Goal: Information Seeking & Learning: Learn about a topic

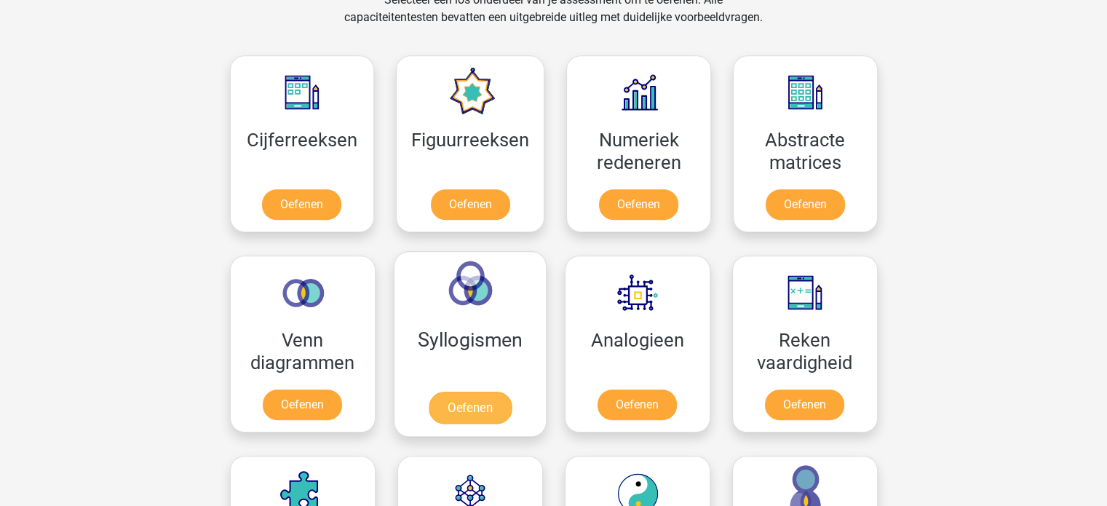
scroll to position [655, 0]
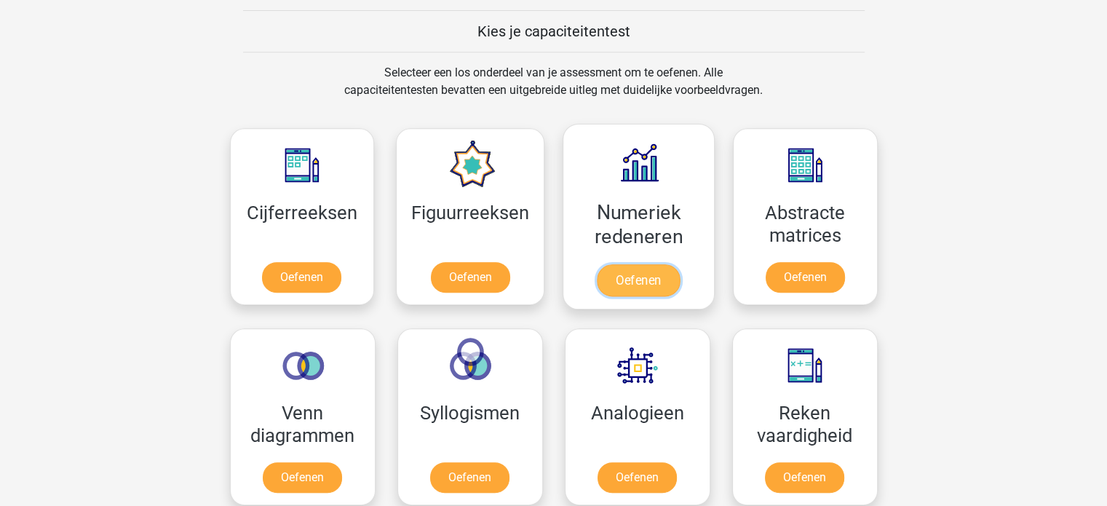
click at [635, 278] on link "Oefenen" at bounding box center [638, 280] width 83 height 32
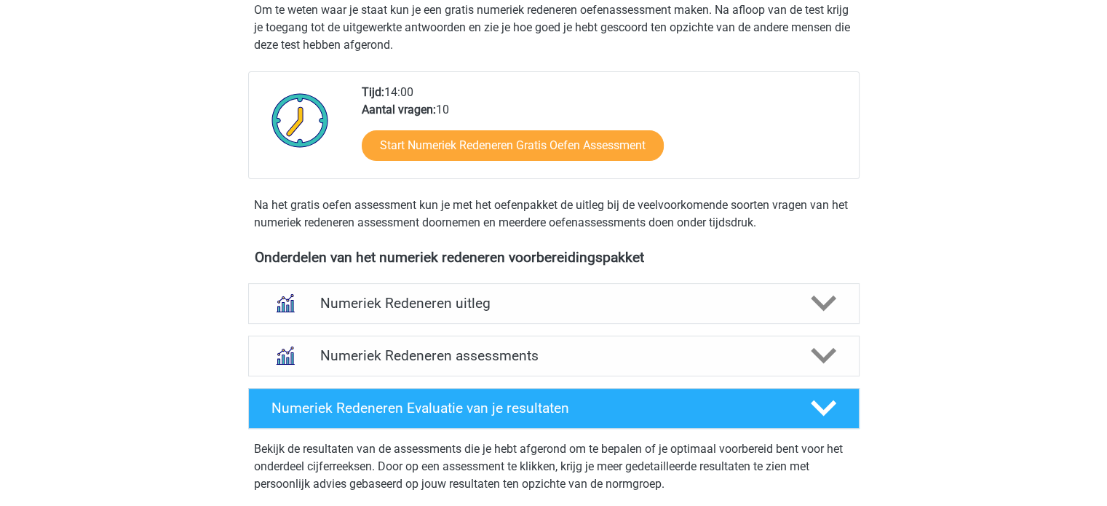
scroll to position [364, 0]
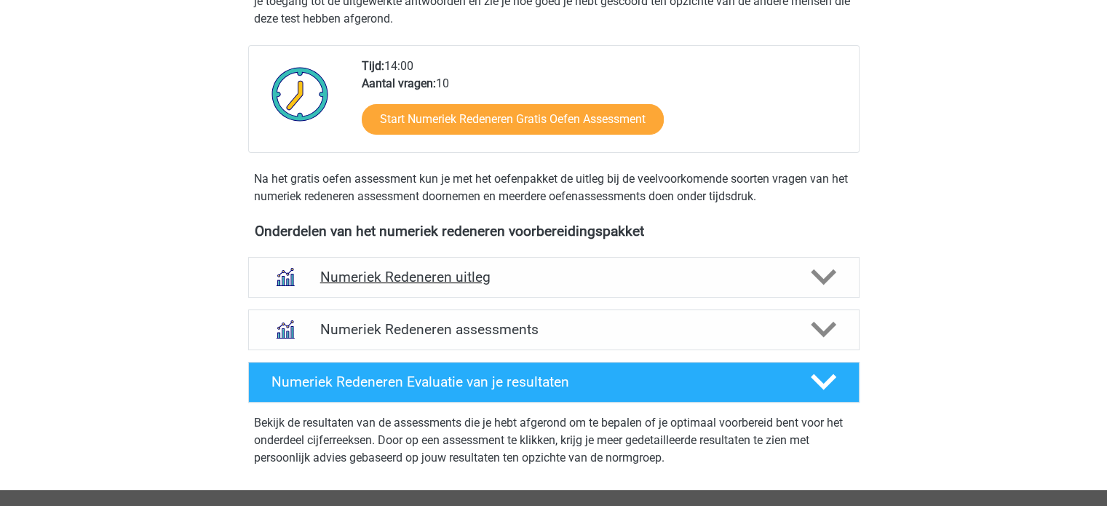
click at [819, 273] on icon at bounding box center [823, 276] width 25 height 25
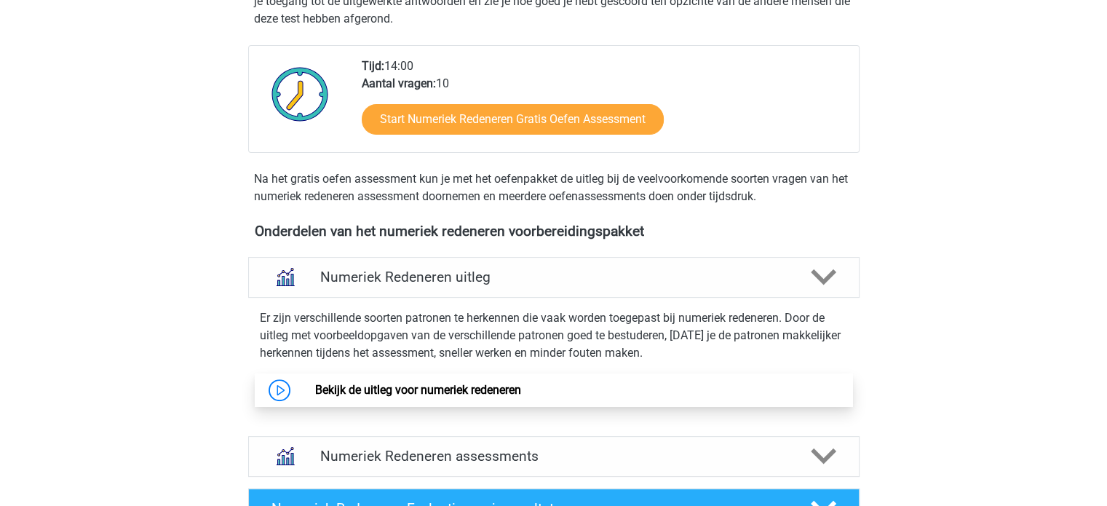
click at [476, 392] on link "Bekijk de uitleg voor numeriek redeneren" at bounding box center [418, 390] width 206 height 14
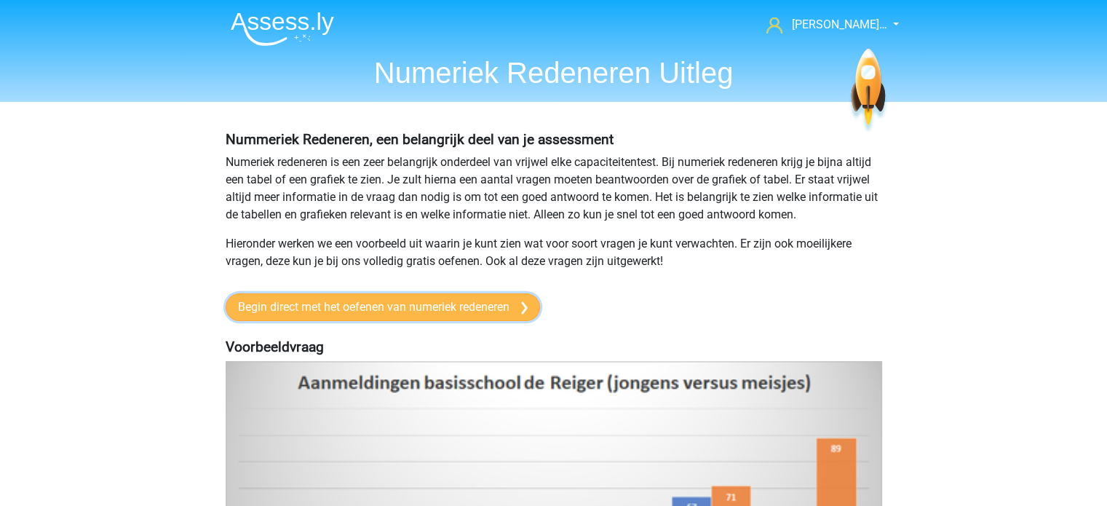
click at [358, 302] on link "Begin direct met het oefenen van numeriek redeneren" at bounding box center [383, 307] width 315 height 28
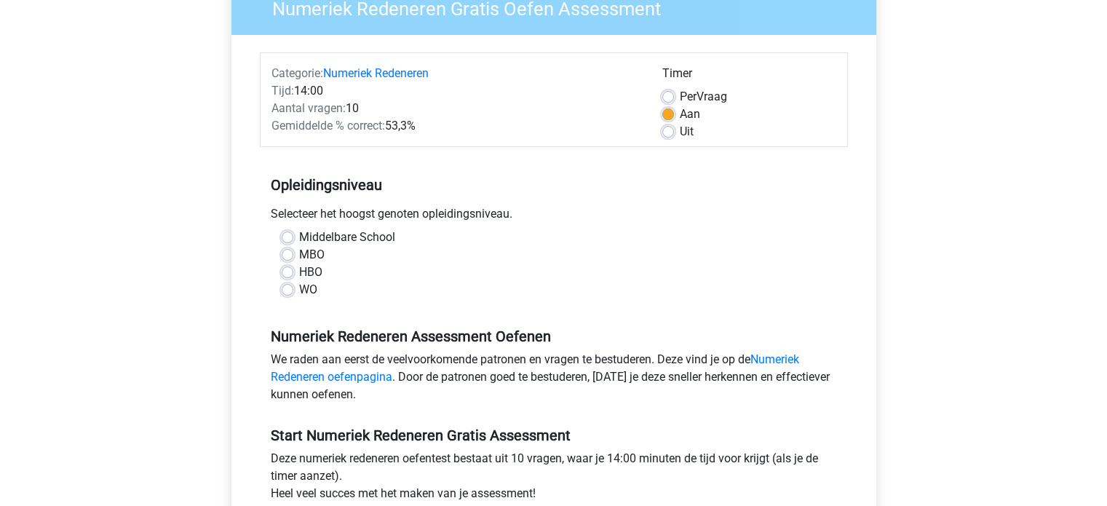
scroll to position [146, 0]
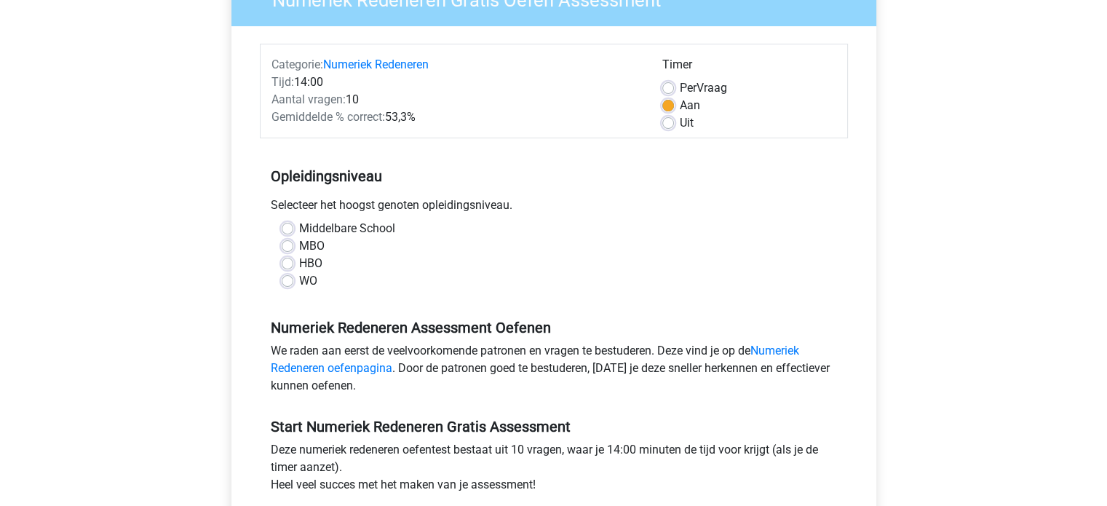
click at [299, 229] on label "Middelbare School" at bounding box center [347, 228] width 96 height 17
click at [283, 229] on input "Middelbare School" at bounding box center [288, 227] width 12 height 15
radio input "true"
click at [372, 368] on link "Numeriek Redeneren oefenpagina" at bounding box center [535, 359] width 529 height 31
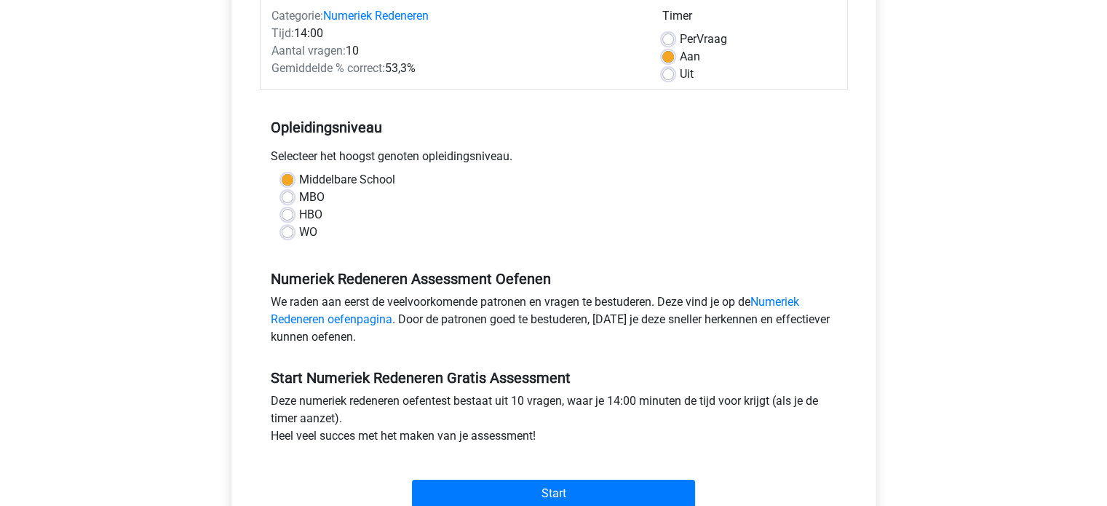
scroll to position [291, 0]
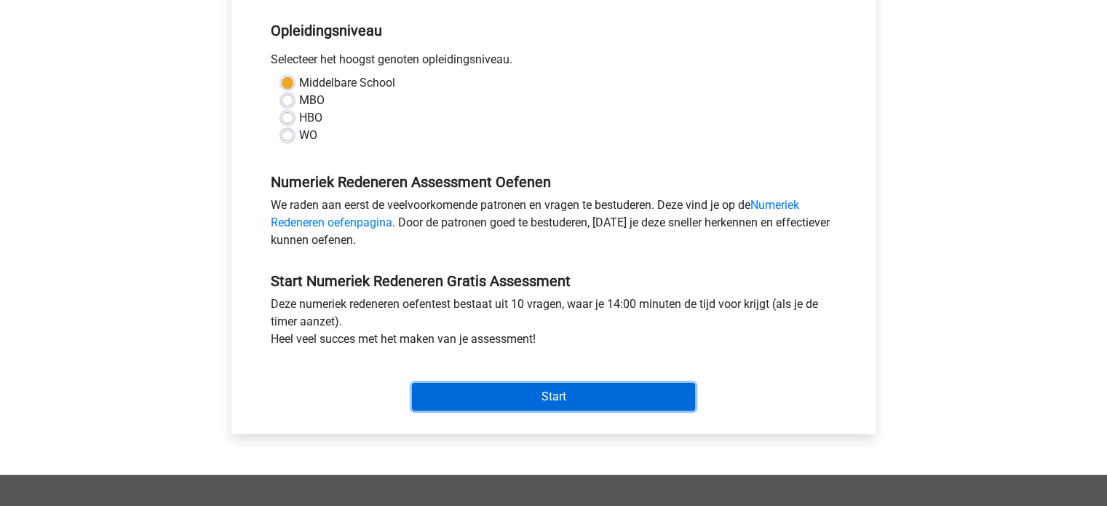
click at [542, 394] on input "Start" at bounding box center [553, 397] width 283 height 28
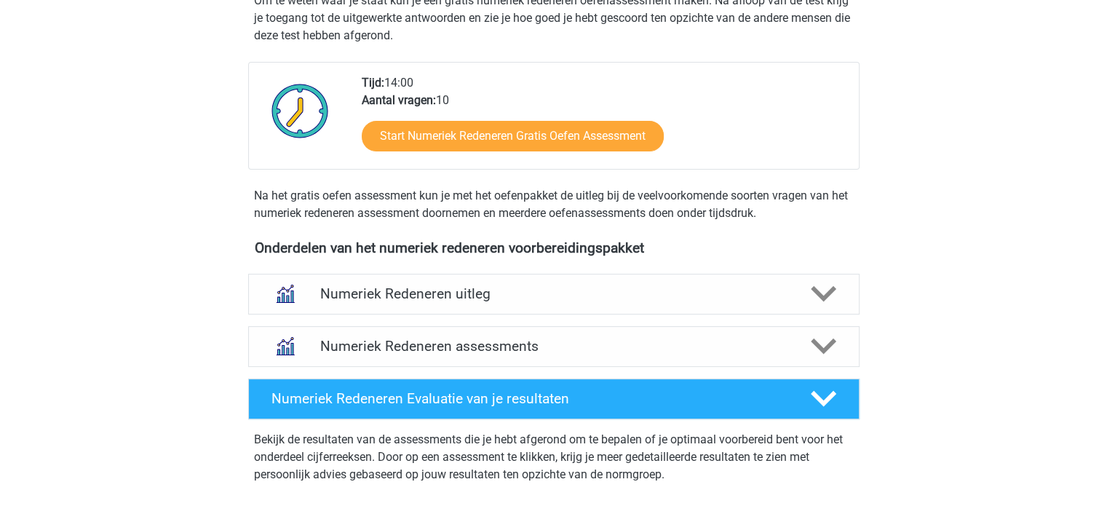
scroll to position [364, 0]
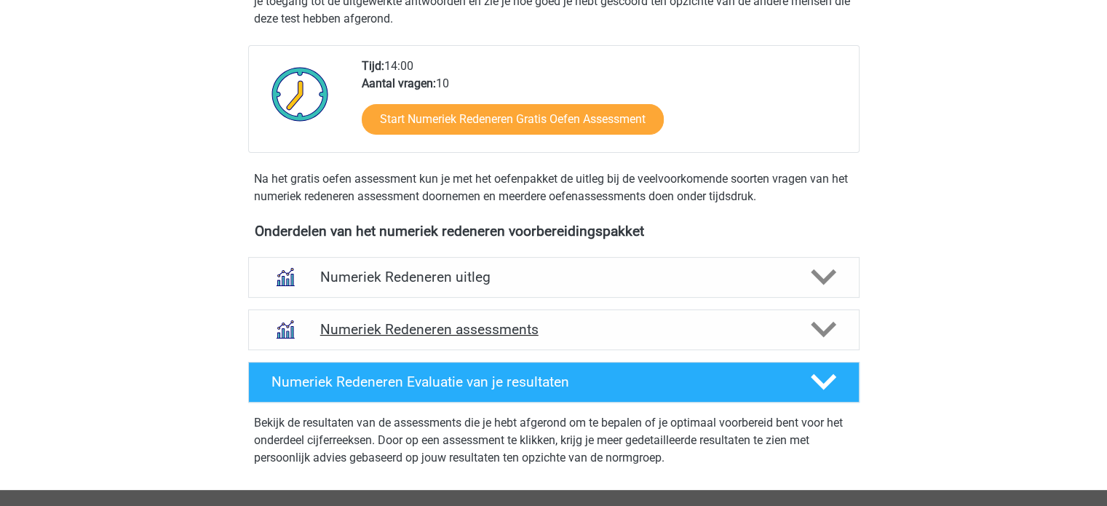
click at [819, 325] on icon at bounding box center [823, 329] width 25 height 25
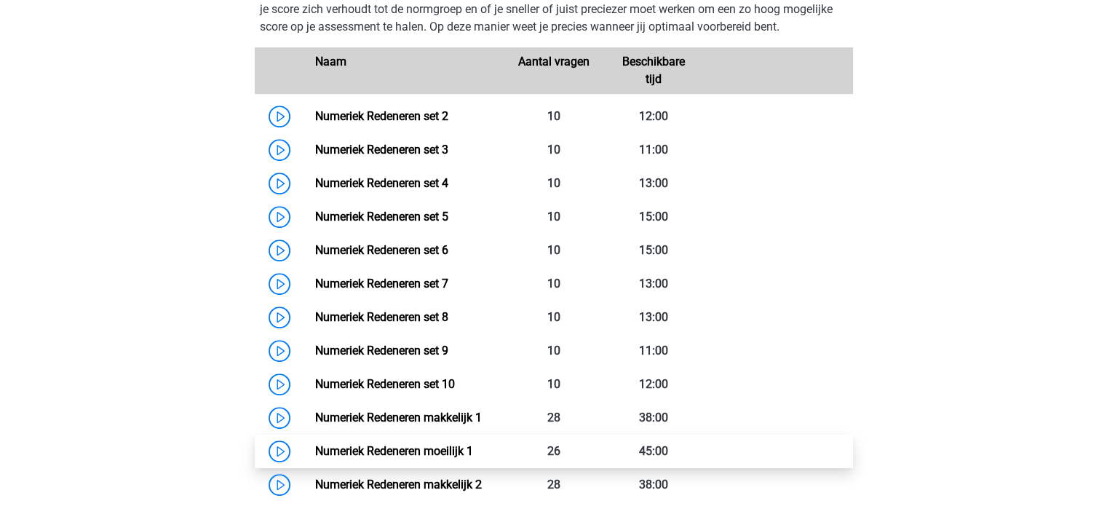
scroll to position [655, 0]
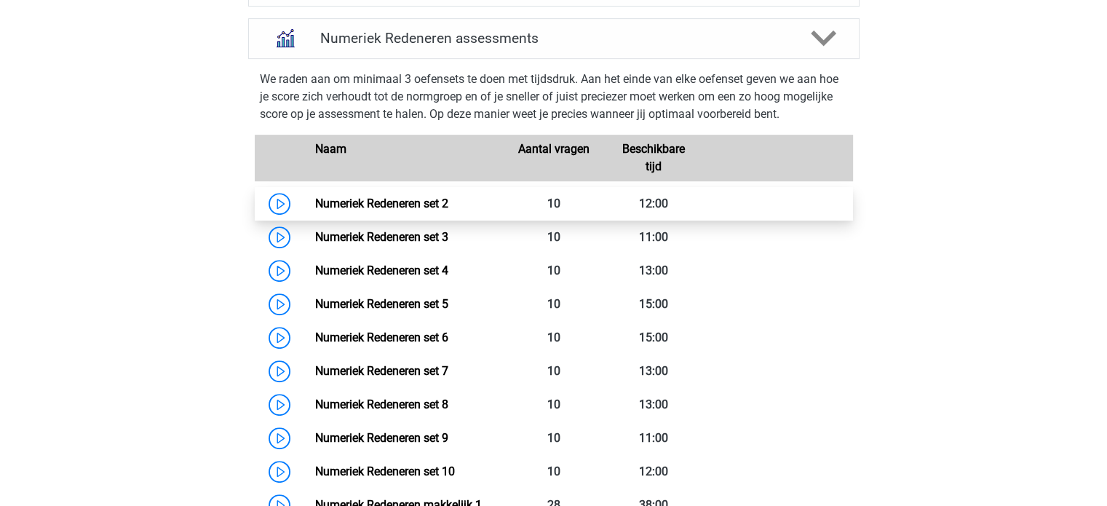
click at [368, 202] on link "Numeriek Redeneren set 2" at bounding box center [381, 204] width 133 height 14
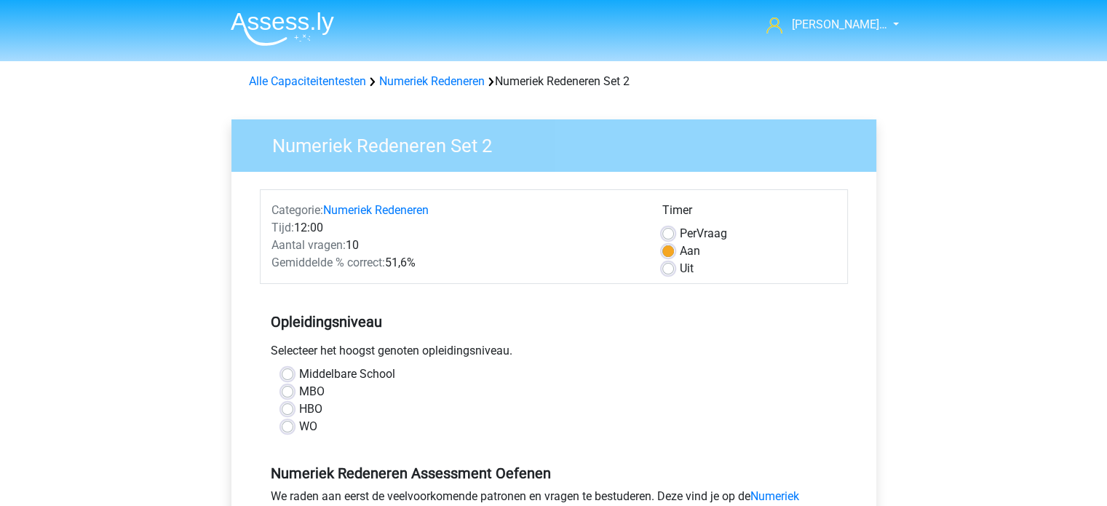
click at [348, 376] on label "Middelbare School" at bounding box center [347, 373] width 96 height 17
click at [293, 376] on input "Middelbare School" at bounding box center [288, 372] width 12 height 15
radio input "true"
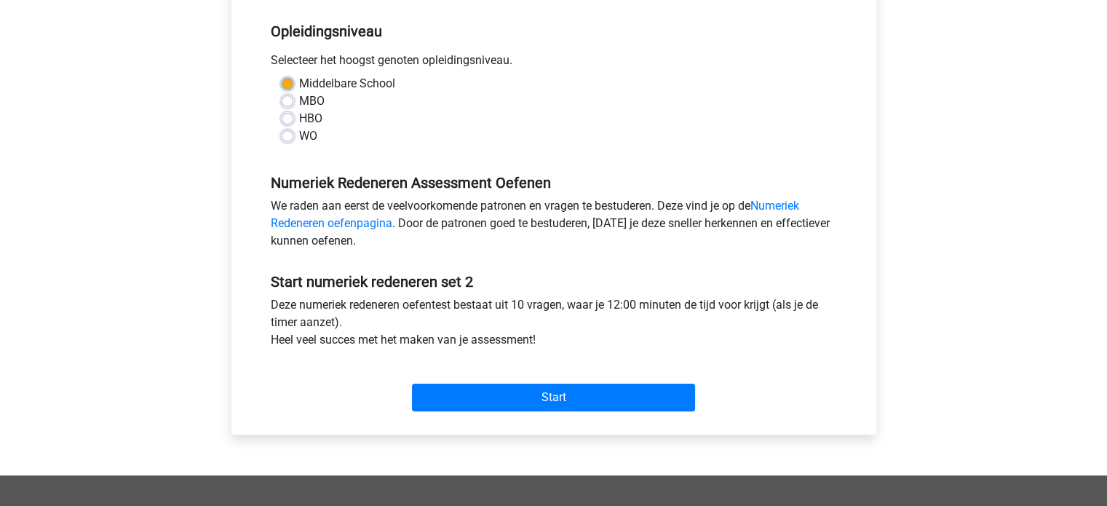
scroll to position [291, 0]
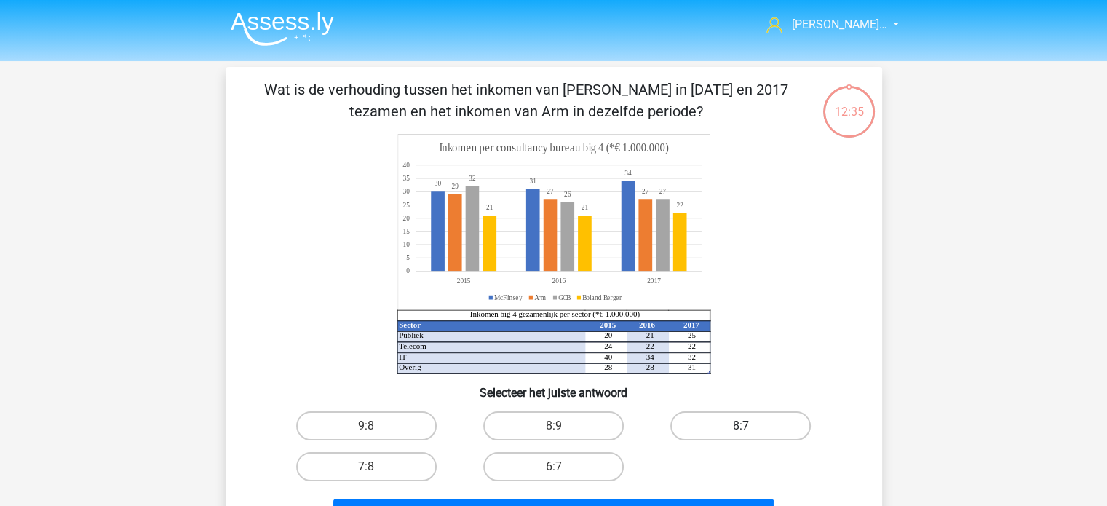
click at [767, 435] on label "8:7" at bounding box center [741, 425] width 141 height 29
click at [751, 435] on input "8:7" at bounding box center [745, 430] width 9 height 9
radio input "true"
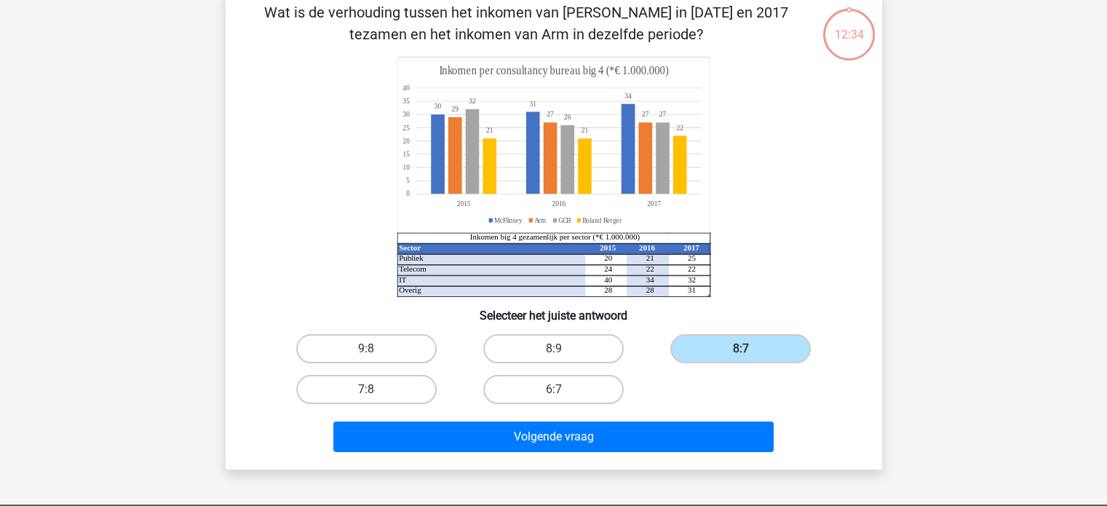
scroll to position [146, 0]
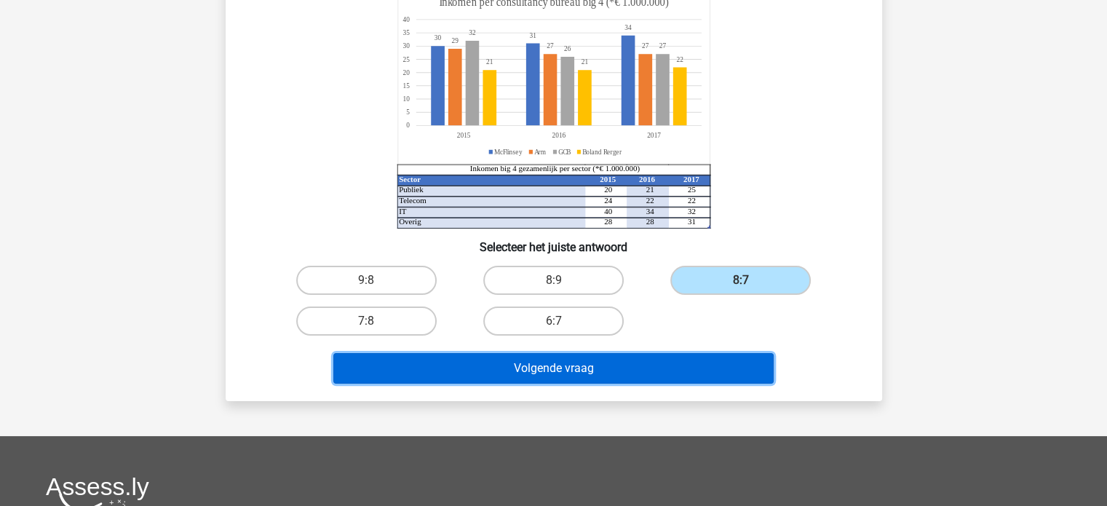
click at [623, 357] on button "Volgende vraag" at bounding box center [553, 368] width 440 height 31
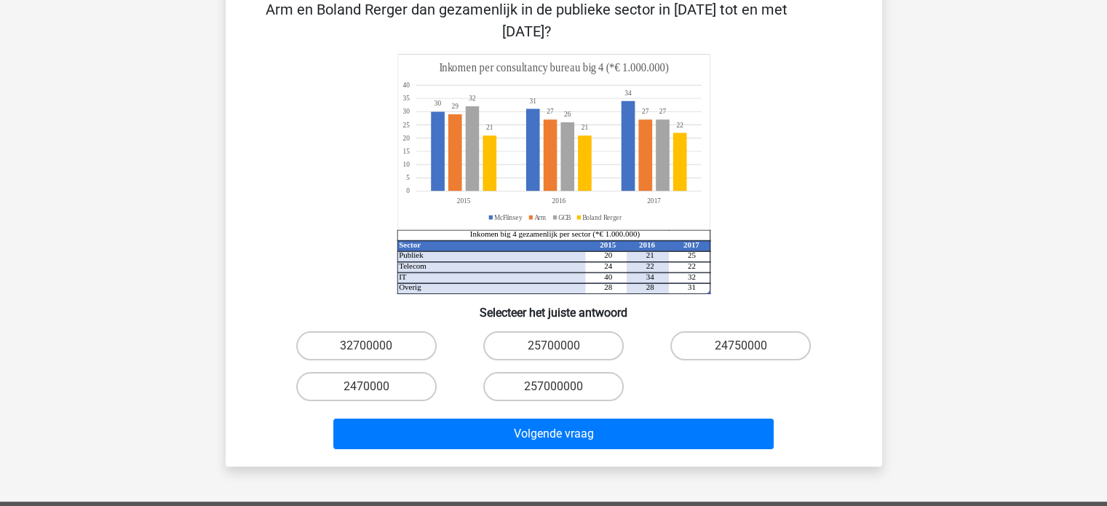
scroll to position [67, 0]
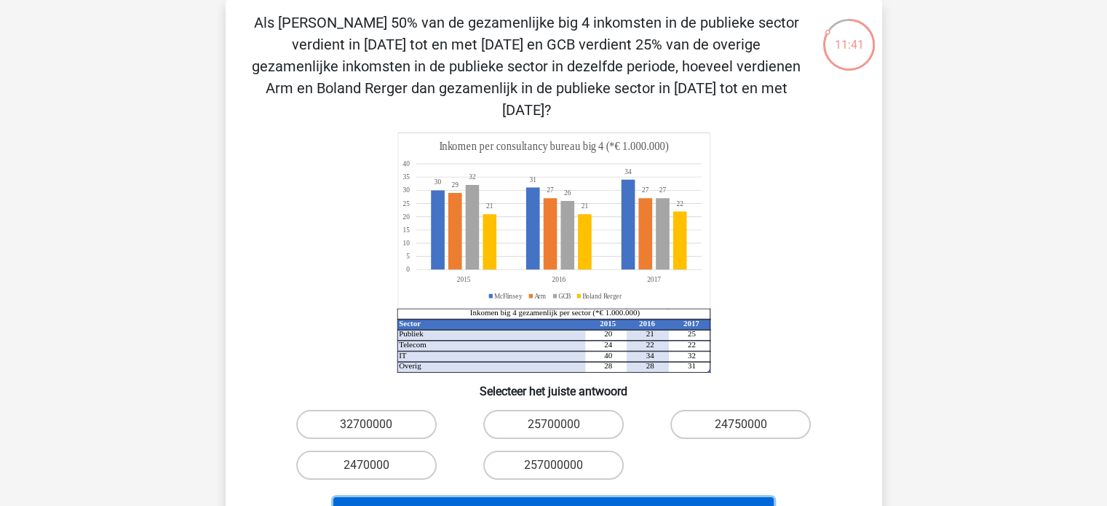
click at [554, 497] on button "Volgende vraag" at bounding box center [553, 512] width 440 height 31
click at [379, 410] on label "32700000" at bounding box center [366, 424] width 141 height 29
click at [376, 424] on input "32700000" at bounding box center [370, 428] width 9 height 9
radio input "true"
click at [502, 497] on button "Volgende vraag" at bounding box center [553, 512] width 440 height 31
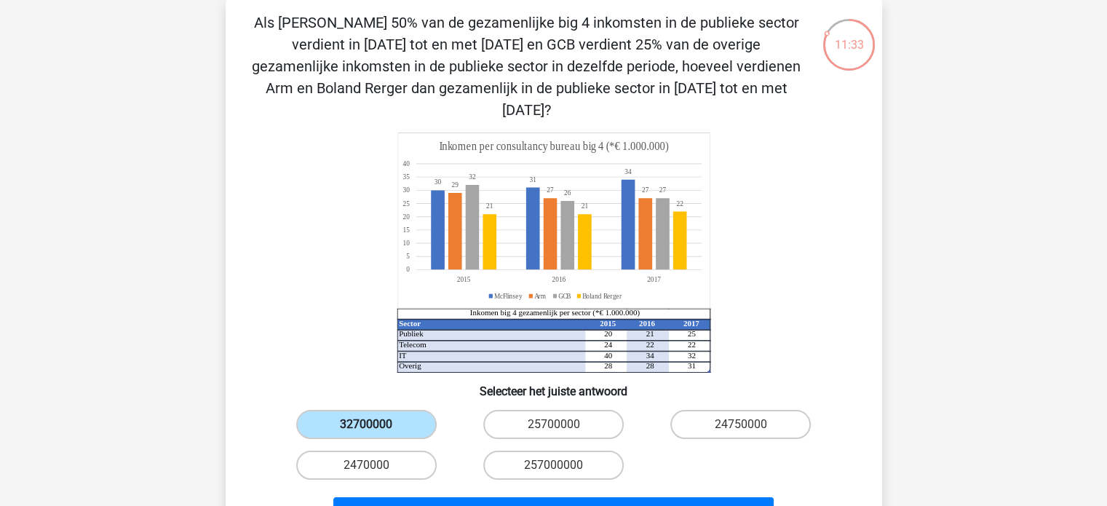
click at [414, 411] on label "32700000" at bounding box center [366, 424] width 141 height 29
click at [376, 424] on input "32700000" at bounding box center [370, 428] width 9 height 9
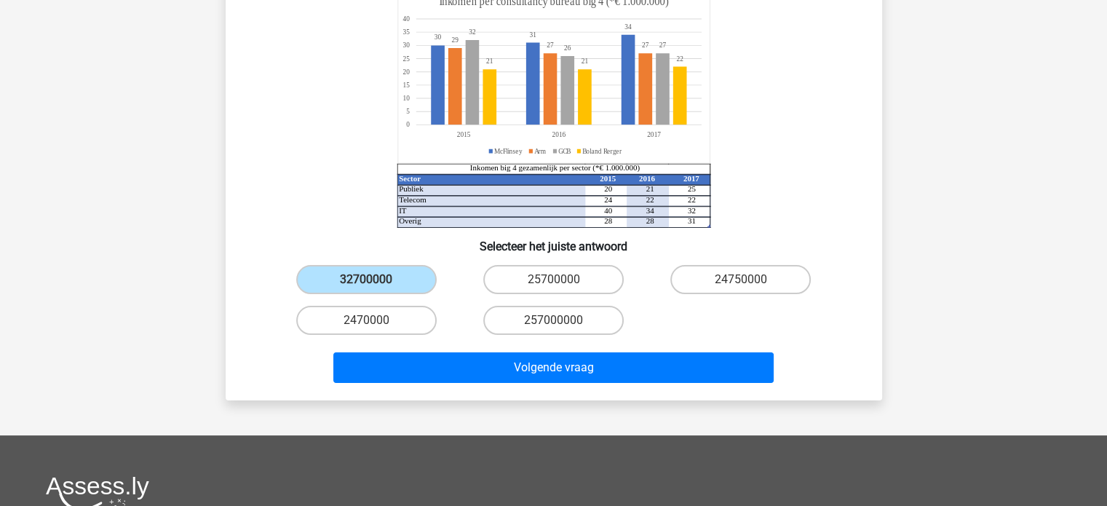
scroll to position [213, 0]
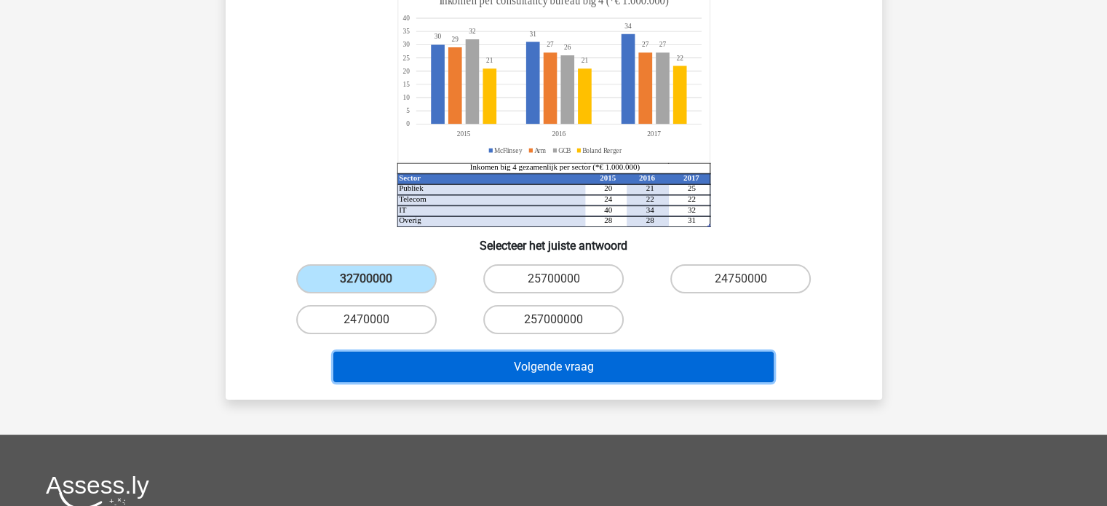
click at [588, 352] on button "Volgende vraag" at bounding box center [553, 367] width 440 height 31
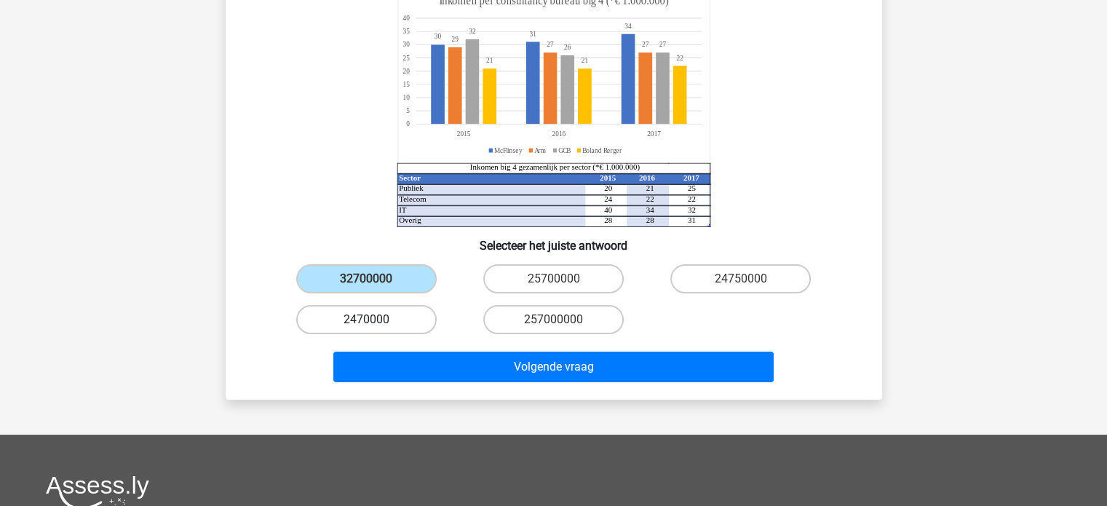
click at [389, 305] on label "2470000" at bounding box center [366, 319] width 141 height 29
click at [376, 320] on input "2470000" at bounding box center [370, 324] width 9 height 9
radio input "true"
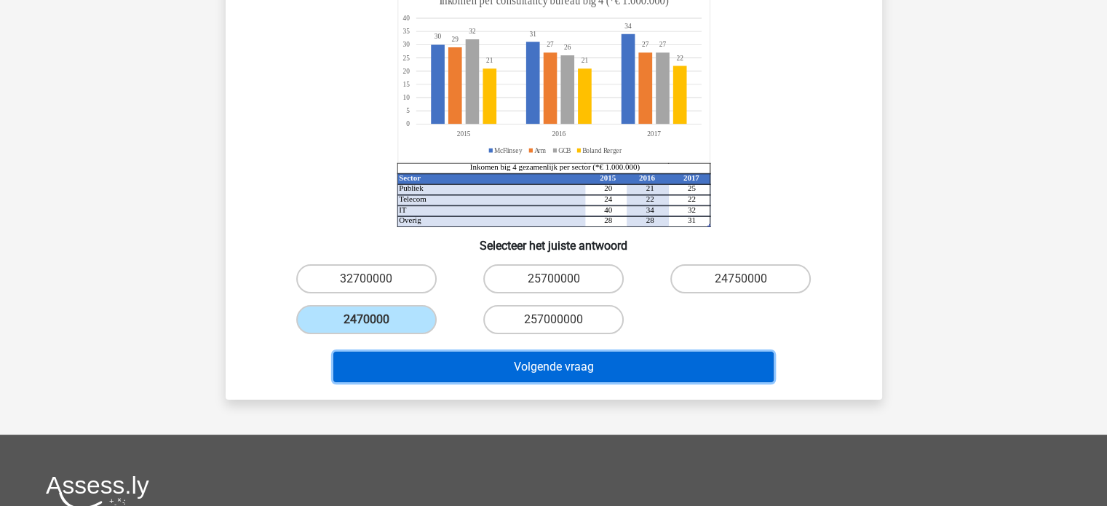
click at [574, 352] on button "Volgende vraag" at bounding box center [553, 367] width 440 height 31
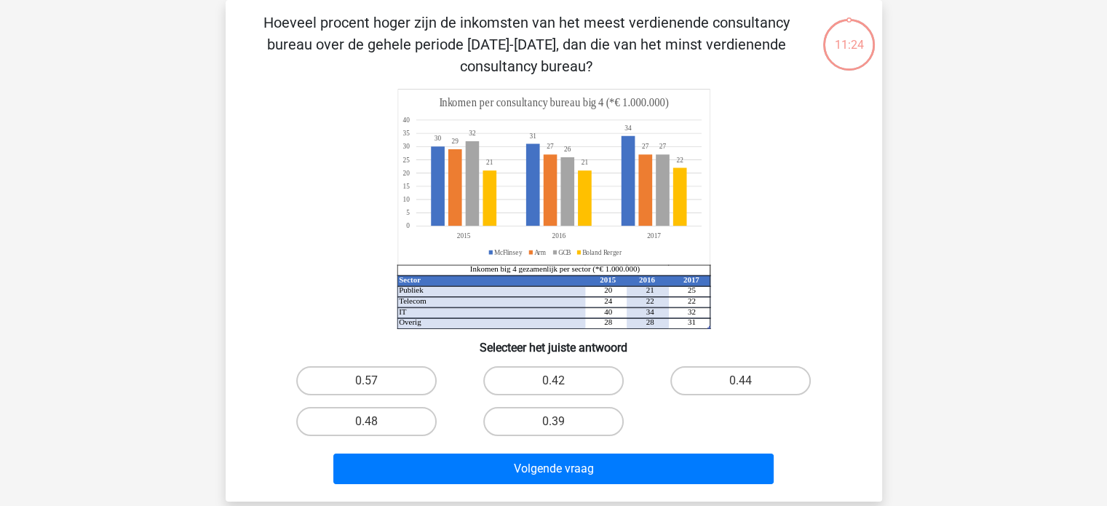
scroll to position [67, 0]
click at [390, 421] on label "0.48" at bounding box center [366, 421] width 141 height 29
click at [376, 422] on input "0.48" at bounding box center [370, 426] width 9 height 9
radio input "true"
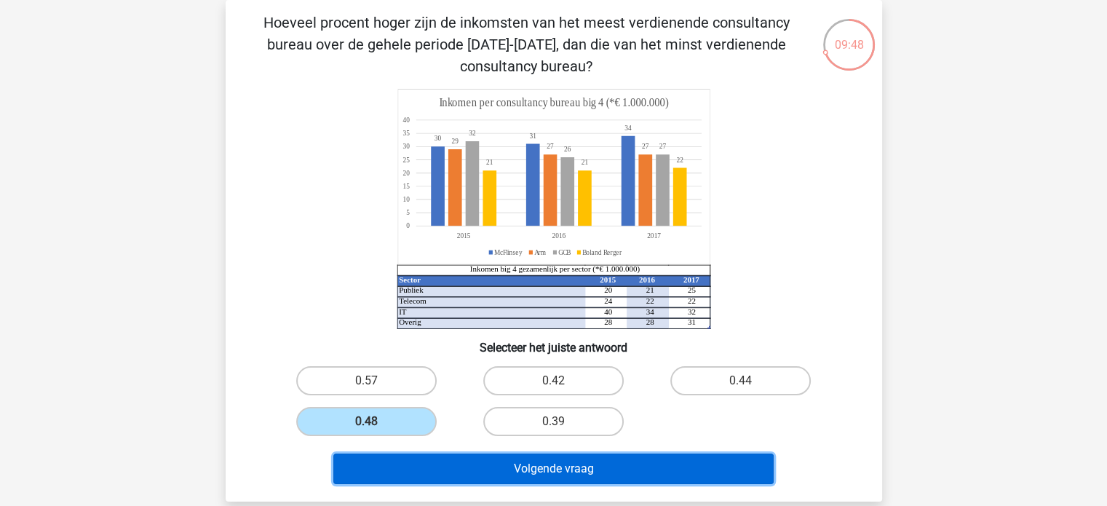
click at [483, 465] on button "Volgende vraag" at bounding box center [553, 469] width 440 height 31
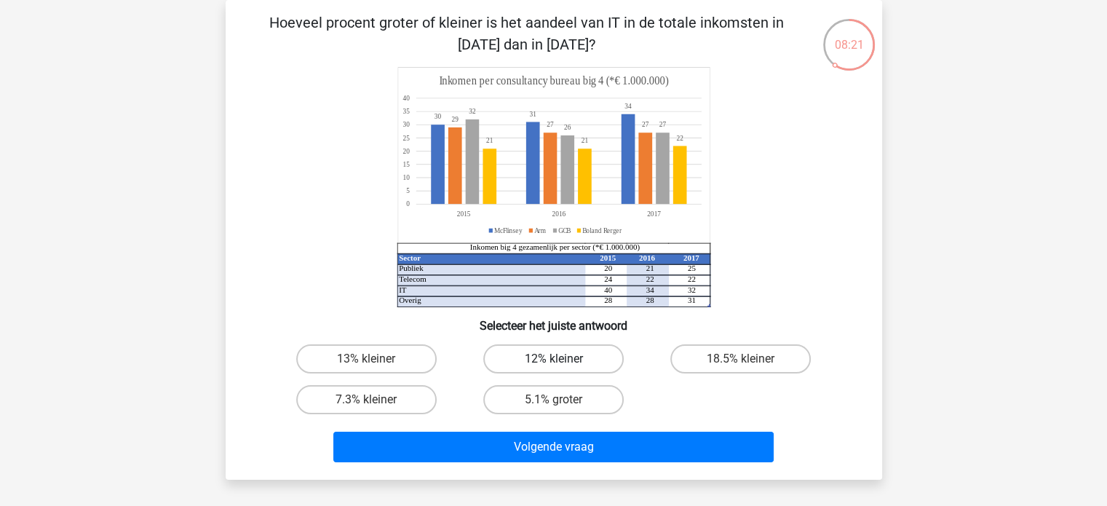
click at [571, 361] on label "12% kleiner" at bounding box center [553, 358] width 141 height 29
click at [563, 361] on input "12% kleiner" at bounding box center [557, 363] width 9 height 9
radio input "true"
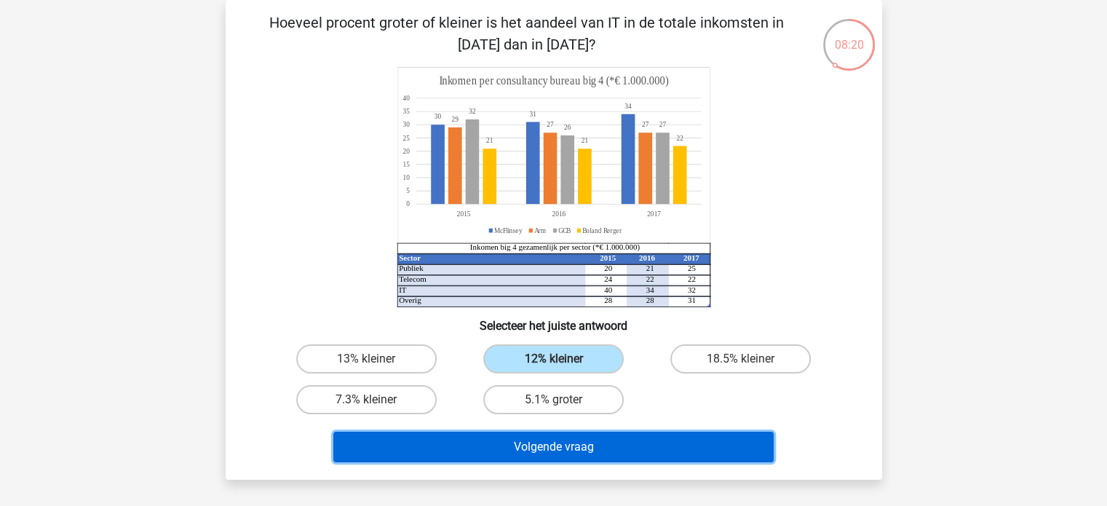
click at [571, 447] on button "Volgende vraag" at bounding box center [553, 447] width 440 height 31
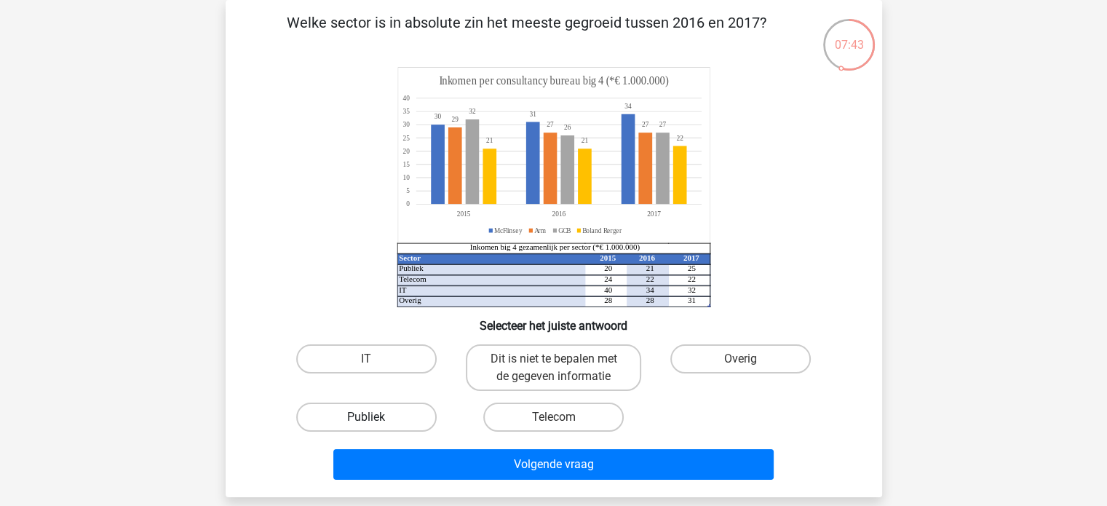
click at [362, 414] on label "Publiek" at bounding box center [366, 417] width 141 height 29
click at [366, 417] on input "Publiek" at bounding box center [370, 421] width 9 height 9
radio input "true"
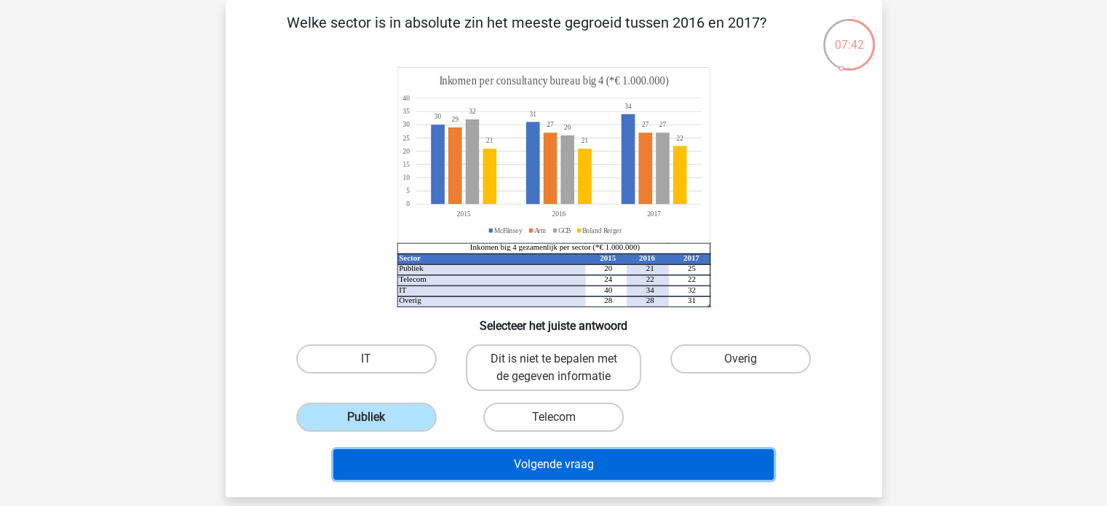
click at [476, 469] on button "Volgende vraag" at bounding box center [553, 464] width 440 height 31
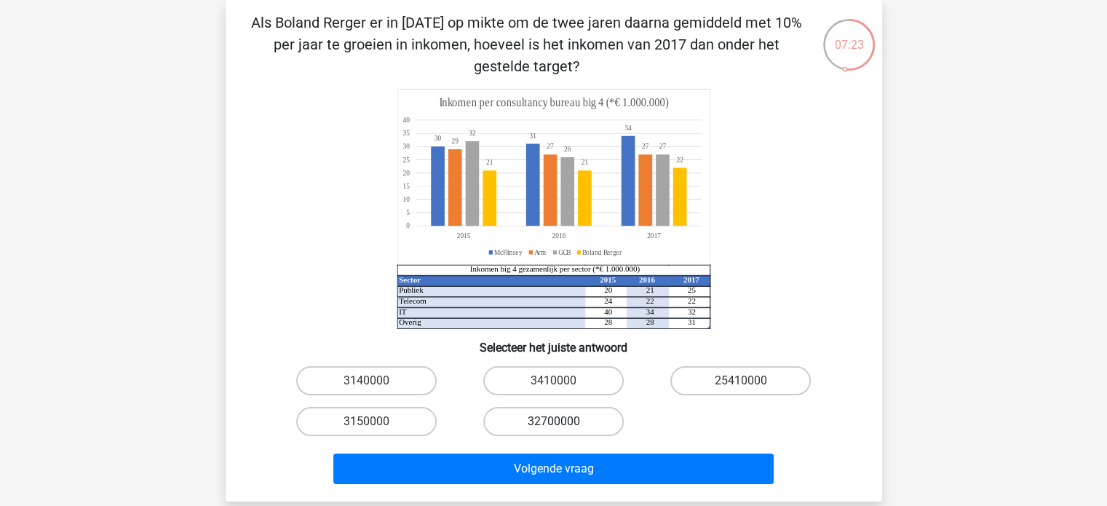
click at [543, 421] on label "32700000" at bounding box center [553, 421] width 141 height 29
click at [553, 422] on input "32700000" at bounding box center [557, 426] width 9 height 9
radio input "true"
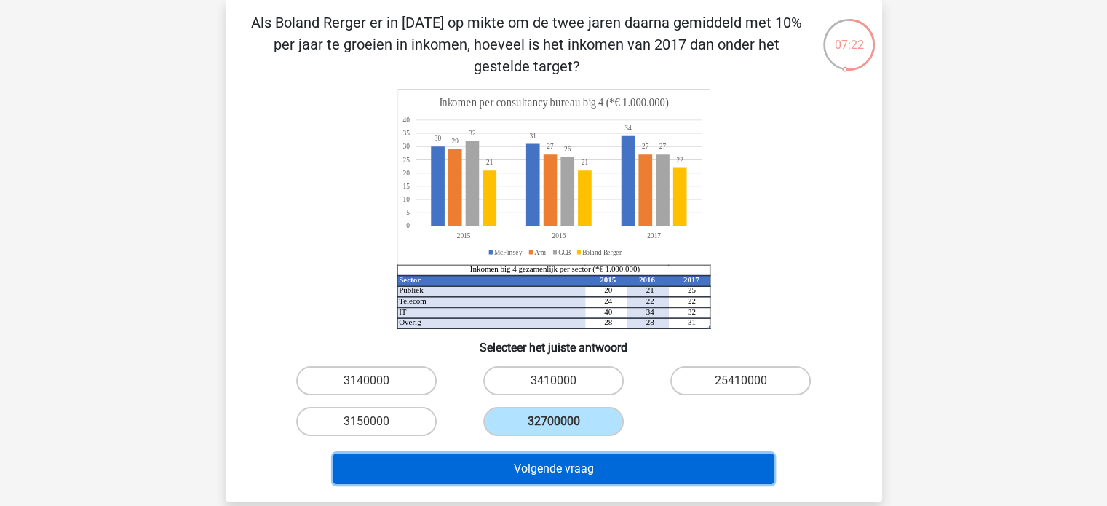
click at [568, 473] on button "Volgende vraag" at bounding box center [553, 469] width 440 height 31
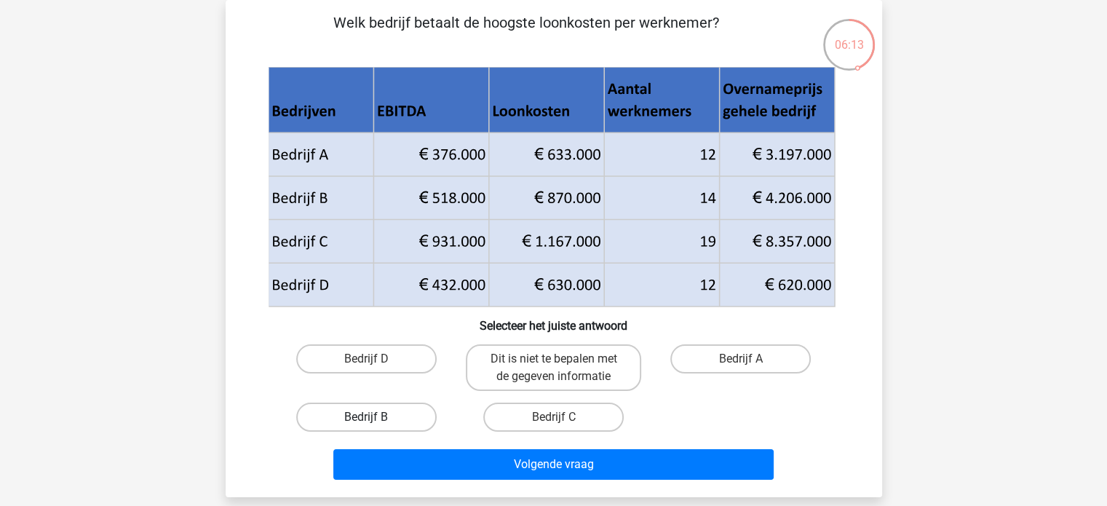
click at [366, 413] on label "Bedrijf B" at bounding box center [366, 417] width 141 height 29
click at [366, 417] on input "Bedrijf B" at bounding box center [370, 421] width 9 height 9
radio input "true"
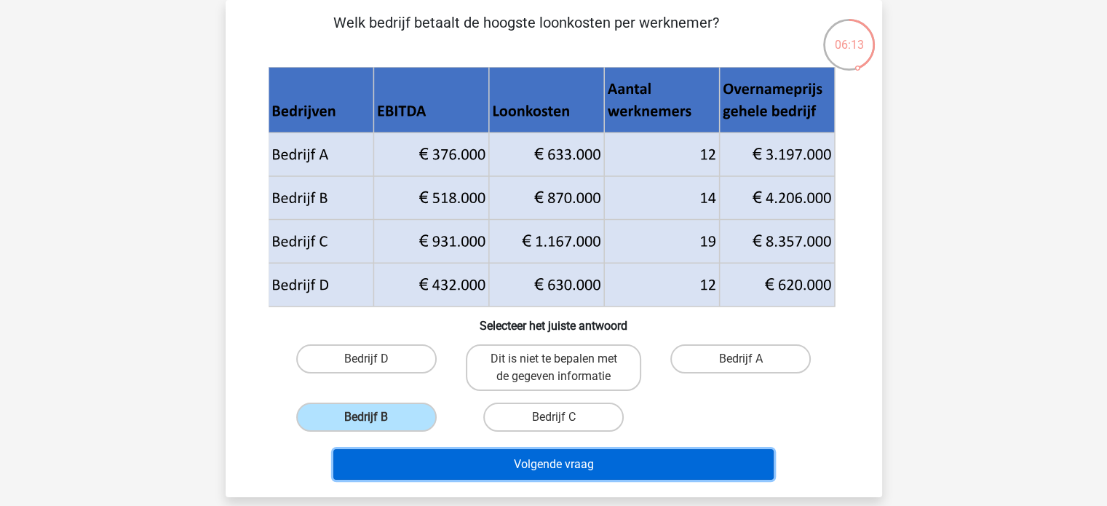
click at [540, 459] on button "Volgende vraag" at bounding box center [553, 464] width 440 height 31
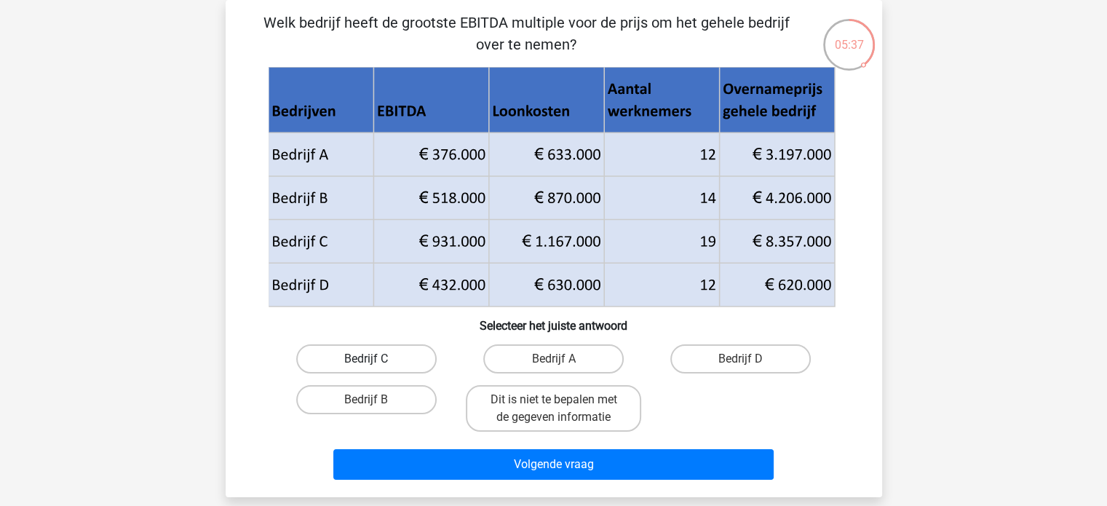
click at [384, 360] on label "Bedrijf C" at bounding box center [366, 358] width 141 height 29
click at [376, 360] on input "Bedrijf C" at bounding box center [370, 363] width 9 height 9
radio input "true"
click at [376, 395] on label "Bedrijf B" at bounding box center [366, 399] width 141 height 29
click at [376, 400] on input "Bedrijf B" at bounding box center [370, 404] width 9 height 9
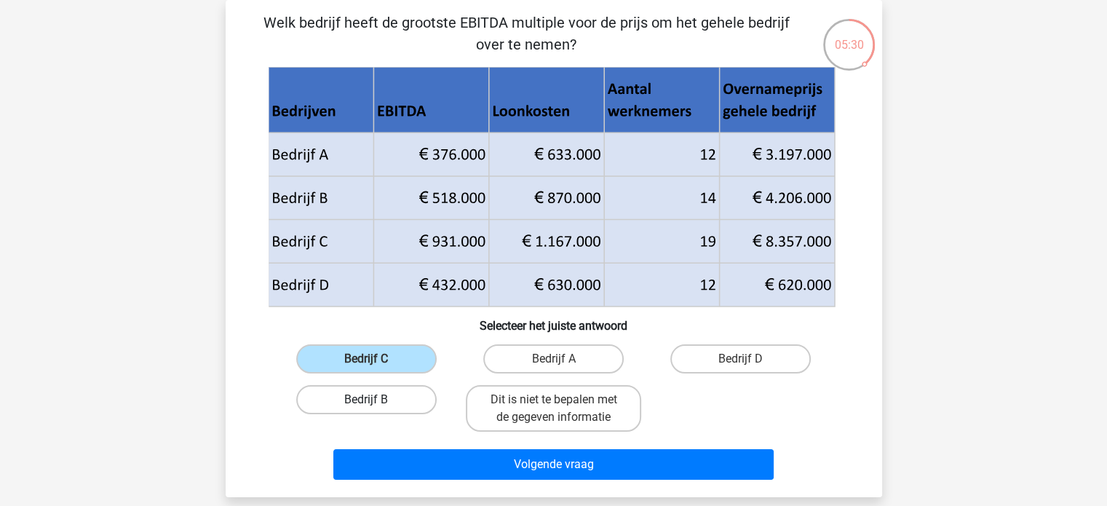
radio input "true"
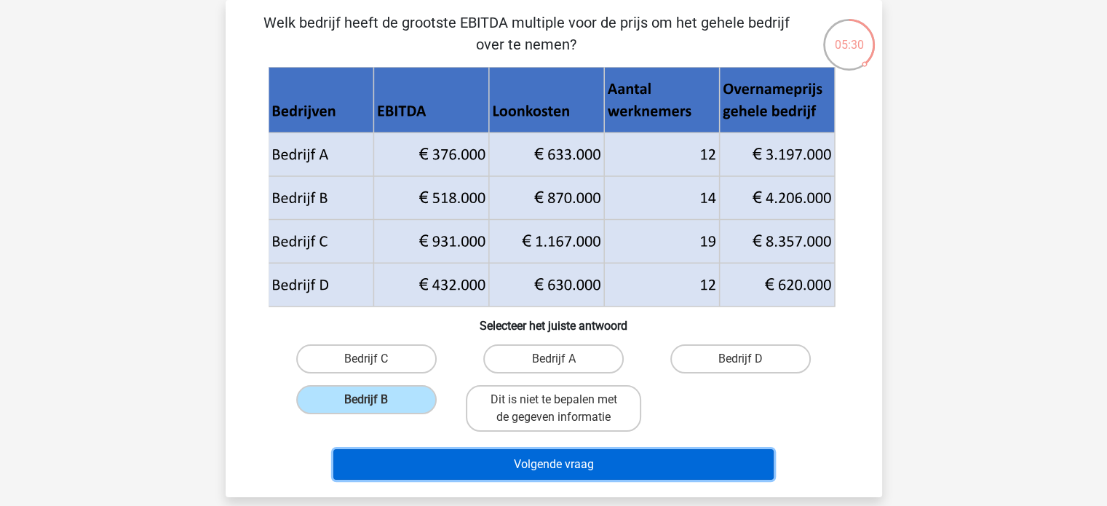
click at [519, 459] on button "Volgende vraag" at bounding box center [553, 464] width 440 height 31
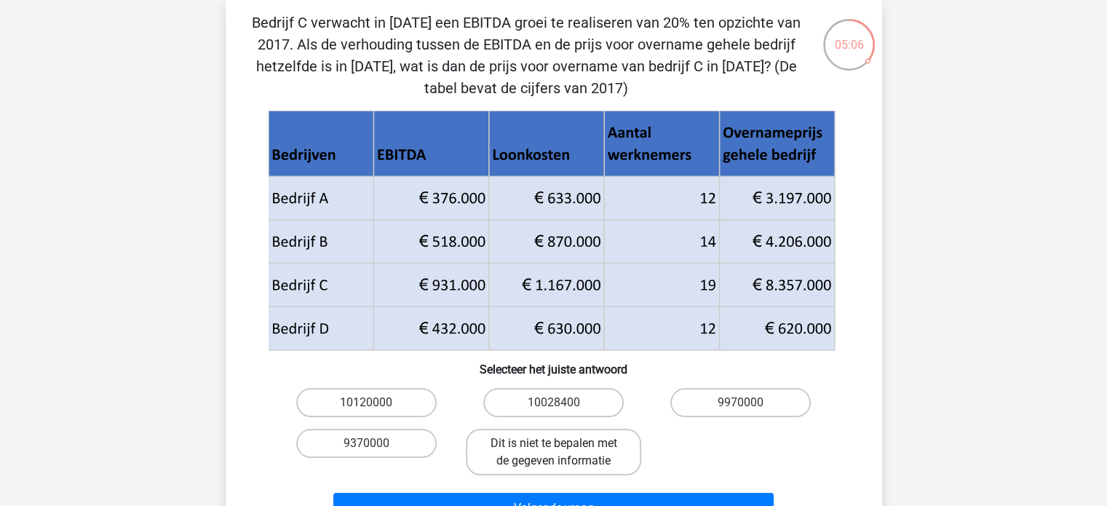
click at [584, 453] on label "Dit is niet te bepalen met de gegeven informatie" at bounding box center [553, 452] width 175 height 47
click at [563, 453] on input "Dit is niet te bepalen met de gegeven informatie" at bounding box center [557, 447] width 9 height 9
radio input "true"
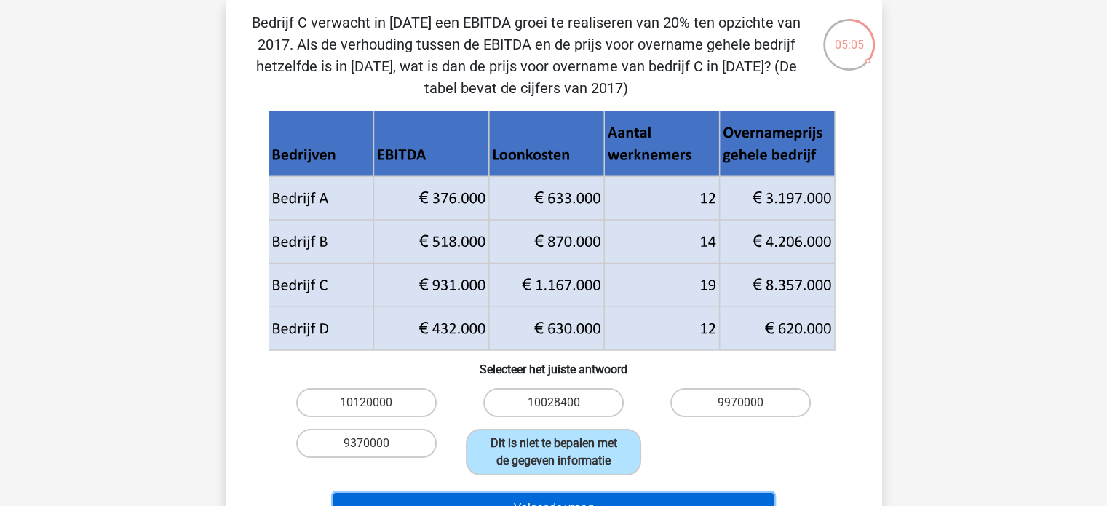
click at [582, 497] on button "Volgende vraag" at bounding box center [553, 508] width 440 height 31
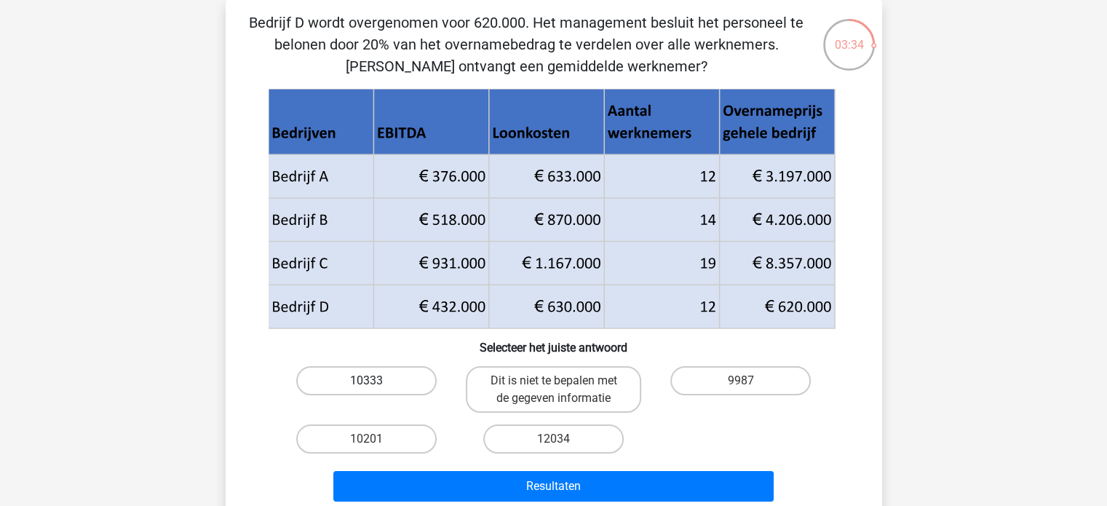
click at [365, 375] on label "10333" at bounding box center [366, 380] width 141 height 29
click at [366, 381] on input "10333" at bounding box center [370, 385] width 9 height 9
radio input "true"
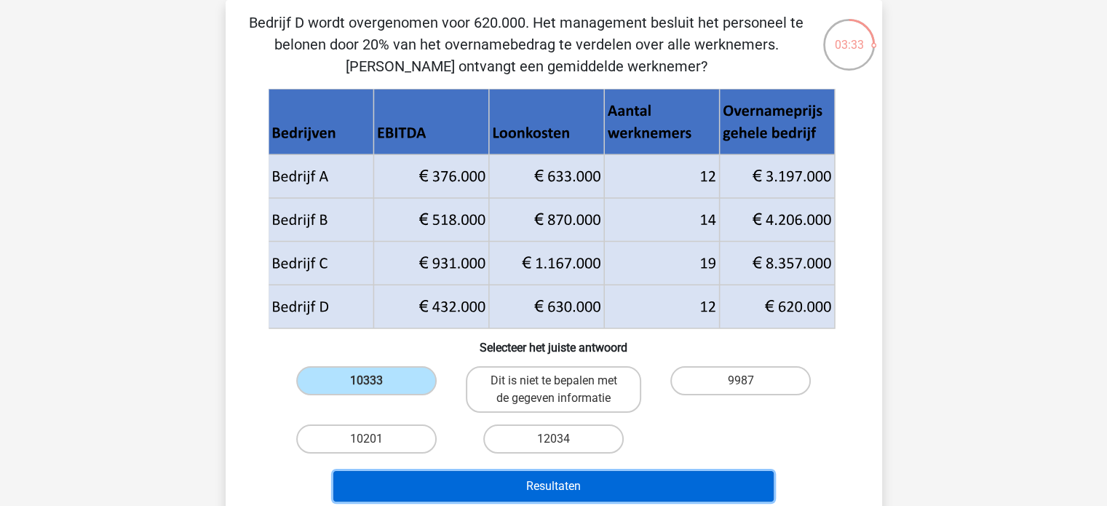
click at [515, 484] on button "Resultaten" at bounding box center [553, 486] width 440 height 31
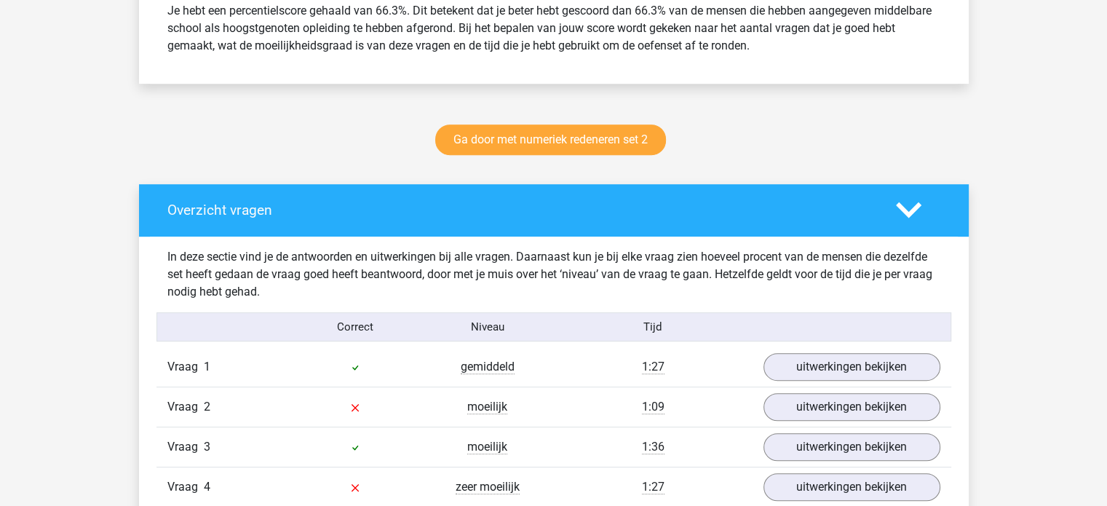
scroll to position [728, 0]
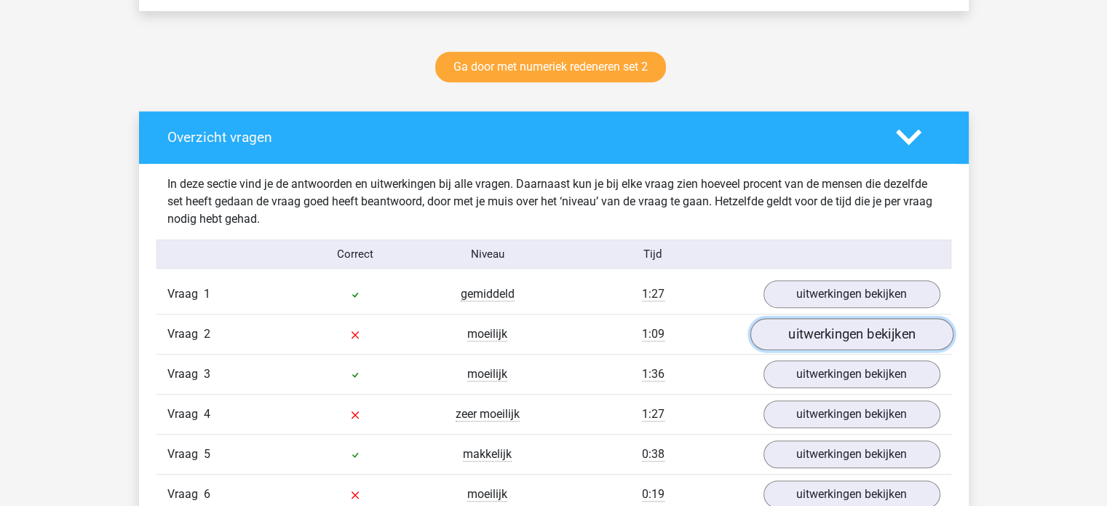
click at [853, 335] on link "uitwerkingen bekijken" at bounding box center [851, 335] width 203 height 32
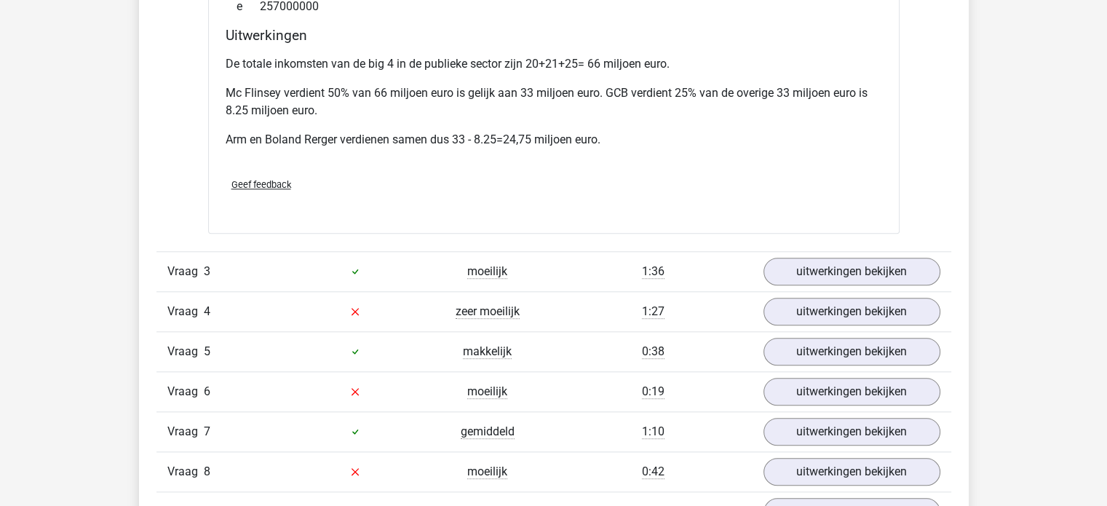
scroll to position [1529, 0]
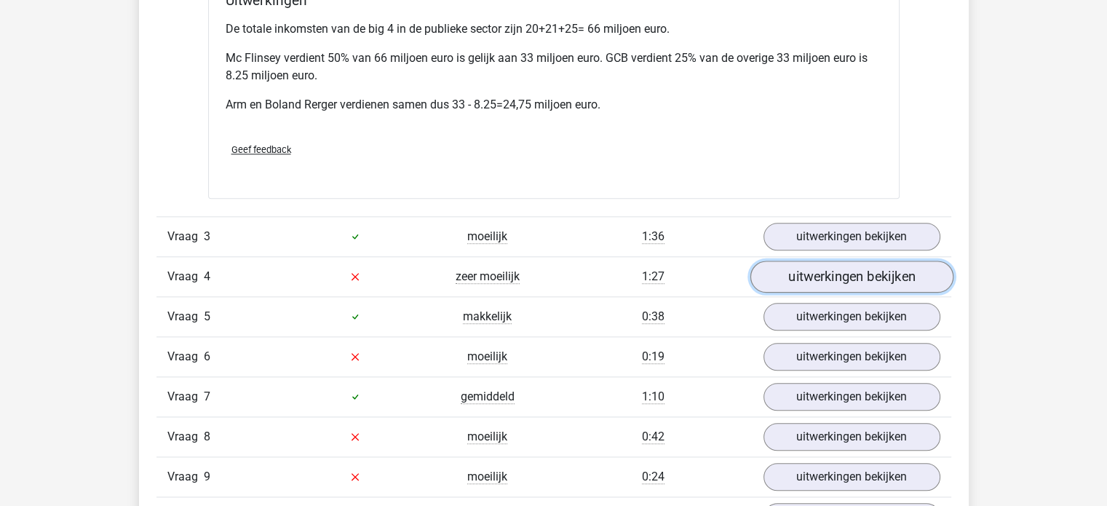
click at [913, 276] on link "uitwerkingen bekijken" at bounding box center [851, 277] width 203 height 32
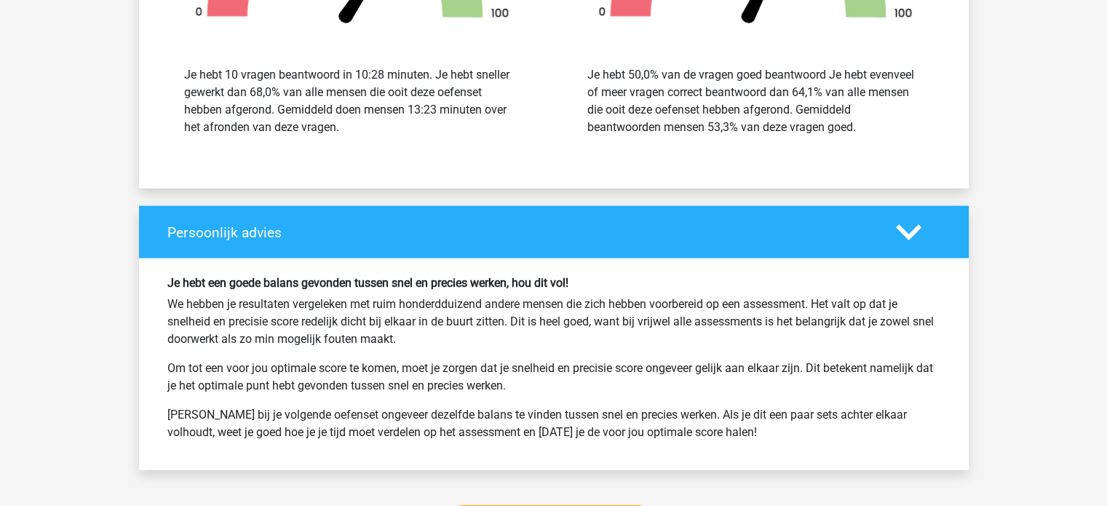
scroll to position [3131, 0]
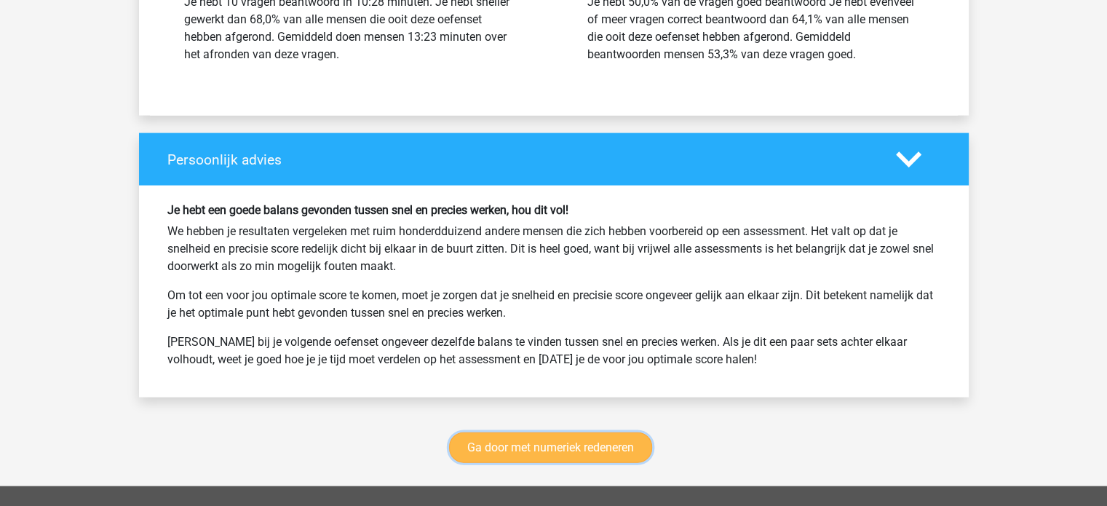
click at [565, 449] on link "Ga door met numeriek redeneren" at bounding box center [550, 447] width 203 height 31
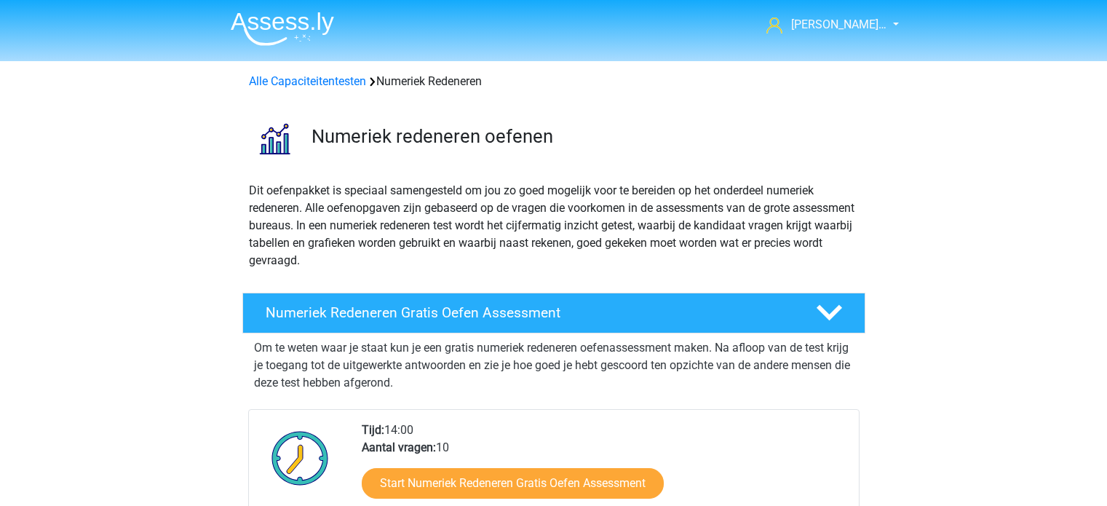
scroll to position [667, 0]
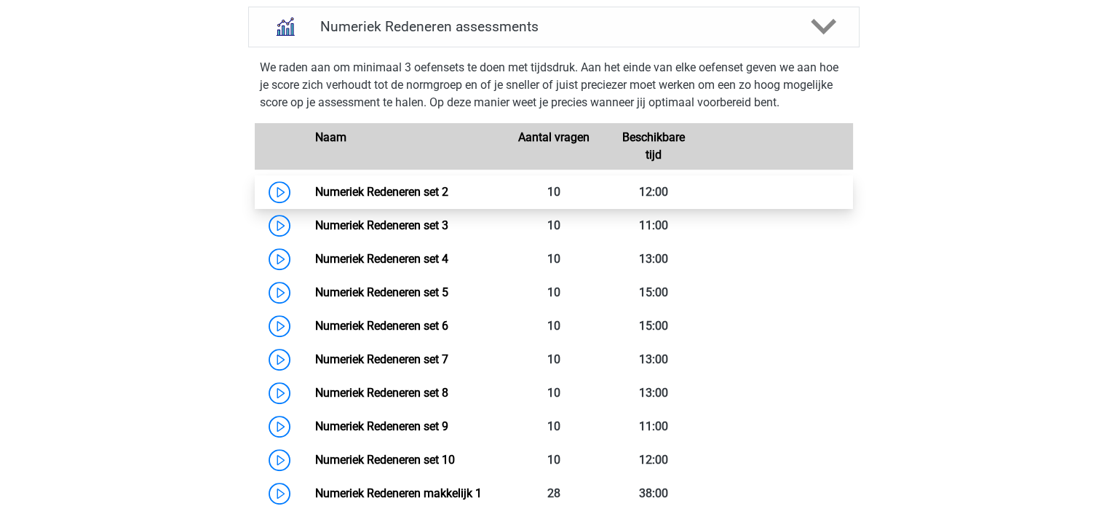
click at [322, 186] on link "Numeriek Redeneren set 2" at bounding box center [381, 192] width 133 height 14
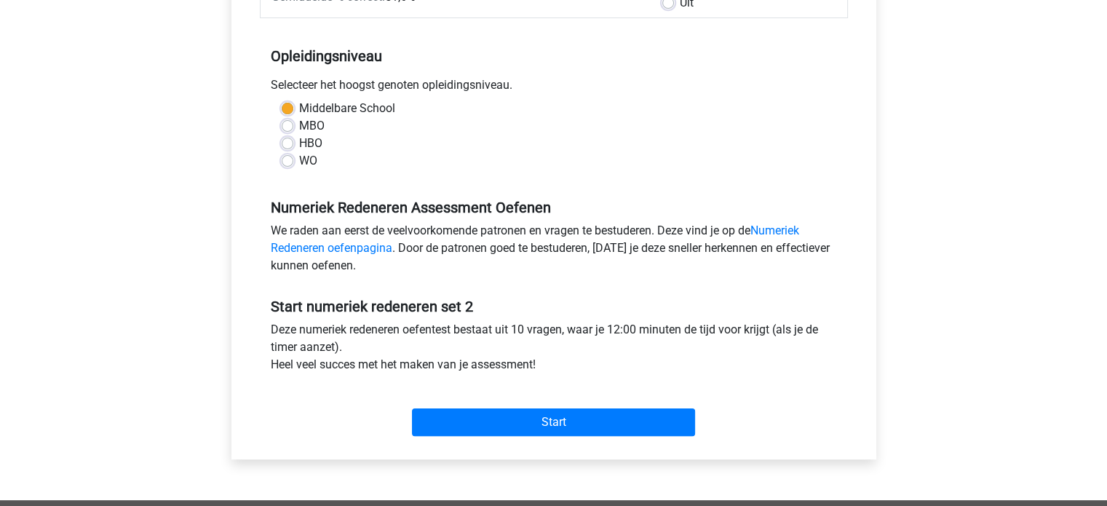
scroll to position [291, 0]
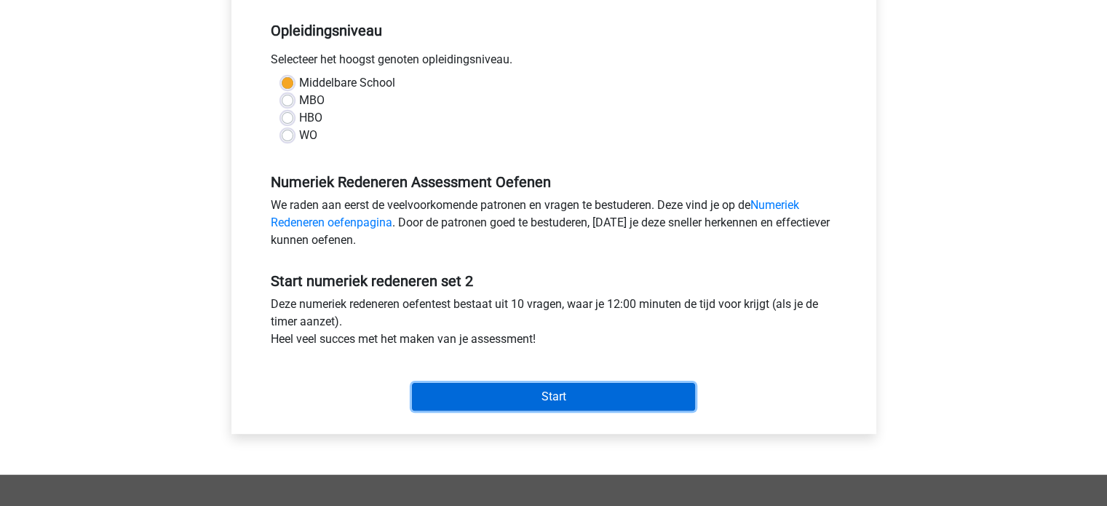
click at [518, 401] on input "Start" at bounding box center [553, 397] width 283 height 28
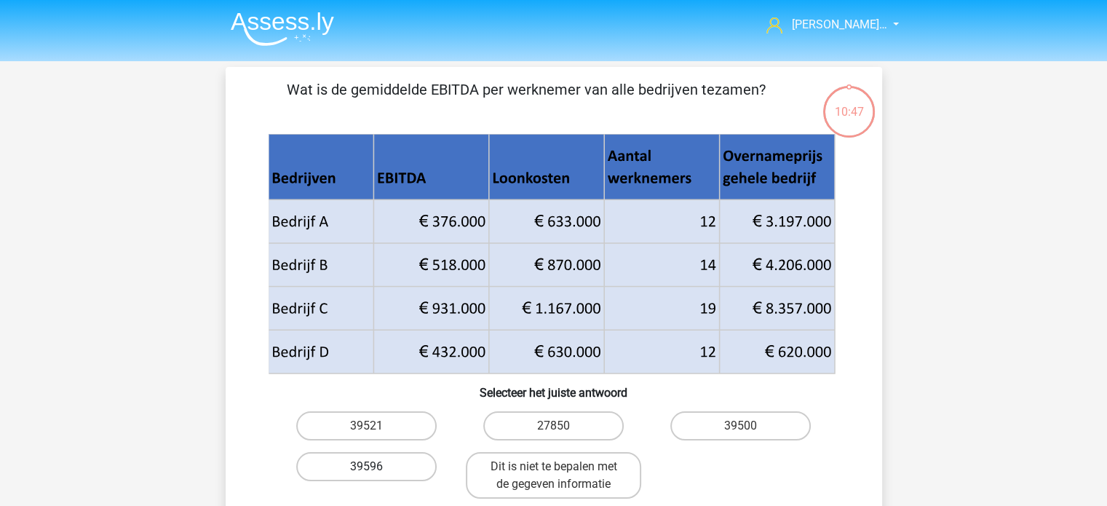
click at [371, 458] on label "39596" at bounding box center [366, 466] width 141 height 29
click at [371, 467] on input "39596" at bounding box center [370, 471] width 9 height 9
radio input "true"
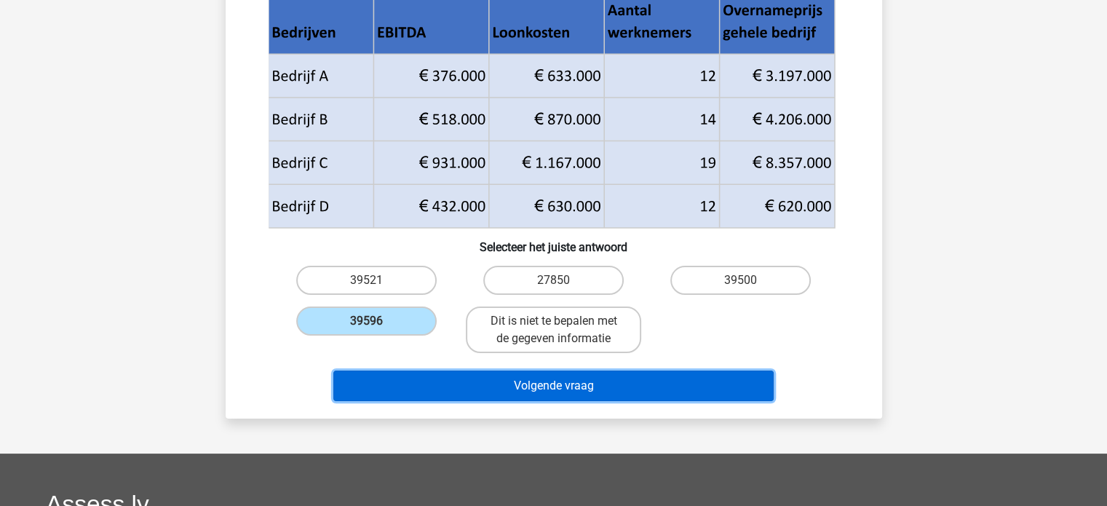
click at [539, 394] on button "Volgende vraag" at bounding box center [553, 386] width 440 height 31
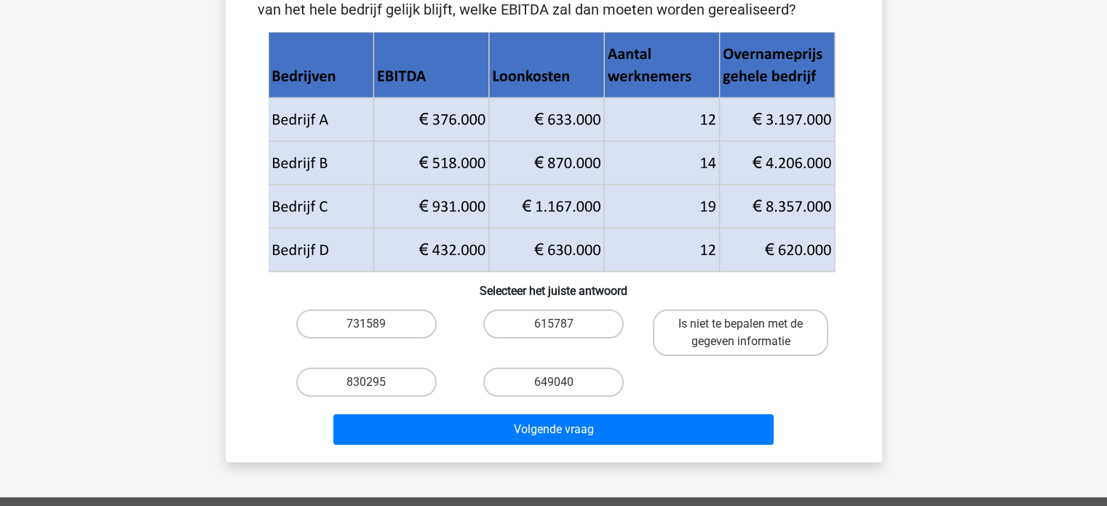
scroll to position [67, 0]
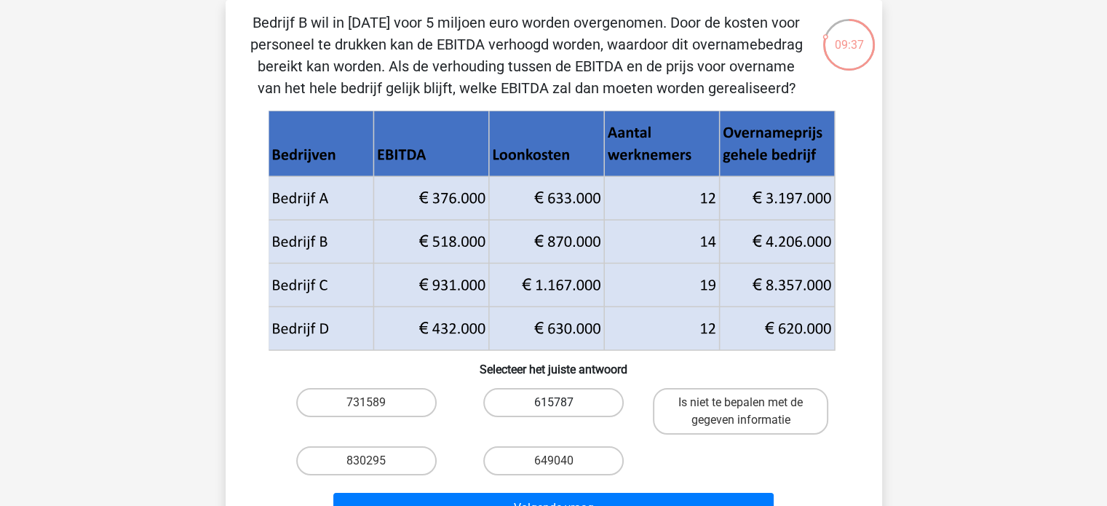
click at [568, 403] on label "615787" at bounding box center [553, 402] width 141 height 29
click at [563, 403] on input "615787" at bounding box center [557, 407] width 9 height 9
radio input "true"
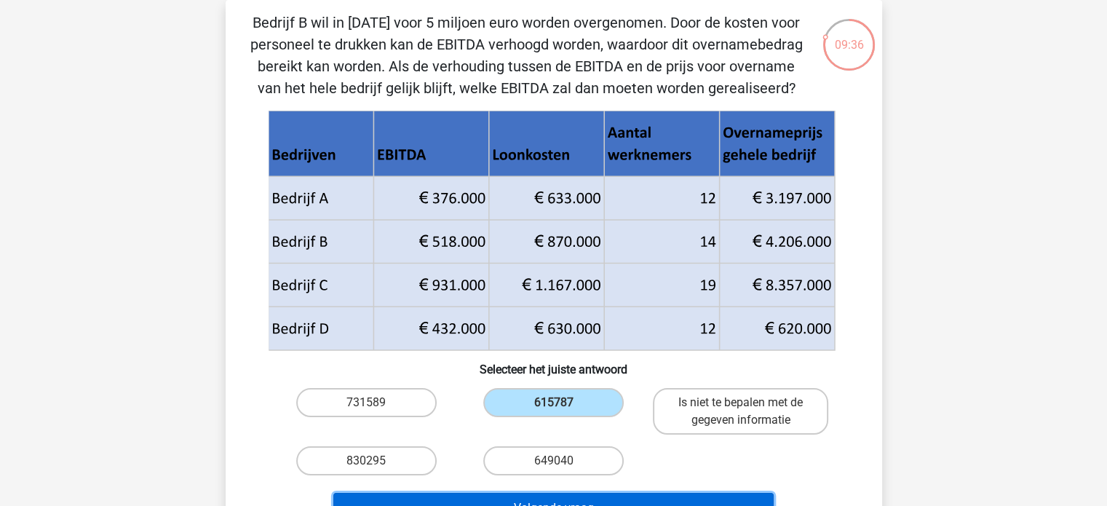
click at [577, 497] on button "Volgende vraag" at bounding box center [553, 508] width 440 height 31
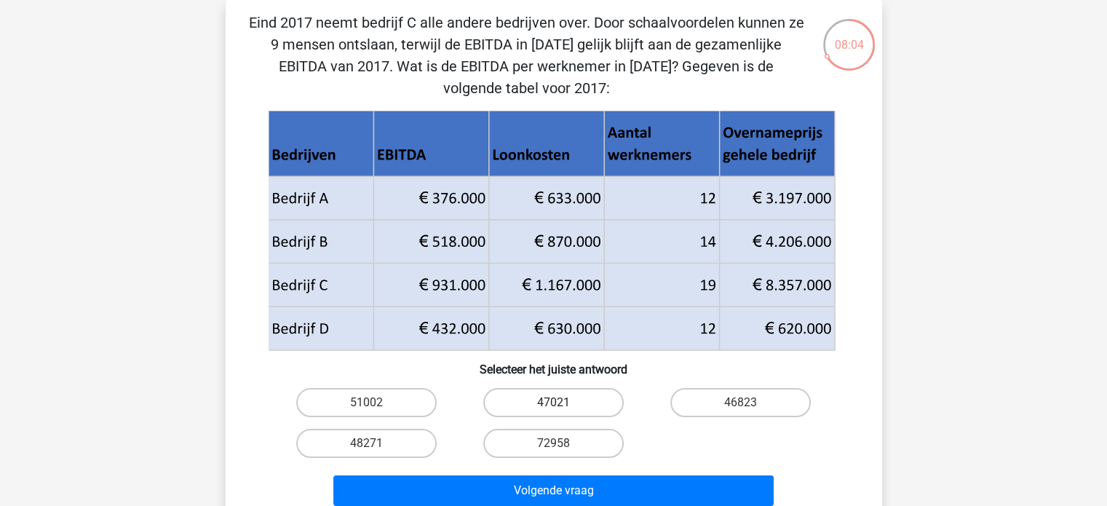
click at [547, 401] on label "47021" at bounding box center [553, 402] width 141 height 29
click at [553, 403] on input "47021" at bounding box center [557, 407] width 9 height 9
radio input "true"
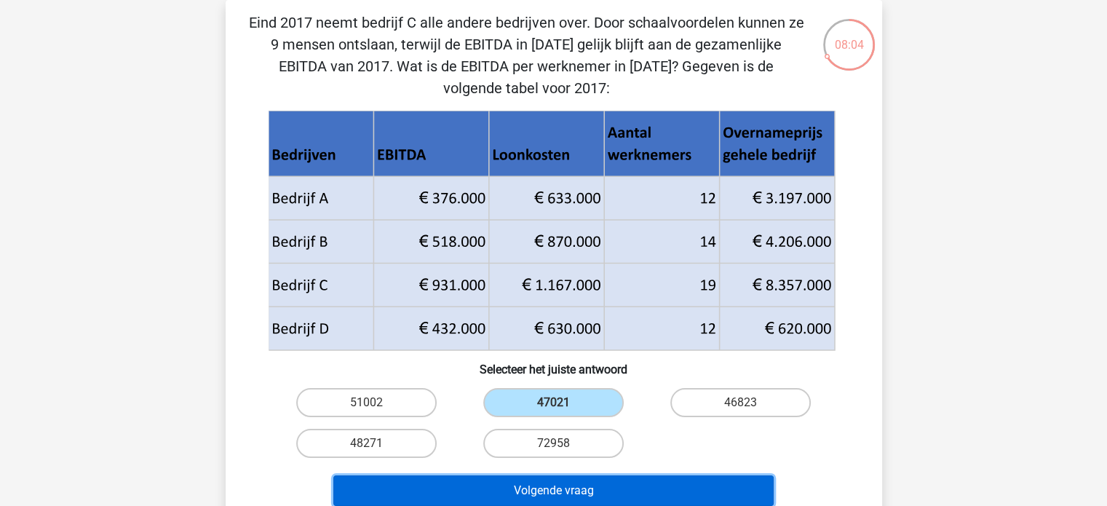
click at [556, 486] on button "Volgende vraag" at bounding box center [553, 490] width 440 height 31
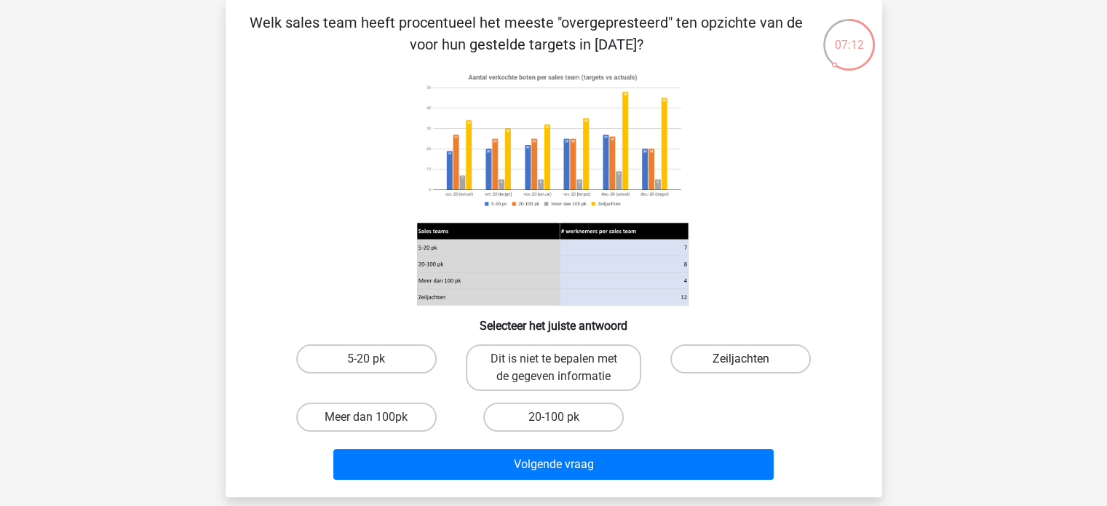
click at [774, 359] on label "Zeiljachten" at bounding box center [741, 358] width 141 height 29
click at [751, 359] on input "Zeiljachten" at bounding box center [745, 363] width 9 height 9
radio input "true"
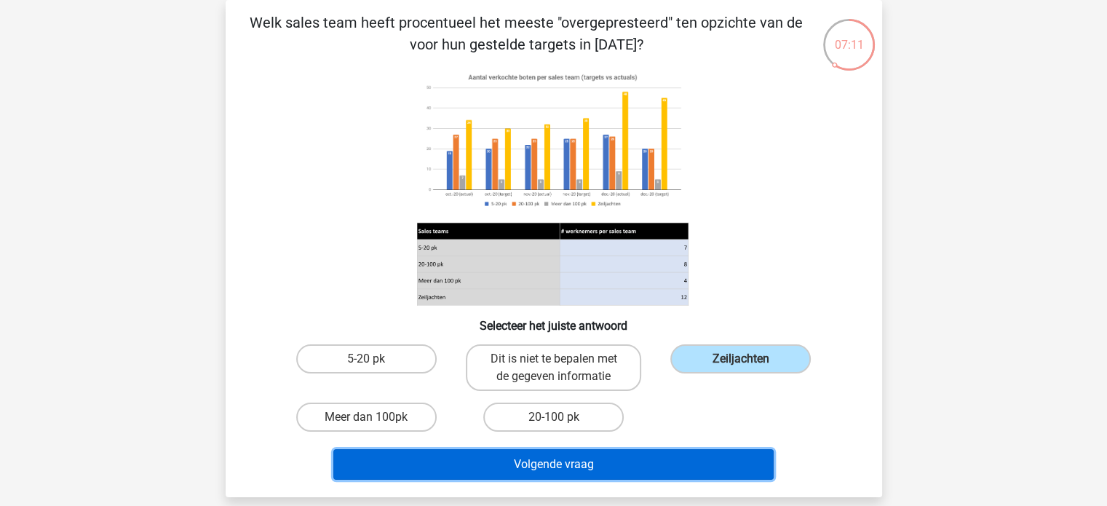
click at [609, 462] on button "Volgende vraag" at bounding box center [553, 464] width 440 height 31
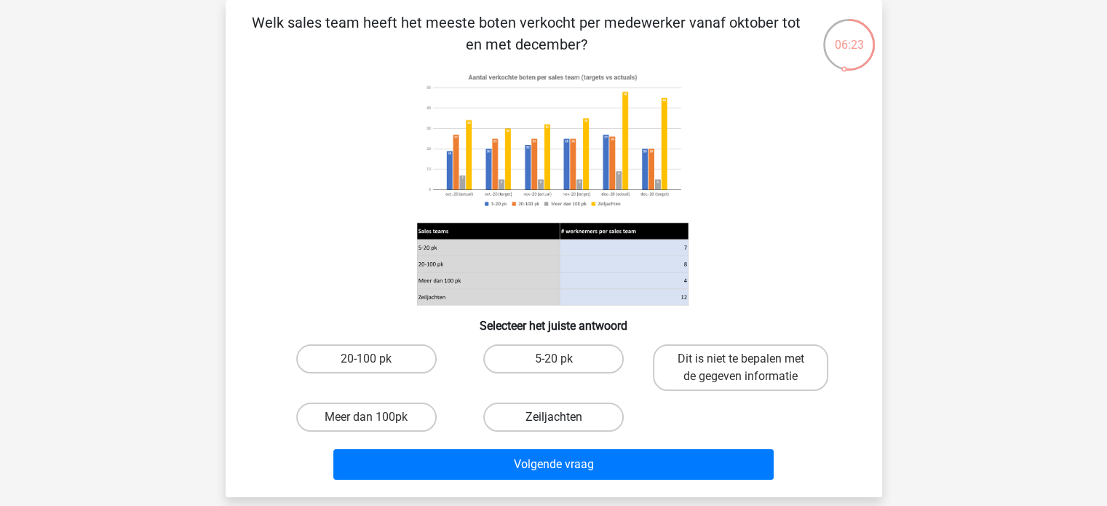
click at [542, 414] on label "Zeiljachten" at bounding box center [553, 417] width 141 height 29
click at [553, 417] on input "Zeiljachten" at bounding box center [557, 421] width 9 height 9
radio input "true"
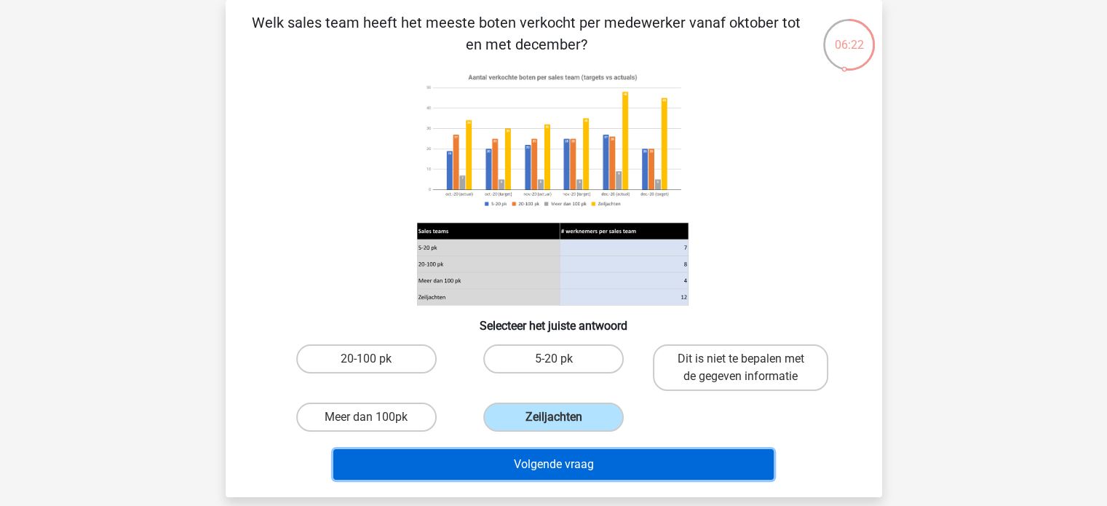
click at [563, 454] on button "Volgende vraag" at bounding box center [553, 464] width 440 height 31
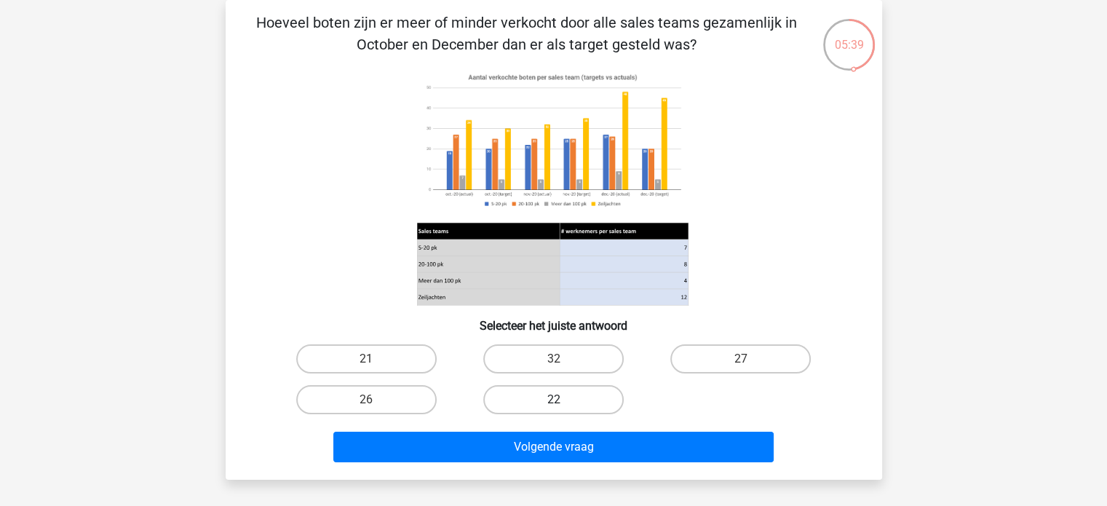
click at [568, 399] on label "22" at bounding box center [553, 399] width 141 height 29
click at [563, 400] on input "22" at bounding box center [557, 404] width 9 height 9
radio input "true"
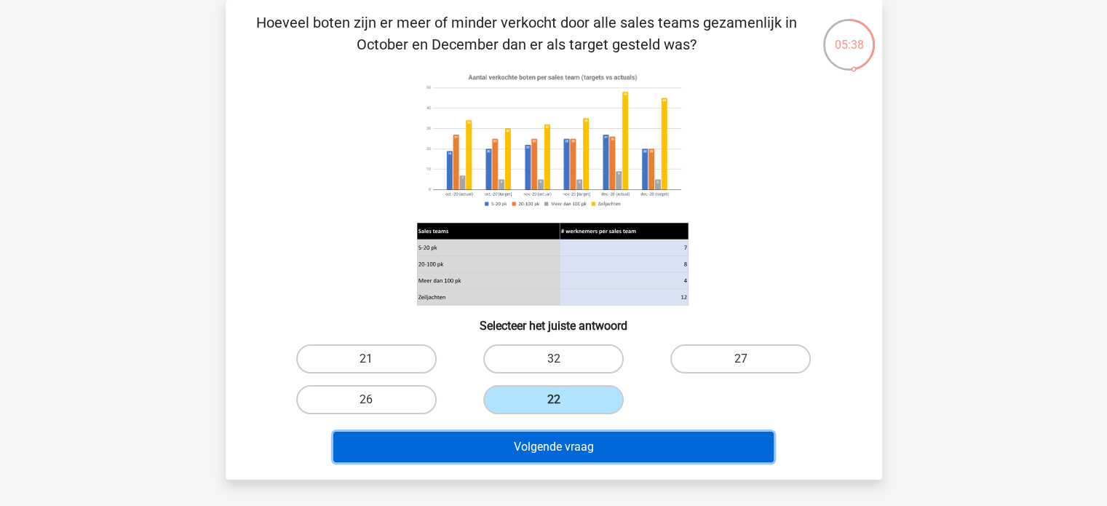
click at [565, 449] on button "Volgende vraag" at bounding box center [553, 447] width 440 height 31
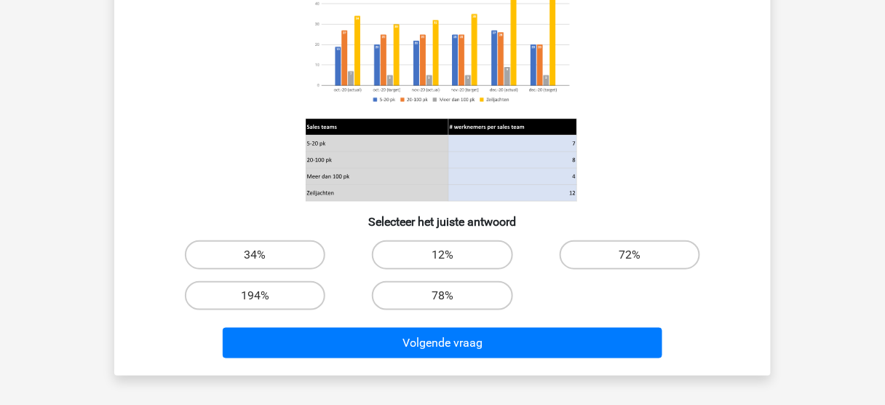
scroll to position [242, 0]
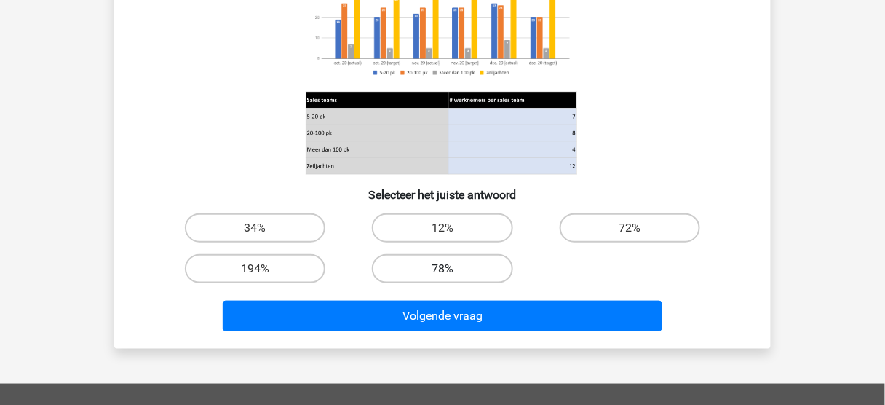
click at [440, 269] on label "78%" at bounding box center [442, 268] width 141 height 29
click at [443, 269] on input "78%" at bounding box center [447, 273] width 9 height 9
radio input "true"
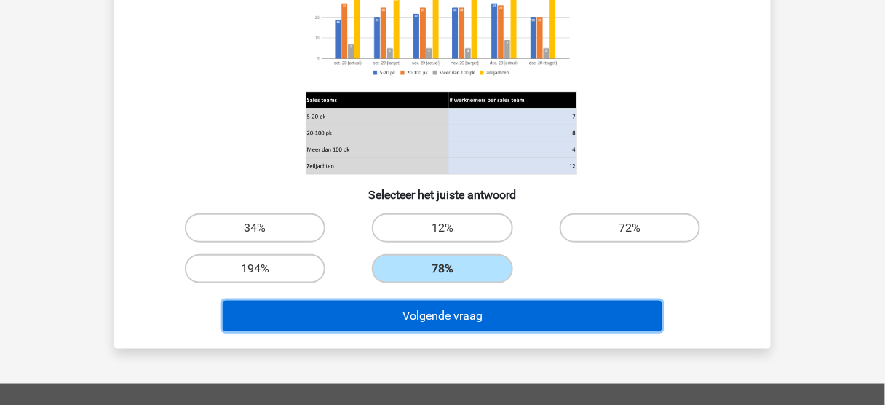
click at [459, 307] on button "Volgende vraag" at bounding box center [443, 316] width 440 height 31
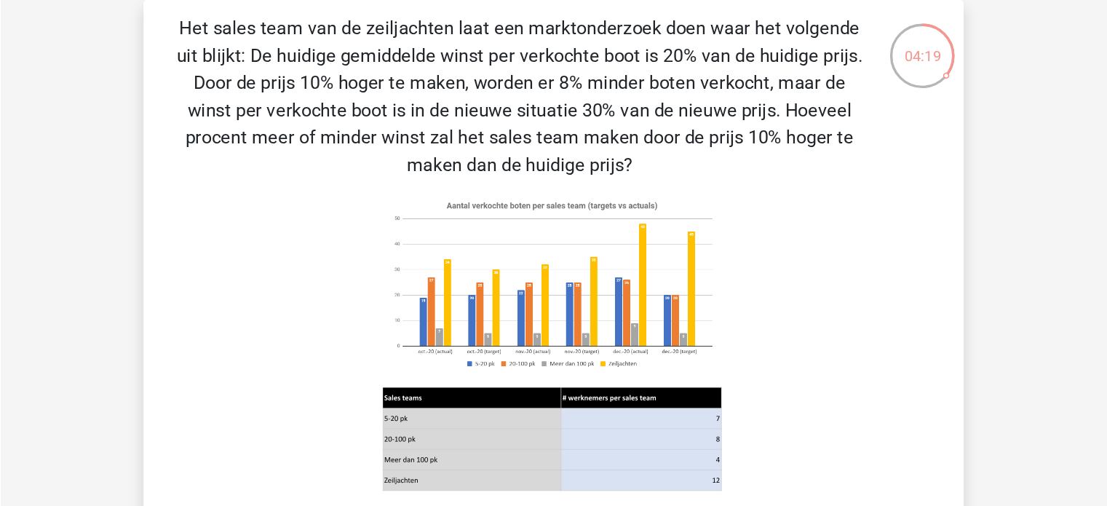
scroll to position [67, 0]
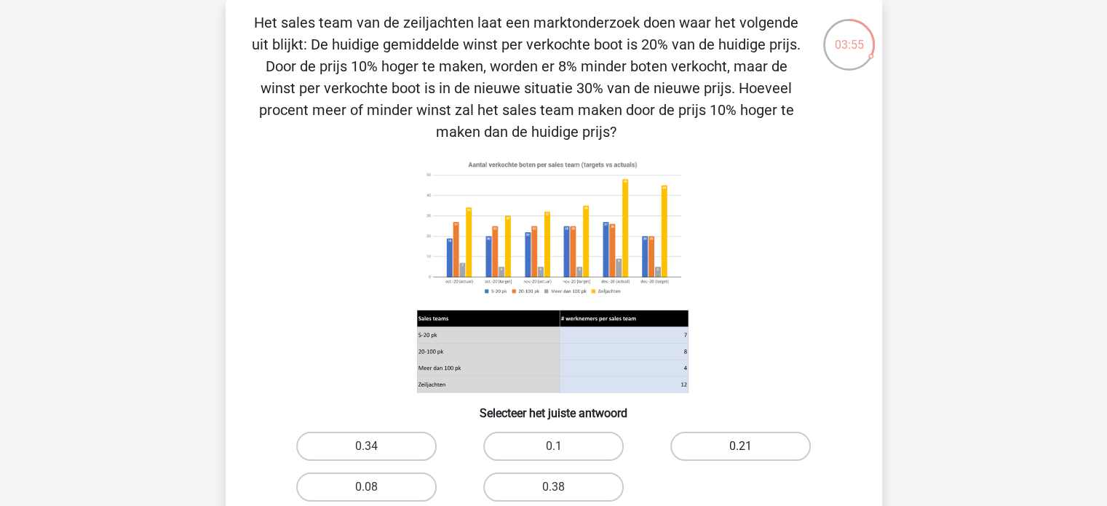
click at [743, 441] on label "0.21" at bounding box center [741, 446] width 141 height 29
click at [743, 446] on input "0.21" at bounding box center [745, 450] width 9 height 9
radio input "true"
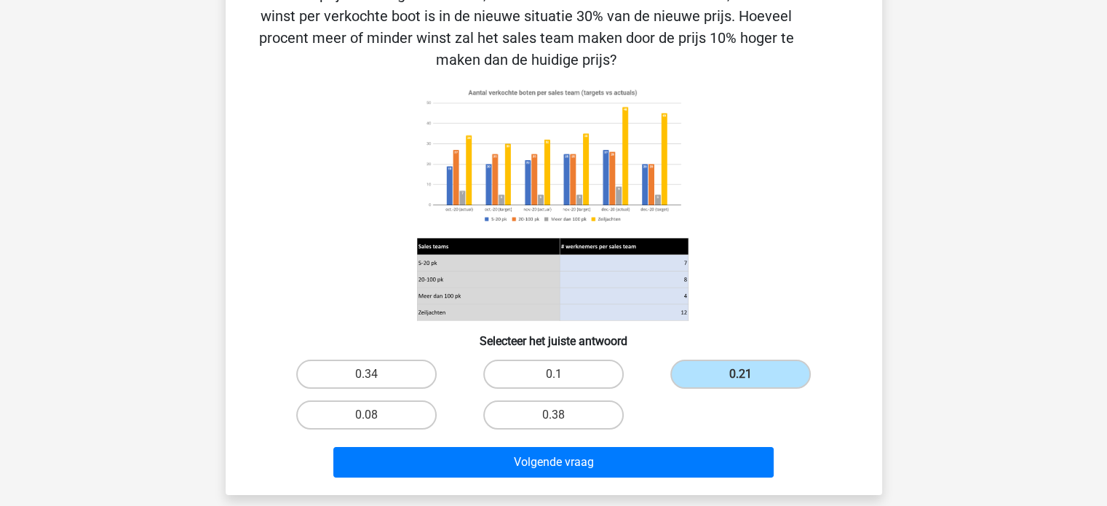
scroll to position [213, 0]
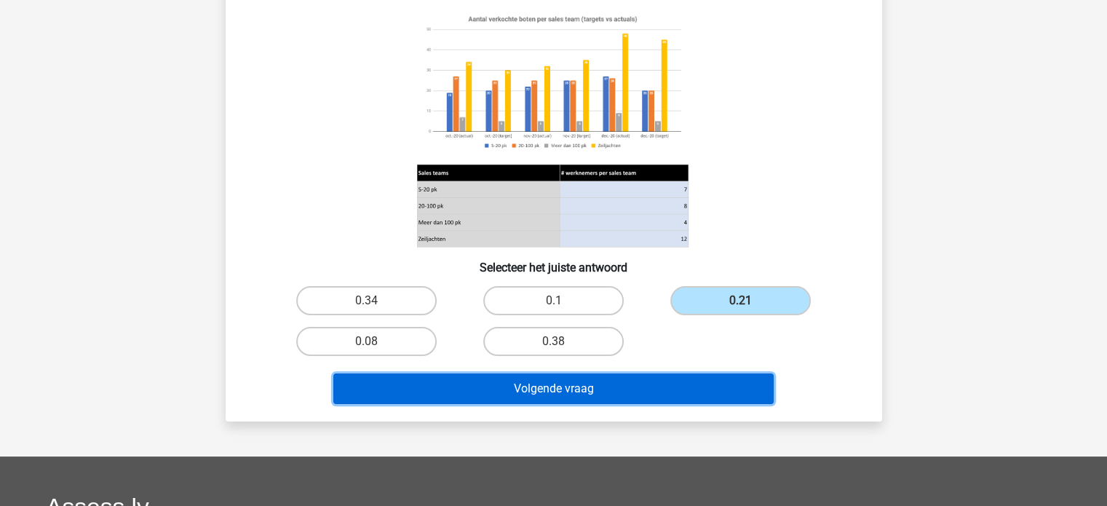
click at [625, 392] on button "Volgende vraag" at bounding box center [553, 388] width 440 height 31
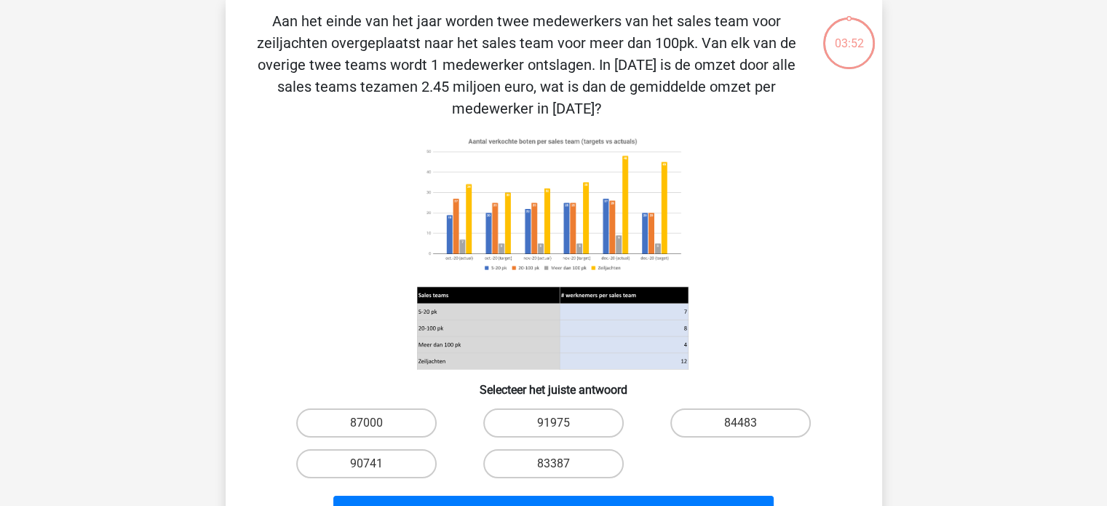
scroll to position [67, 0]
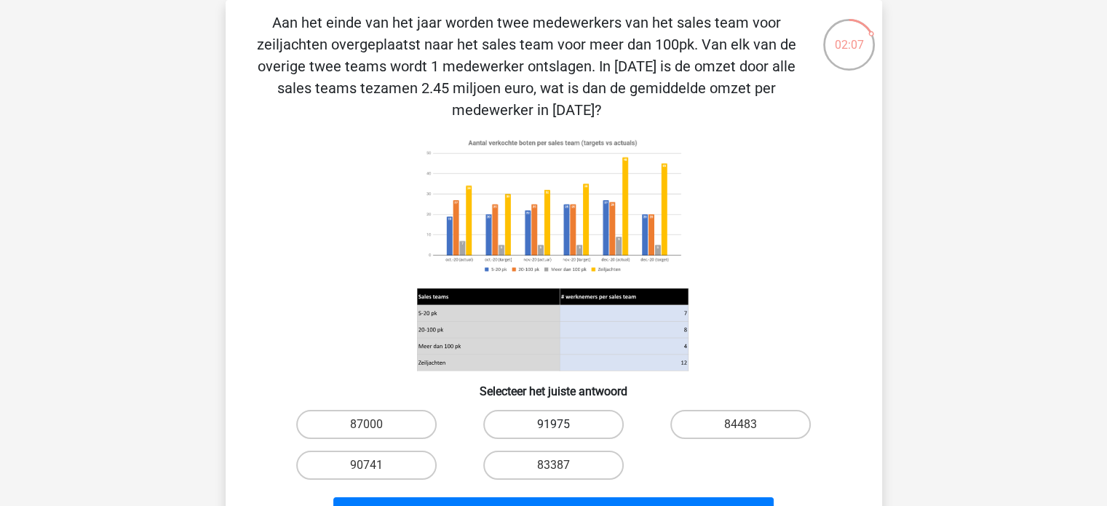
click at [585, 427] on label "91975" at bounding box center [553, 424] width 141 height 29
click at [563, 427] on input "91975" at bounding box center [557, 428] width 9 height 9
radio input "true"
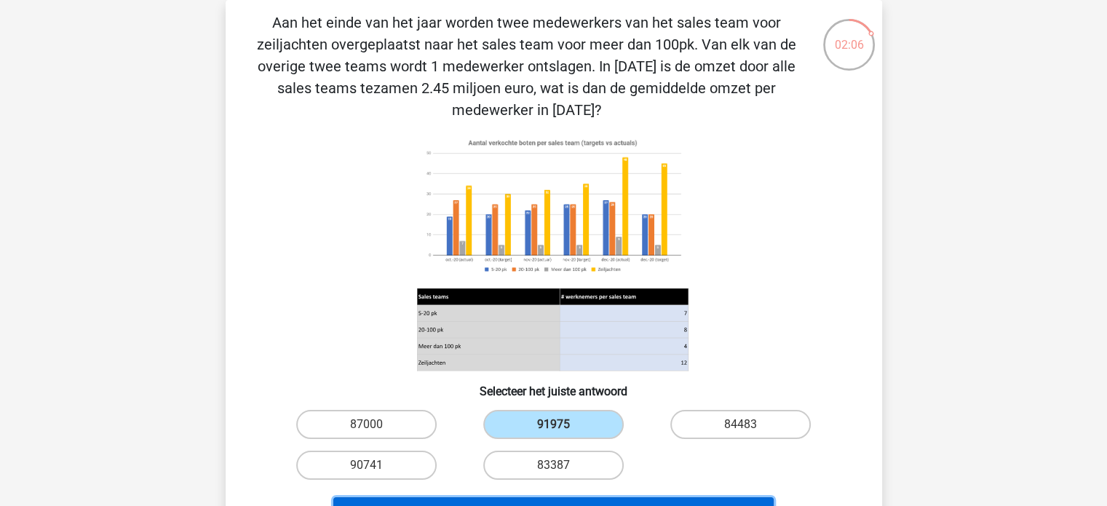
drag, startPoint x: 579, startPoint y: 500, endPoint x: 580, endPoint y: 490, distance: 10.2
click at [579, 500] on button "Volgende vraag" at bounding box center [553, 512] width 440 height 31
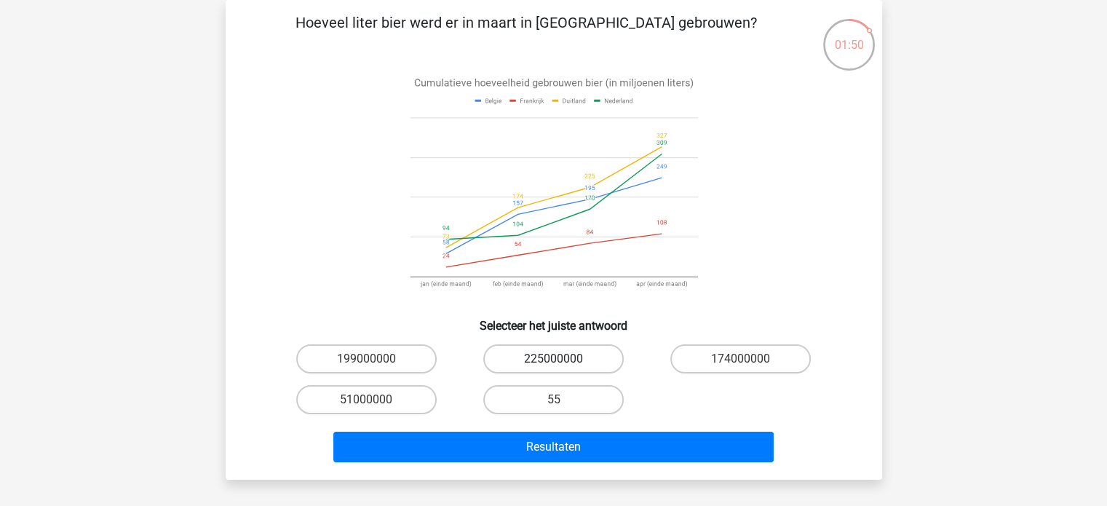
click at [568, 356] on label "225000000" at bounding box center [553, 358] width 141 height 29
click at [563, 359] on input "225000000" at bounding box center [557, 363] width 9 height 9
radio input "true"
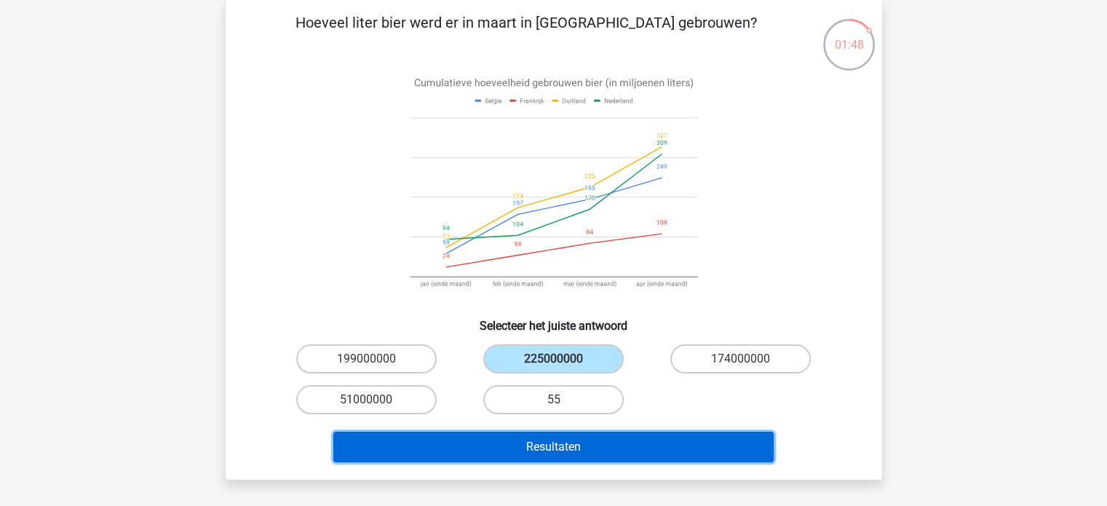
click at [576, 440] on button "Resultaten" at bounding box center [553, 447] width 440 height 31
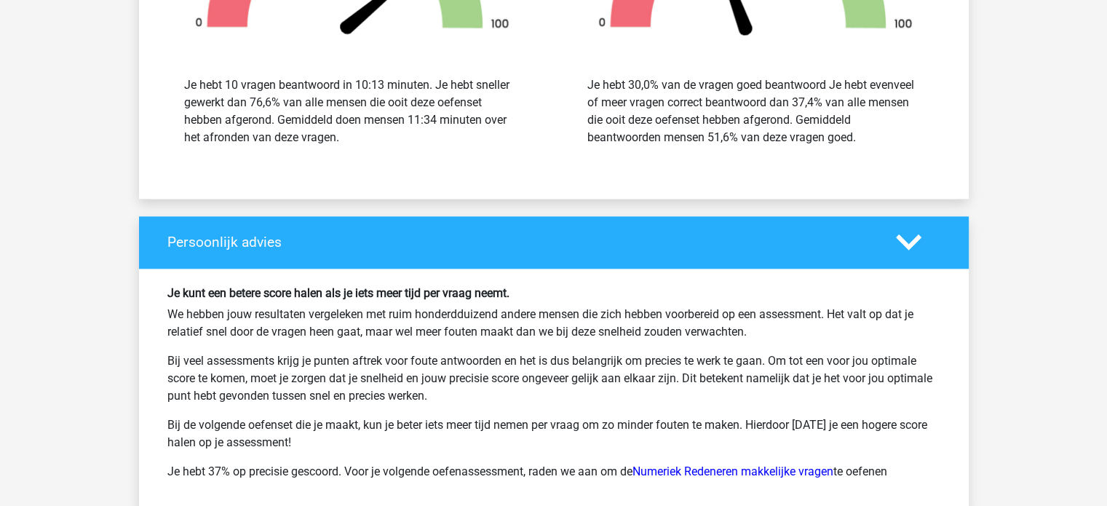
scroll to position [1747, 0]
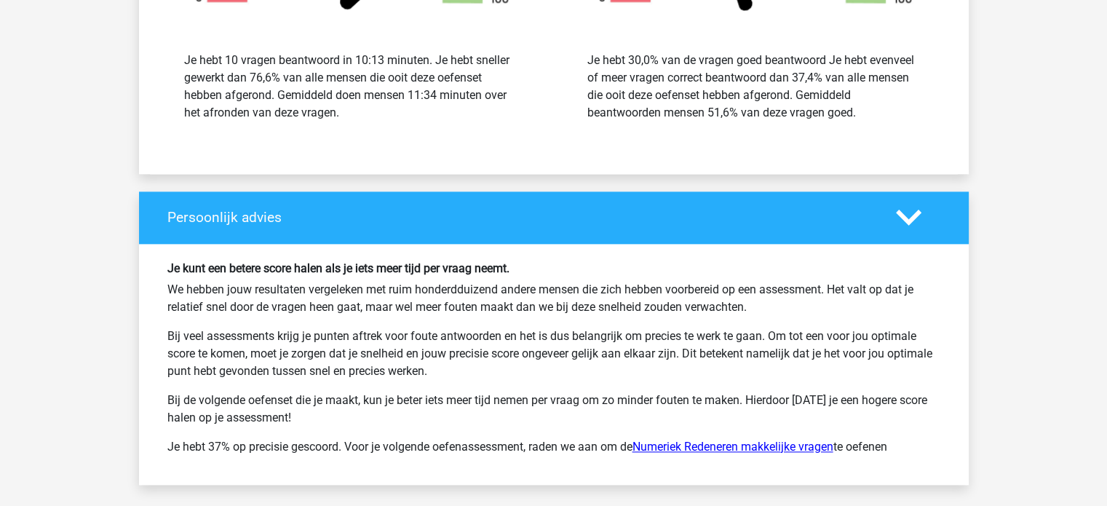
click at [712, 442] on link "Numeriek Redeneren makkelijke vragen" at bounding box center [733, 447] width 201 height 14
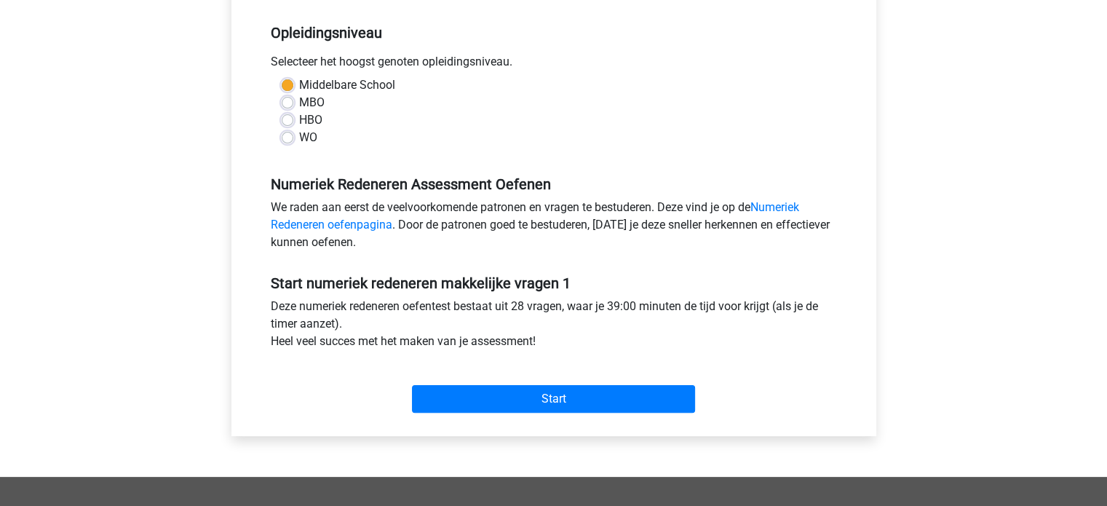
scroll to position [291, 0]
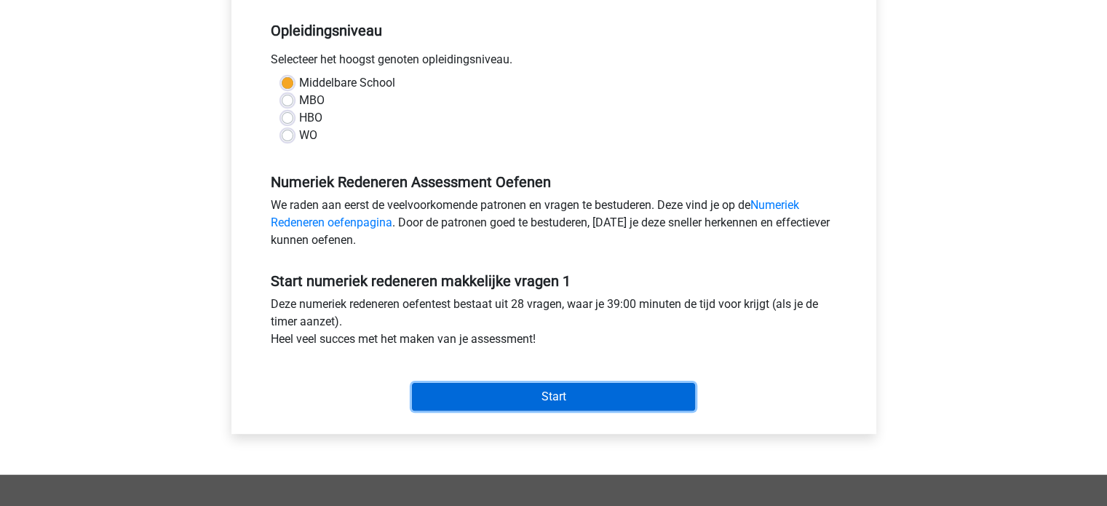
click at [580, 399] on input "Start" at bounding box center [553, 397] width 283 height 28
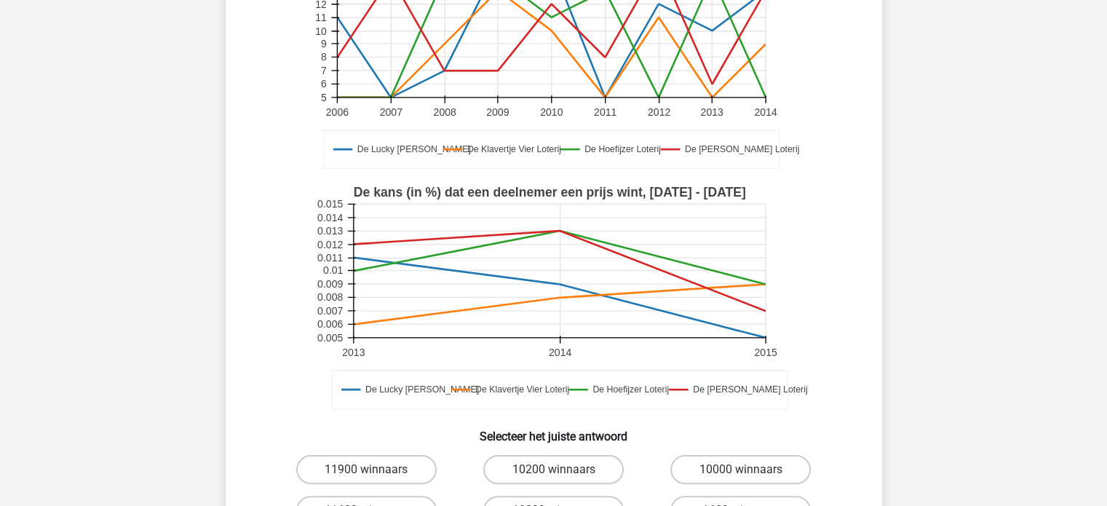
scroll to position [364, 0]
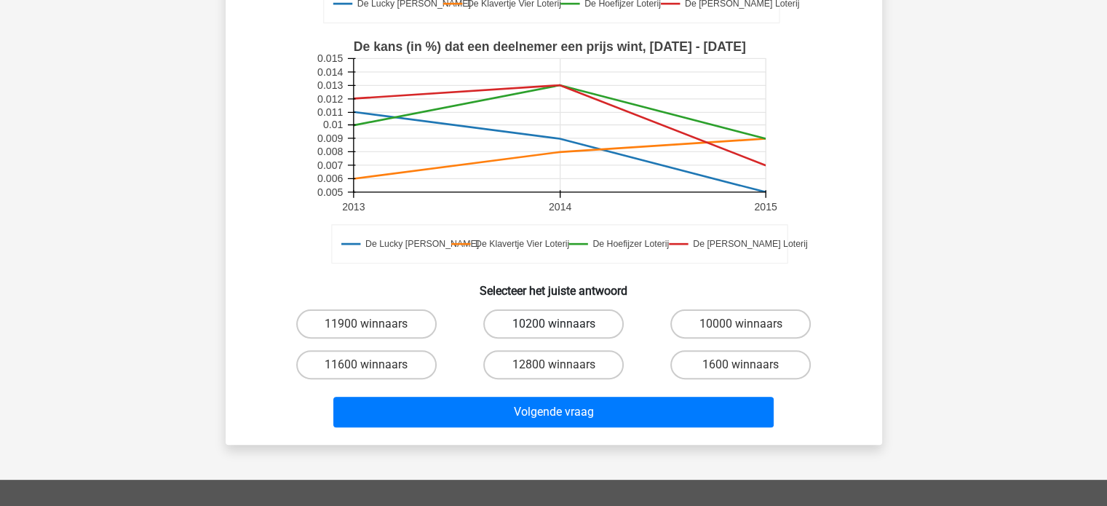
click at [529, 309] on label "10200 winnaars" at bounding box center [553, 323] width 141 height 29
click at [553, 324] on input "10200 winnaars" at bounding box center [557, 328] width 9 height 9
radio input "true"
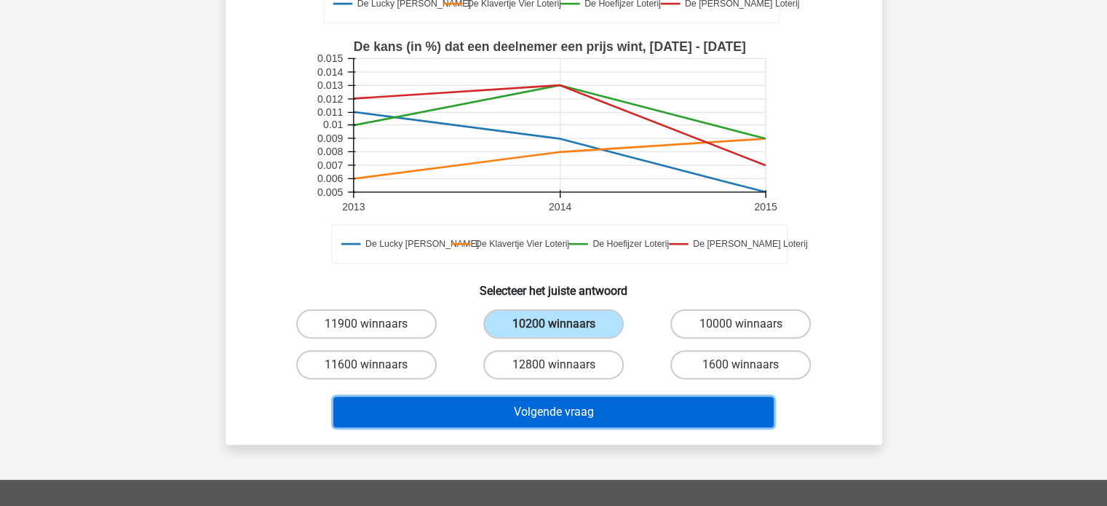
click at [576, 397] on button "Volgende vraag" at bounding box center [553, 412] width 440 height 31
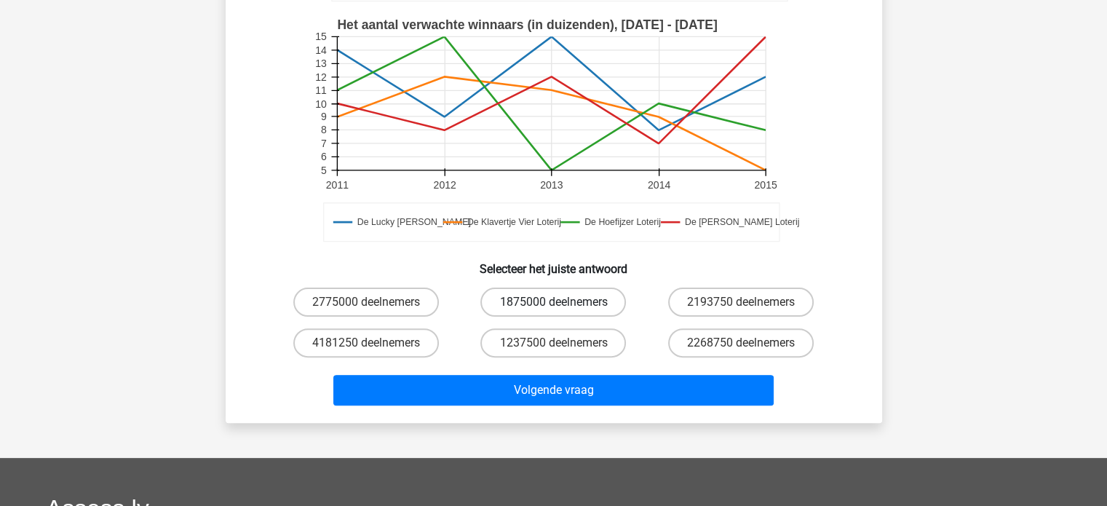
click at [572, 298] on label "1875000 deelnemers" at bounding box center [554, 302] width 146 height 29
click at [563, 302] on input "1875000 deelnemers" at bounding box center [557, 306] width 9 height 9
radio input "true"
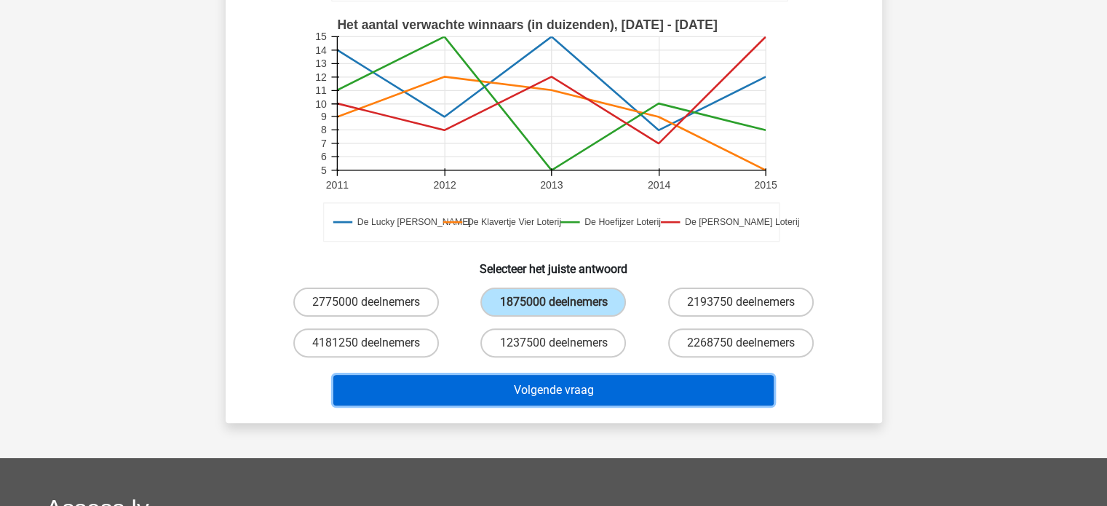
click at [566, 384] on button "Volgende vraag" at bounding box center [553, 390] width 440 height 31
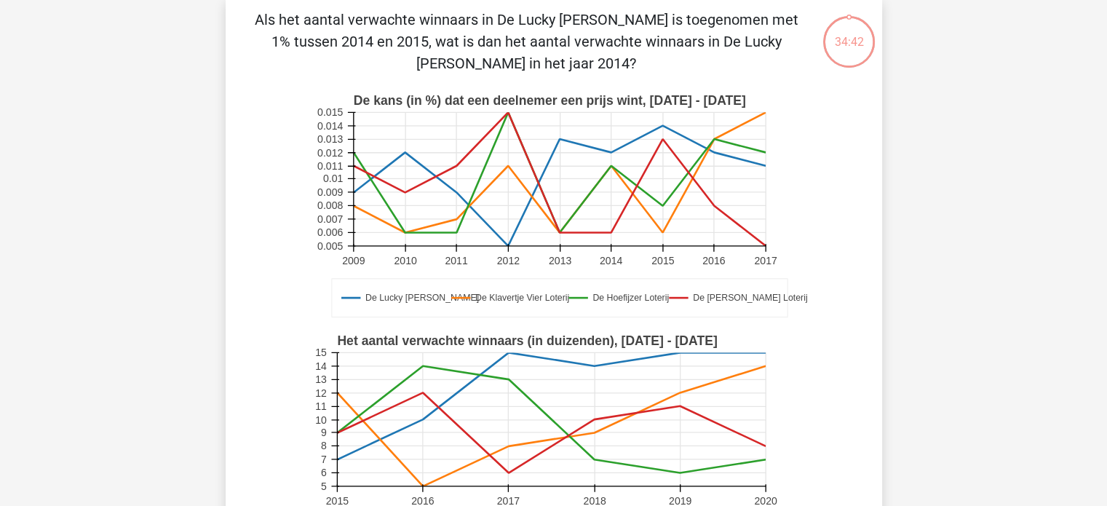
scroll to position [67, 0]
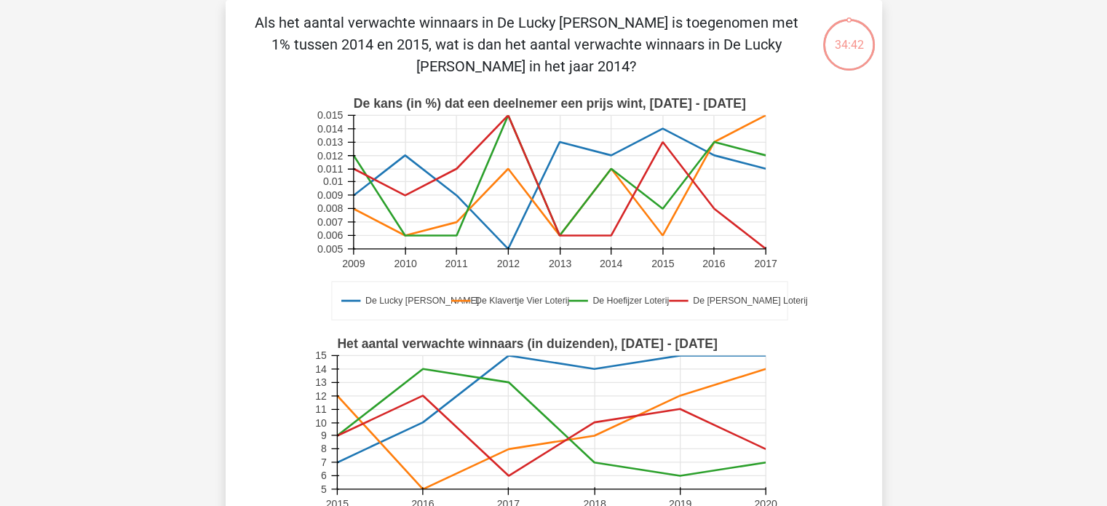
click at [566, 384] on rect at bounding box center [551, 421] width 429 height 133
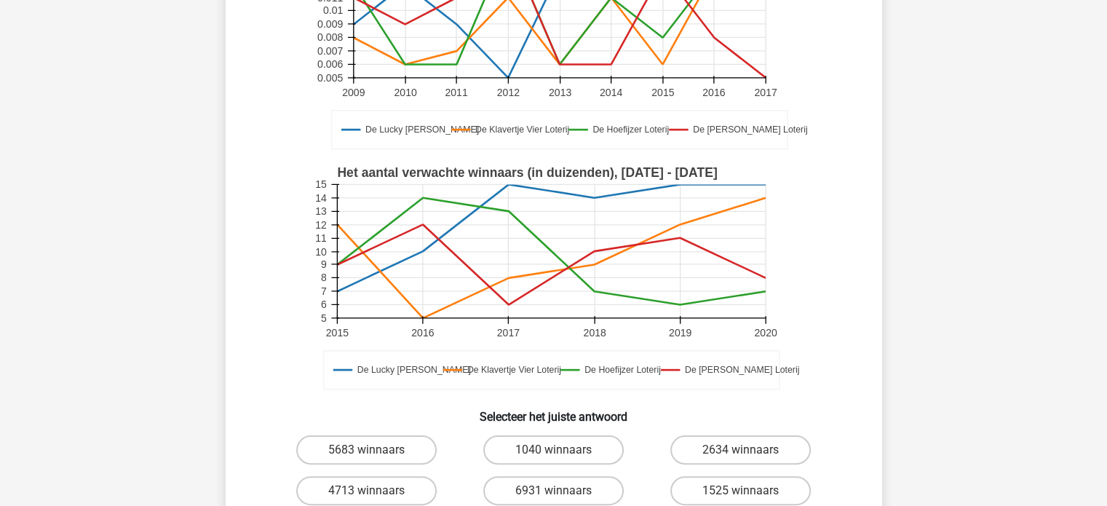
scroll to position [213, 0]
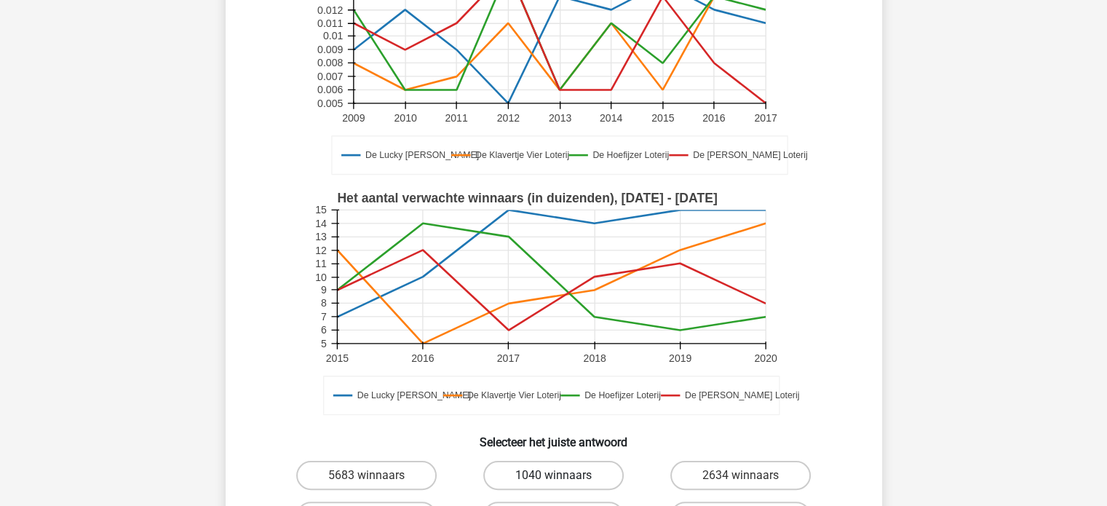
click at [541, 474] on label "1040 winnaars" at bounding box center [553, 475] width 141 height 29
click at [553, 475] on input "1040 winnaars" at bounding box center [557, 479] width 9 height 9
radio input "true"
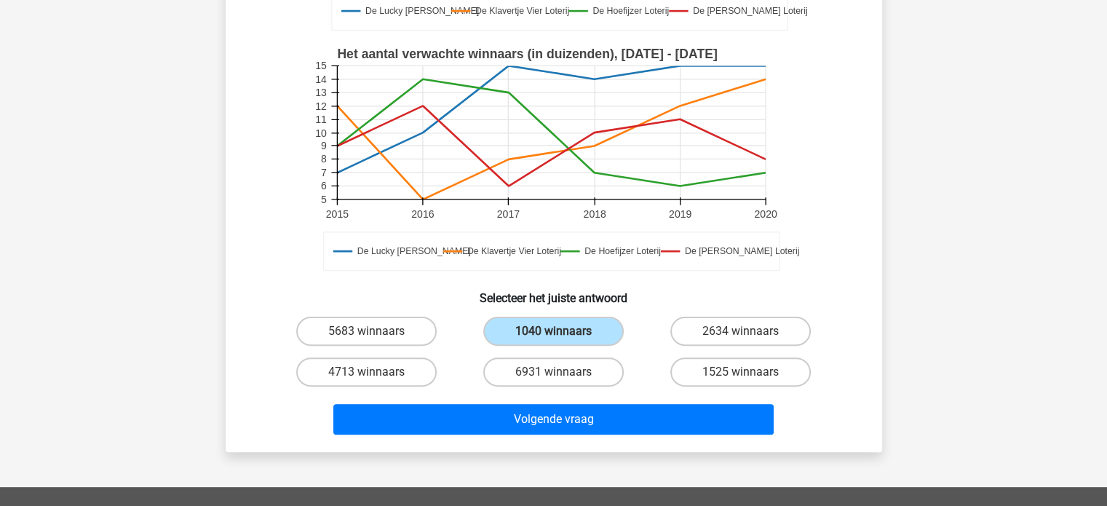
scroll to position [358, 0]
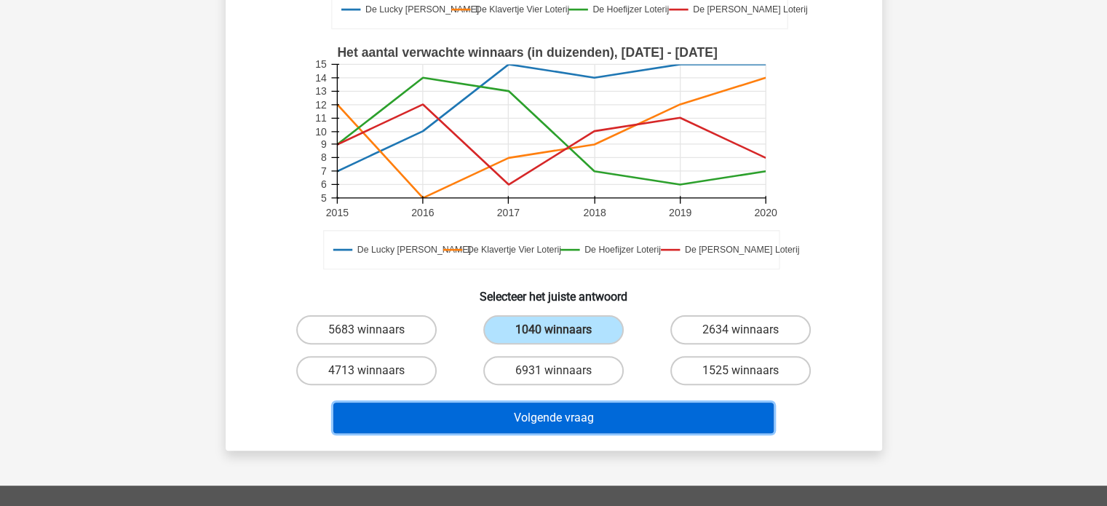
click at [527, 422] on button "Volgende vraag" at bounding box center [553, 418] width 440 height 31
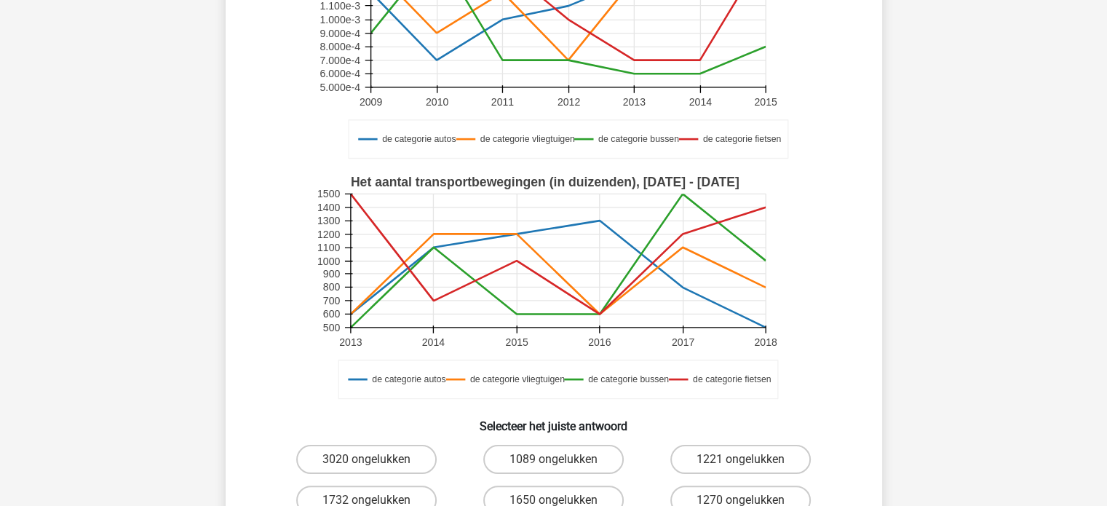
scroll to position [291, 0]
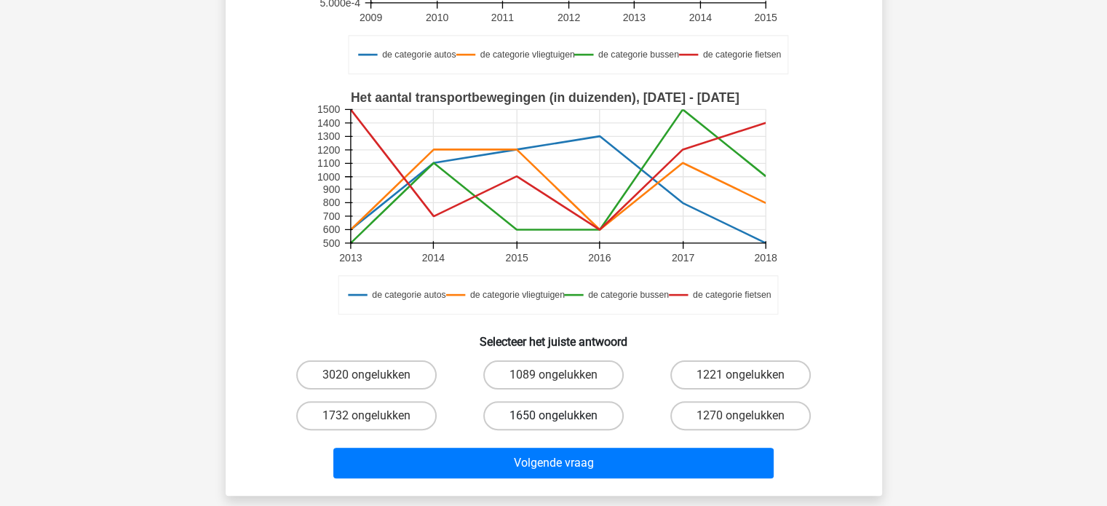
click at [534, 424] on label "1650 ongelukken" at bounding box center [553, 415] width 141 height 29
click at [553, 424] on input "1650 ongelukken" at bounding box center [557, 420] width 9 height 9
radio input "true"
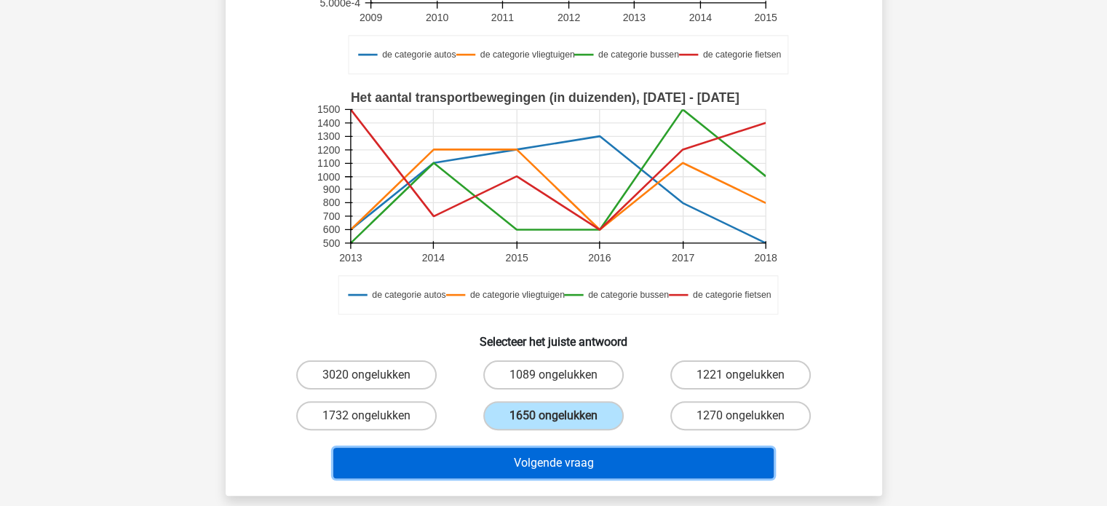
click at [532, 459] on button "Volgende vraag" at bounding box center [553, 463] width 440 height 31
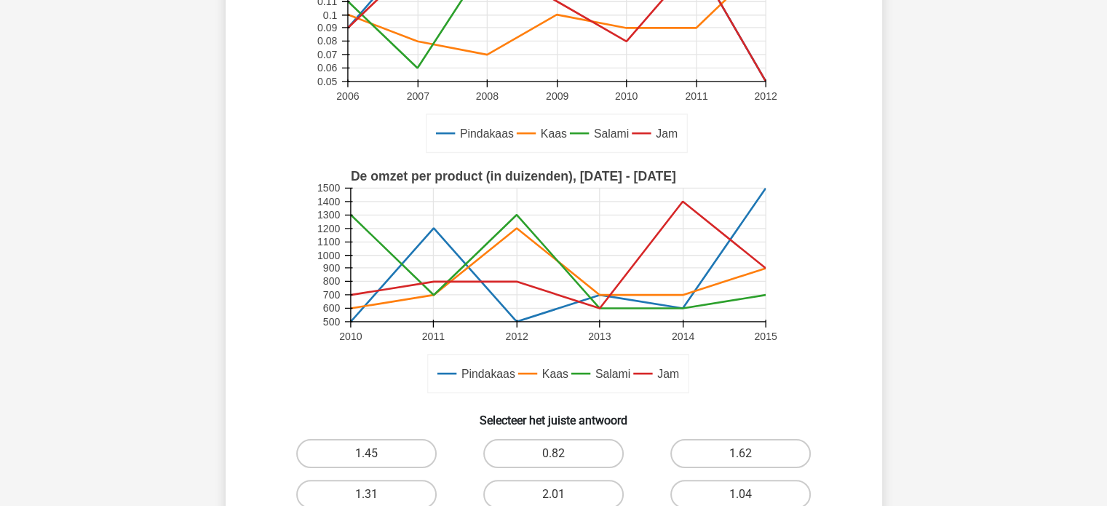
scroll to position [358, 0]
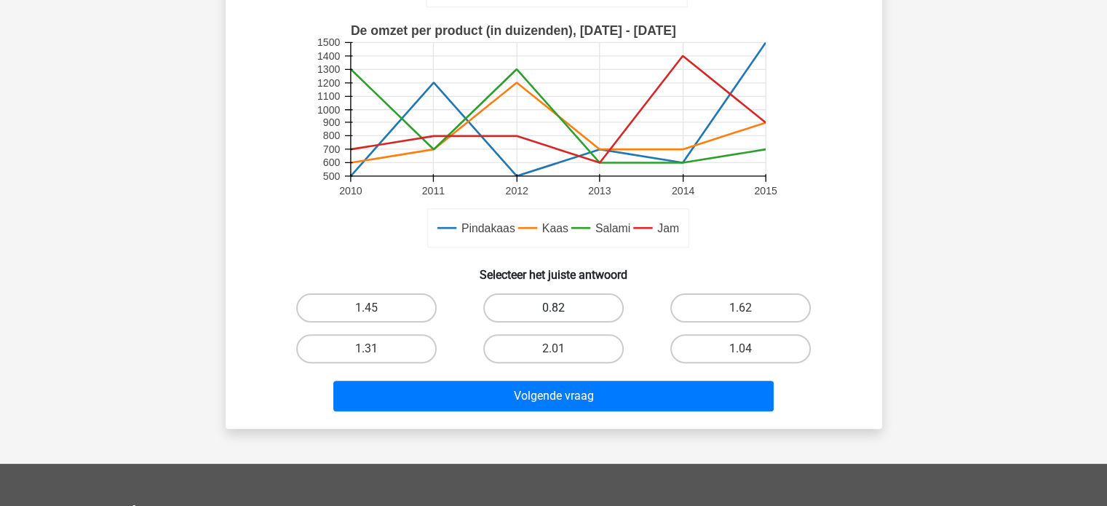
click at [561, 307] on label "0.82" at bounding box center [553, 307] width 141 height 29
click at [561, 308] on input "0.82" at bounding box center [557, 312] width 9 height 9
radio input "true"
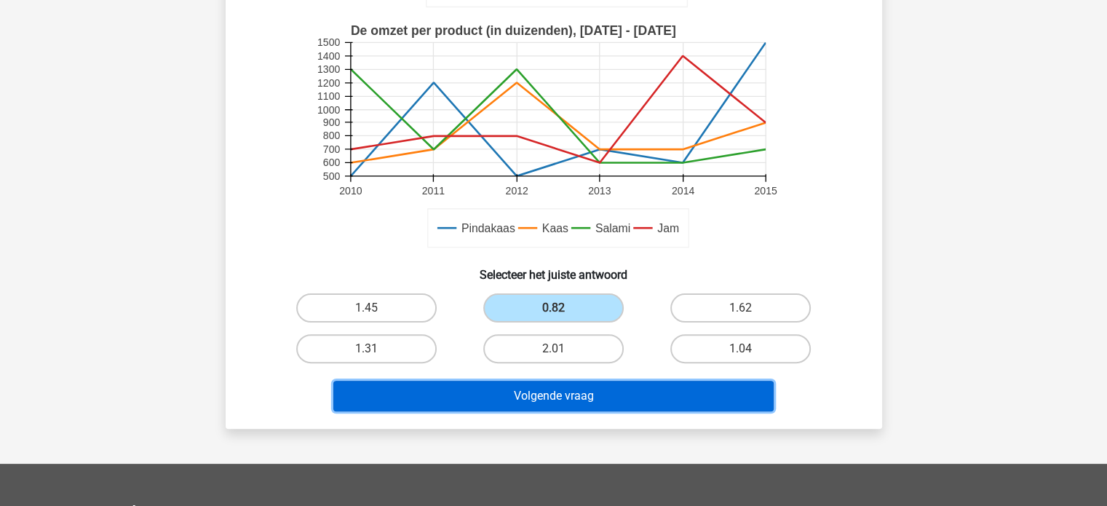
click at [574, 392] on button "Volgende vraag" at bounding box center [553, 396] width 440 height 31
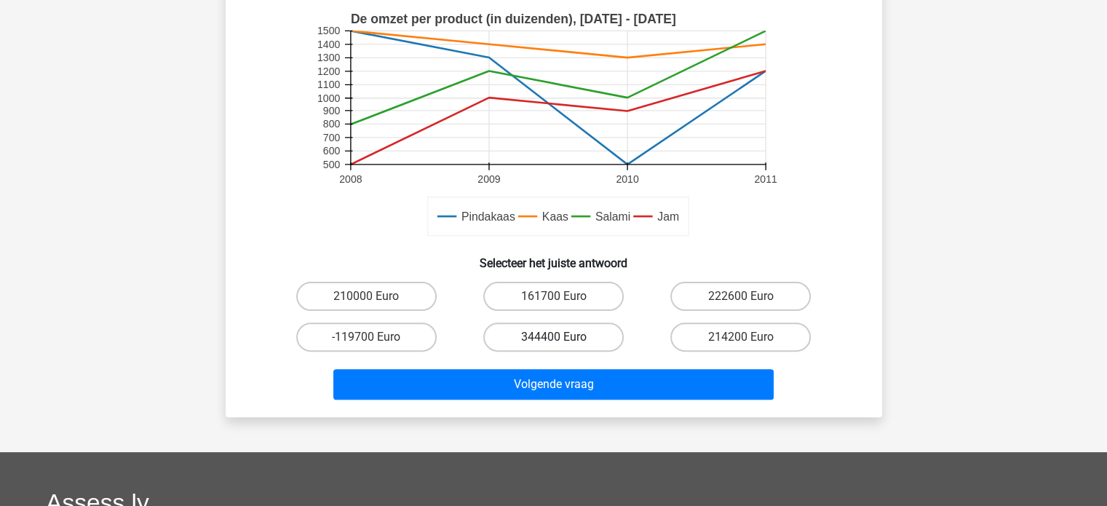
scroll to position [431, 0]
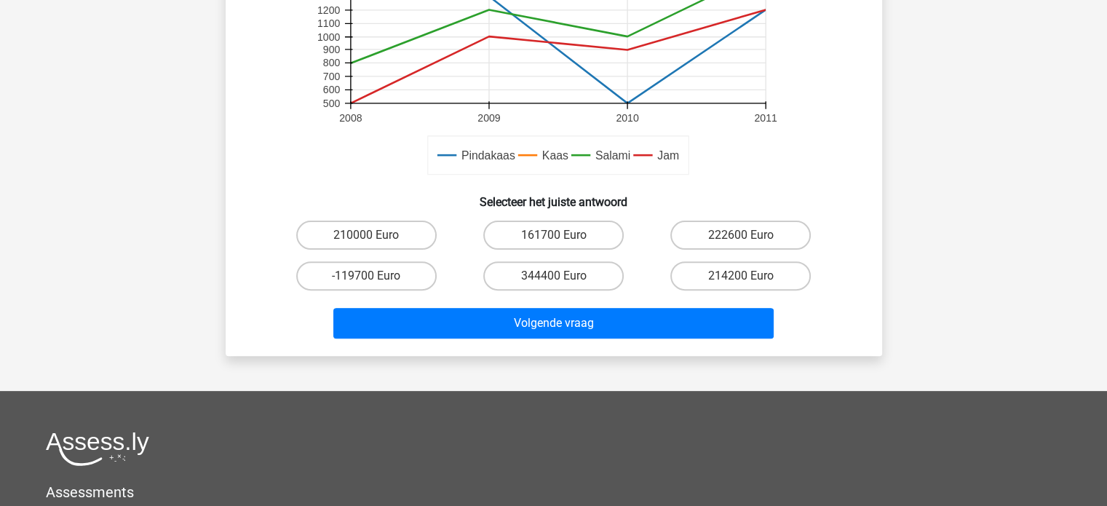
click at [557, 238] on input "161700 Euro" at bounding box center [557, 239] width 9 height 9
radio input "true"
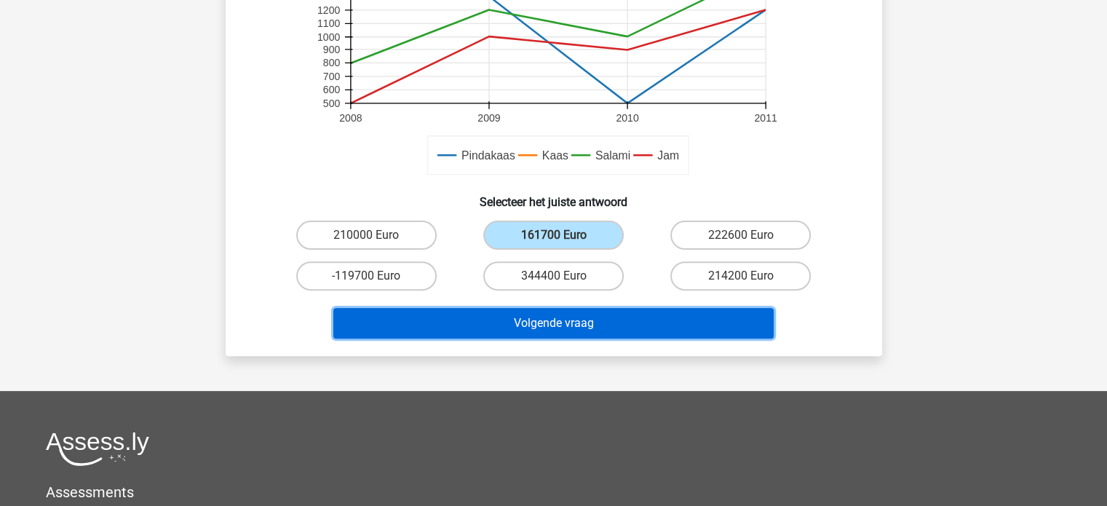
click at [560, 323] on button "Volgende vraag" at bounding box center [553, 323] width 440 height 31
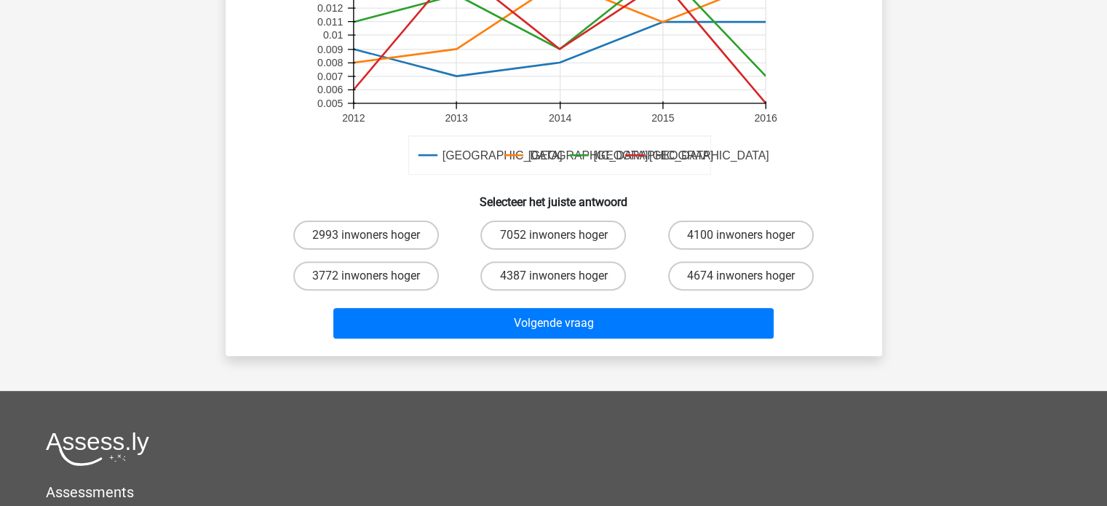
click at [562, 236] on input "7052 inwoners hoger" at bounding box center [557, 239] width 9 height 9
radio input "true"
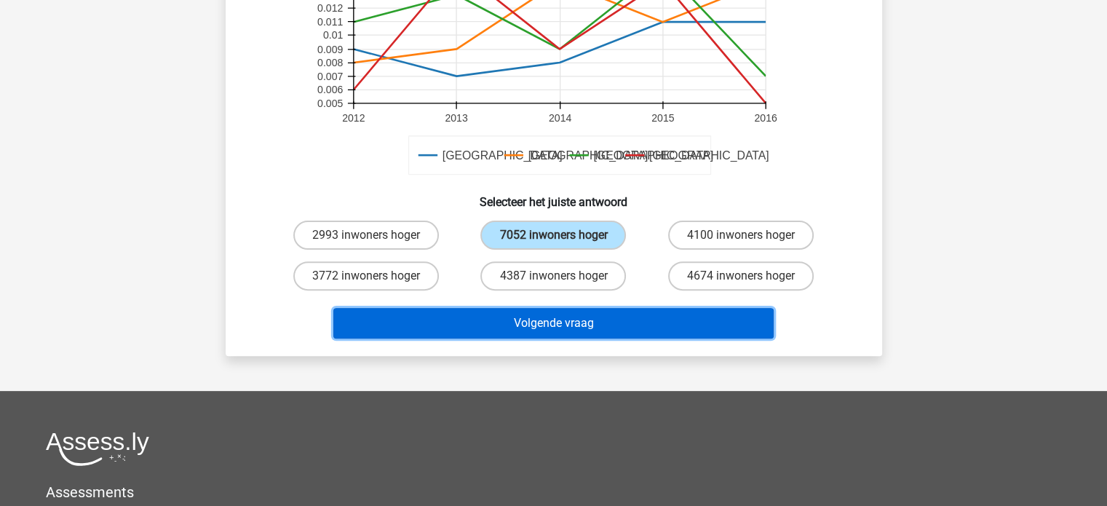
click at [559, 326] on button "Volgende vraag" at bounding box center [553, 323] width 440 height 31
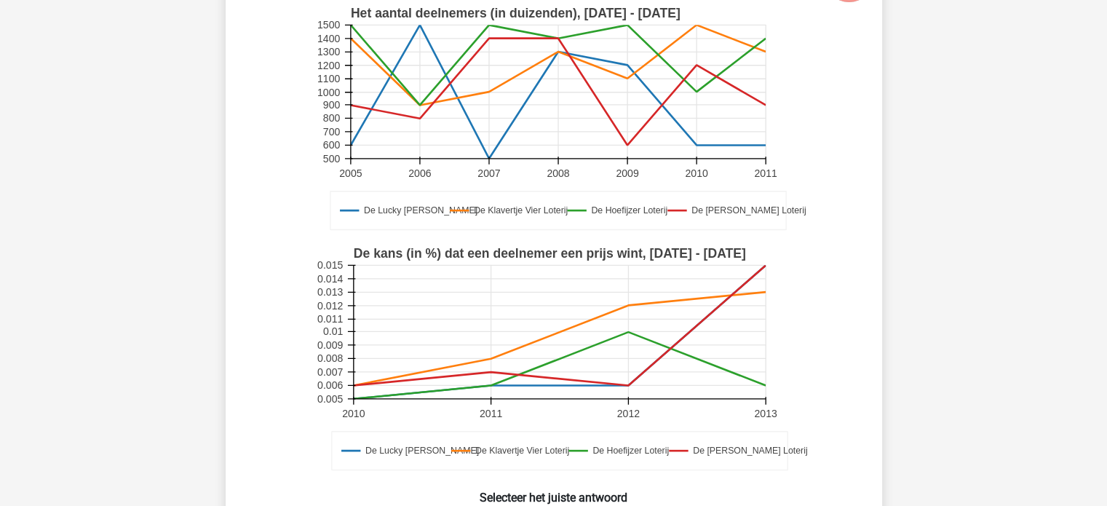
scroll to position [285, 0]
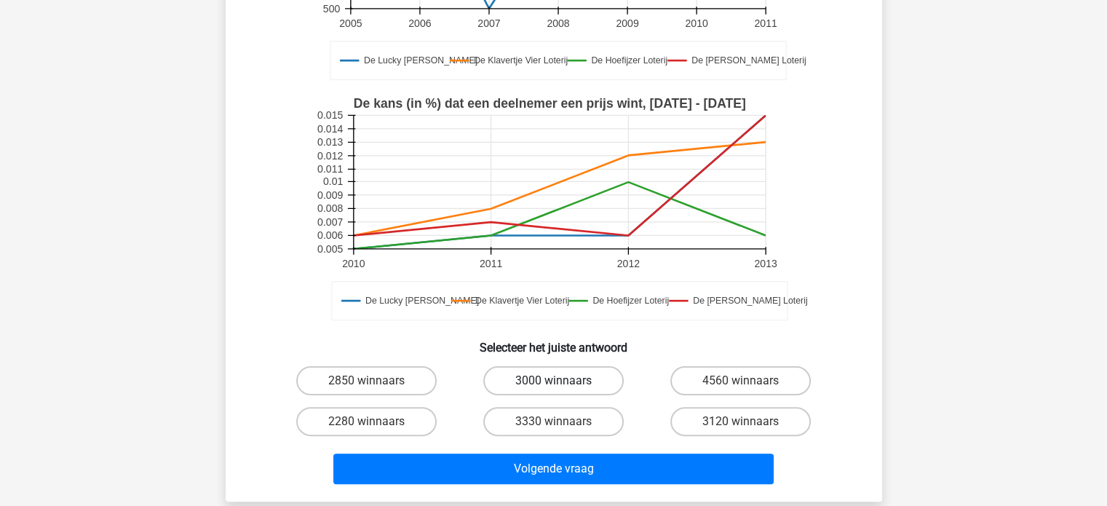
click at [553, 377] on label "3000 winnaars" at bounding box center [553, 380] width 141 height 29
click at [553, 381] on input "3000 winnaars" at bounding box center [557, 385] width 9 height 9
radio input "true"
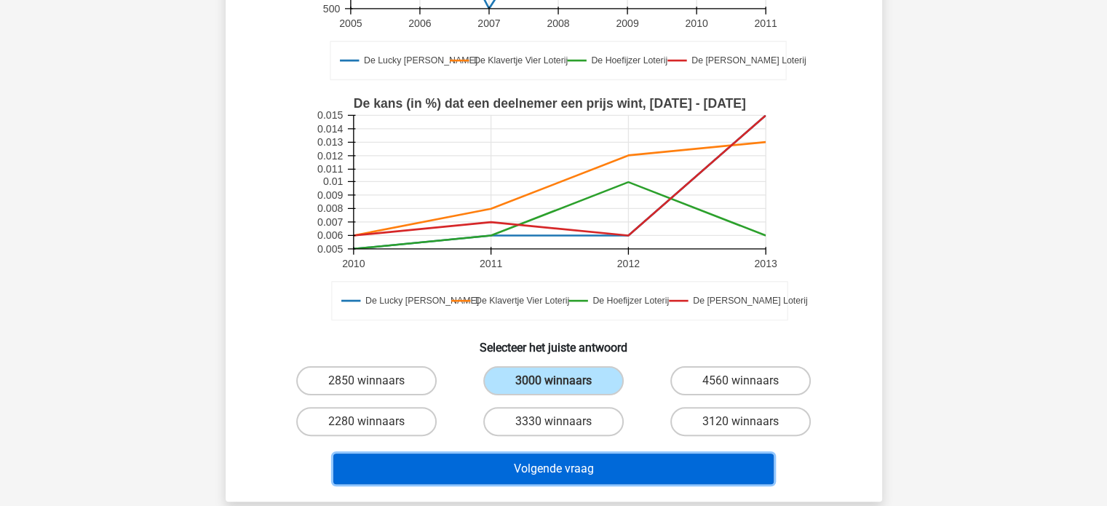
click at [544, 466] on button "Volgende vraag" at bounding box center [553, 469] width 440 height 31
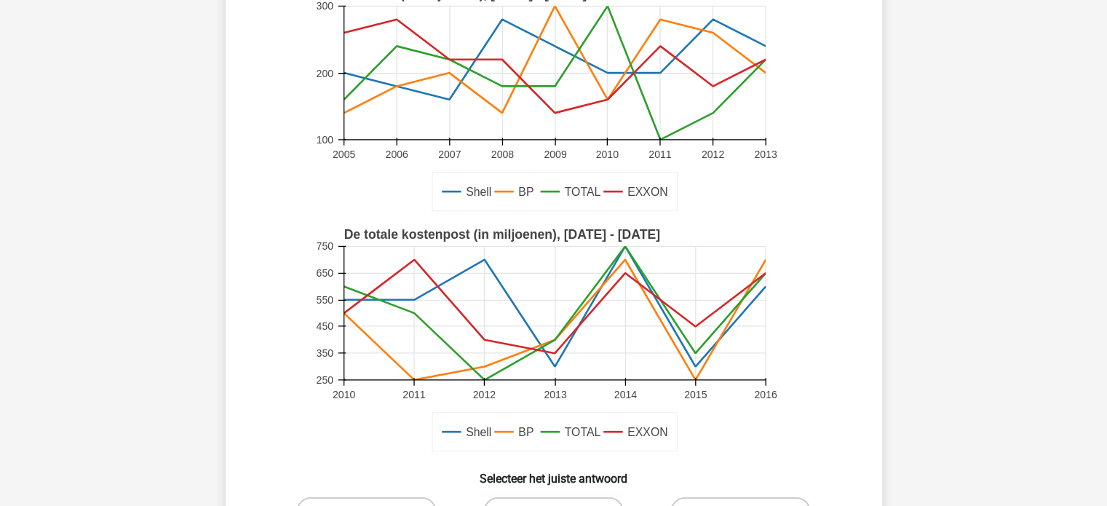
scroll to position [213, 0]
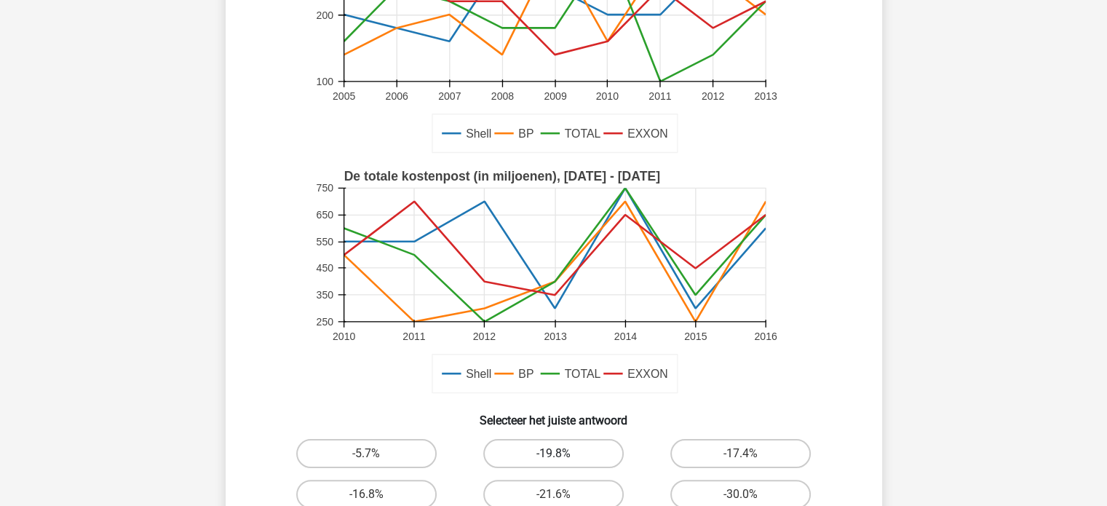
click at [555, 450] on label "-19.8%" at bounding box center [553, 453] width 141 height 29
click at [555, 454] on input "-19.8%" at bounding box center [557, 458] width 9 height 9
radio input "true"
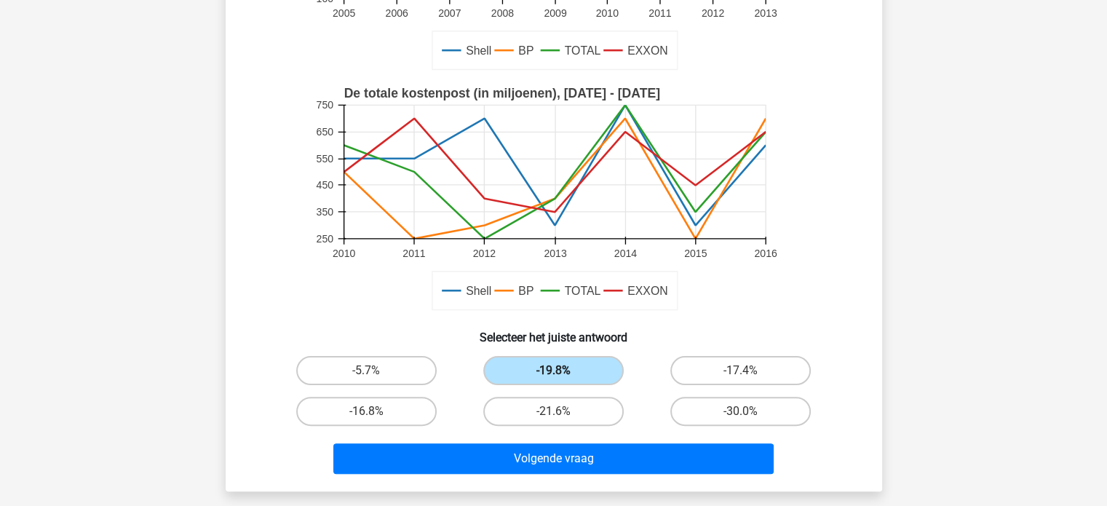
scroll to position [358, 0]
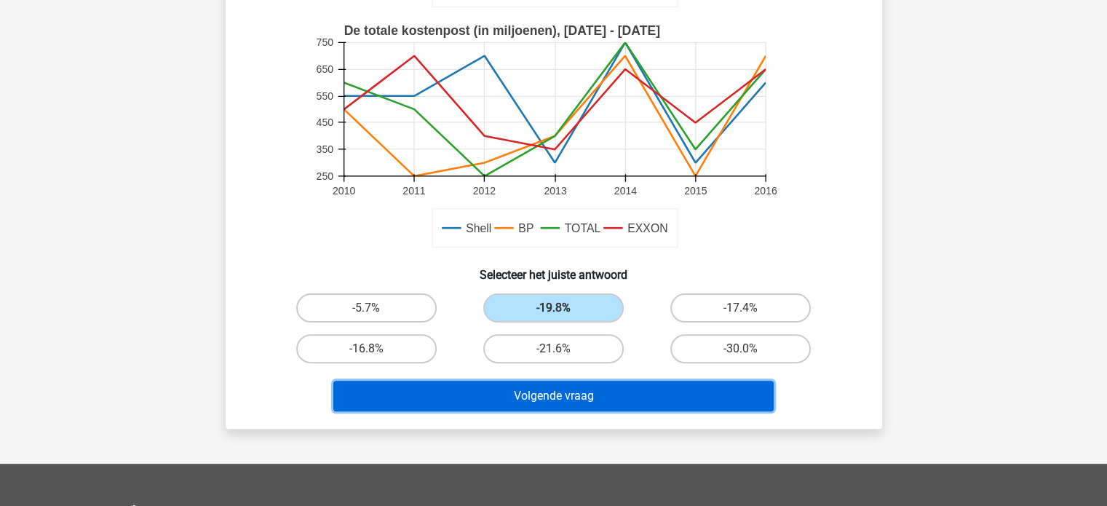
click at [567, 398] on button "Volgende vraag" at bounding box center [553, 396] width 440 height 31
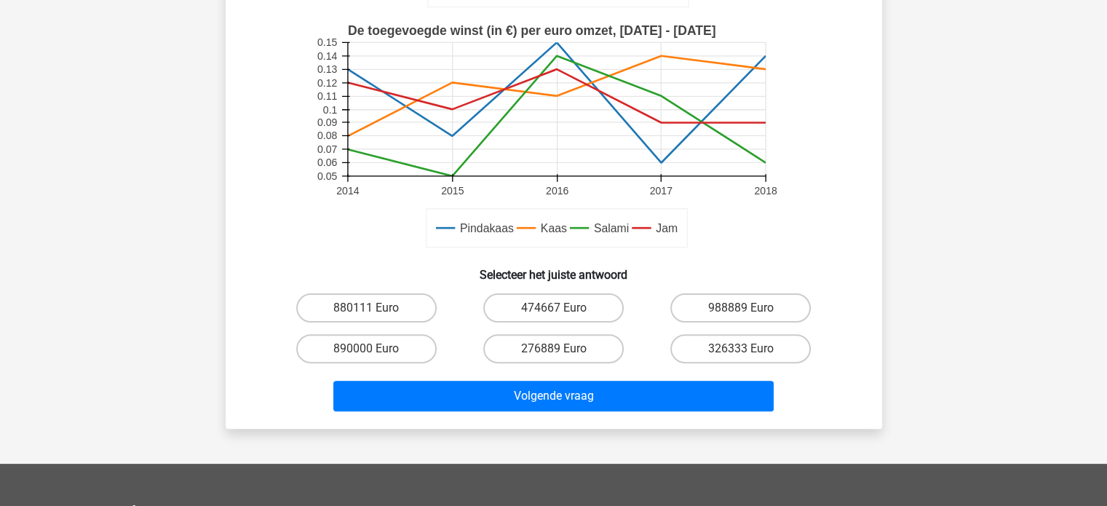
click at [559, 311] on input "474667 Euro" at bounding box center [557, 312] width 9 height 9
radio input "true"
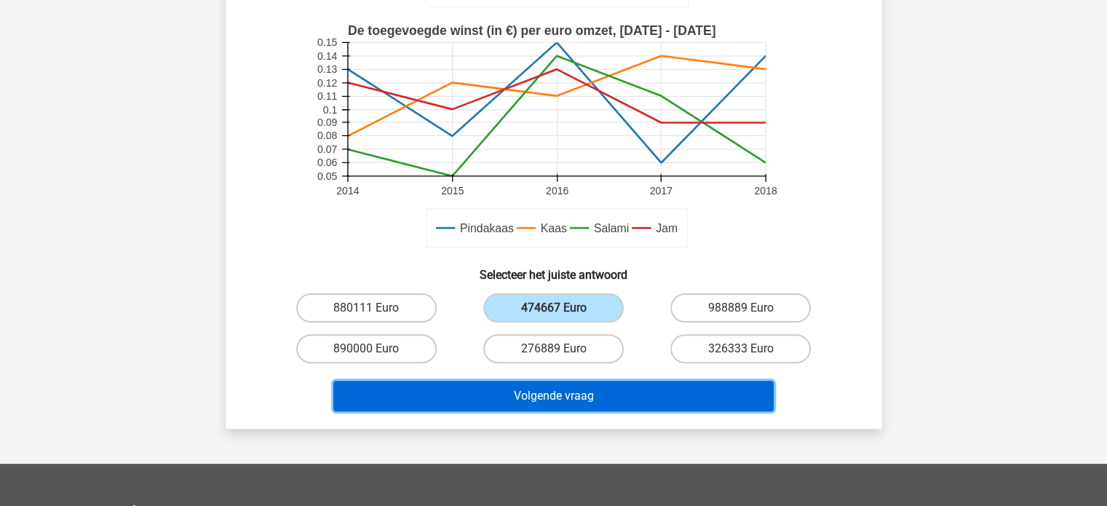
click at [553, 403] on button "Volgende vraag" at bounding box center [553, 396] width 440 height 31
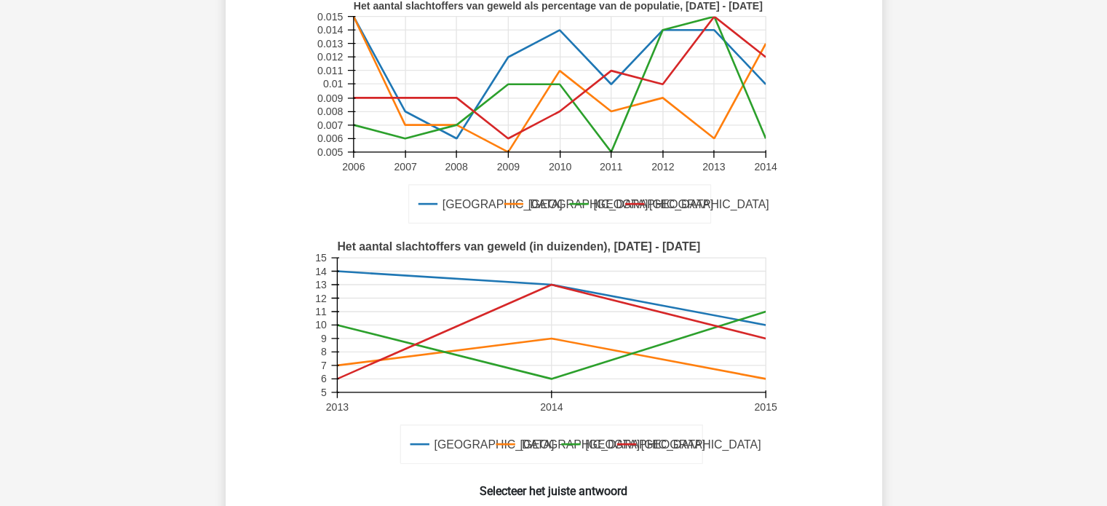
scroll to position [213, 0]
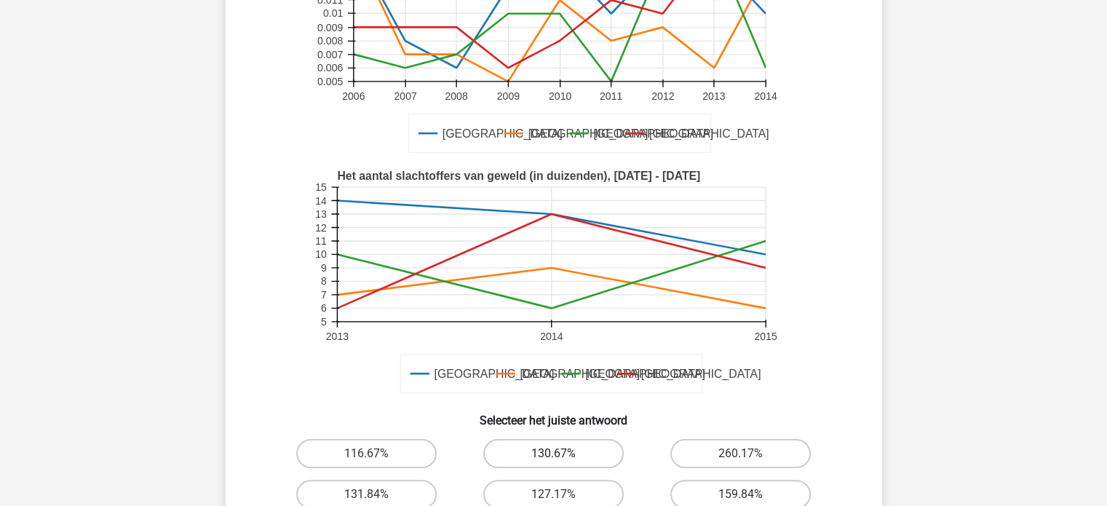
click at [542, 454] on label "130.67%" at bounding box center [553, 453] width 141 height 29
click at [553, 454] on input "130.67%" at bounding box center [557, 458] width 9 height 9
radio input "true"
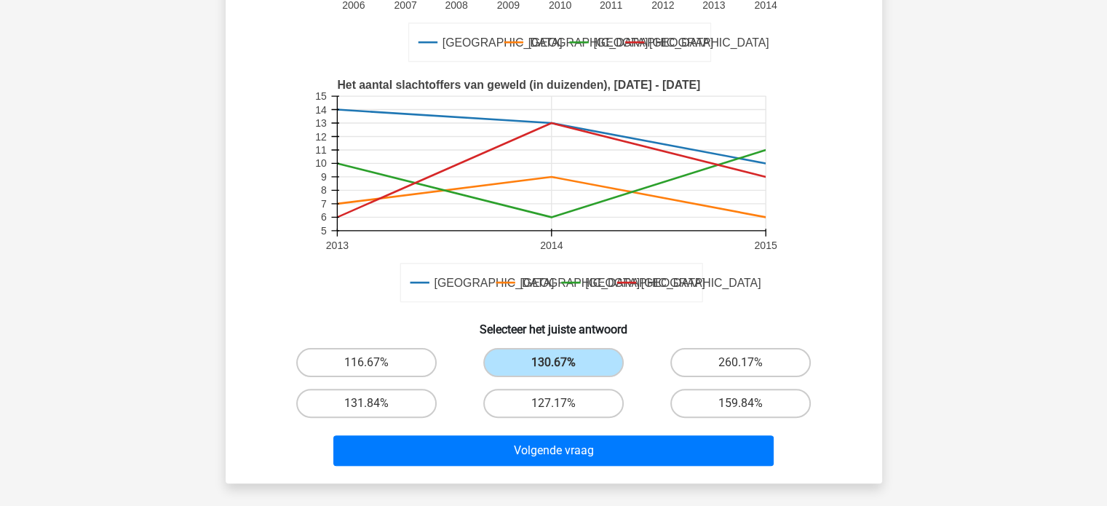
scroll to position [358, 0]
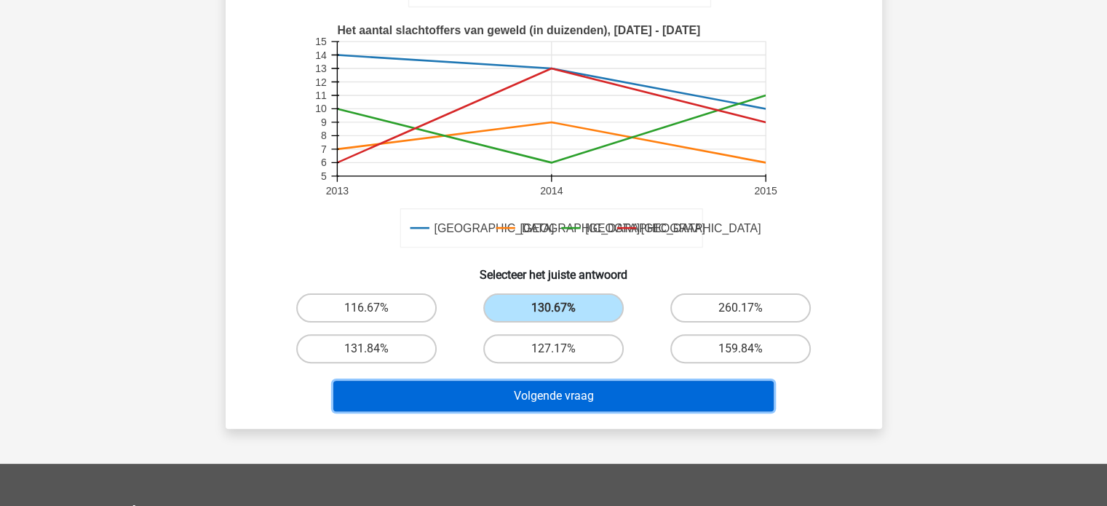
click at [553, 404] on button "Volgende vraag" at bounding box center [553, 396] width 440 height 31
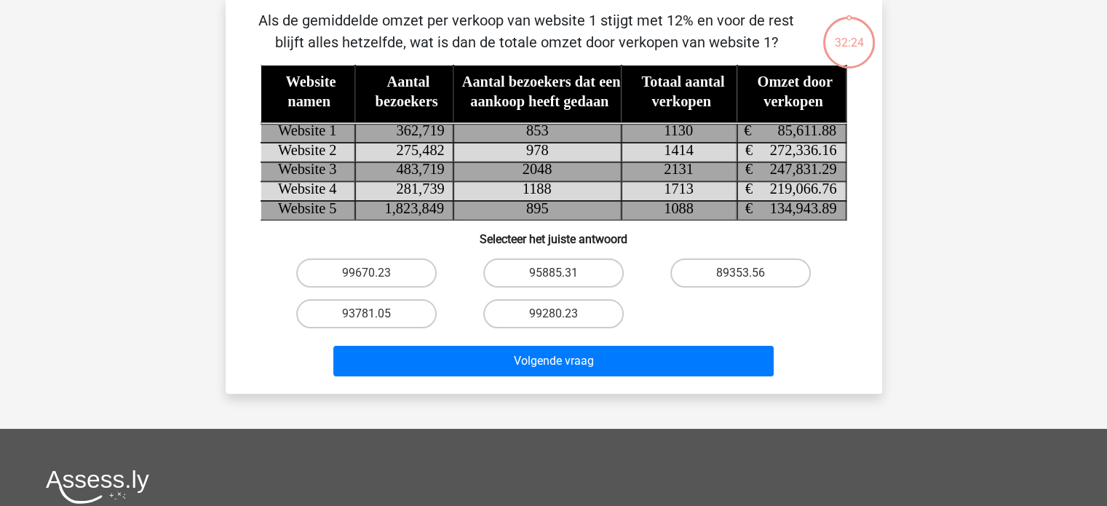
scroll to position [67, 0]
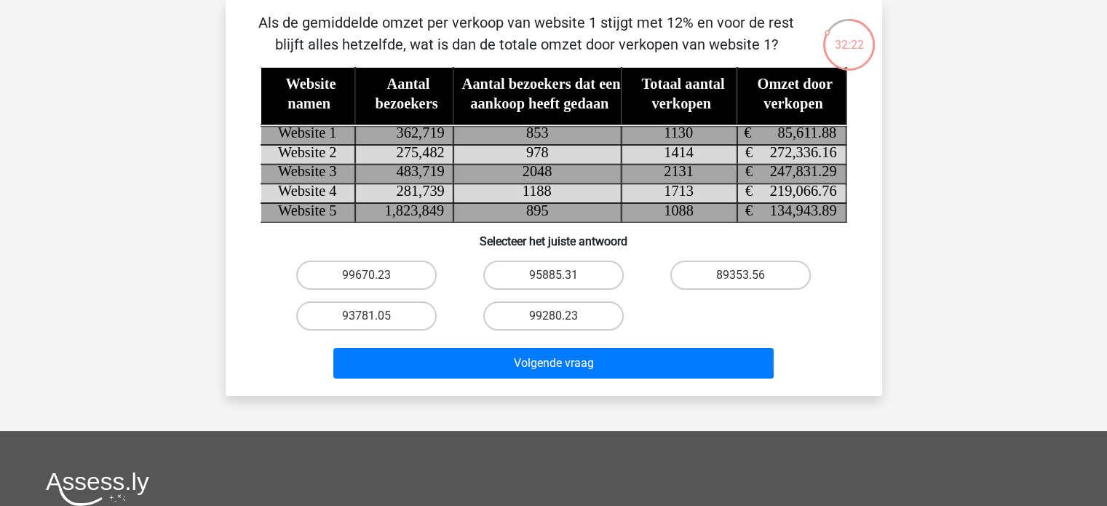
click at [561, 275] on input "95885.31" at bounding box center [557, 279] width 9 height 9
radio input "true"
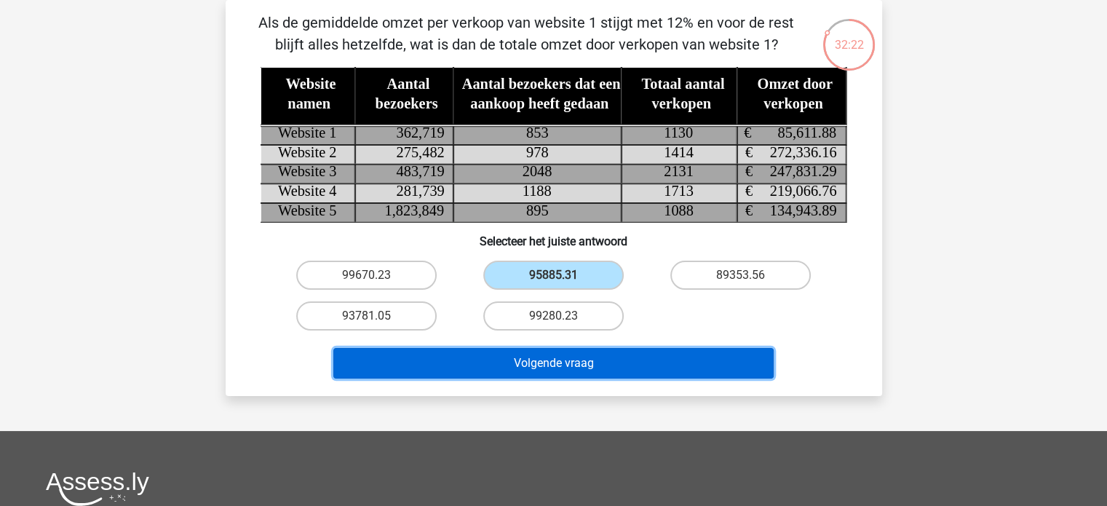
click at [569, 360] on button "Volgende vraag" at bounding box center [553, 363] width 440 height 31
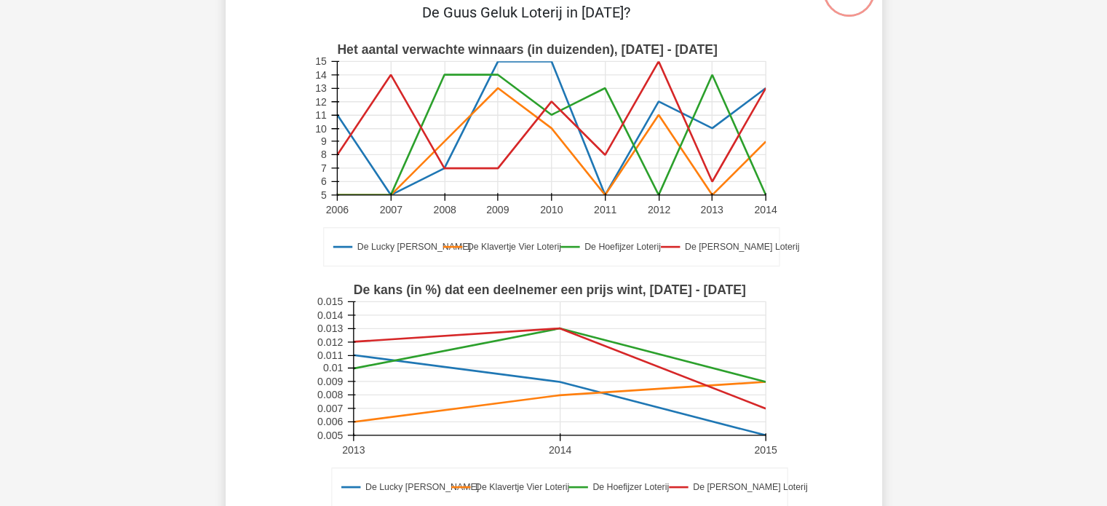
scroll to position [285, 0]
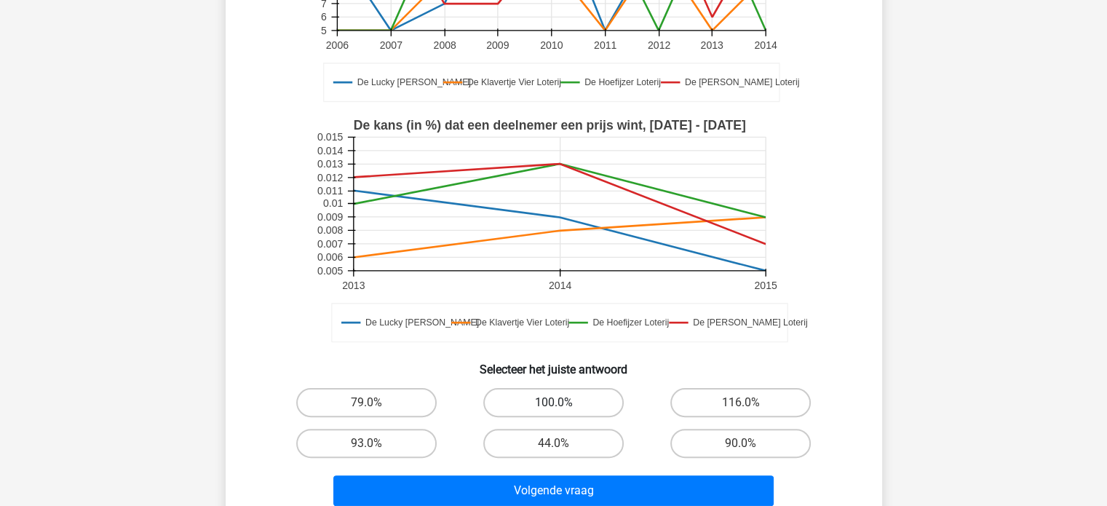
click at [562, 400] on label "100.0%" at bounding box center [553, 402] width 141 height 29
click at [562, 403] on input "100.0%" at bounding box center [557, 407] width 9 height 9
radio input "true"
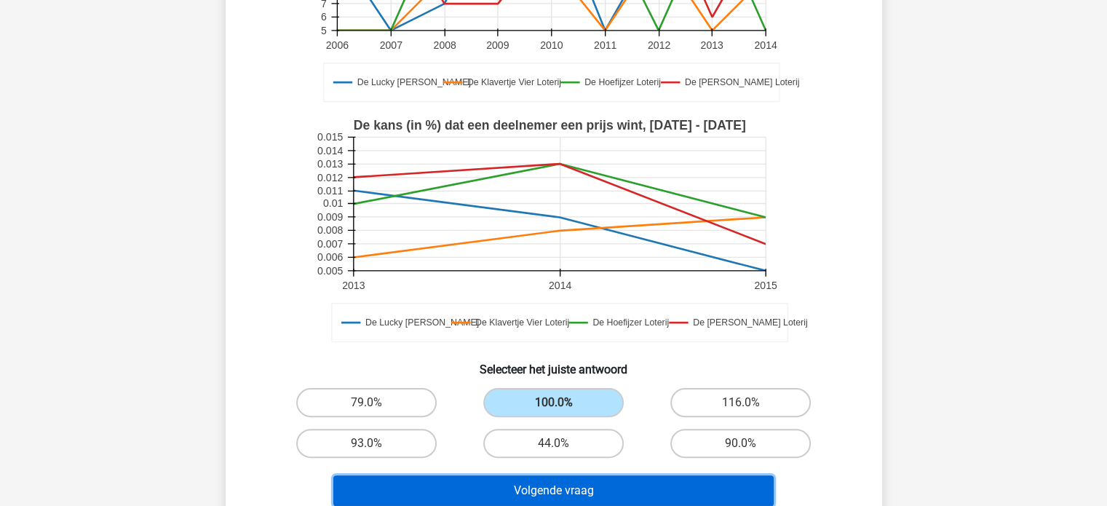
click at [568, 483] on button "Volgende vraag" at bounding box center [553, 490] width 440 height 31
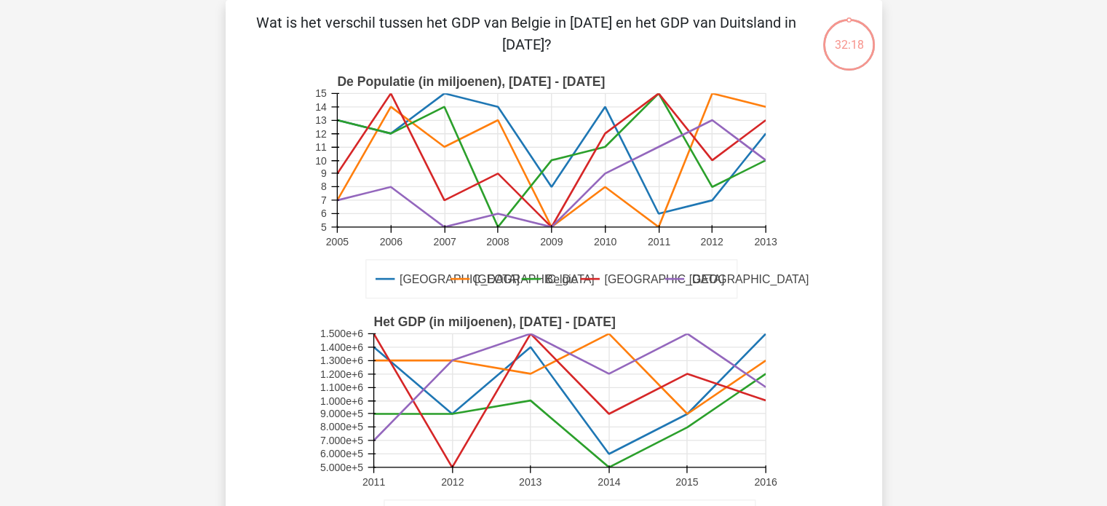
scroll to position [213, 0]
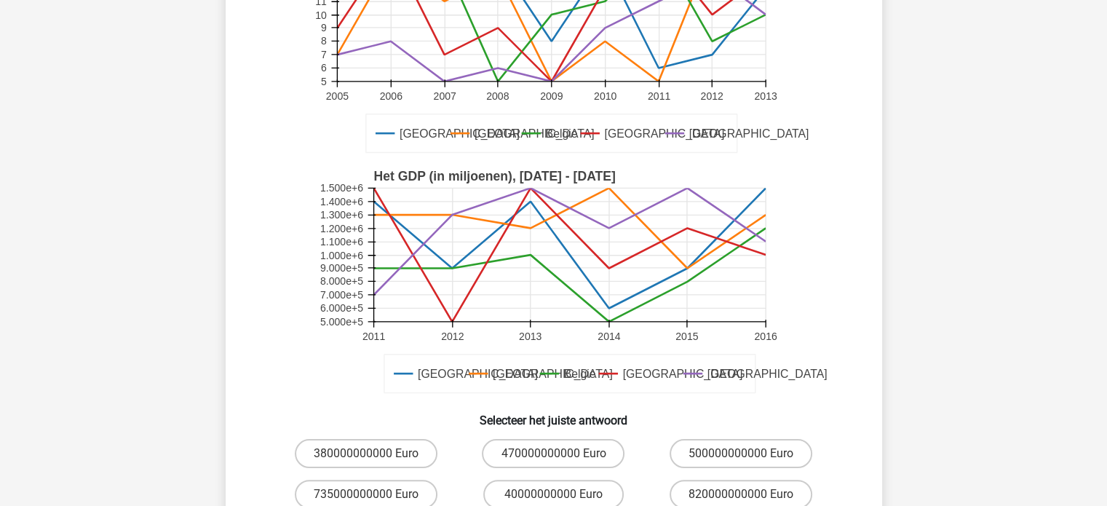
click at [555, 461] on input "470000000000 Euro" at bounding box center [557, 458] width 9 height 9
radio input "true"
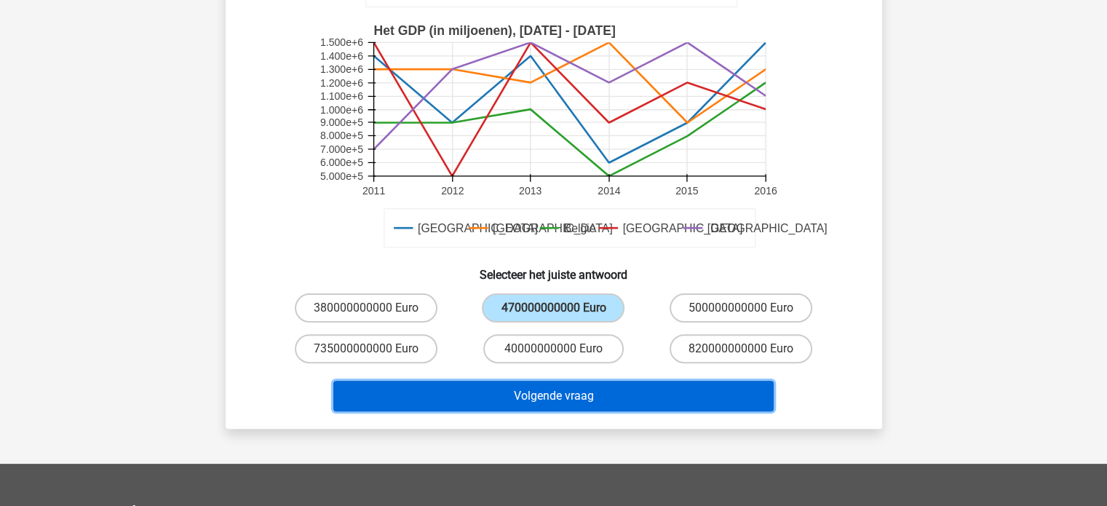
click at [558, 398] on button "Volgende vraag" at bounding box center [553, 396] width 440 height 31
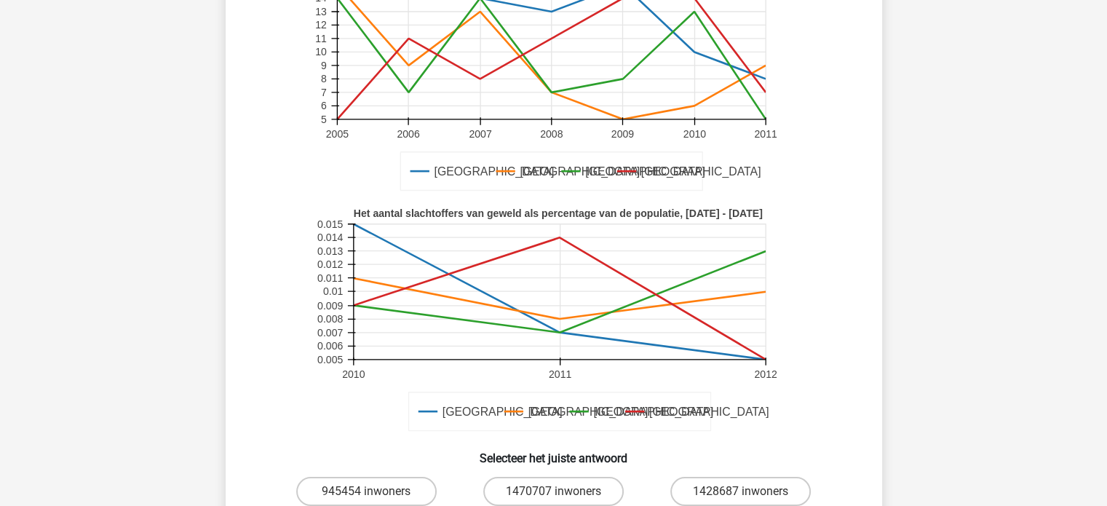
scroll to position [285, 0]
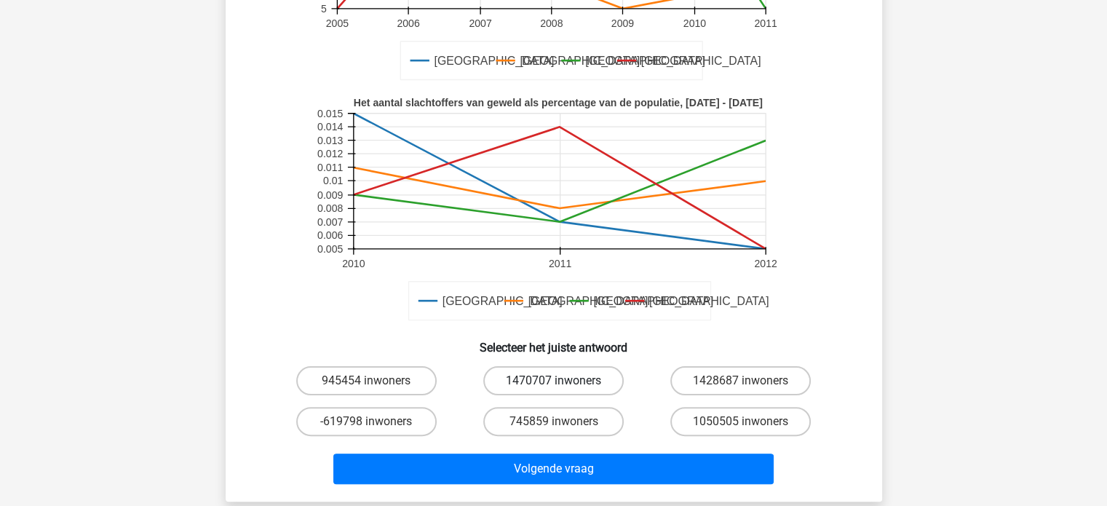
click at [566, 384] on label "1470707 inwoners" at bounding box center [553, 380] width 141 height 29
click at [563, 384] on input "1470707 inwoners" at bounding box center [557, 385] width 9 height 9
radio input "true"
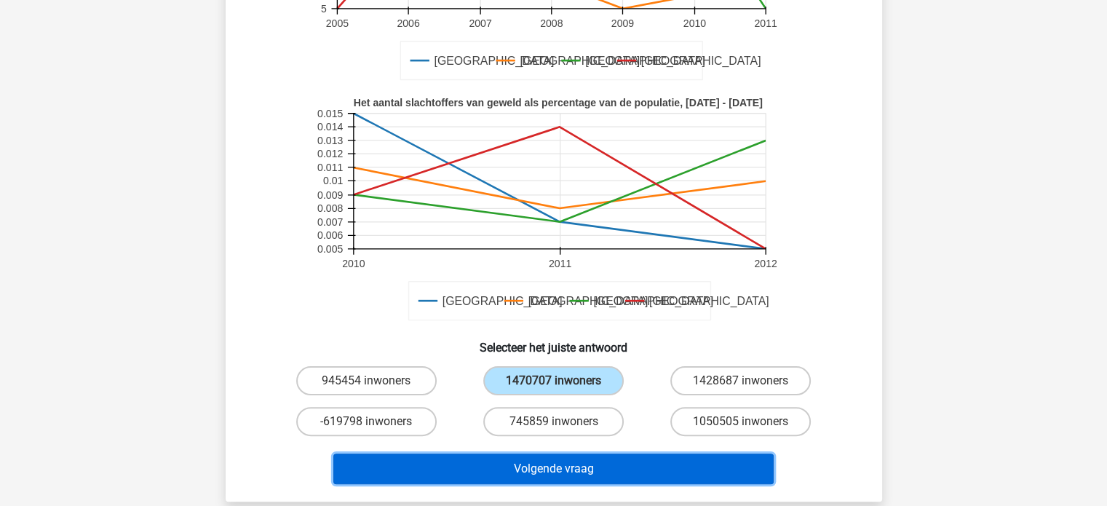
click at [566, 467] on button "Volgende vraag" at bounding box center [553, 469] width 440 height 31
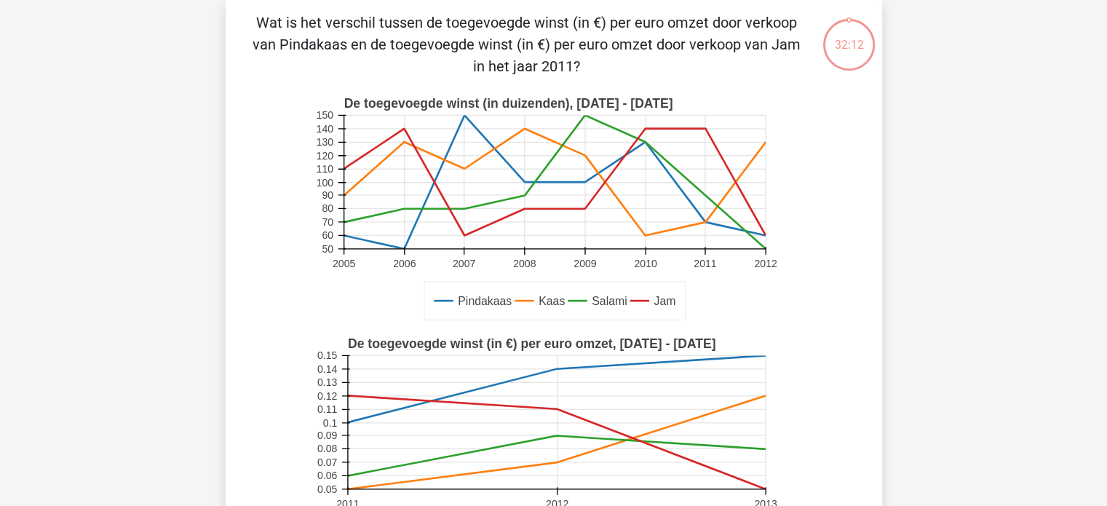
scroll to position [358, 0]
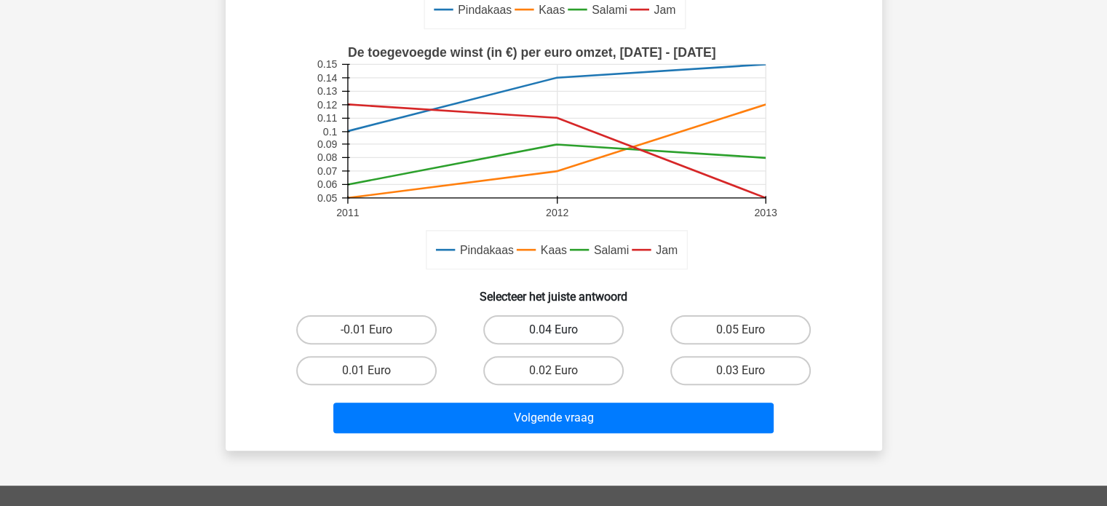
click at [572, 334] on label "0.04 Euro" at bounding box center [553, 329] width 141 height 29
click at [563, 334] on input "0.04 Euro" at bounding box center [557, 334] width 9 height 9
radio input "true"
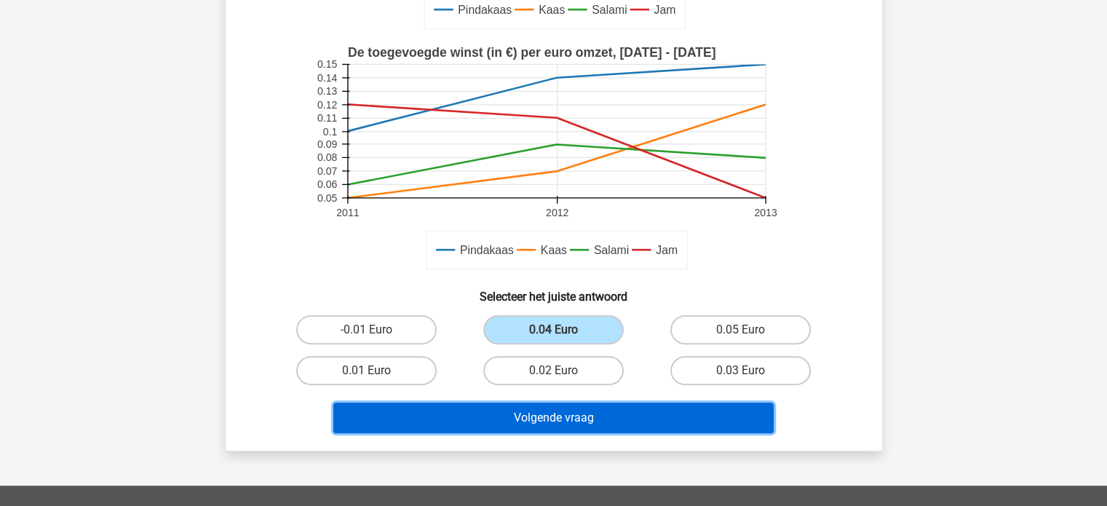
click at [577, 416] on button "Volgende vraag" at bounding box center [553, 418] width 440 height 31
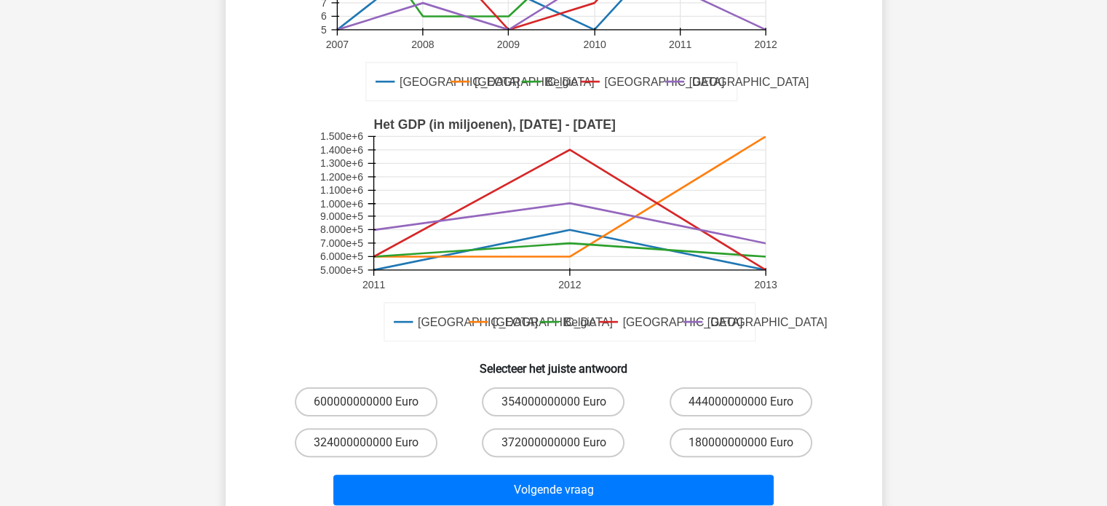
scroll to position [431, 0]
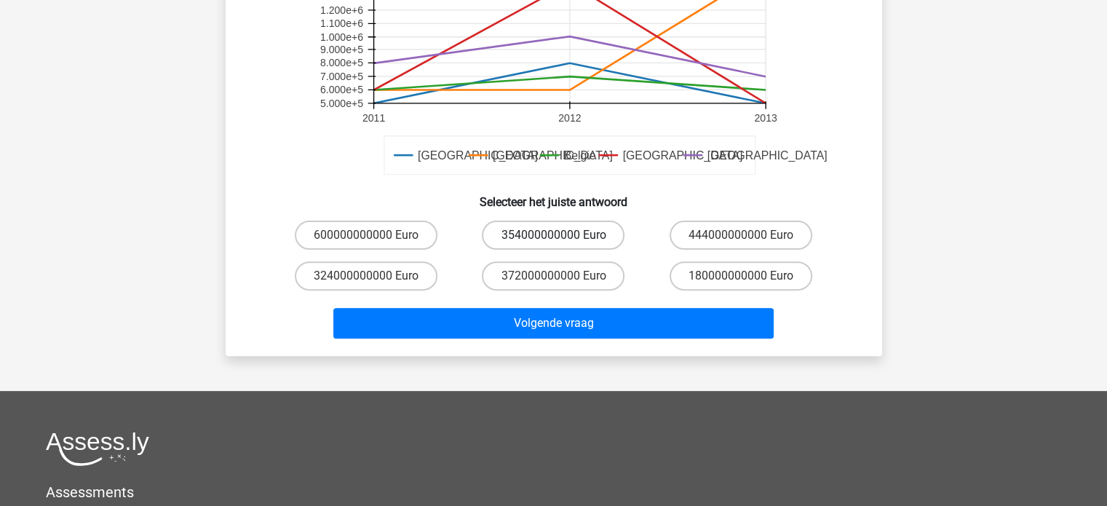
click at [555, 234] on label "354000000000 Euro" at bounding box center [553, 235] width 143 height 29
click at [555, 235] on input "354000000000 Euro" at bounding box center [557, 239] width 9 height 9
radio input "true"
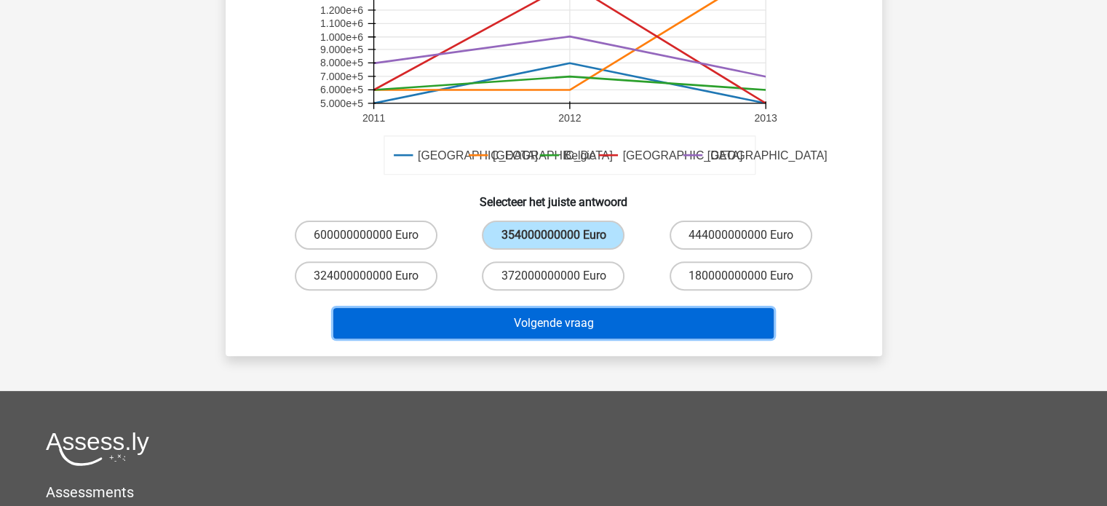
click at [558, 325] on button "Volgende vraag" at bounding box center [553, 323] width 440 height 31
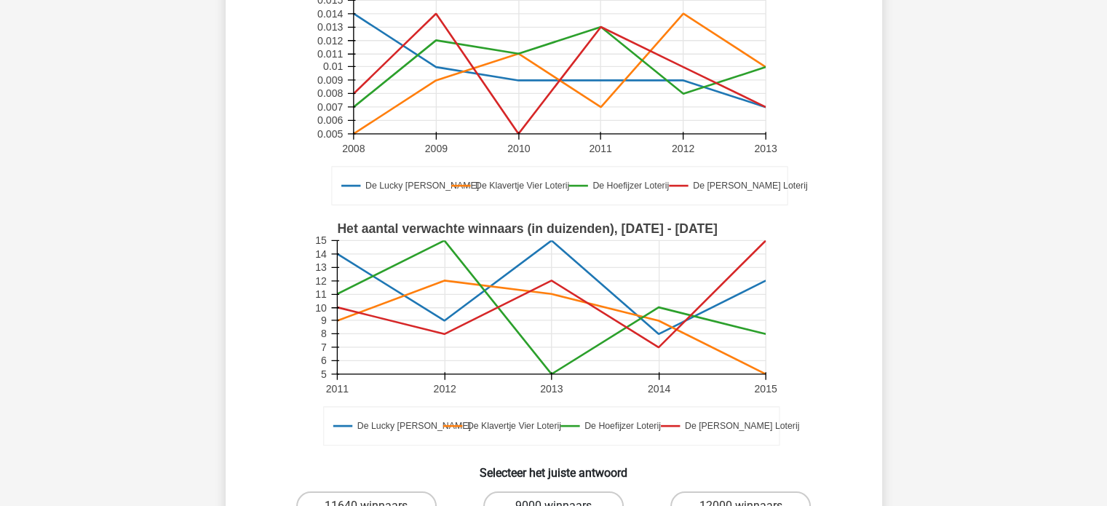
scroll to position [358, 0]
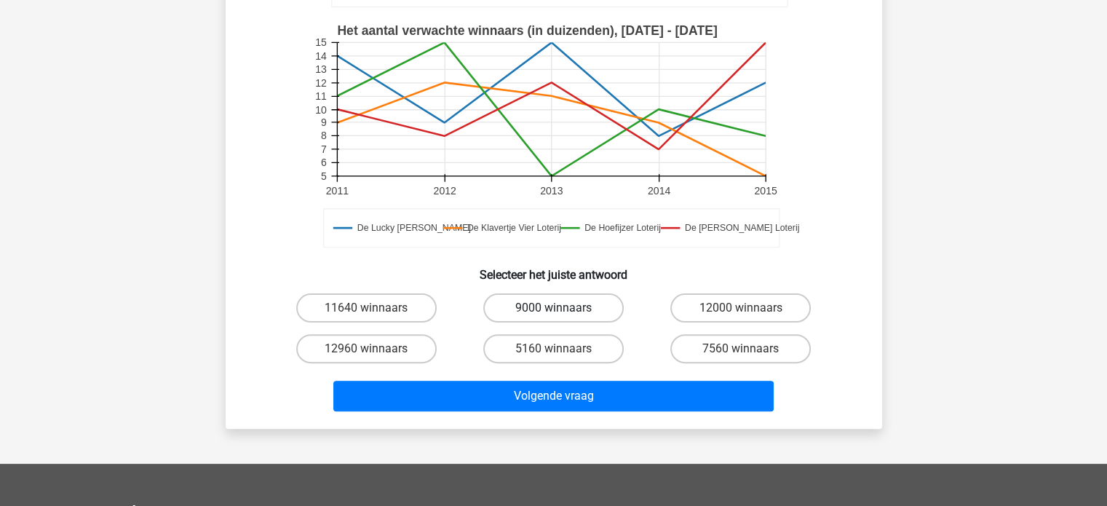
click at [554, 307] on label "9000 winnaars" at bounding box center [553, 307] width 141 height 29
click at [554, 308] on input "9000 winnaars" at bounding box center [557, 312] width 9 height 9
radio input "true"
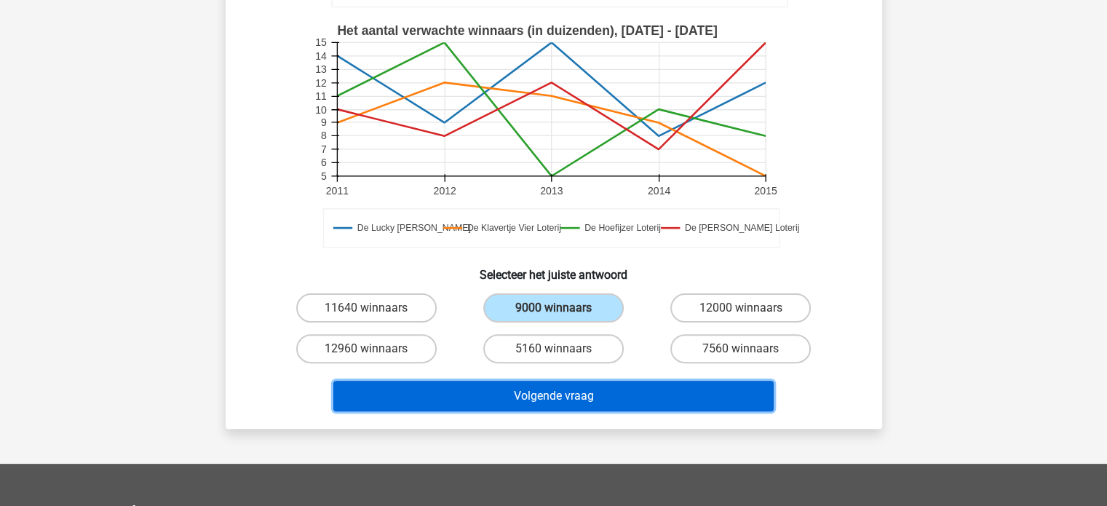
click at [558, 390] on button "Volgende vraag" at bounding box center [553, 396] width 440 height 31
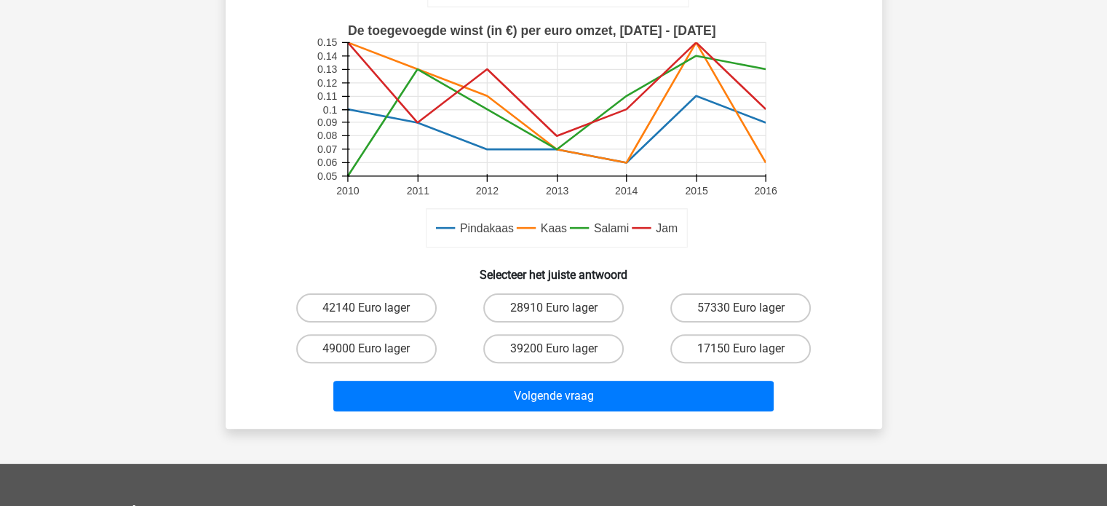
click at [560, 311] on input "28910 Euro lager" at bounding box center [557, 312] width 9 height 9
radio input "true"
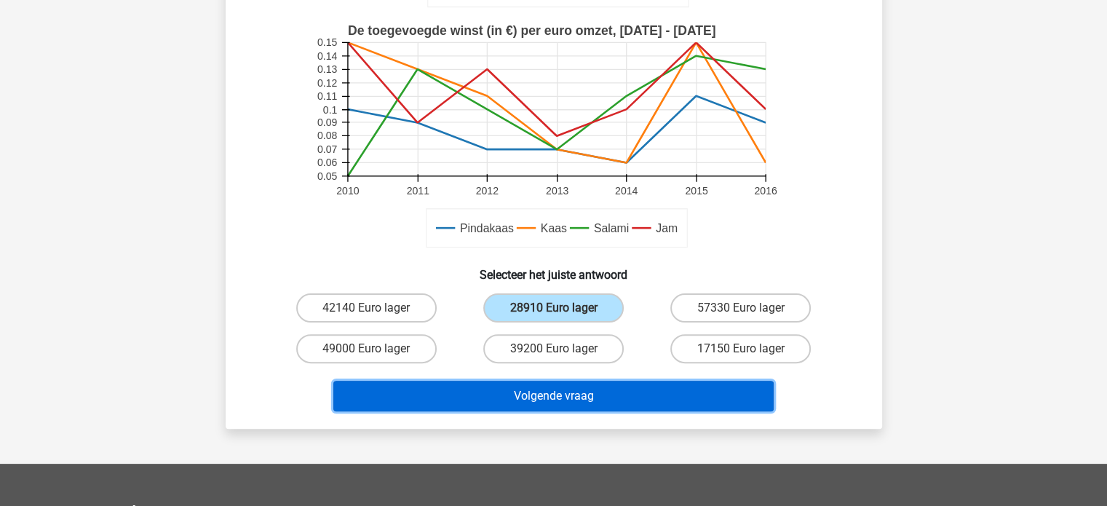
click at [558, 385] on button "Volgende vraag" at bounding box center [553, 396] width 440 height 31
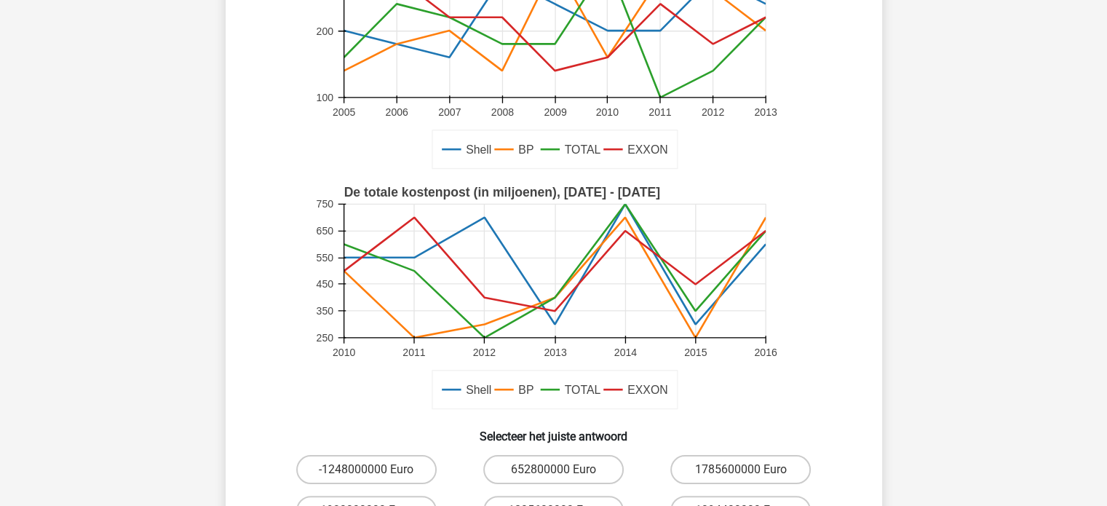
scroll to position [285, 0]
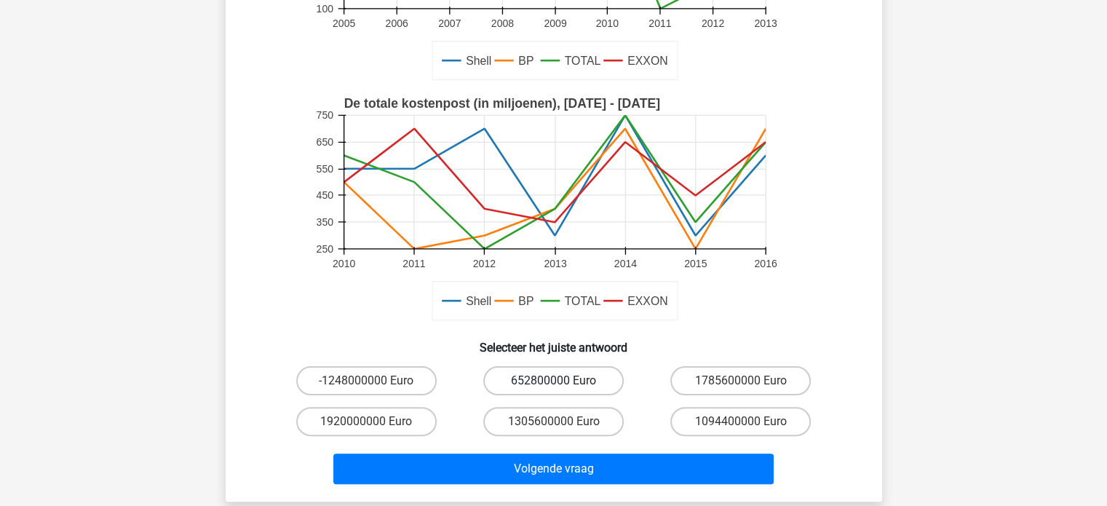
click at [553, 369] on label "652800000 Euro" at bounding box center [553, 380] width 141 height 29
click at [553, 381] on input "652800000 Euro" at bounding box center [557, 385] width 9 height 9
radio input "true"
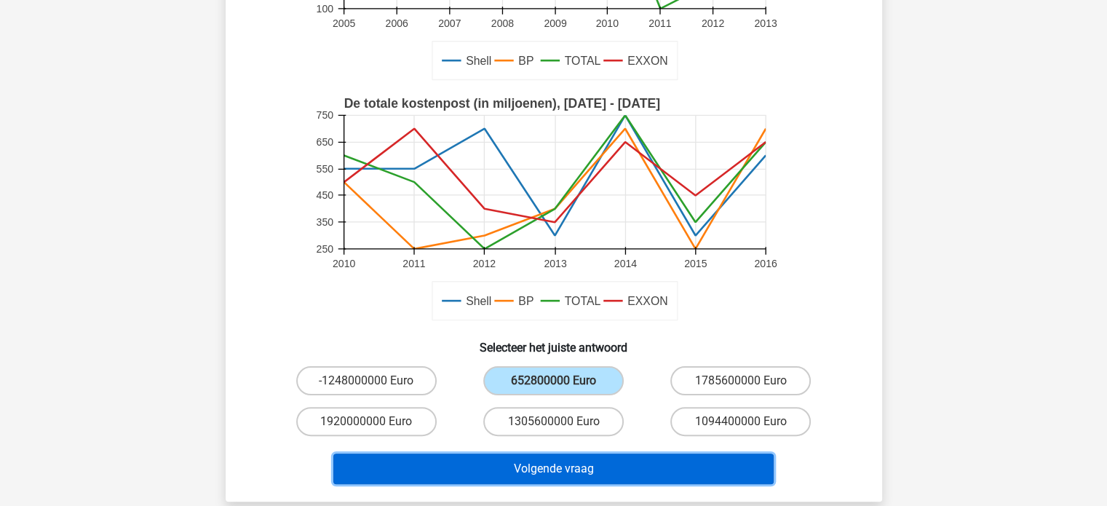
click at [549, 461] on button "Volgende vraag" at bounding box center [553, 469] width 440 height 31
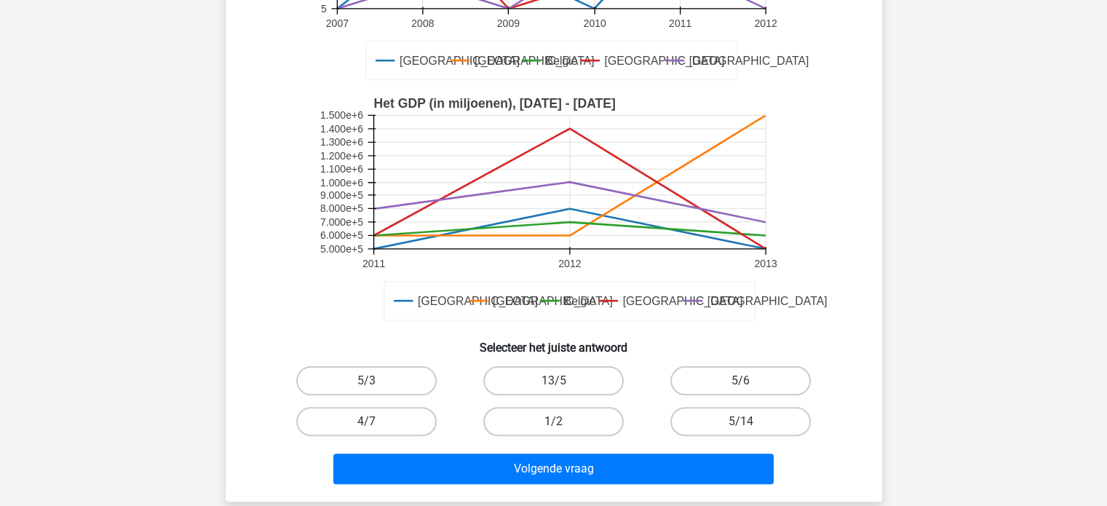
click at [555, 390] on input "13/5" at bounding box center [557, 385] width 9 height 9
radio input "true"
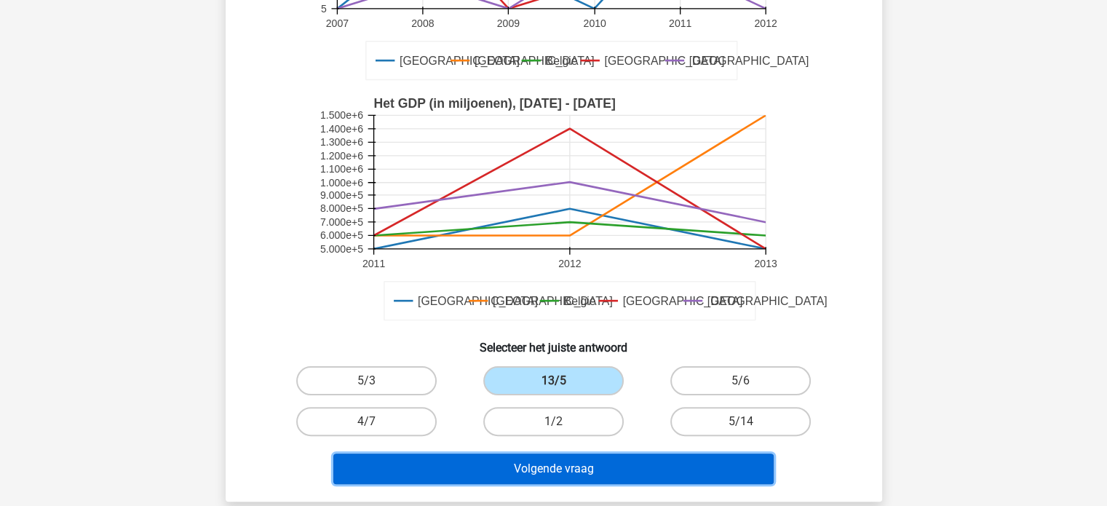
click at [559, 471] on button "Volgende vraag" at bounding box center [553, 469] width 440 height 31
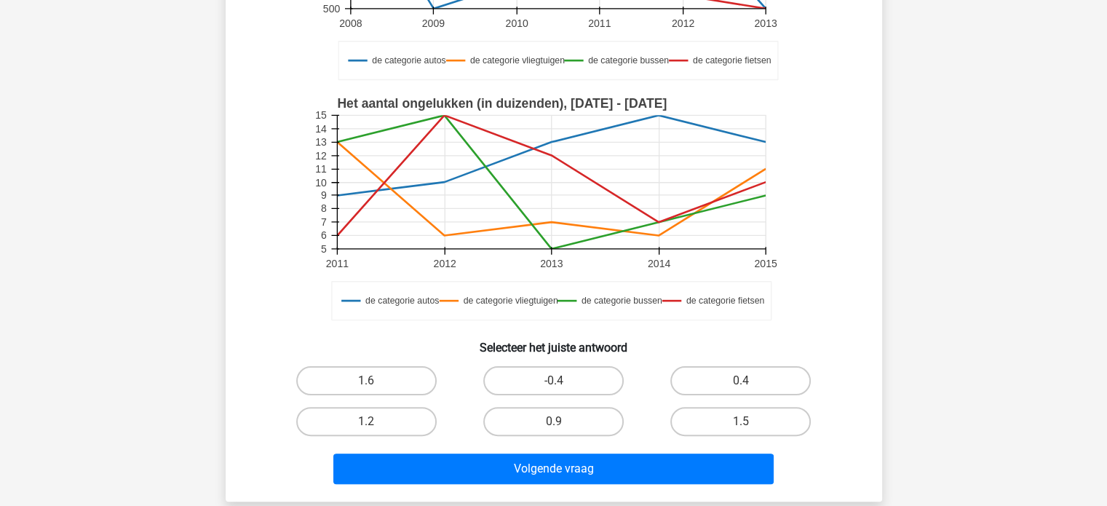
click at [562, 384] on input "-0.4" at bounding box center [557, 385] width 9 height 9
radio input "true"
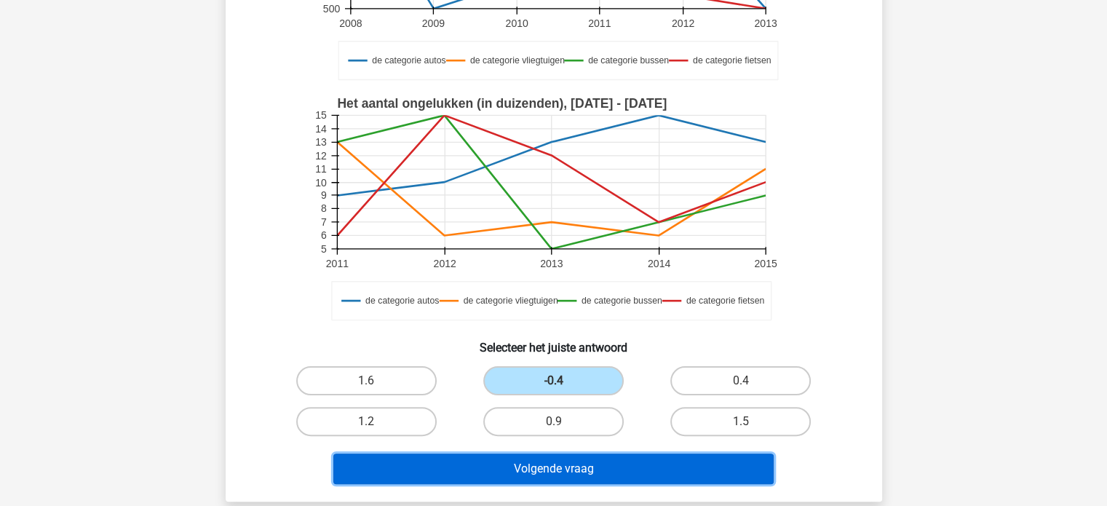
click at [567, 464] on button "Volgende vraag" at bounding box center [553, 469] width 440 height 31
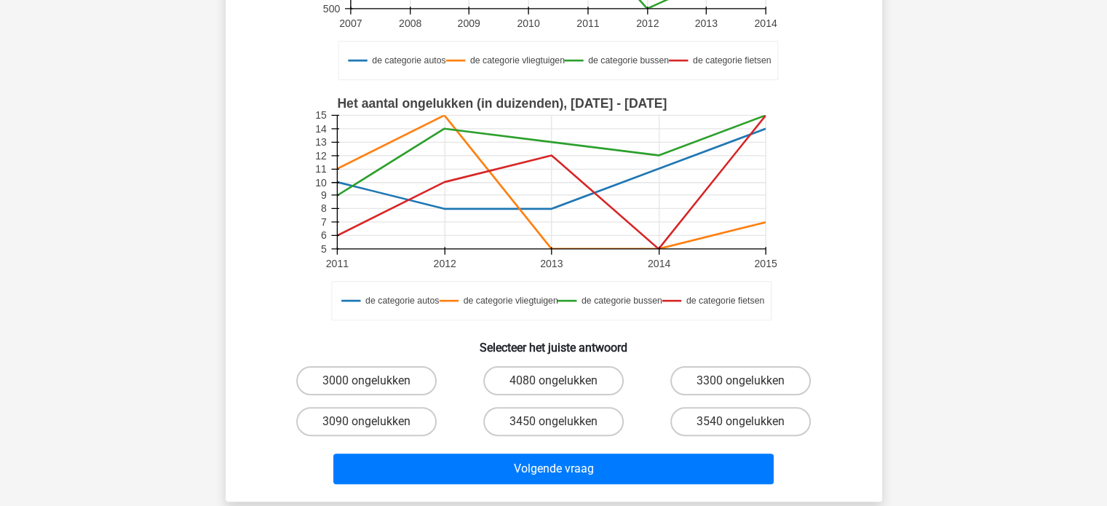
click at [560, 381] on input "4080 ongelukken" at bounding box center [557, 385] width 9 height 9
radio input "true"
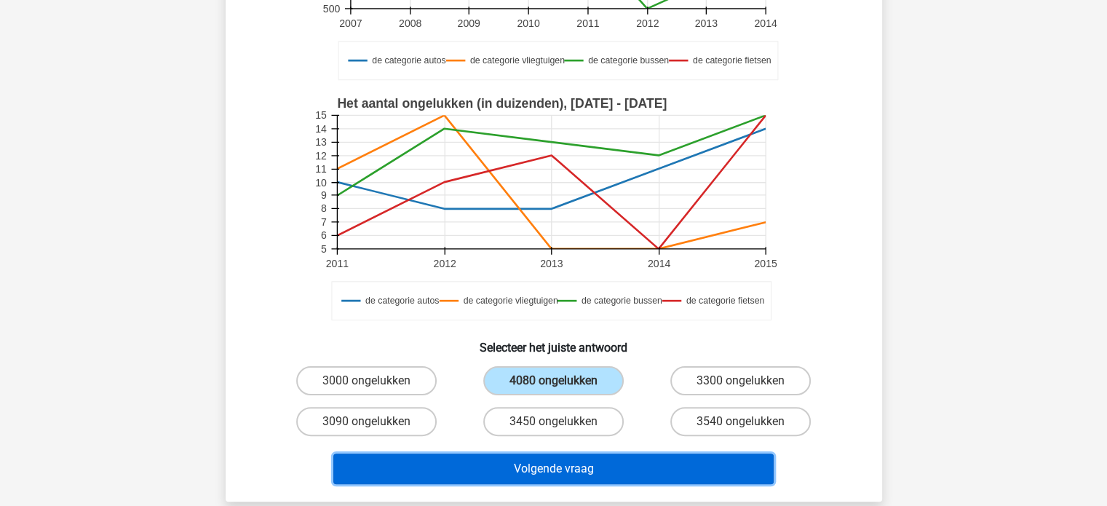
click at [562, 465] on button "Volgende vraag" at bounding box center [553, 469] width 440 height 31
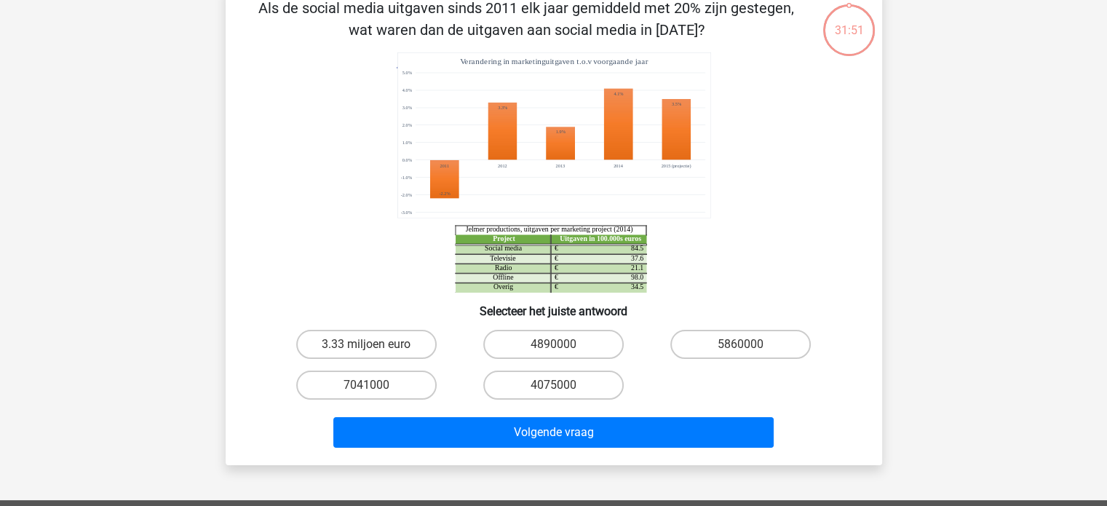
scroll to position [67, 0]
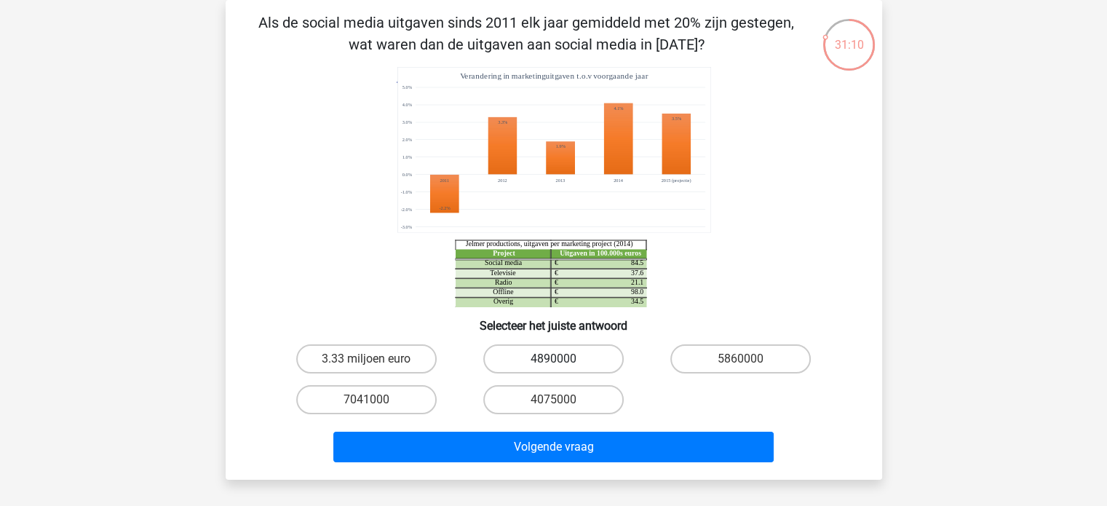
click at [529, 364] on label "4890000" at bounding box center [553, 358] width 141 height 29
click at [553, 364] on input "4890000" at bounding box center [557, 363] width 9 height 9
radio input "true"
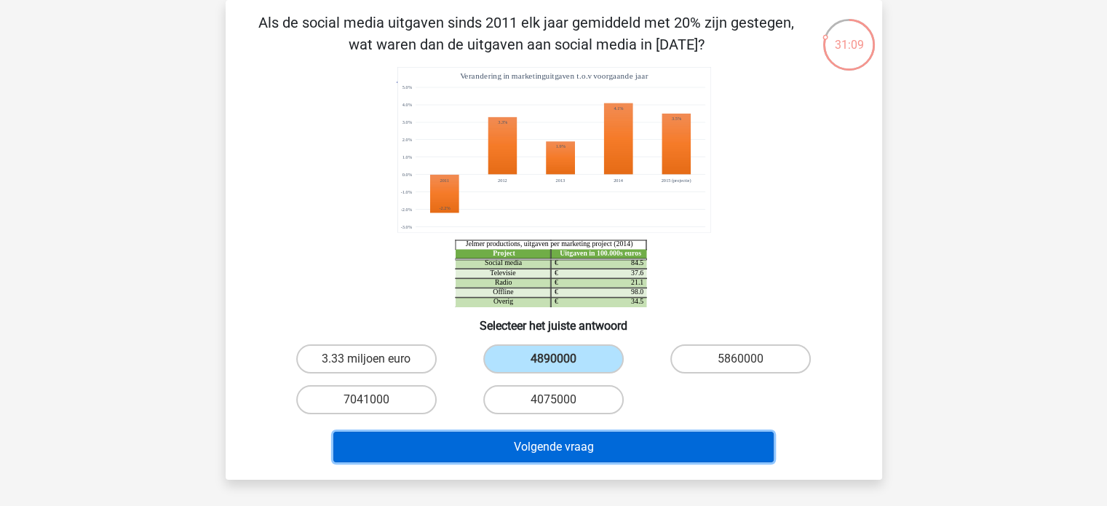
click at [537, 444] on button "Volgende vraag" at bounding box center [553, 447] width 440 height 31
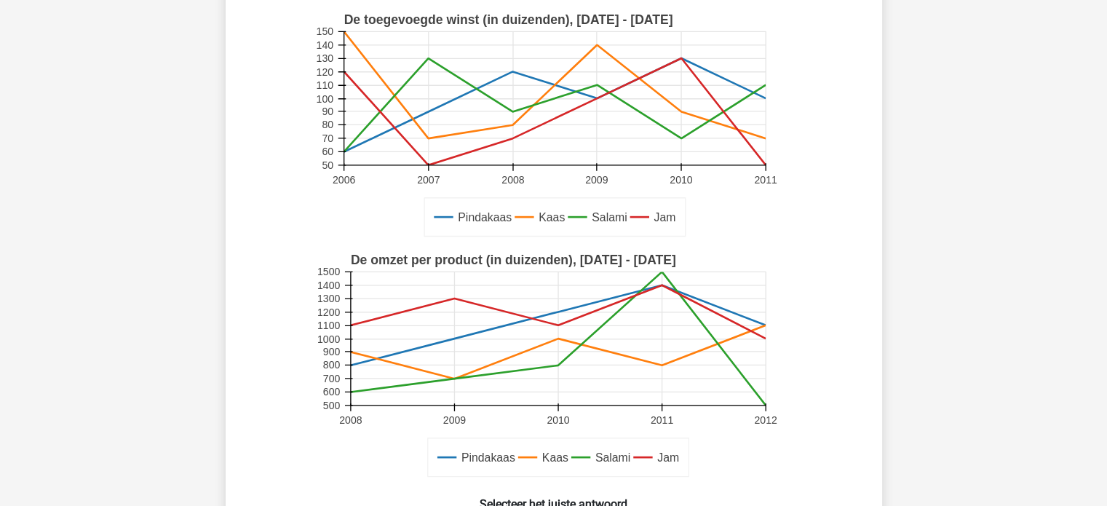
scroll to position [358, 0]
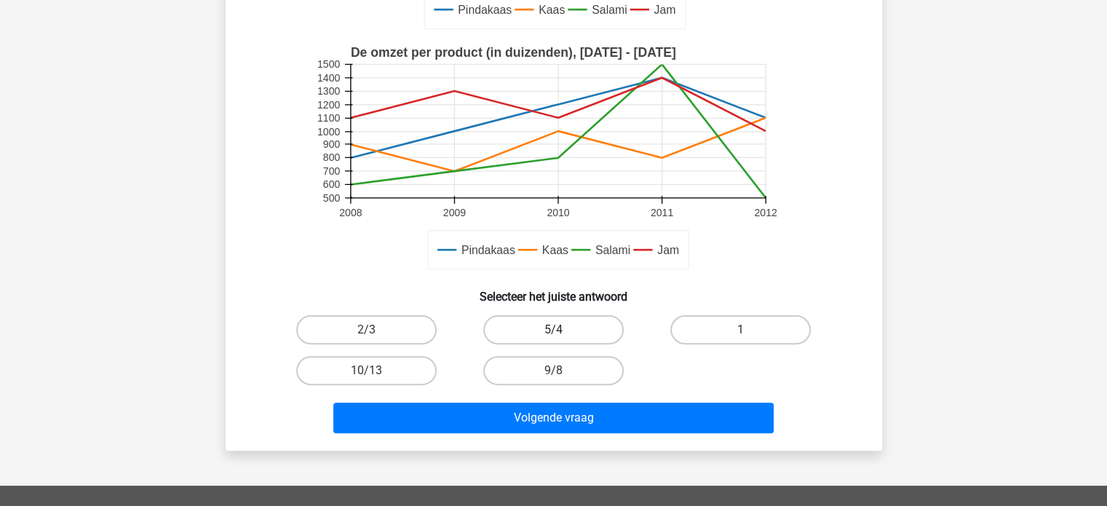
click at [558, 329] on label "5/4" at bounding box center [553, 329] width 141 height 29
click at [558, 330] on input "5/4" at bounding box center [557, 334] width 9 height 9
radio input "true"
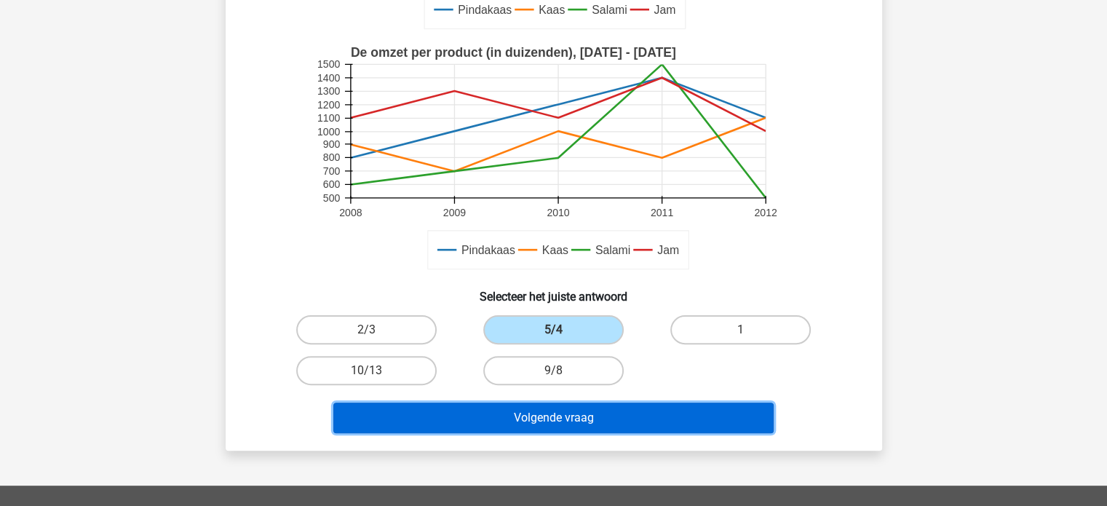
click at [566, 411] on button "Volgende vraag" at bounding box center [553, 418] width 440 height 31
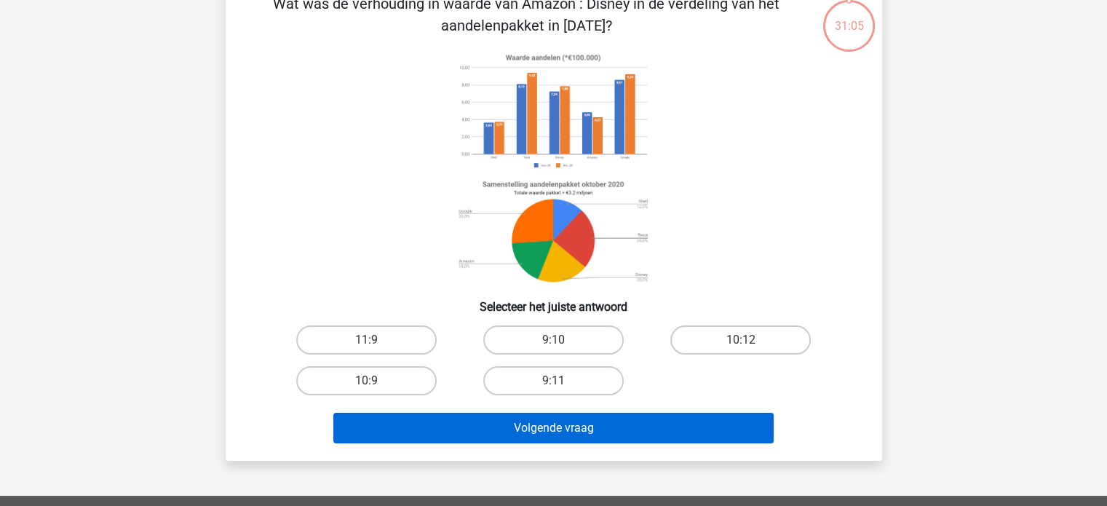
scroll to position [67, 0]
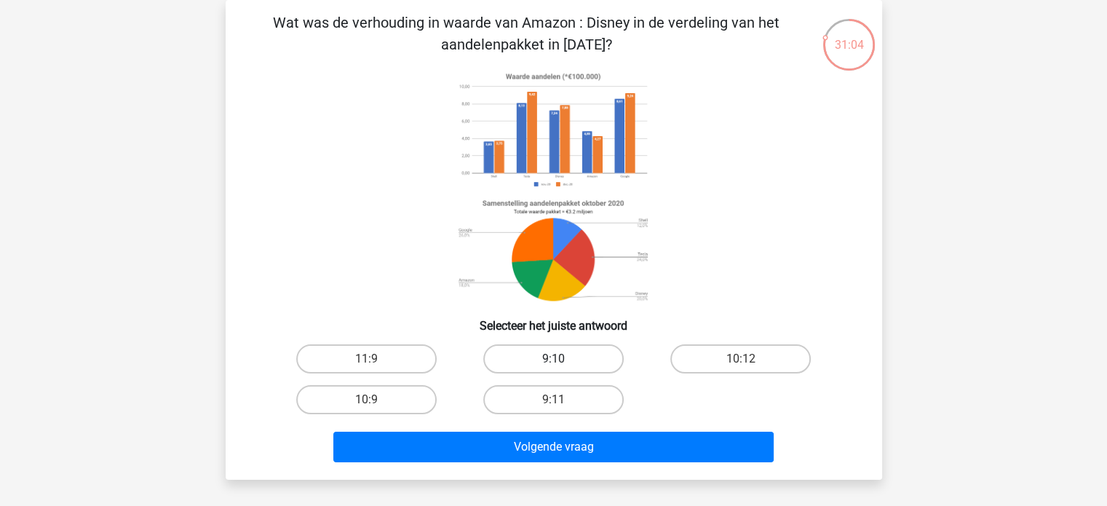
click at [564, 365] on label "9:10" at bounding box center [553, 358] width 141 height 29
click at [563, 365] on input "9:10" at bounding box center [557, 363] width 9 height 9
radio input "true"
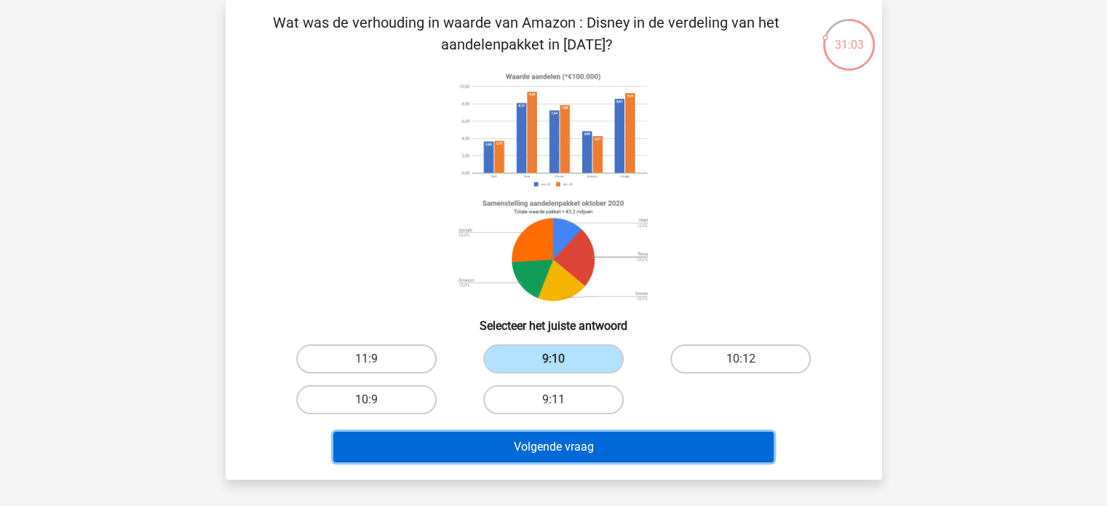
click at [565, 443] on button "Volgende vraag" at bounding box center [553, 447] width 440 height 31
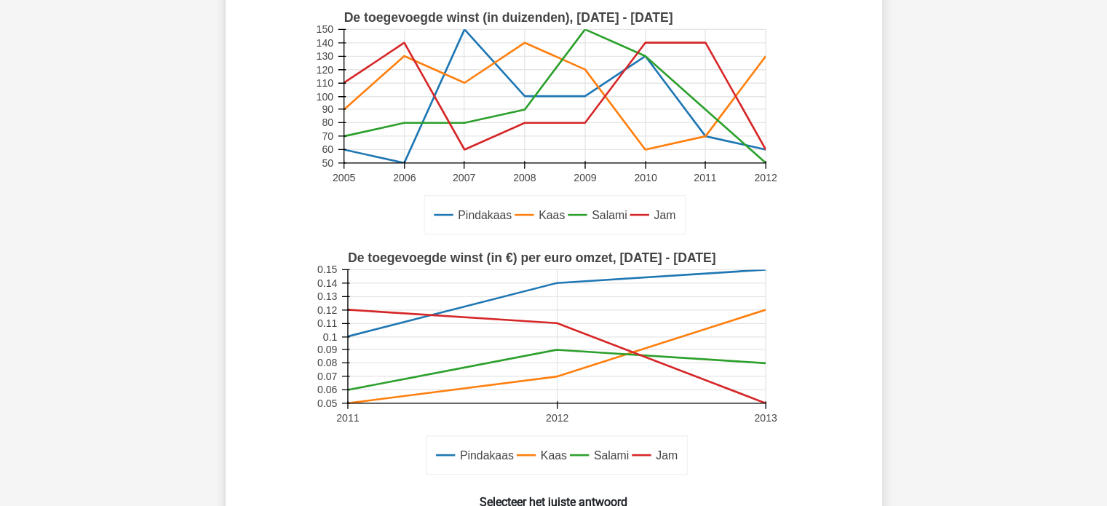
scroll to position [285, 0]
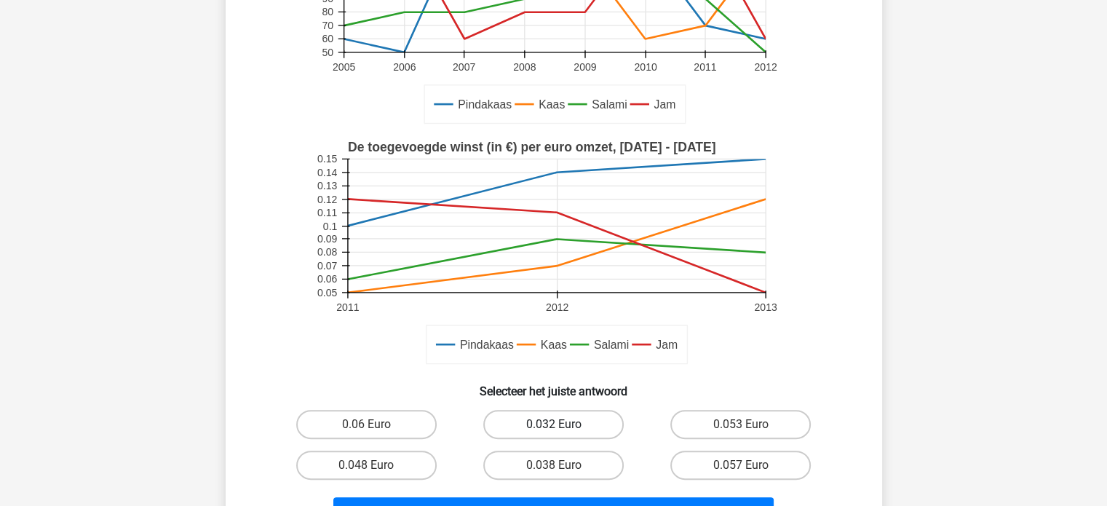
click at [563, 419] on label "0.032 Euro" at bounding box center [553, 424] width 141 height 29
click at [563, 424] on input "0.032 Euro" at bounding box center [557, 428] width 9 height 9
radio input "true"
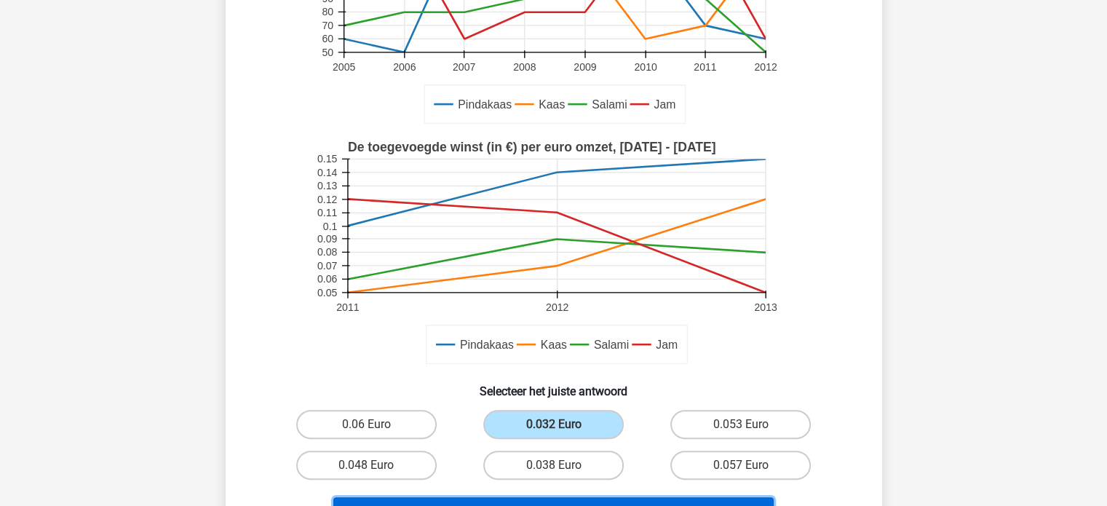
click at [568, 497] on button "Volgende vraag" at bounding box center [553, 512] width 440 height 31
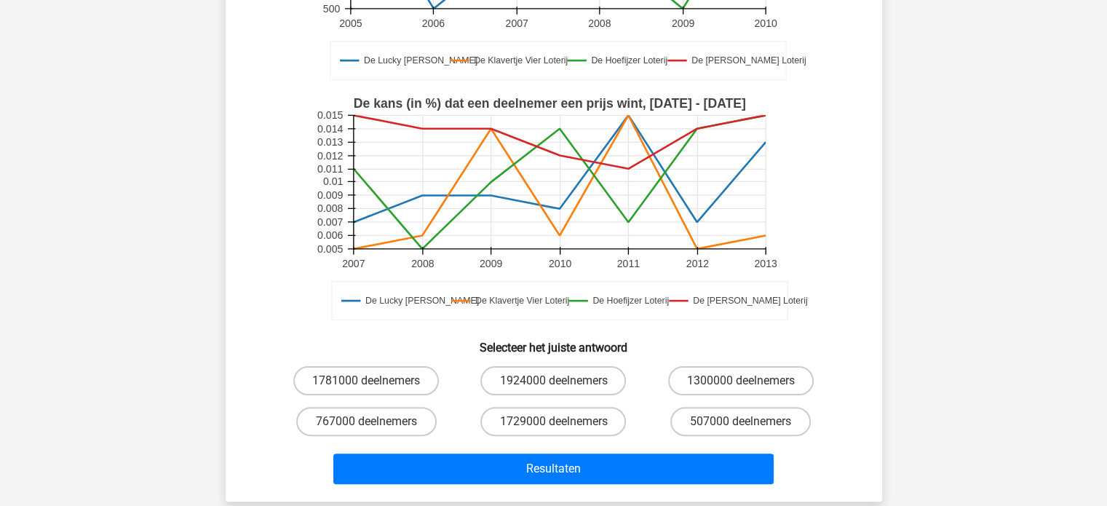
click at [555, 384] on input "1924000 deelnemers" at bounding box center [557, 385] width 9 height 9
radio input "true"
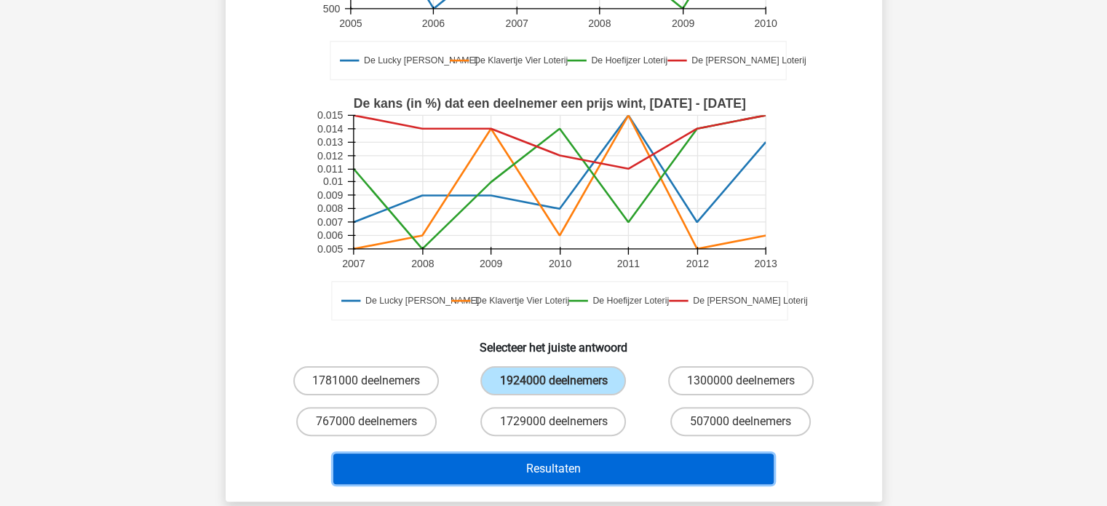
click at [559, 467] on button "Resultaten" at bounding box center [553, 469] width 440 height 31
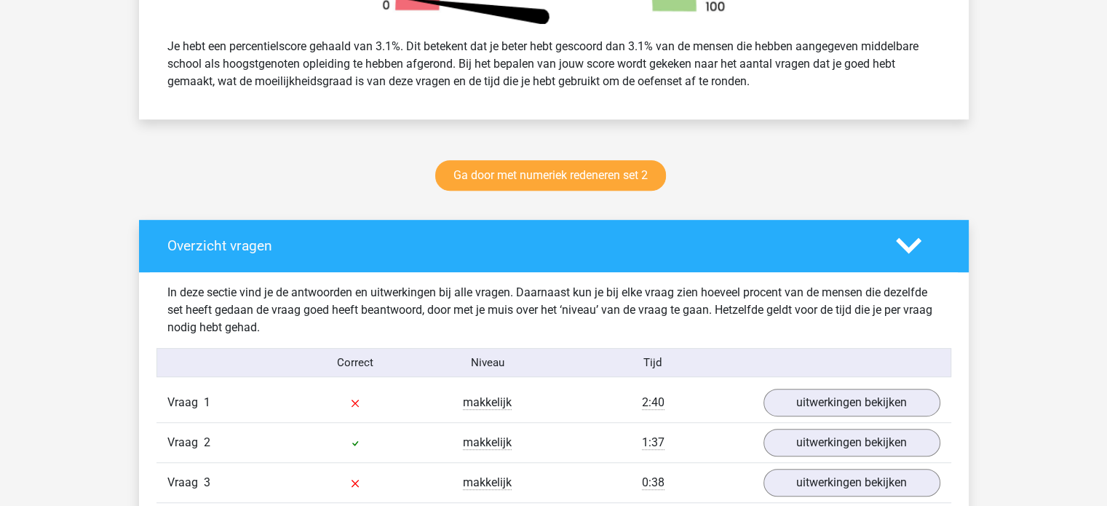
scroll to position [655, 0]
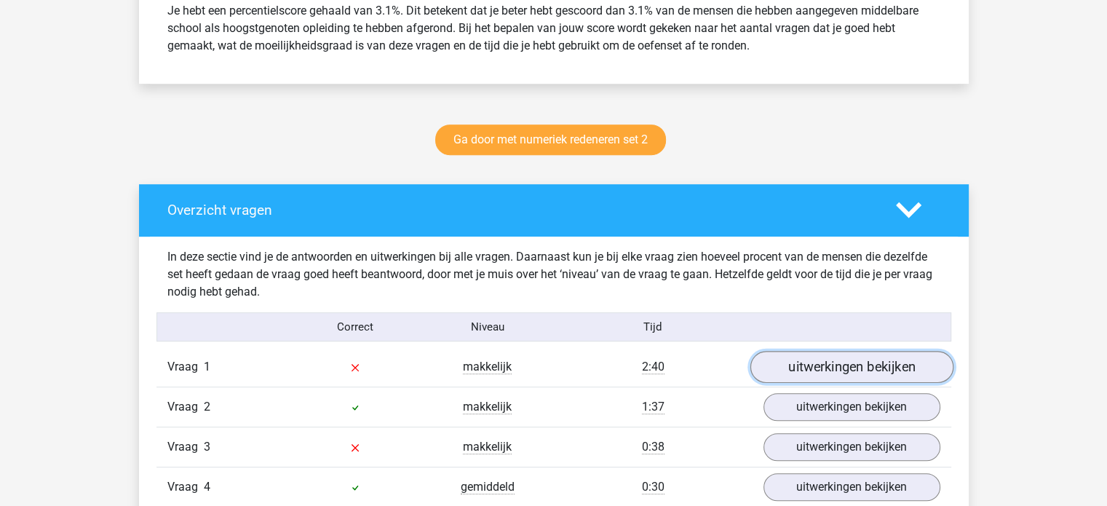
click at [833, 363] on link "uitwerkingen bekijken" at bounding box center [851, 368] width 203 height 32
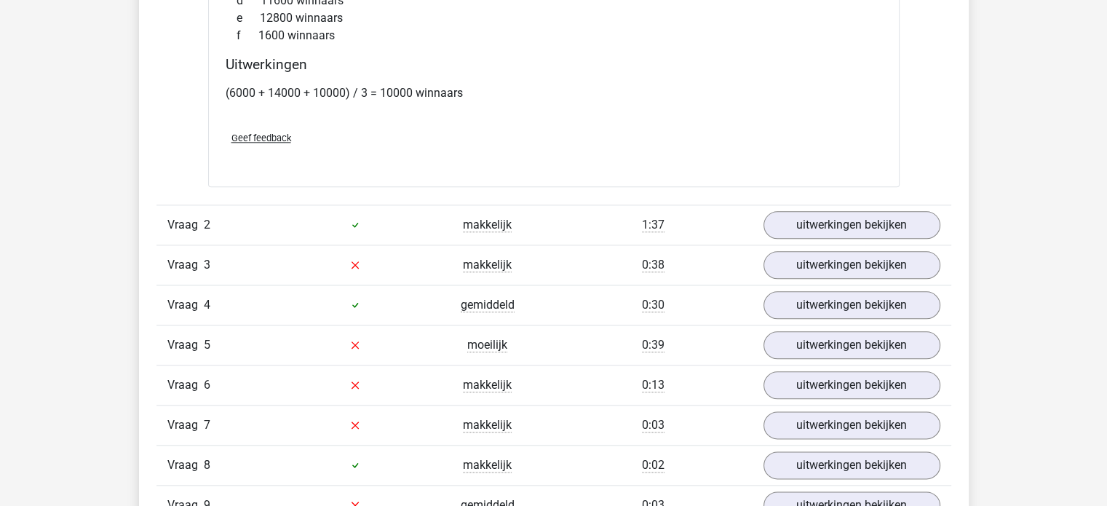
scroll to position [1674, 0]
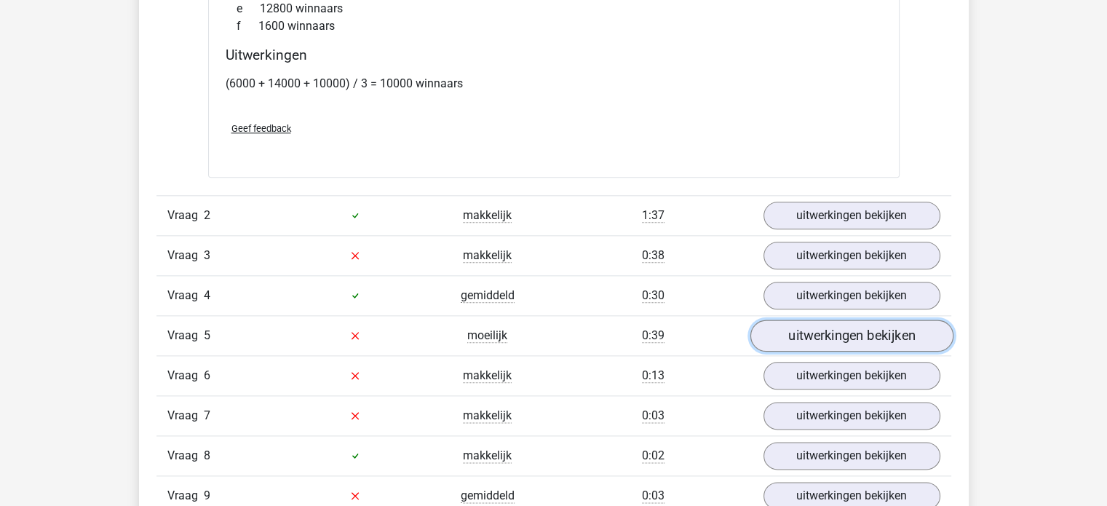
click at [806, 330] on link "uitwerkingen bekijken" at bounding box center [851, 336] width 203 height 32
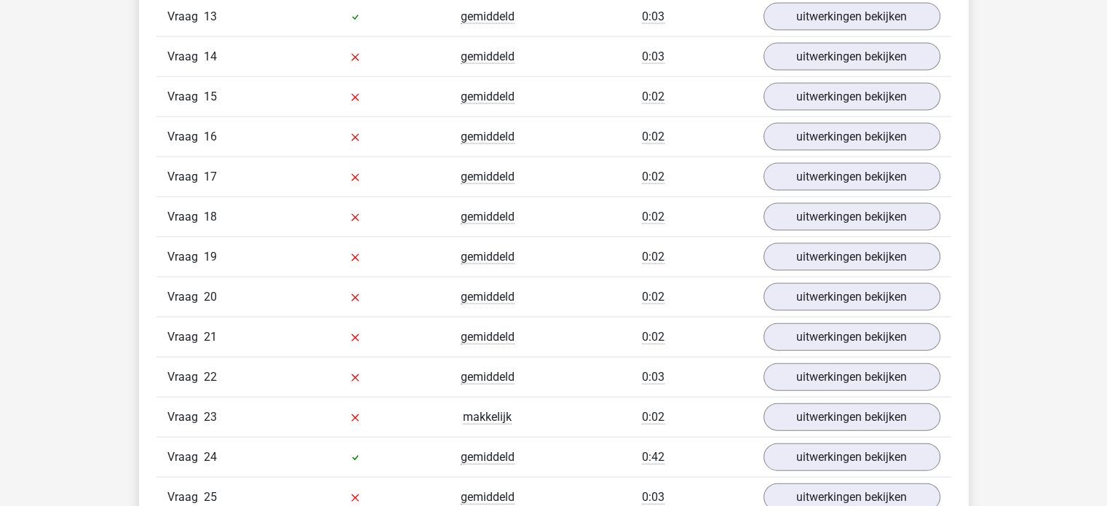
scroll to position [3203, 0]
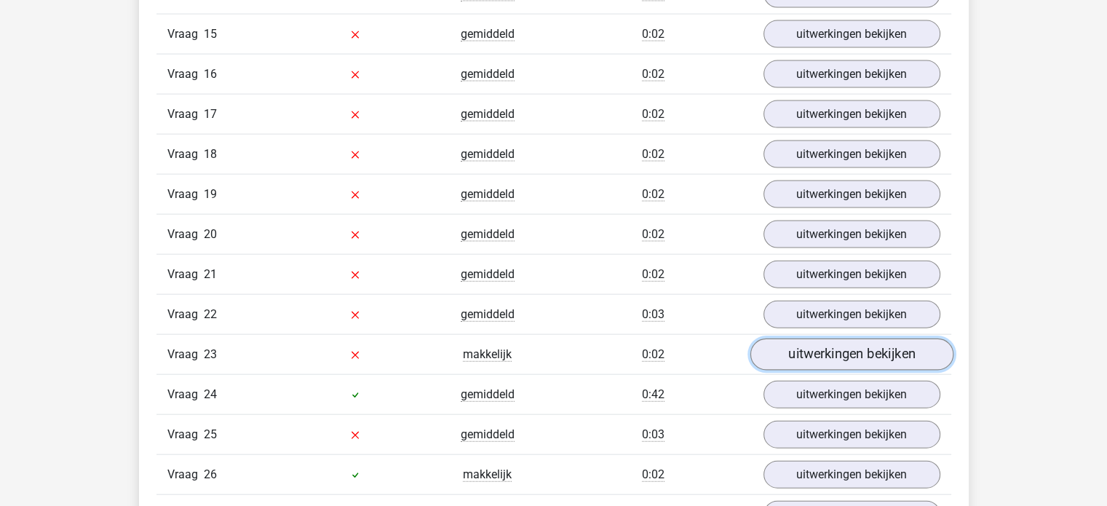
click at [830, 339] on link "uitwerkingen bekijken" at bounding box center [851, 355] width 203 height 32
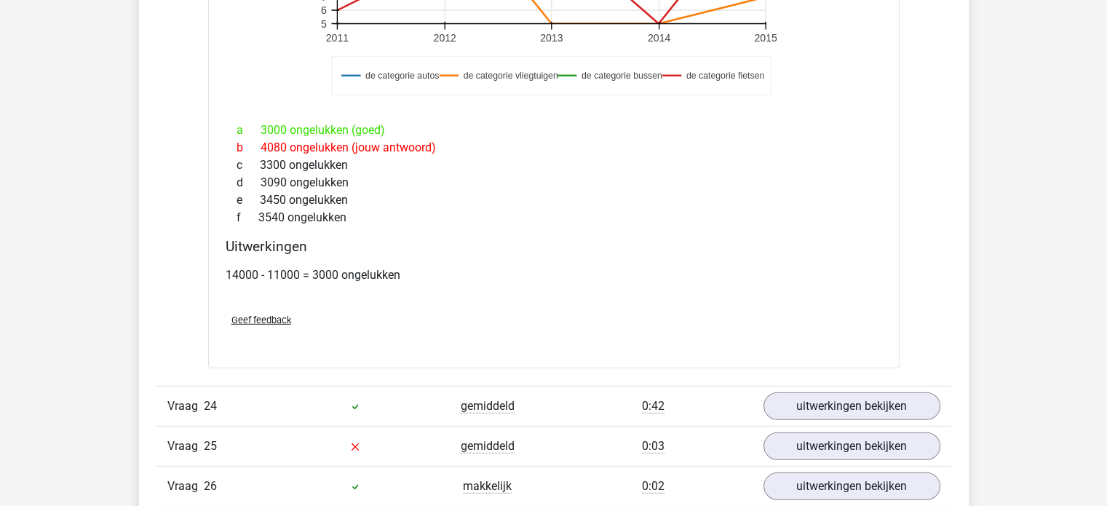
scroll to position [4150, 0]
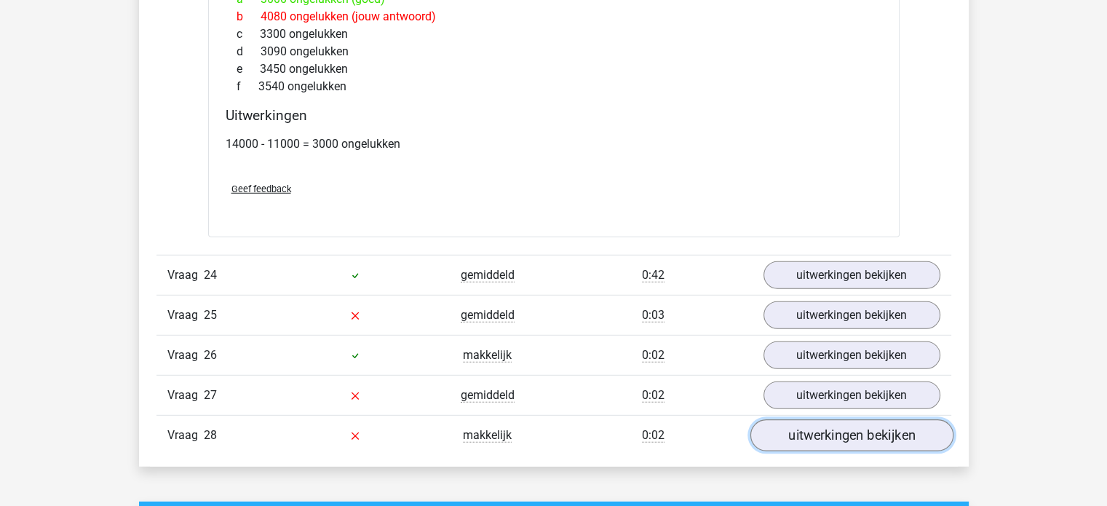
click at [856, 426] on link "uitwerkingen bekijken" at bounding box center [851, 435] width 203 height 32
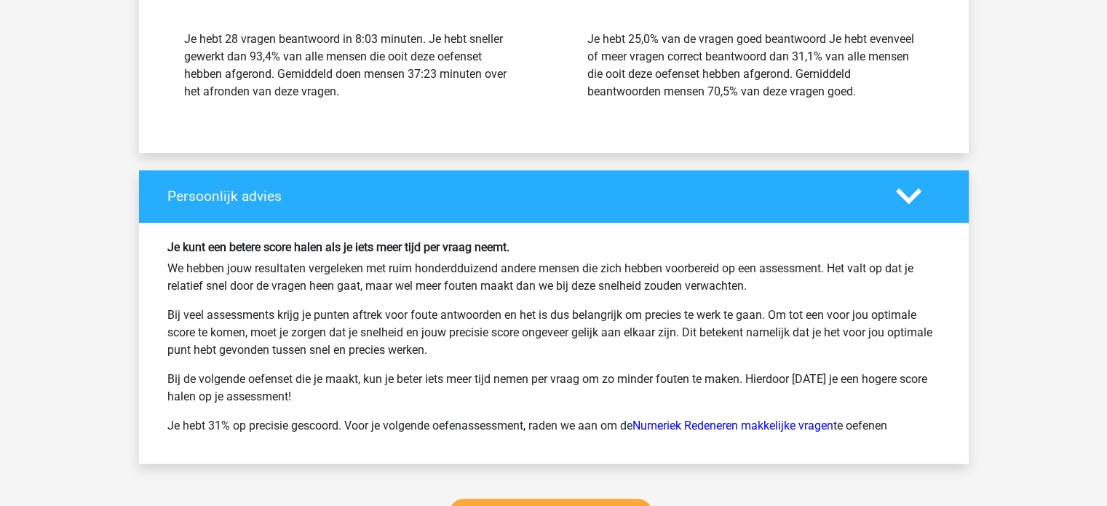
scroll to position [5897, 0]
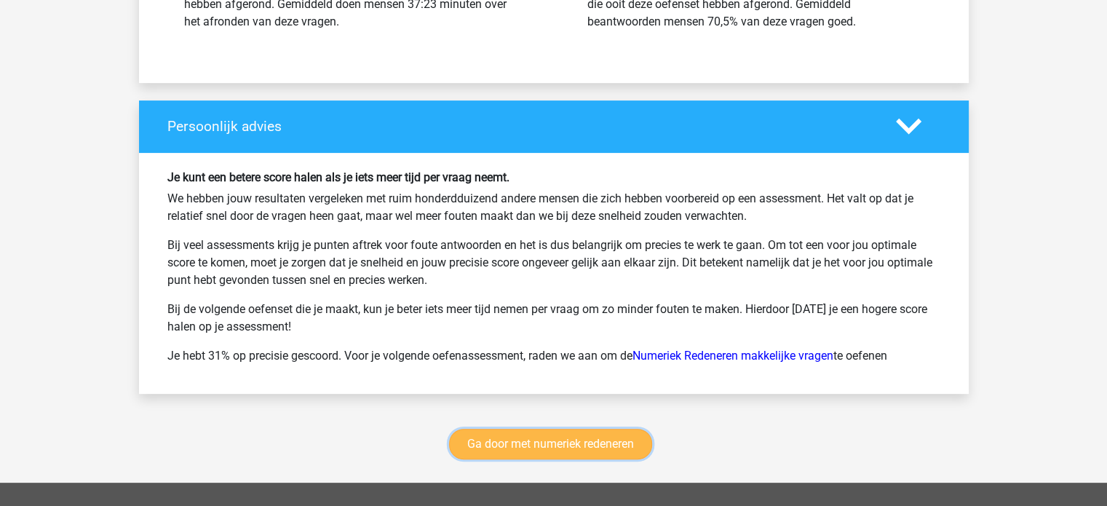
click at [528, 429] on link "Ga door met numeriek redeneren" at bounding box center [550, 444] width 203 height 31
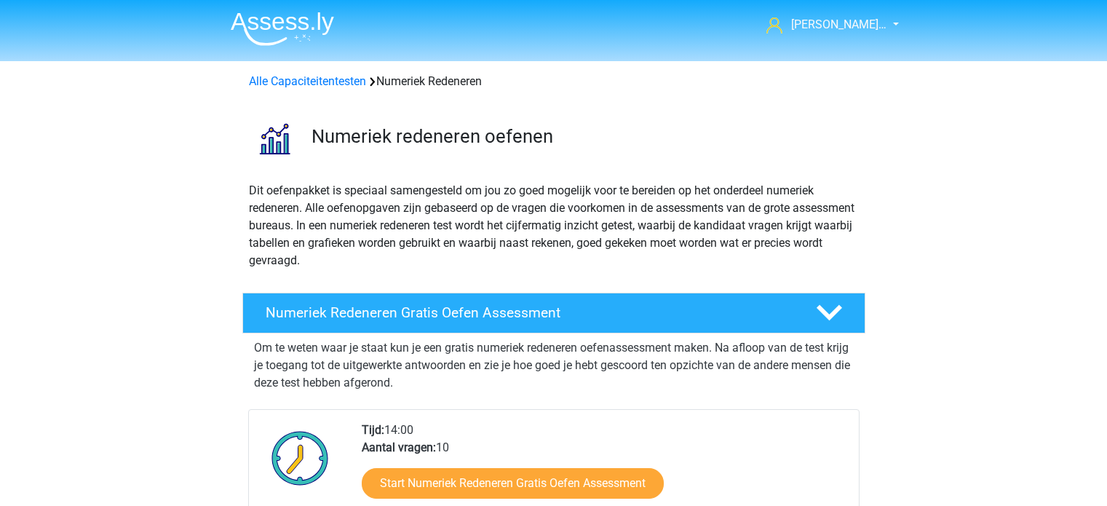
scroll to position [667, 0]
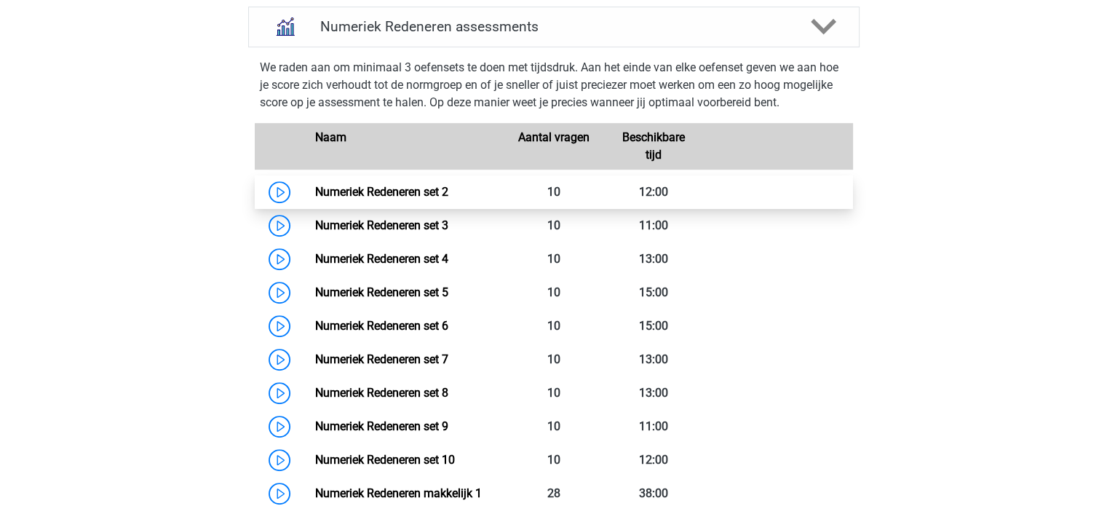
click at [419, 192] on link "Numeriek Redeneren set 2" at bounding box center [381, 192] width 133 height 14
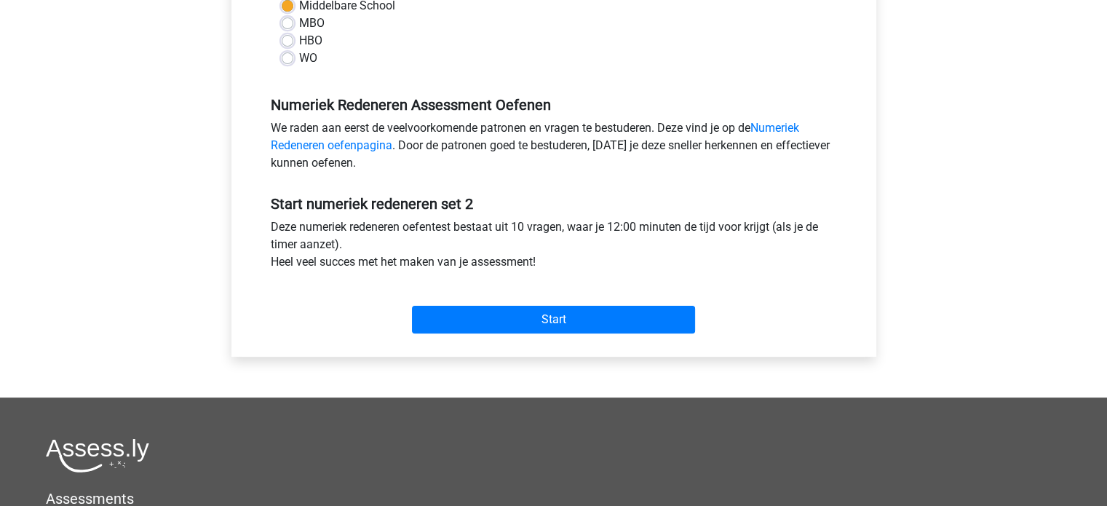
scroll to position [437, 0]
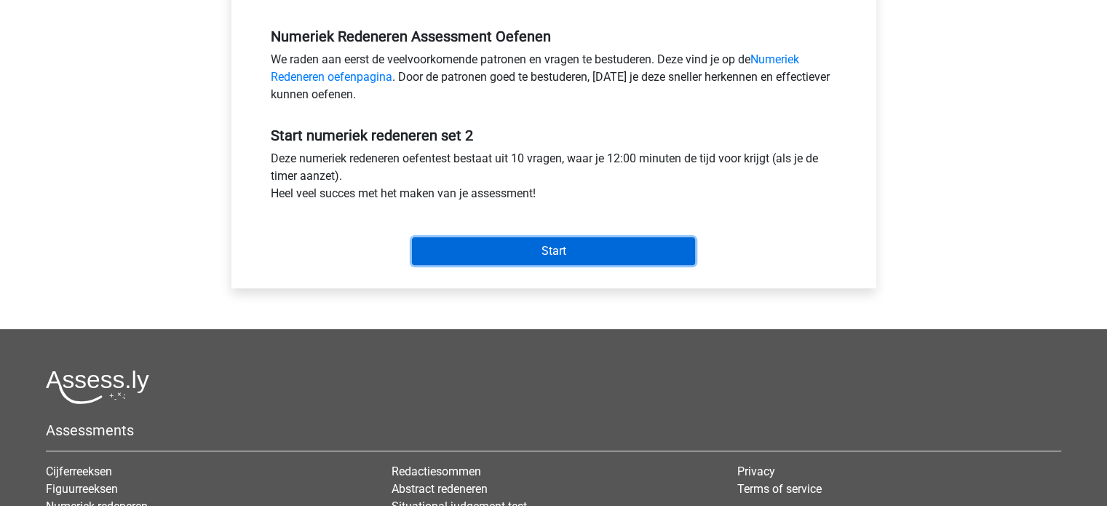
click at [510, 246] on input "Start" at bounding box center [553, 251] width 283 height 28
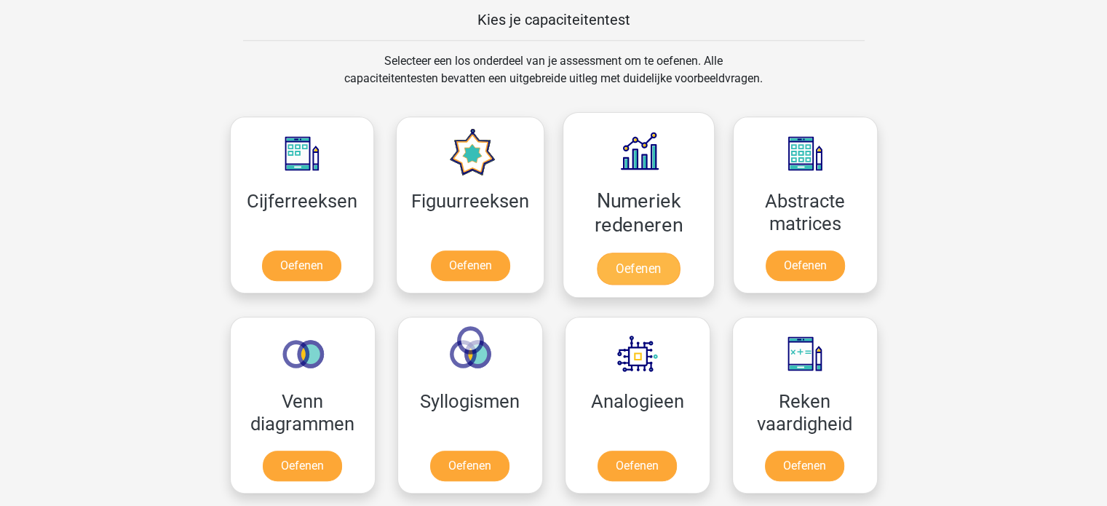
scroll to position [728, 0]
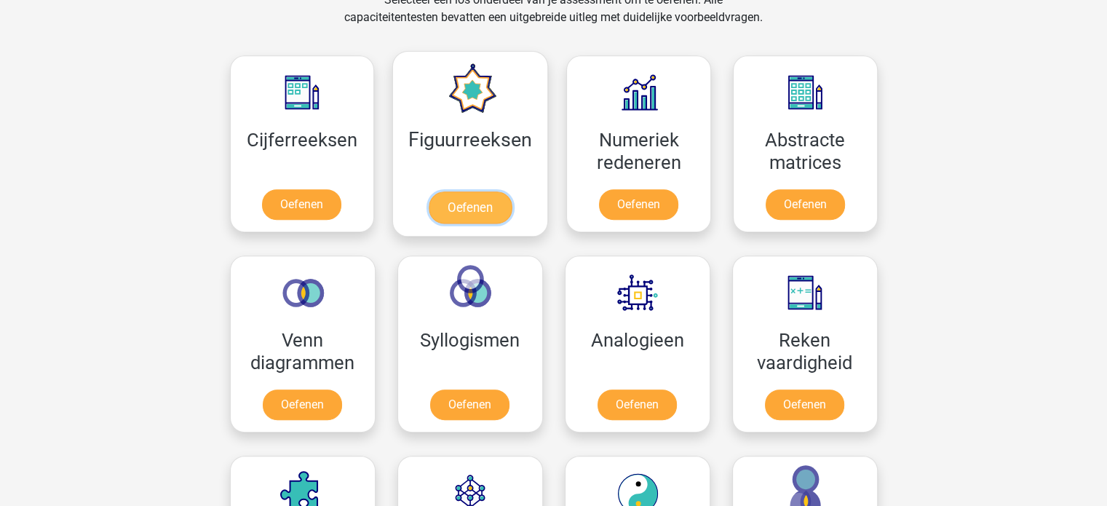
click at [478, 207] on link "Oefenen" at bounding box center [470, 207] width 83 height 32
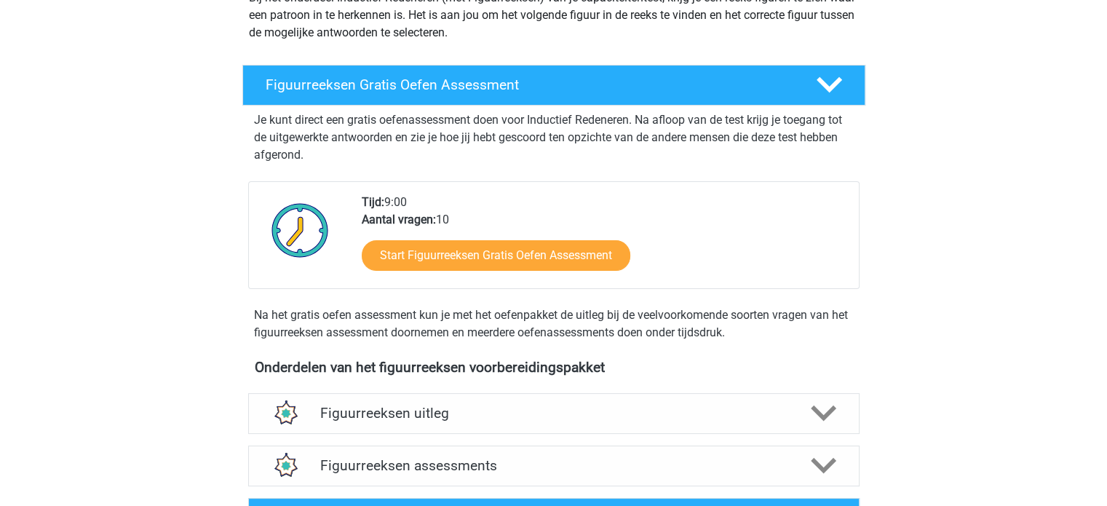
scroll to position [218, 0]
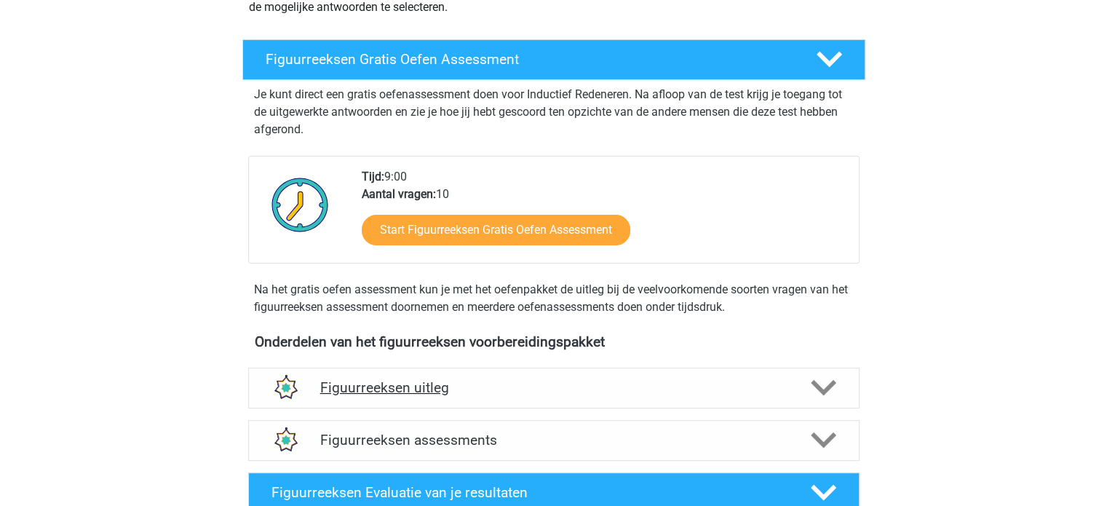
click at [824, 387] on icon at bounding box center [823, 387] width 25 height 25
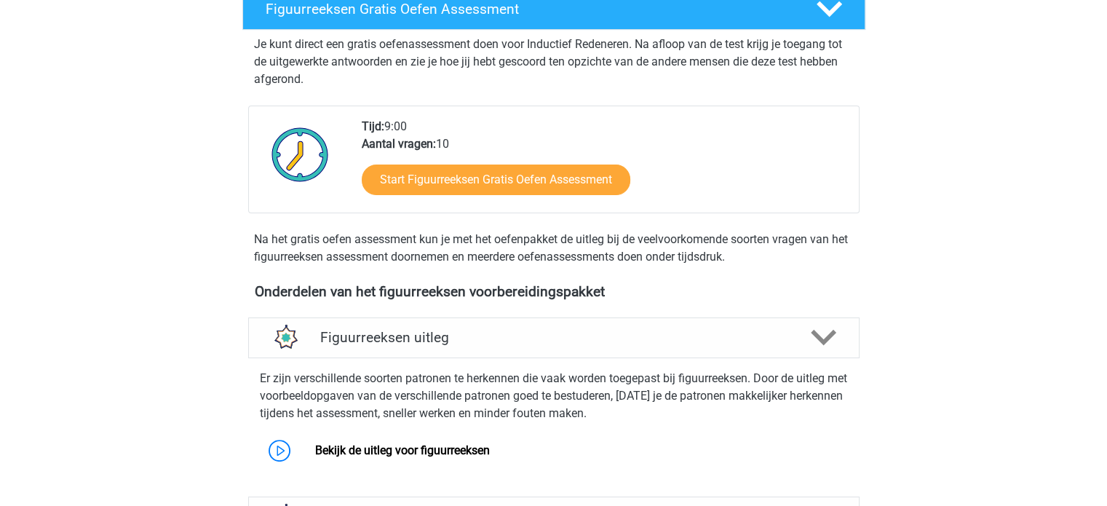
scroll to position [364, 0]
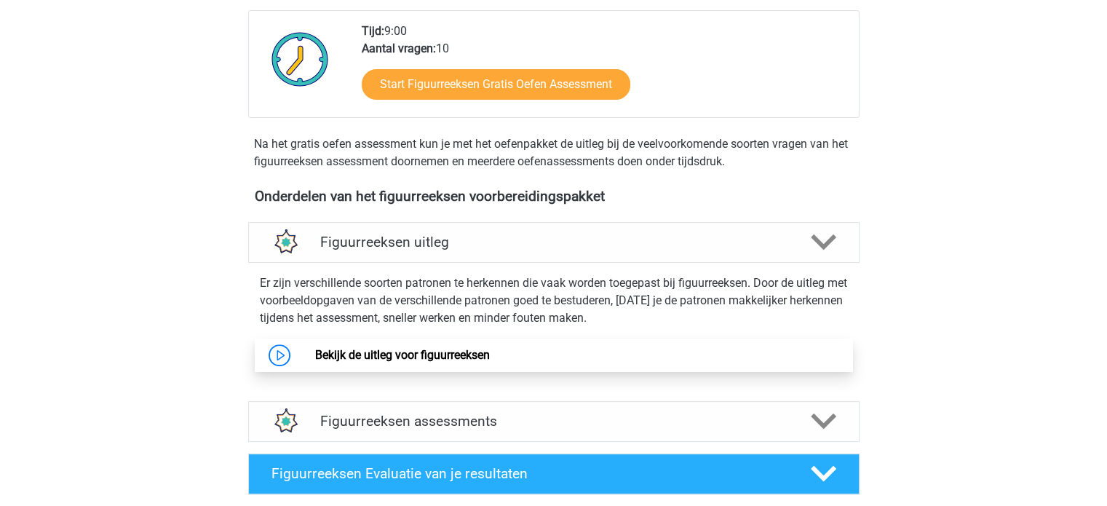
click at [462, 349] on link "Bekijk de uitleg voor figuurreeksen" at bounding box center [402, 355] width 175 height 14
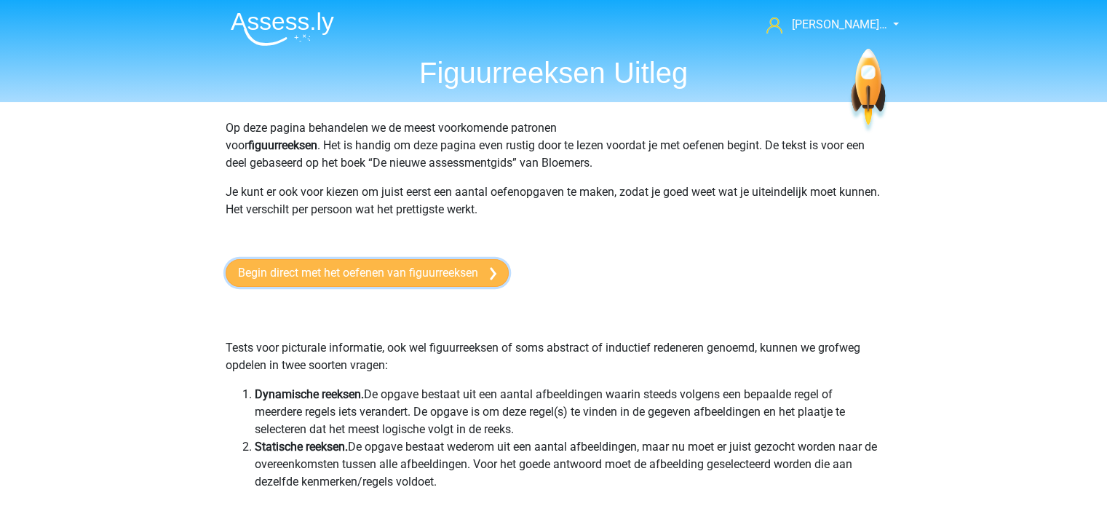
click at [414, 270] on link "Begin direct met het oefenen van figuurreeksen" at bounding box center [367, 273] width 283 height 28
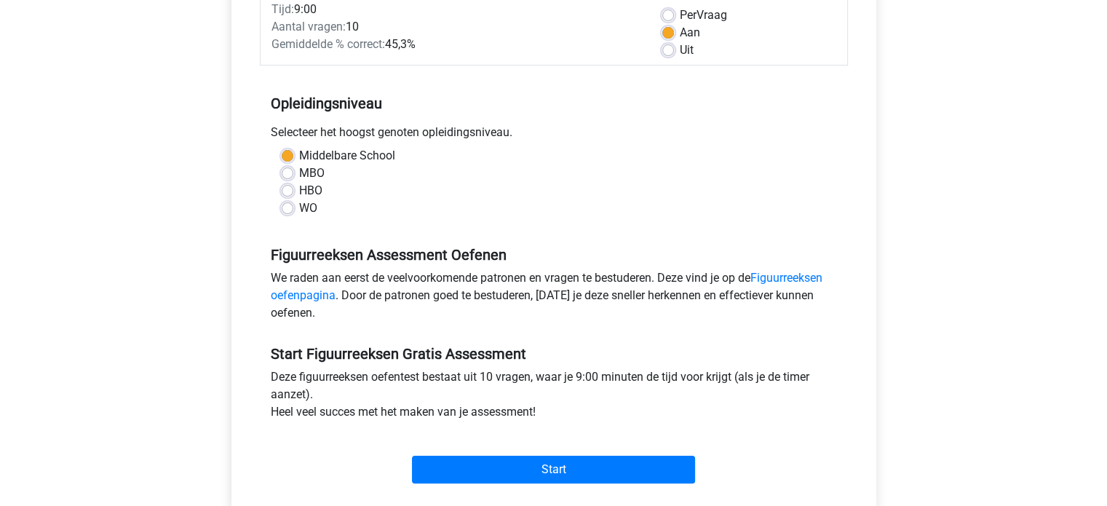
scroll to position [291, 0]
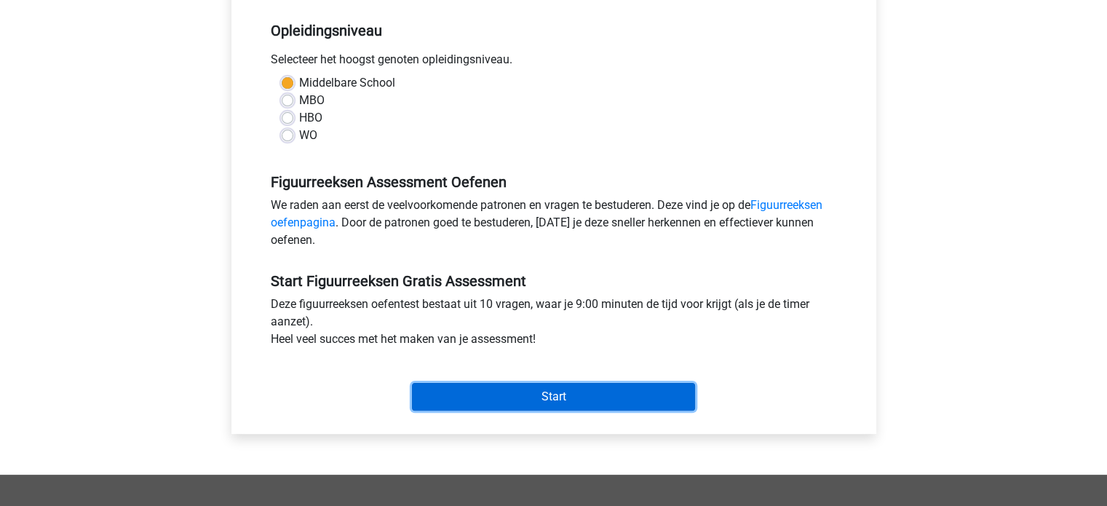
click at [490, 394] on input "Start" at bounding box center [553, 397] width 283 height 28
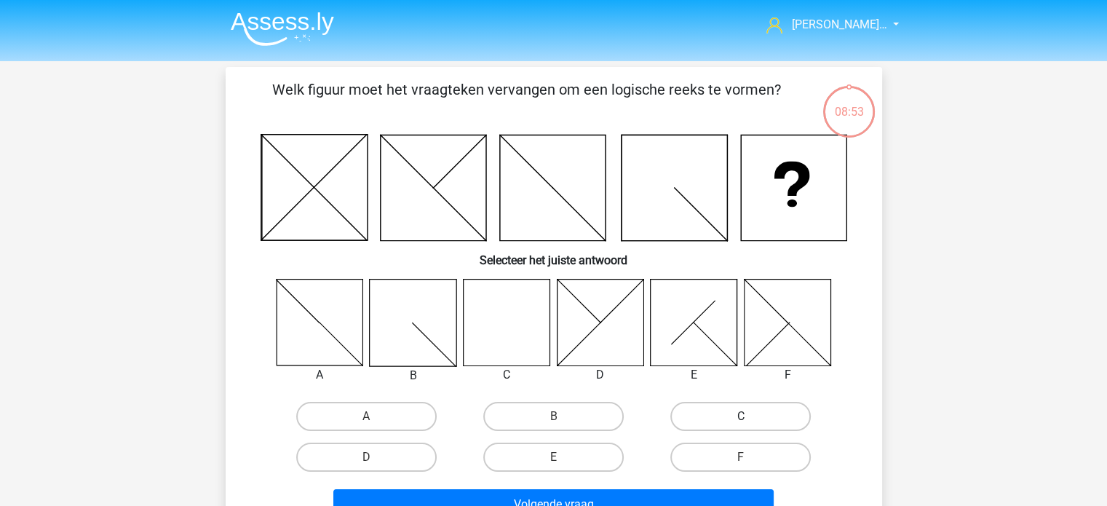
click at [772, 412] on label "C" at bounding box center [741, 416] width 141 height 29
click at [751, 416] on input "C" at bounding box center [745, 420] width 9 height 9
radio input "true"
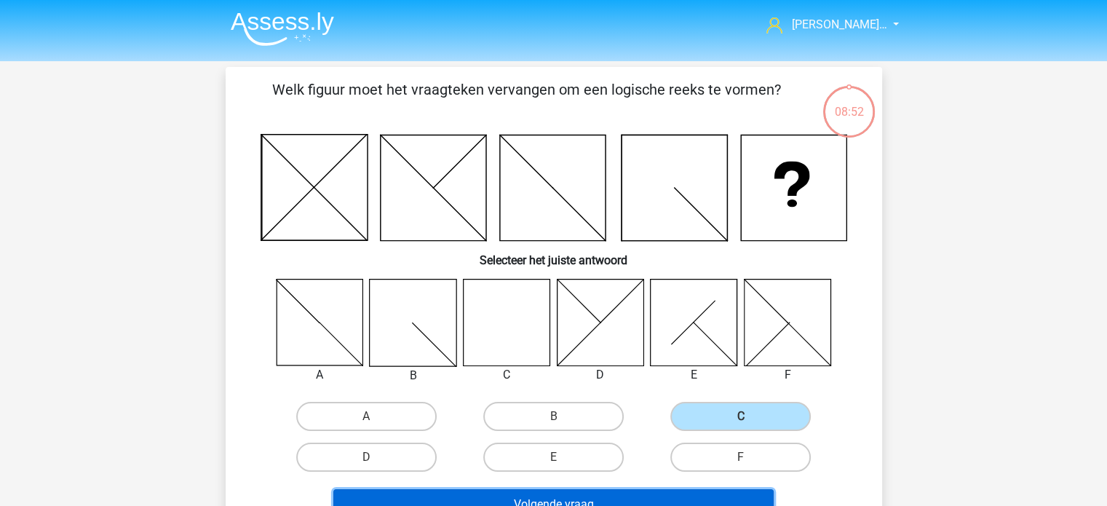
click at [614, 497] on button "Volgende vraag" at bounding box center [553, 504] width 440 height 31
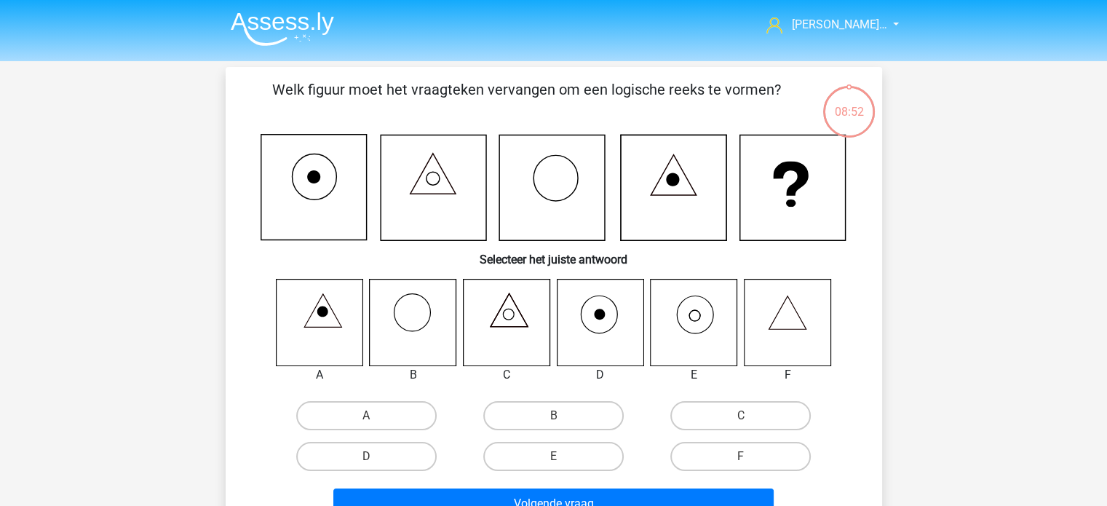
scroll to position [67, 0]
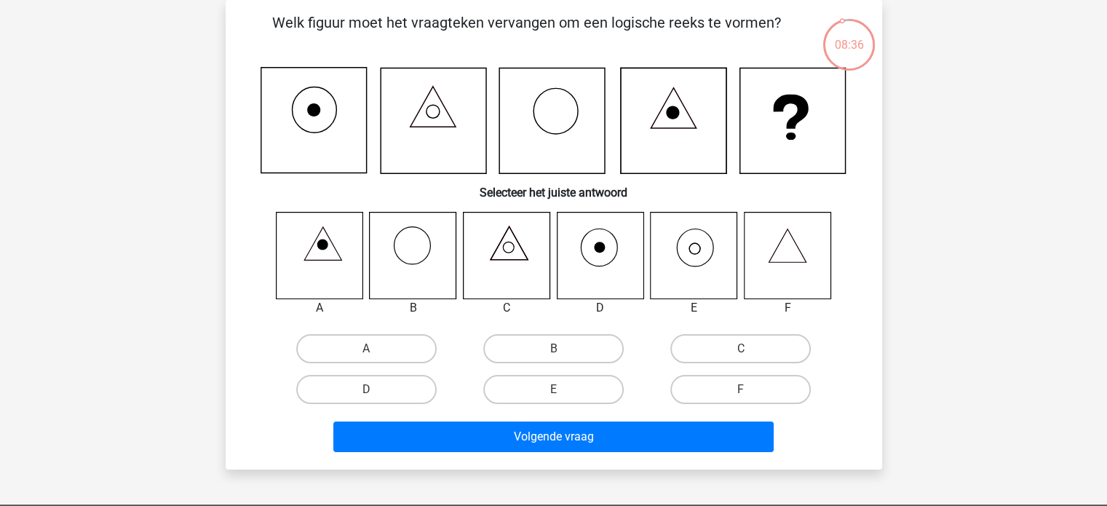
click at [708, 256] on icon at bounding box center [694, 255] width 87 height 87
click at [558, 387] on label "E" at bounding box center [553, 389] width 141 height 29
click at [558, 390] on input "E" at bounding box center [557, 394] width 9 height 9
radio input "true"
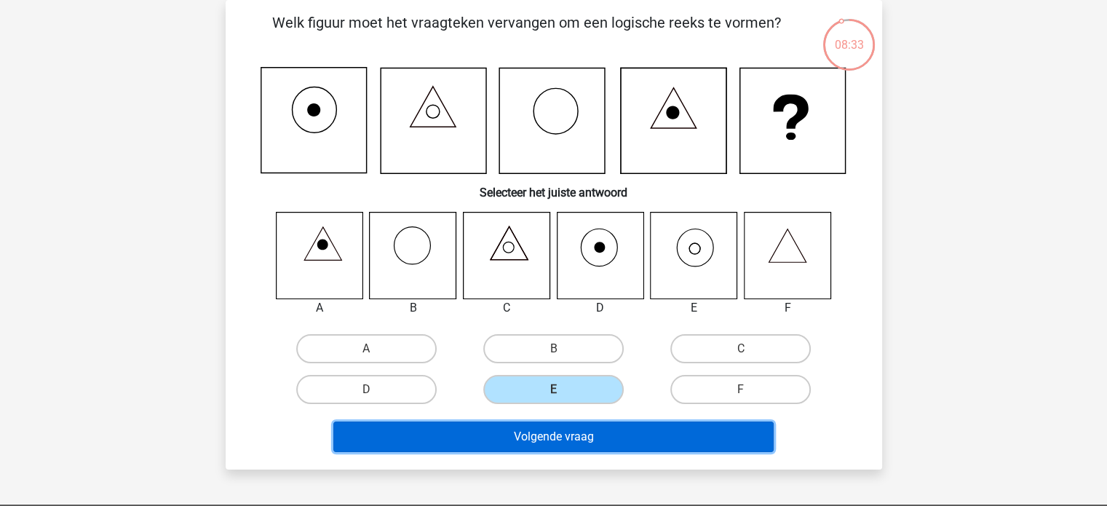
click at [556, 436] on button "Volgende vraag" at bounding box center [553, 437] width 440 height 31
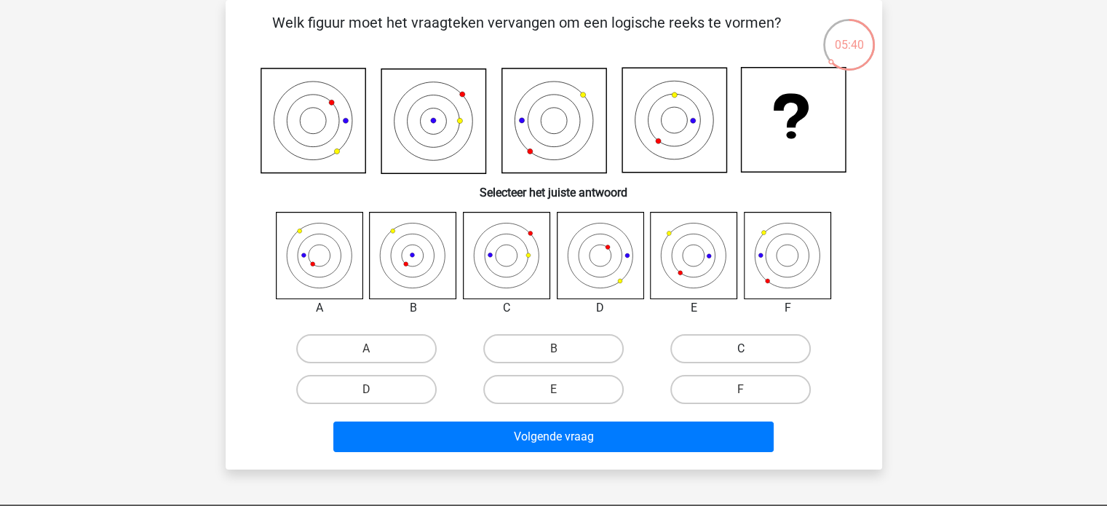
click at [783, 355] on label "C" at bounding box center [741, 348] width 141 height 29
click at [751, 355] on input "C" at bounding box center [745, 353] width 9 height 9
radio input "true"
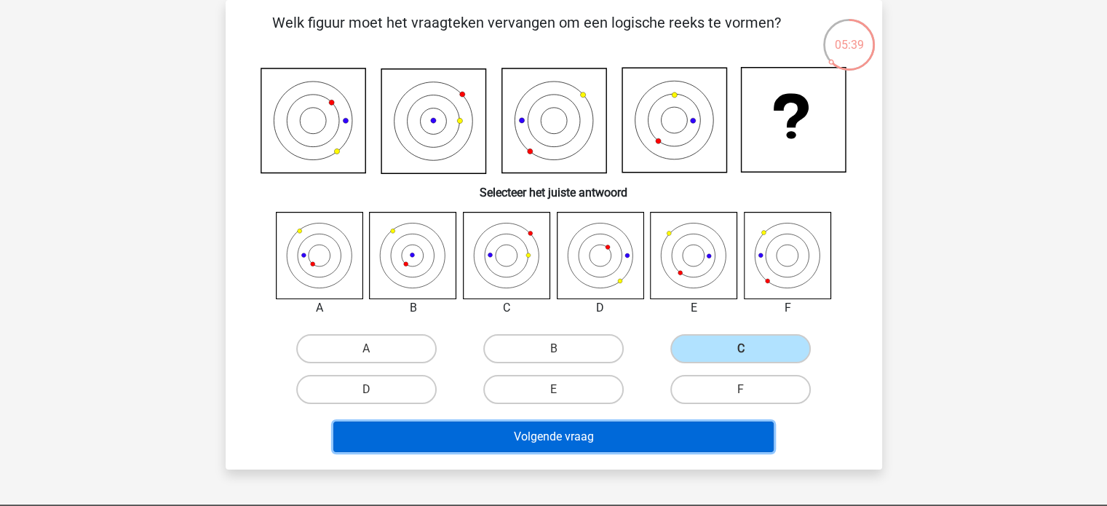
click at [606, 430] on button "Volgende vraag" at bounding box center [553, 437] width 440 height 31
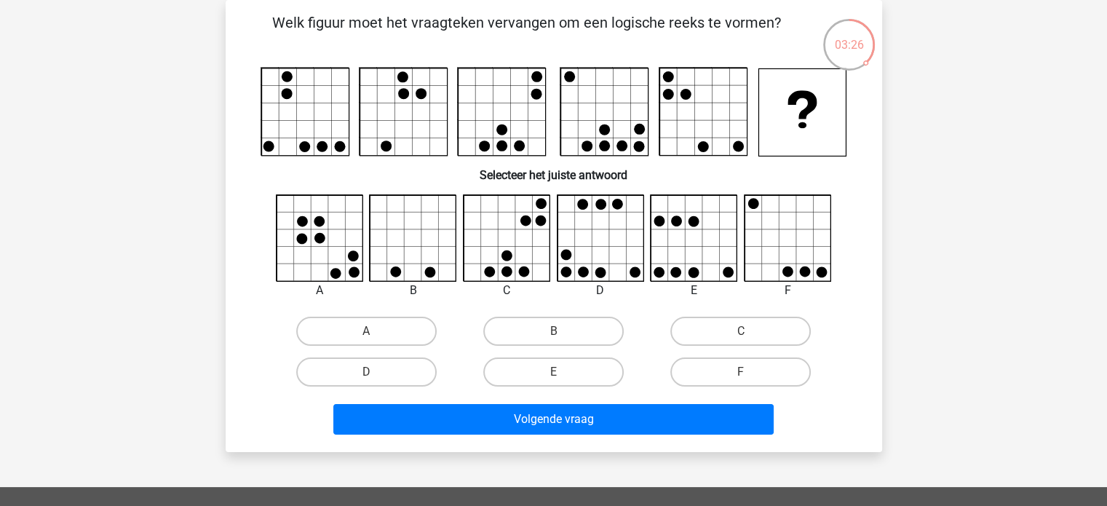
click at [742, 372] on input "F" at bounding box center [745, 376] width 9 height 9
radio input "true"
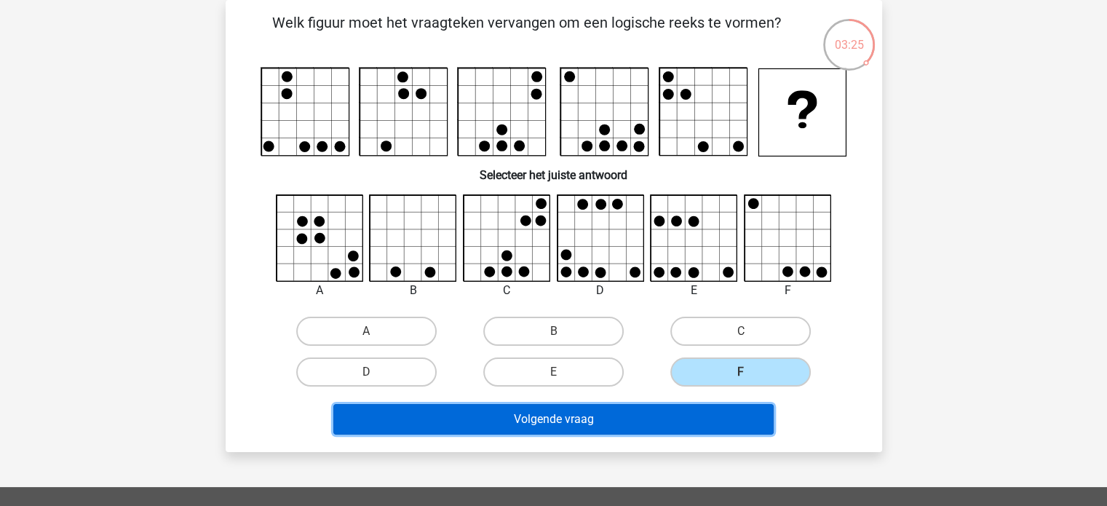
click at [582, 424] on button "Volgende vraag" at bounding box center [553, 419] width 440 height 31
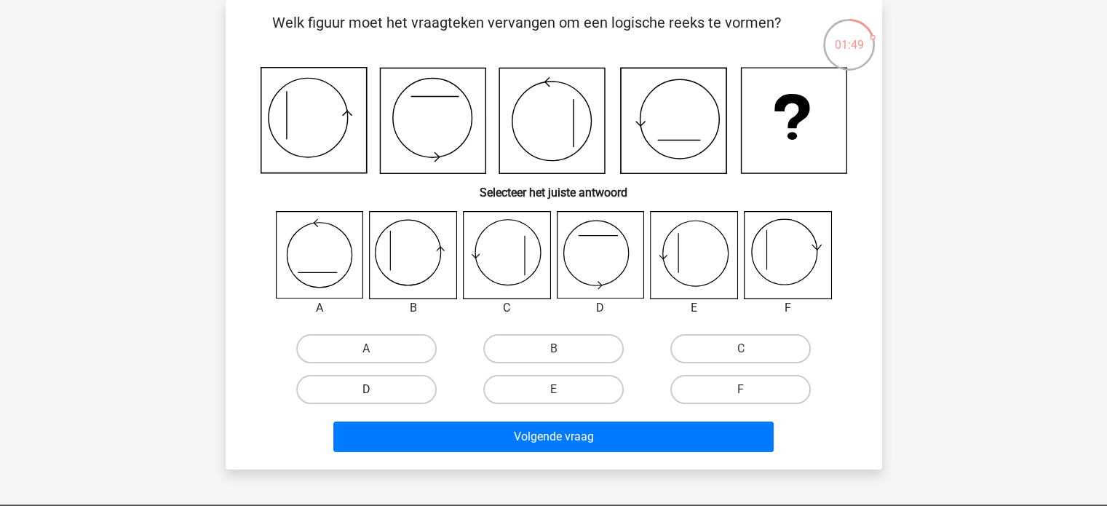
click at [375, 387] on label "D" at bounding box center [366, 389] width 141 height 29
click at [375, 390] on input "D" at bounding box center [370, 394] width 9 height 9
radio input "true"
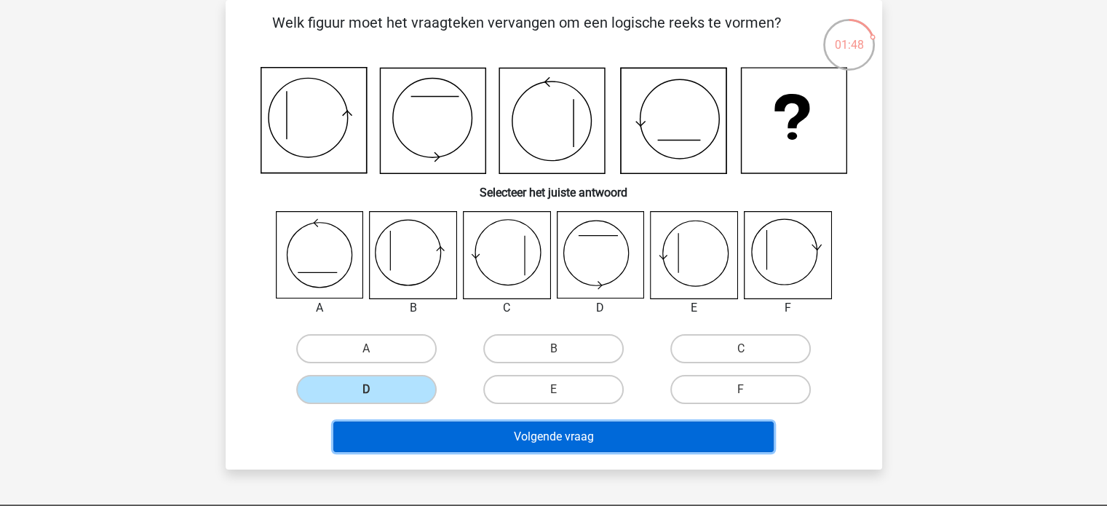
click at [557, 446] on button "Volgende vraag" at bounding box center [553, 437] width 440 height 31
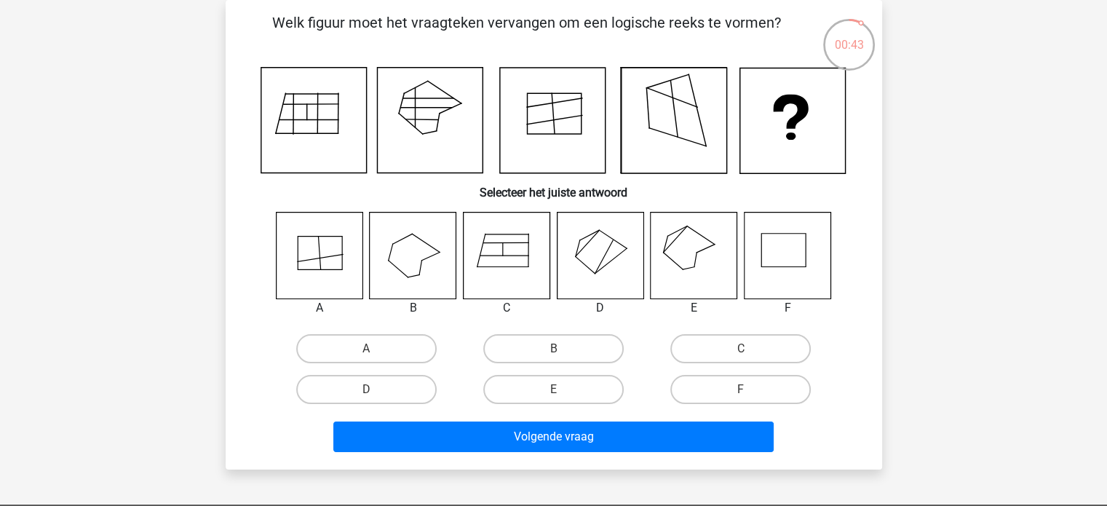
click at [560, 395] on input "E" at bounding box center [557, 394] width 9 height 9
radio input "true"
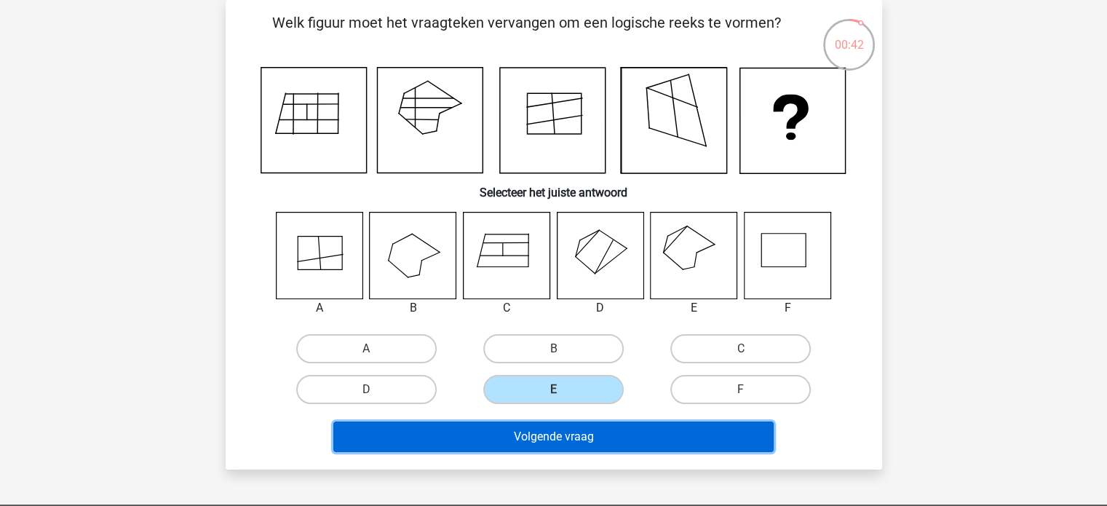
click at [565, 438] on button "Volgende vraag" at bounding box center [553, 437] width 440 height 31
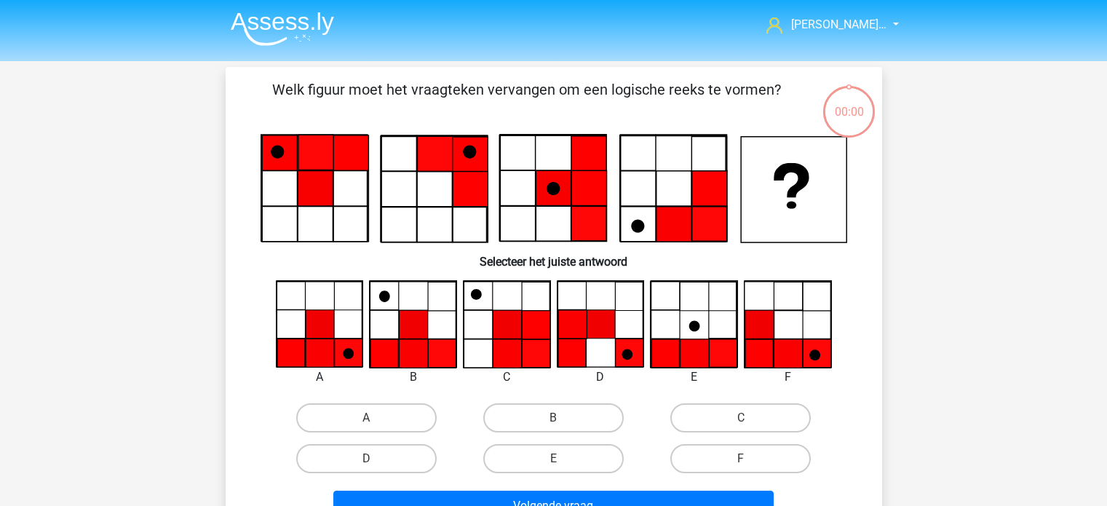
scroll to position [67, 0]
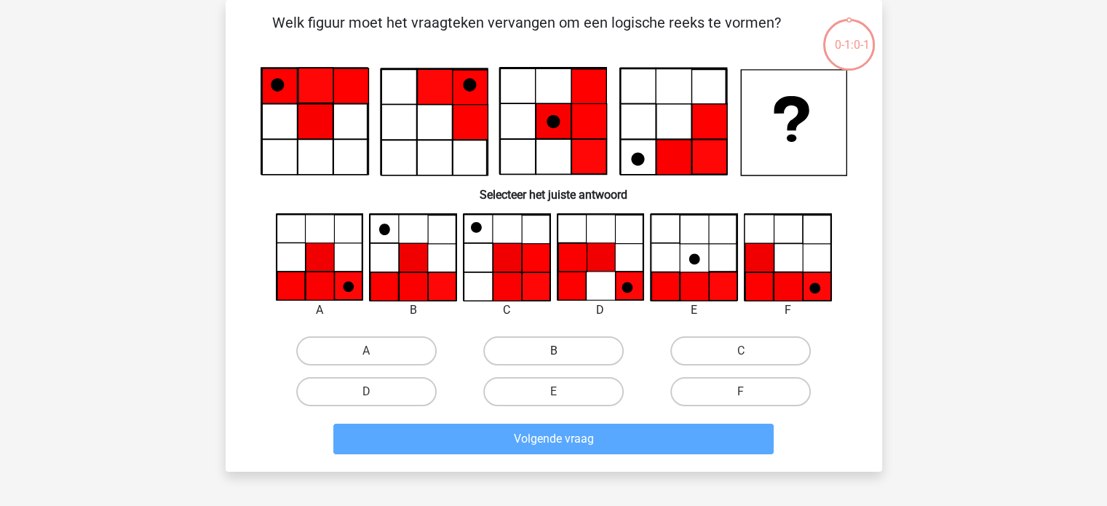
click at [598, 359] on label "B" at bounding box center [553, 350] width 141 height 29
click at [563, 359] on input "B" at bounding box center [557, 355] width 9 height 9
radio input "true"
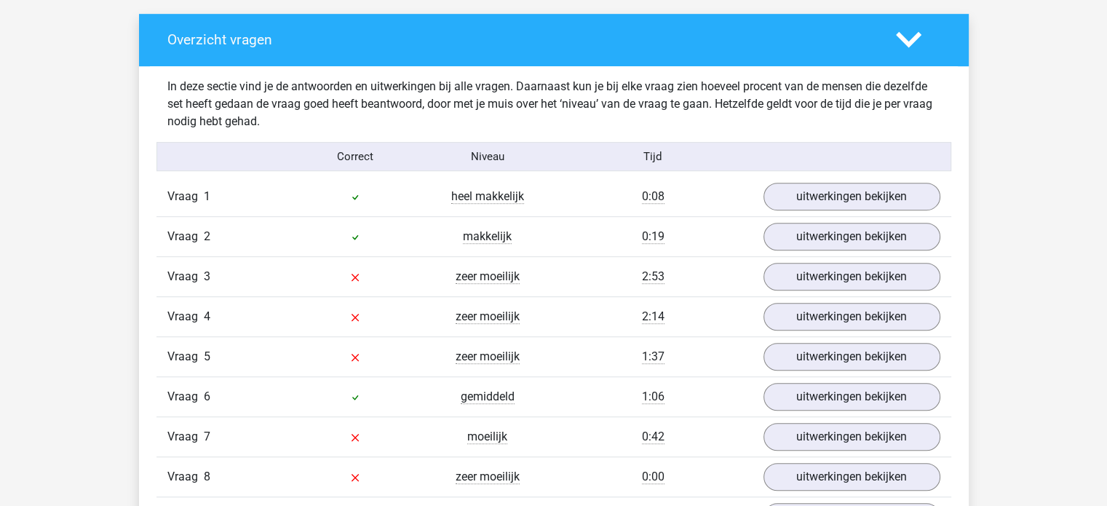
scroll to position [801, 0]
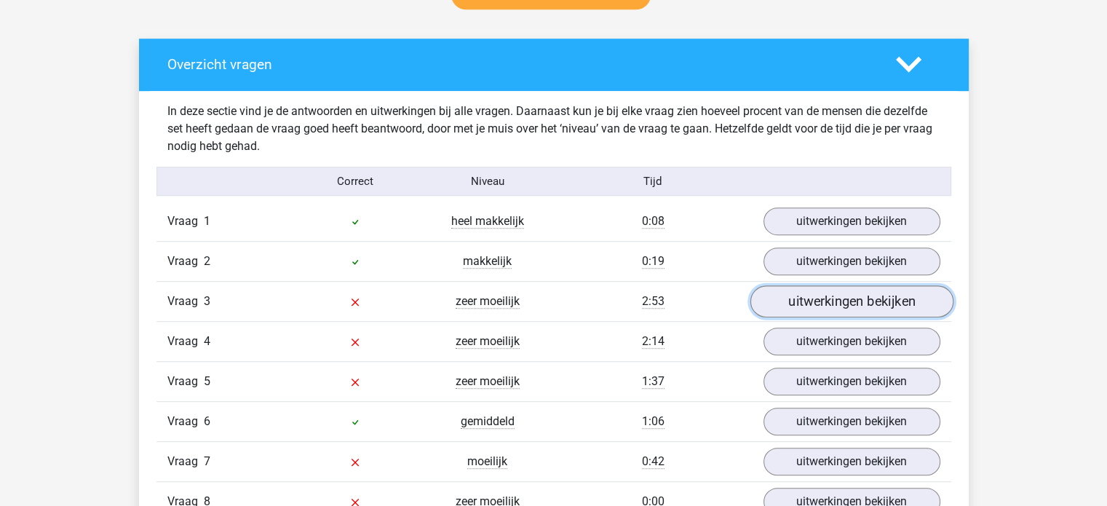
click at [846, 296] on link "uitwerkingen bekijken" at bounding box center [851, 302] width 203 height 32
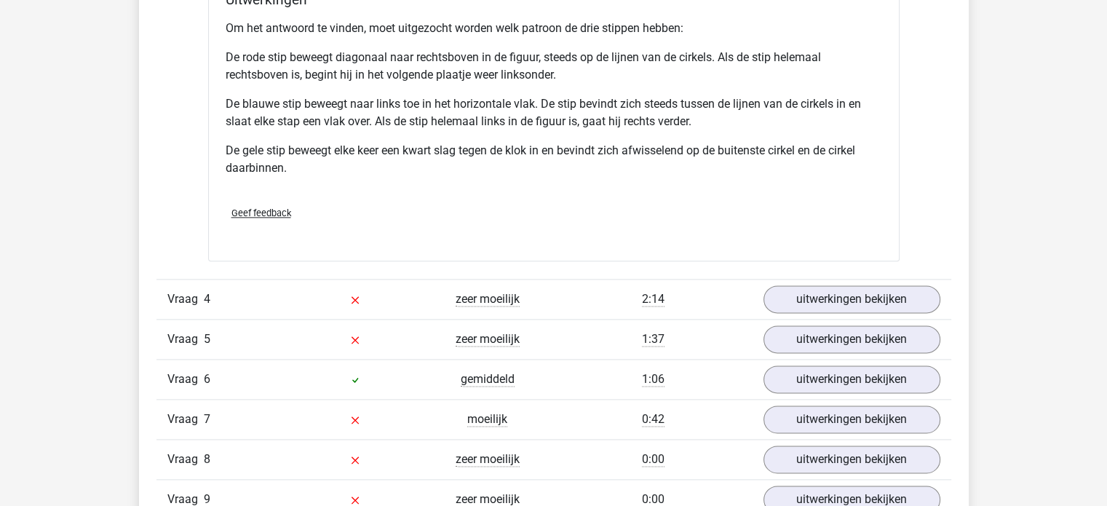
scroll to position [1820, 0]
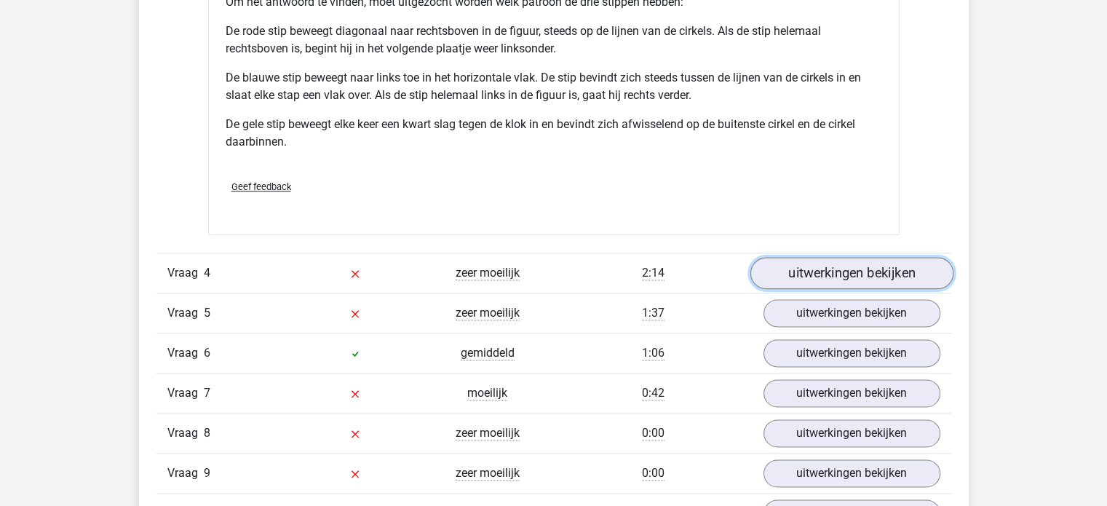
click at [858, 264] on link "uitwerkingen bekijken" at bounding box center [851, 274] width 203 height 32
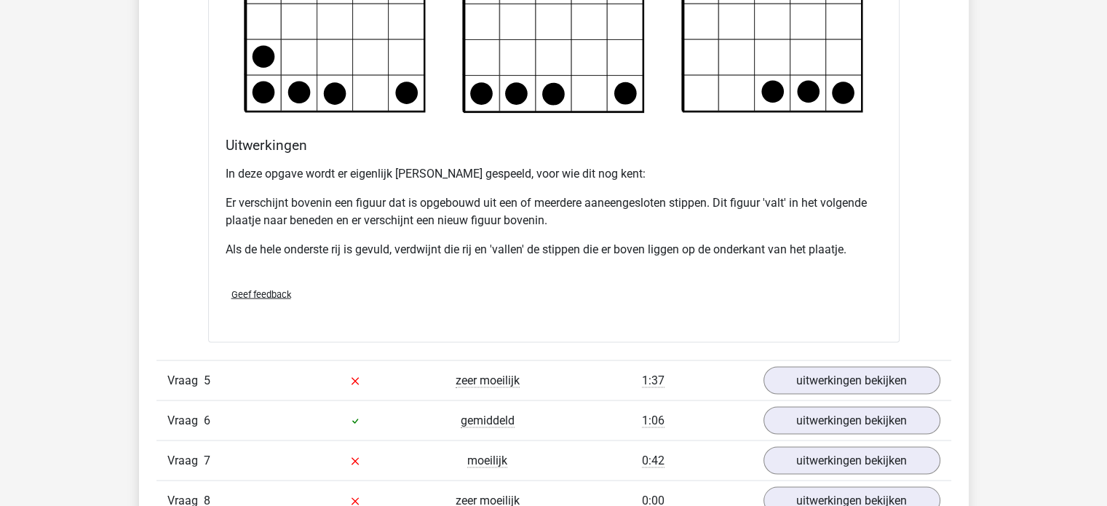
scroll to position [2767, 0]
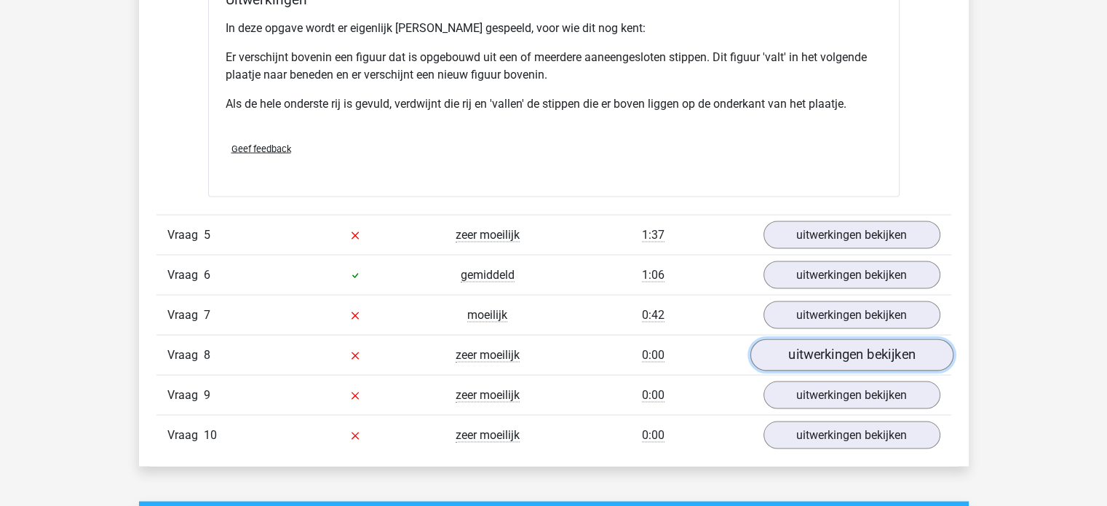
click at [844, 349] on link "uitwerkingen bekijken" at bounding box center [851, 355] width 203 height 32
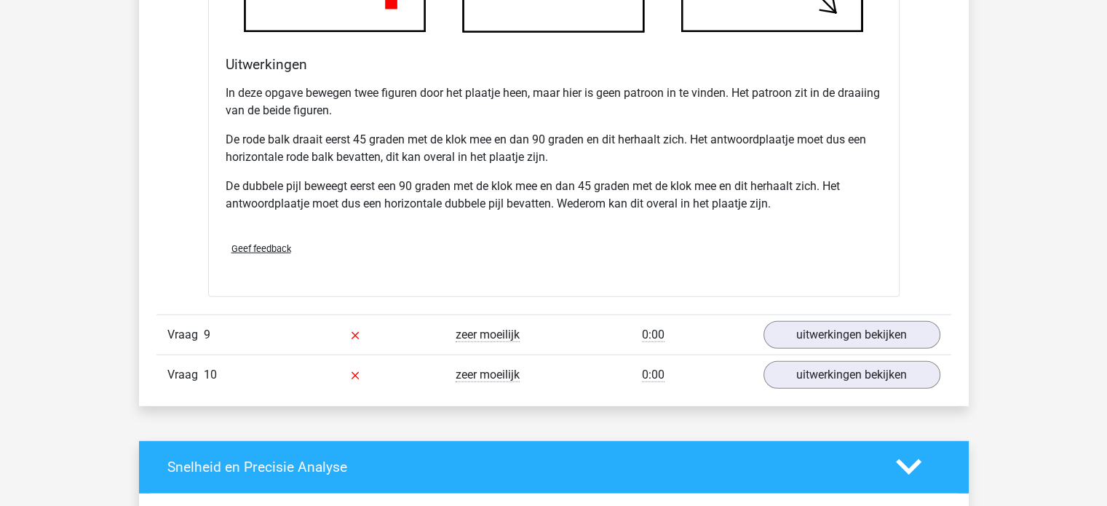
scroll to position [3786, 0]
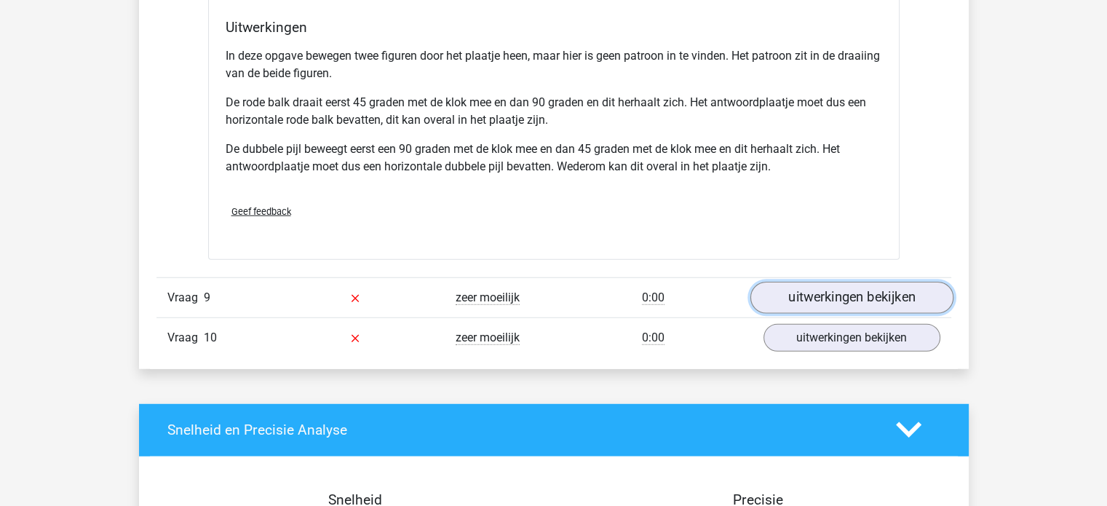
click at [827, 298] on link "uitwerkingen bekijken" at bounding box center [851, 298] width 203 height 32
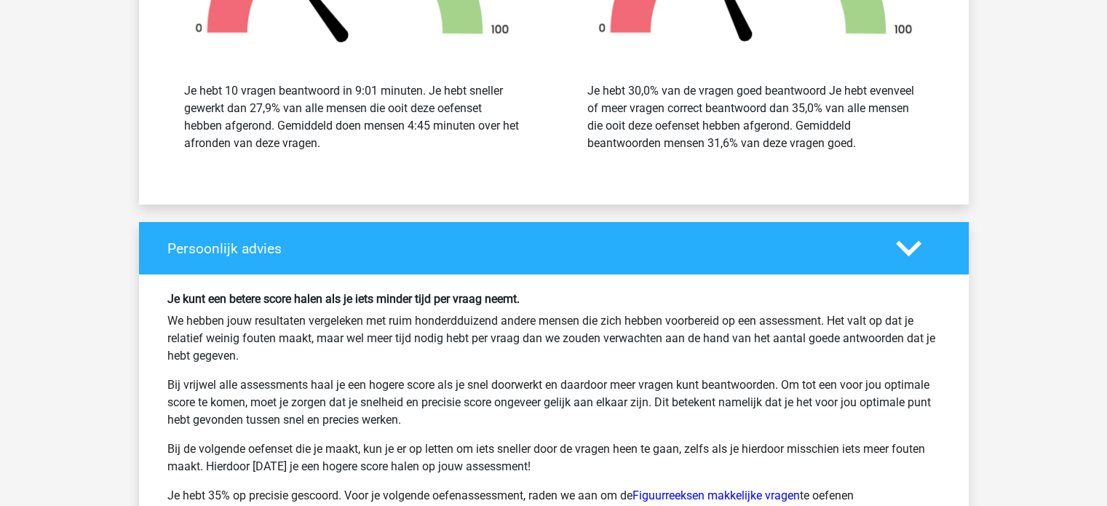
scroll to position [5679, 0]
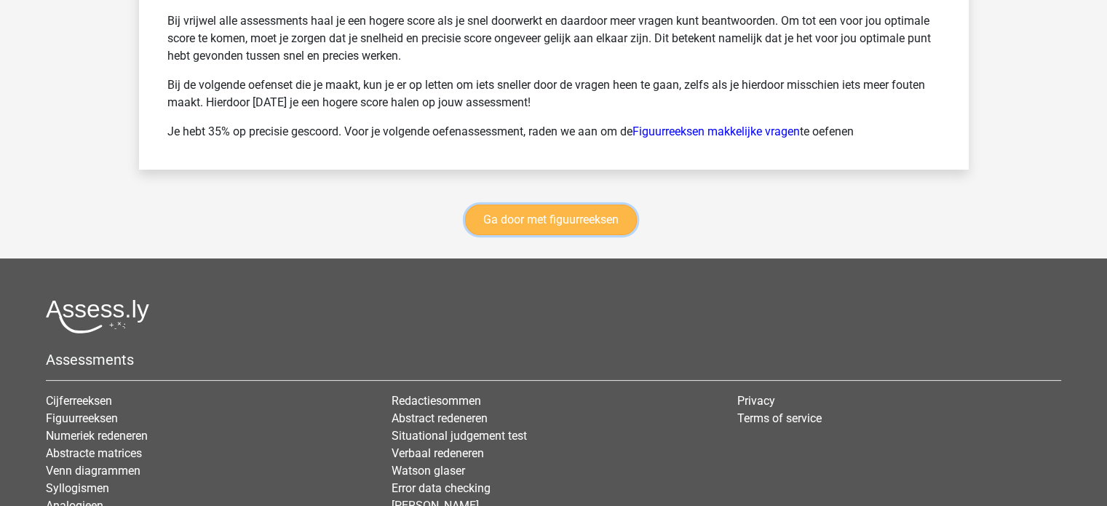
click at [545, 217] on link "Ga door met figuurreeksen" at bounding box center [551, 220] width 172 height 31
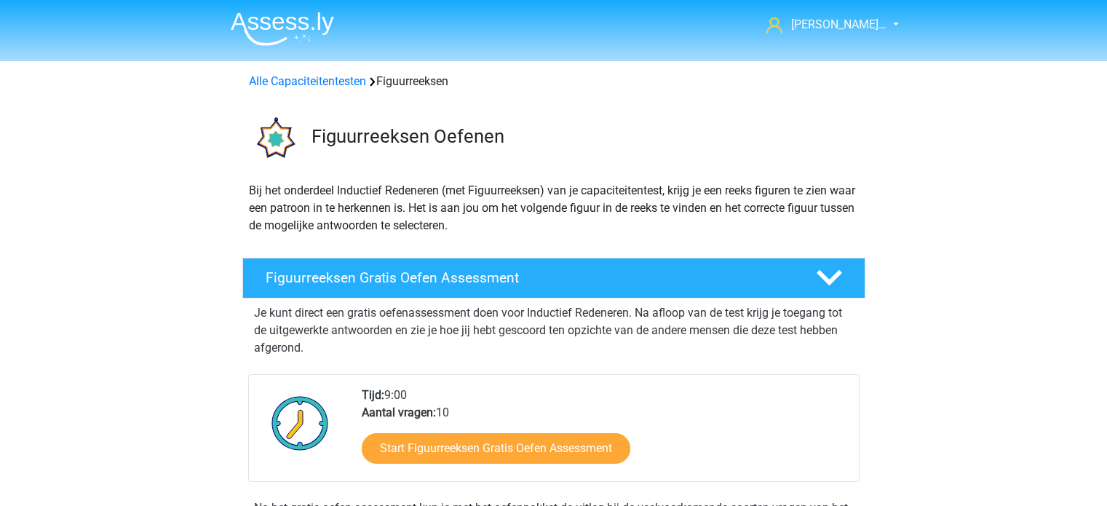
scroll to position [632, 0]
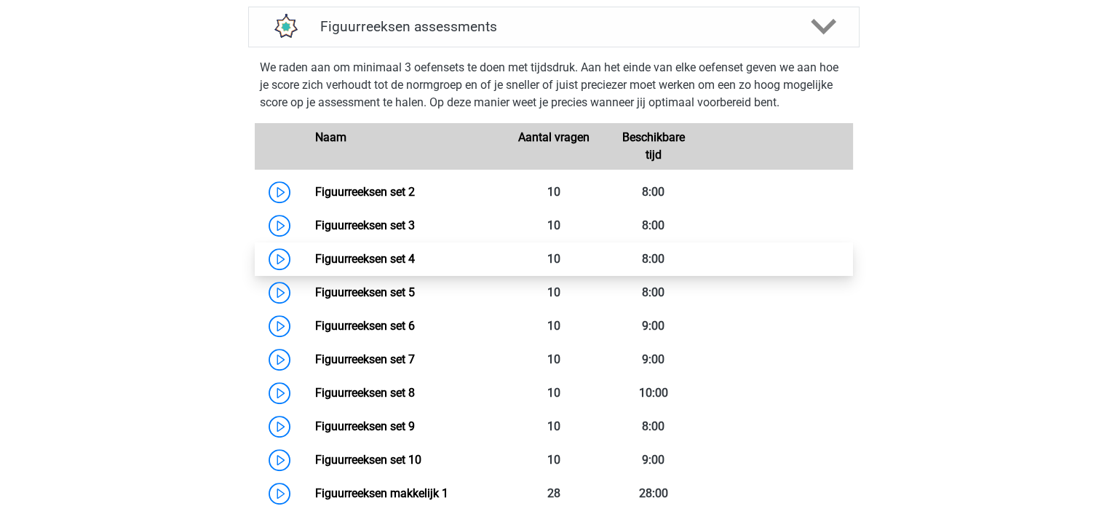
click at [407, 252] on link "Figuurreeksen set 4" at bounding box center [365, 259] width 100 height 14
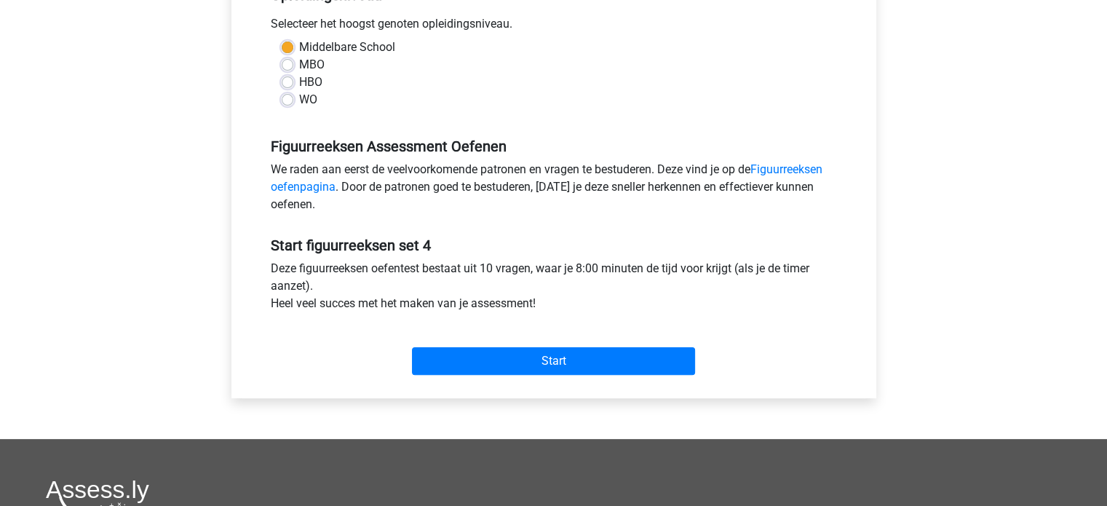
scroll to position [364, 0]
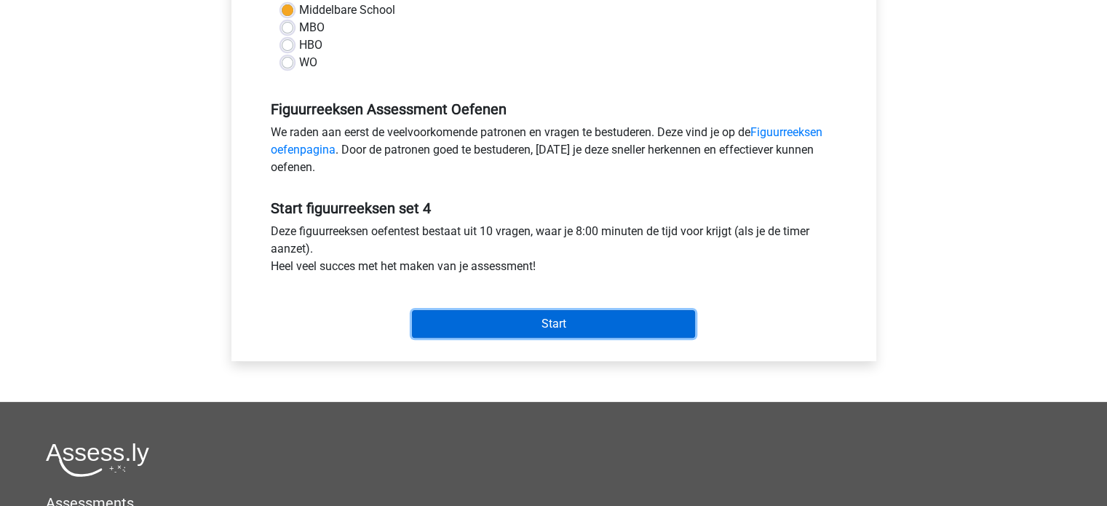
click at [533, 320] on input "Start" at bounding box center [553, 324] width 283 height 28
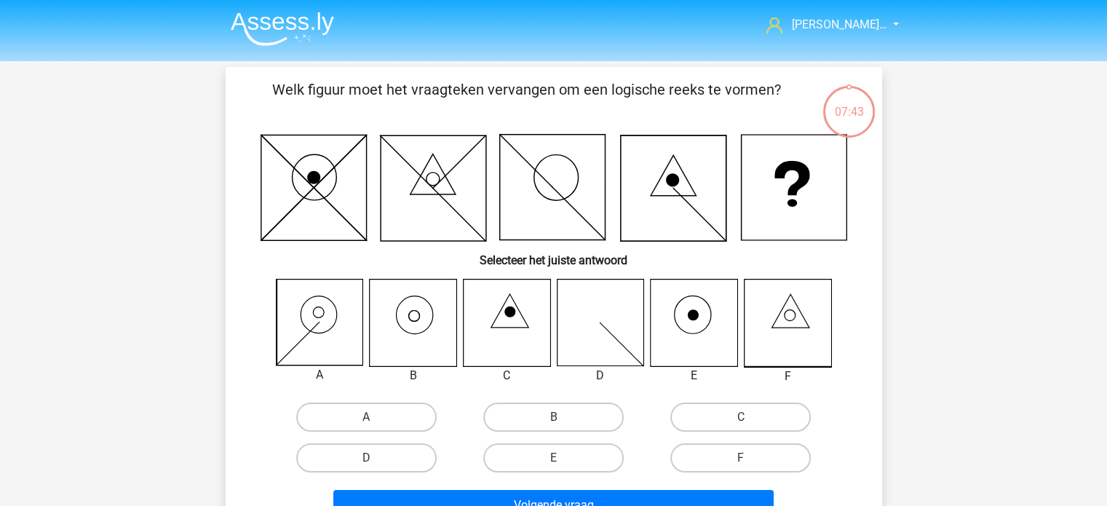
click at [416, 321] on icon at bounding box center [413, 323] width 87 height 87
click at [555, 410] on label "B" at bounding box center [553, 417] width 141 height 29
click at [555, 417] on input "B" at bounding box center [557, 421] width 9 height 9
radio input "true"
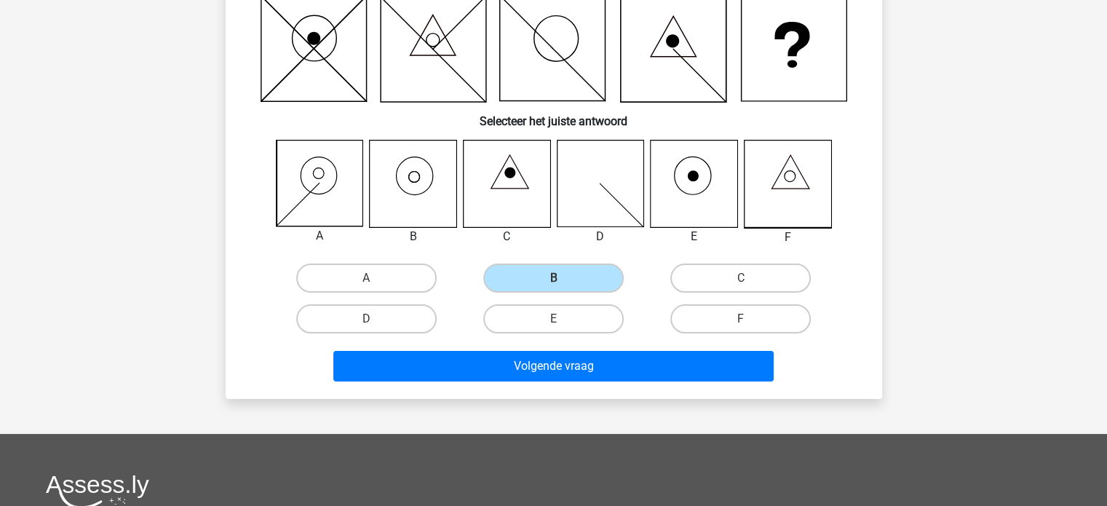
scroll to position [146, 0]
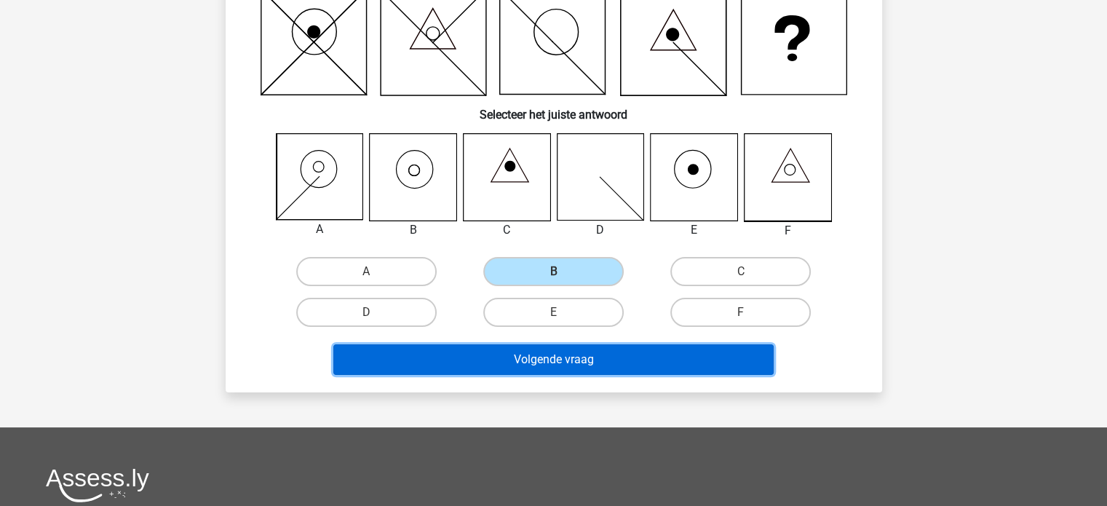
click at [552, 360] on button "Volgende vraag" at bounding box center [553, 359] width 440 height 31
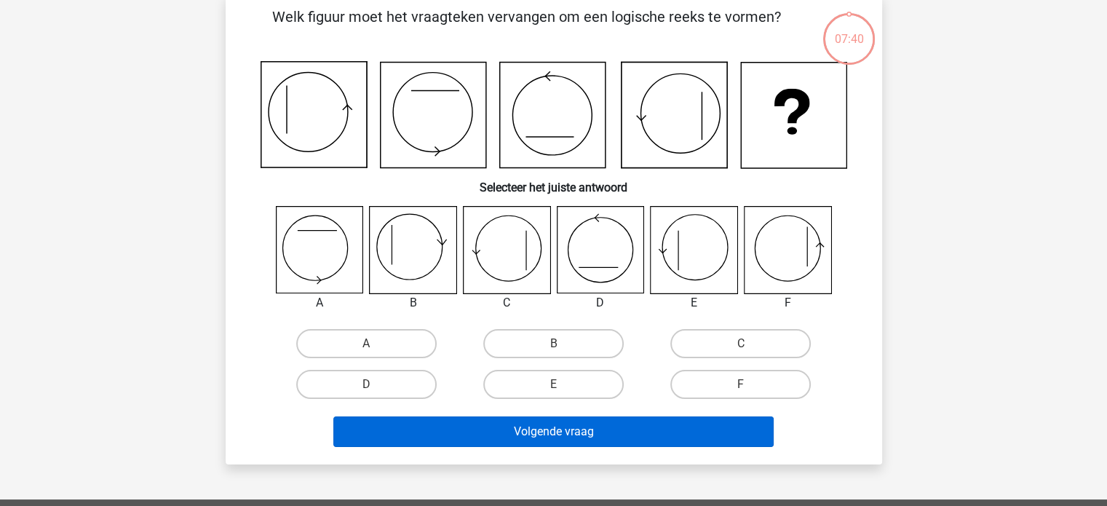
scroll to position [67, 0]
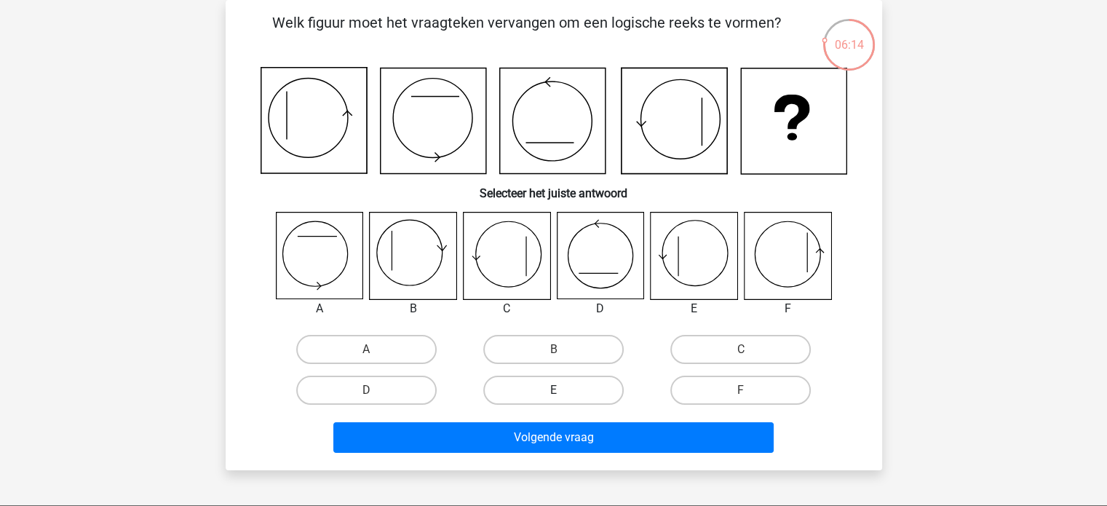
click at [547, 395] on label "E" at bounding box center [553, 390] width 141 height 29
click at [553, 395] on input "E" at bounding box center [557, 394] width 9 height 9
radio input "true"
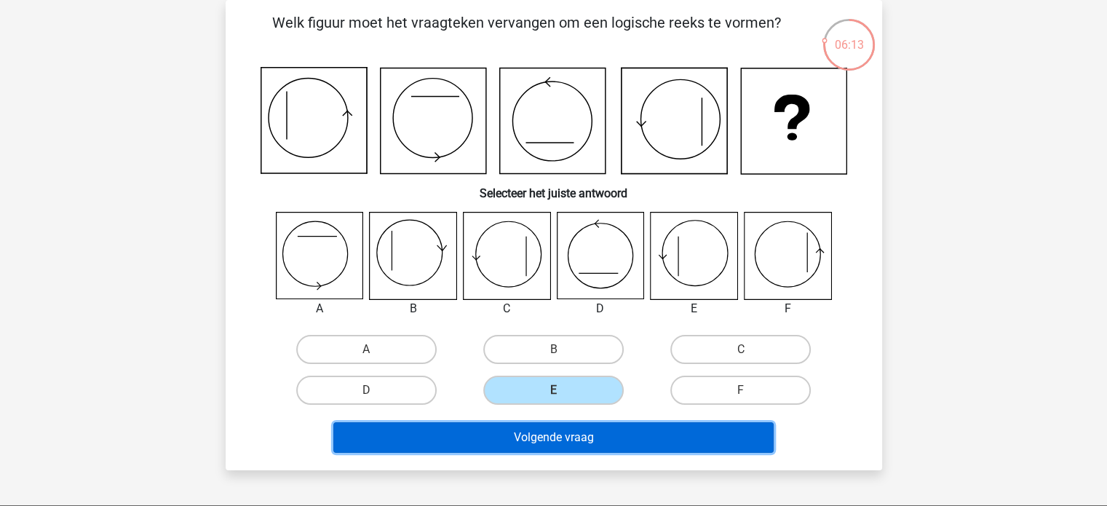
click at [553, 438] on button "Volgende vraag" at bounding box center [553, 437] width 440 height 31
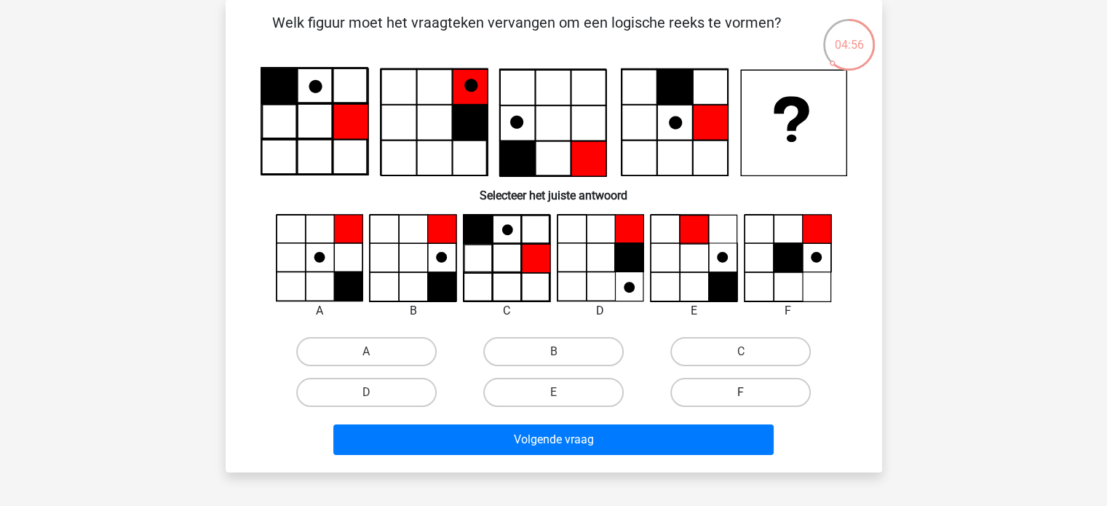
click at [789, 395] on label "F" at bounding box center [741, 392] width 141 height 29
click at [751, 395] on input "F" at bounding box center [745, 396] width 9 height 9
radio input "true"
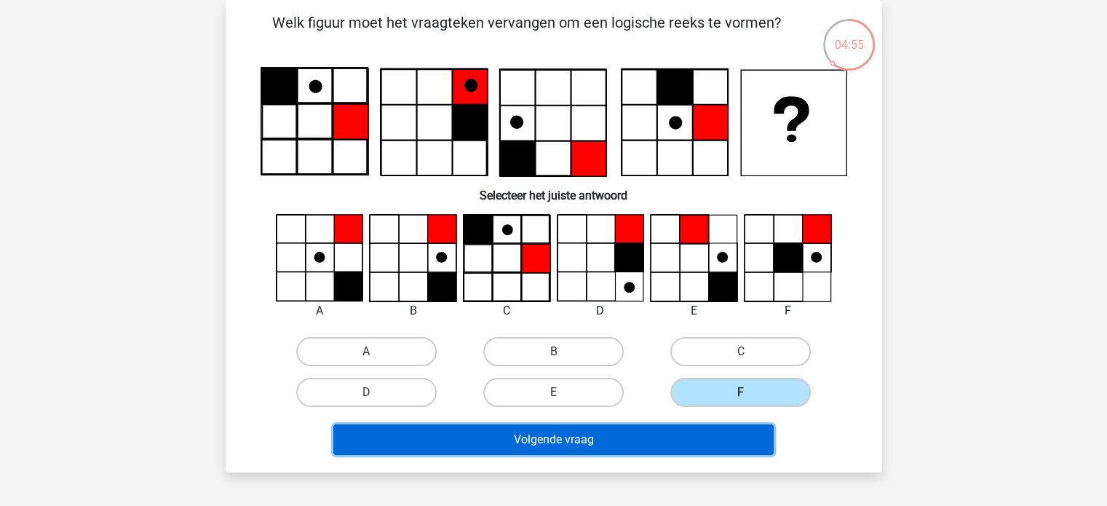
click at [585, 435] on button "Volgende vraag" at bounding box center [553, 439] width 440 height 31
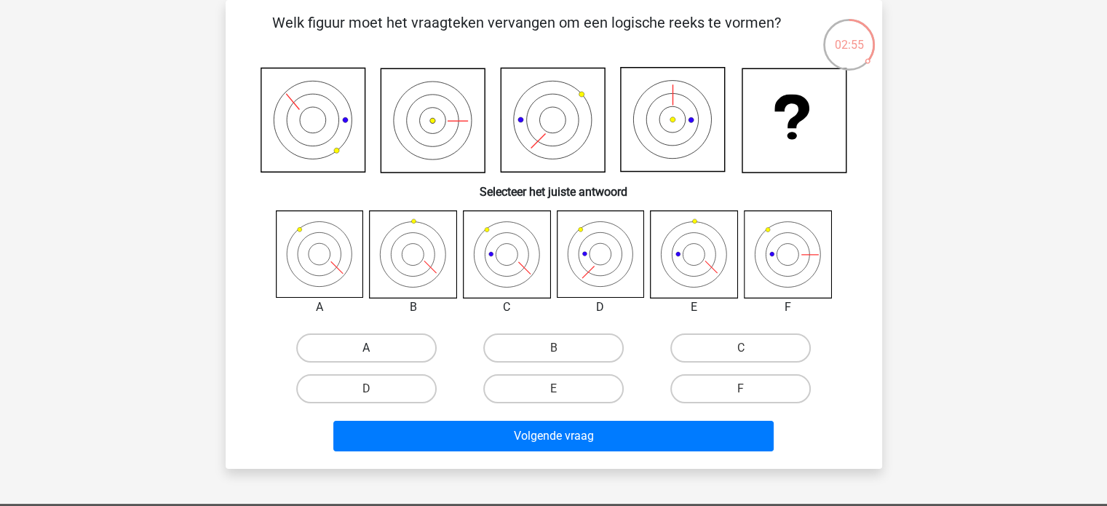
click at [350, 346] on label "A" at bounding box center [366, 347] width 141 height 29
click at [366, 348] on input "A" at bounding box center [370, 352] width 9 height 9
radio input "true"
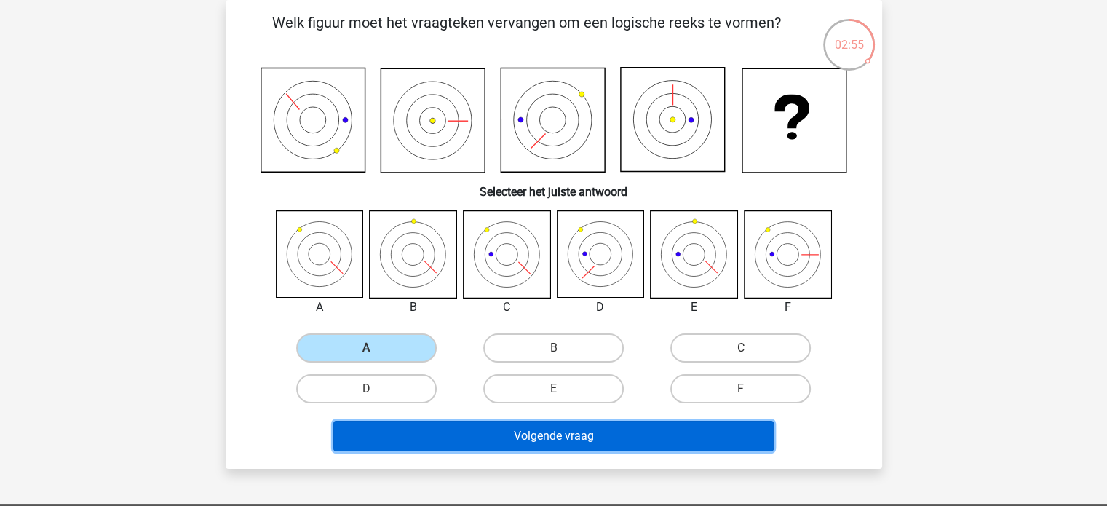
click at [565, 435] on button "Volgende vraag" at bounding box center [553, 436] width 440 height 31
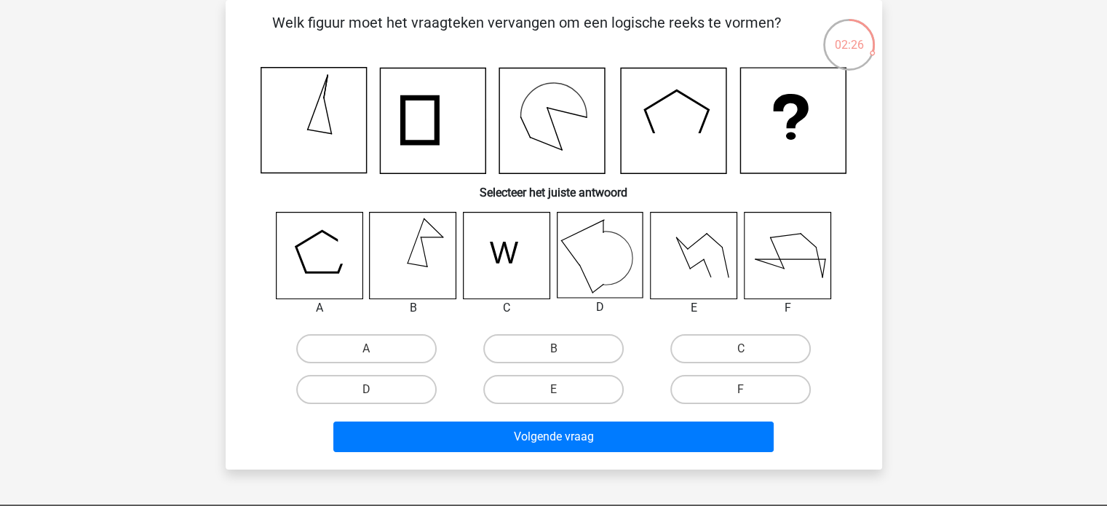
click at [427, 275] on icon at bounding box center [413, 255] width 87 height 87
click at [526, 349] on label "B" at bounding box center [553, 348] width 141 height 29
click at [553, 349] on input "B" at bounding box center [557, 353] width 9 height 9
radio input "true"
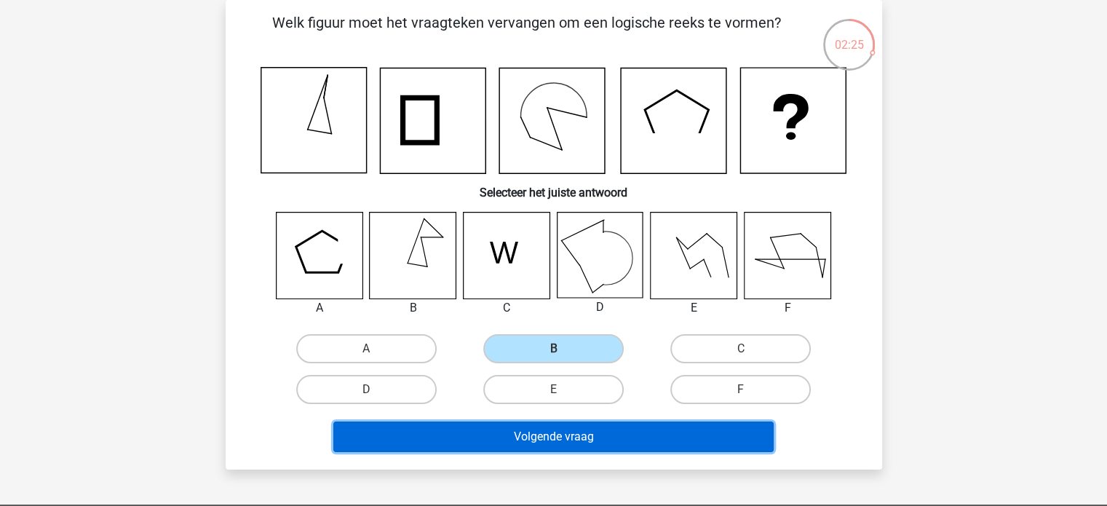
click at [551, 422] on button "Volgende vraag" at bounding box center [553, 437] width 440 height 31
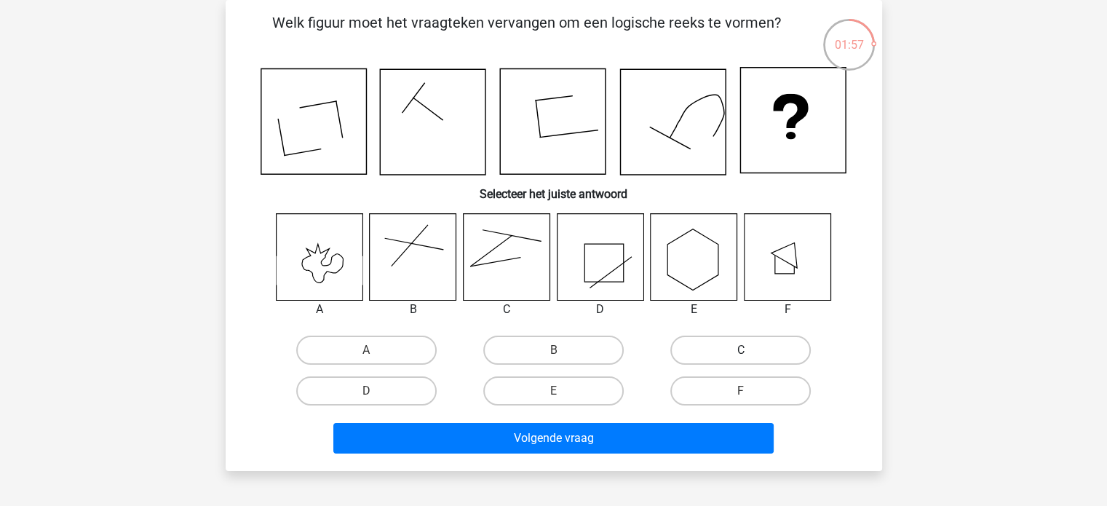
click at [758, 352] on label "C" at bounding box center [741, 350] width 141 height 29
click at [751, 352] on input "C" at bounding box center [745, 354] width 9 height 9
radio input "true"
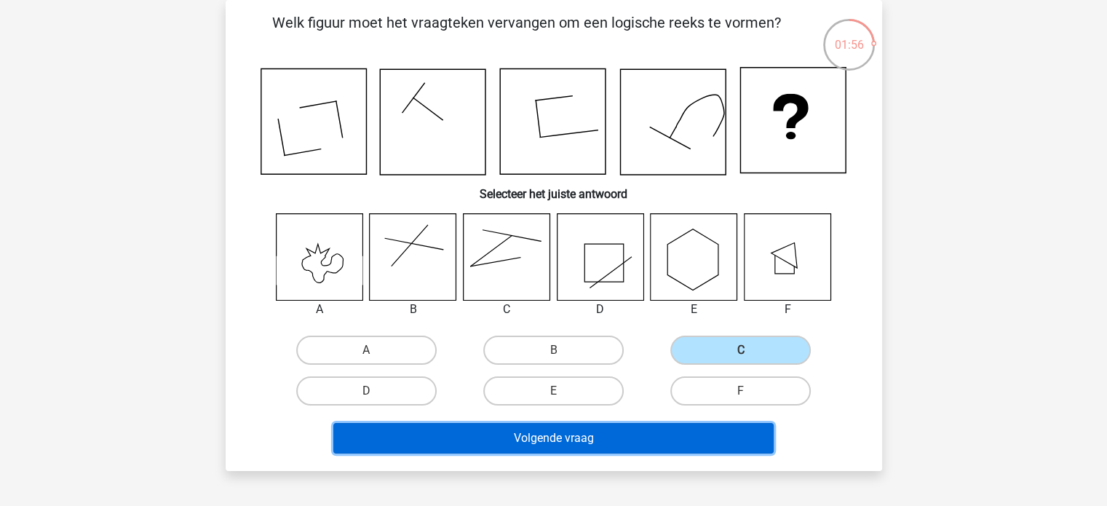
click at [663, 427] on button "Volgende vraag" at bounding box center [553, 438] width 440 height 31
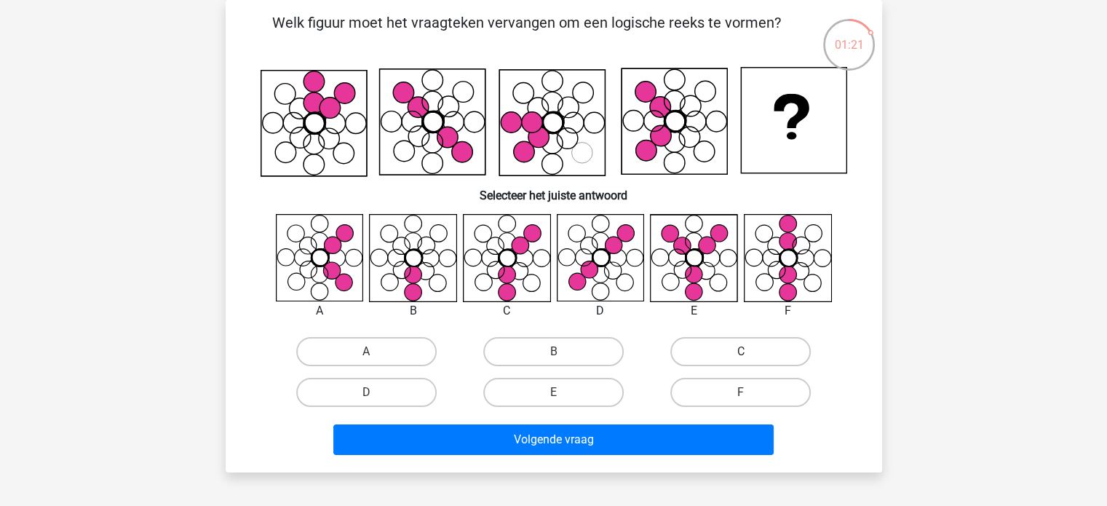
click at [739, 352] on label "C" at bounding box center [741, 351] width 141 height 29
click at [741, 352] on input "C" at bounding box center [745, 356] width 9 height 9
radio input "true"
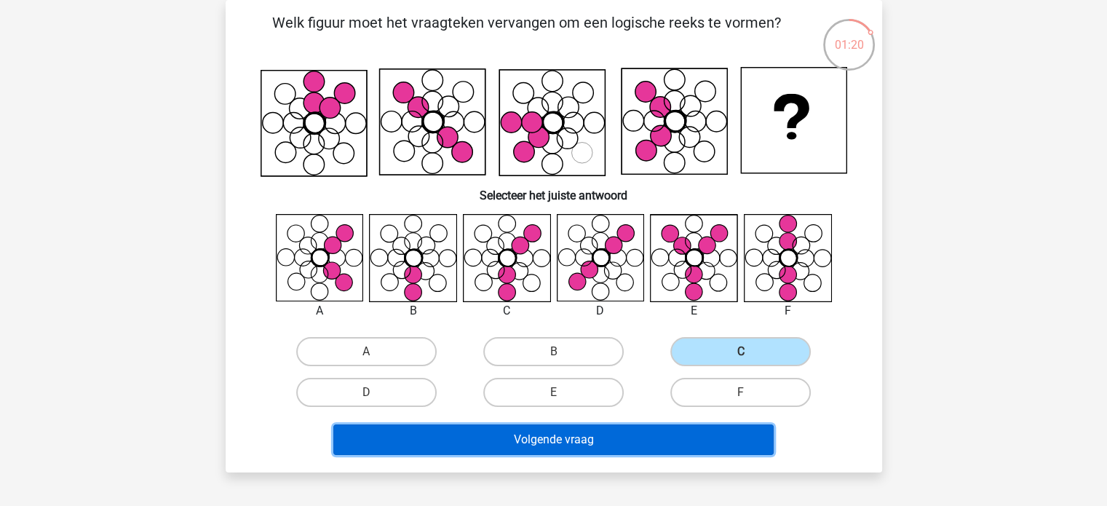
click at [585, 443] on button "Volgende vraag" at bounding box center [553, 439] width 440 height 31
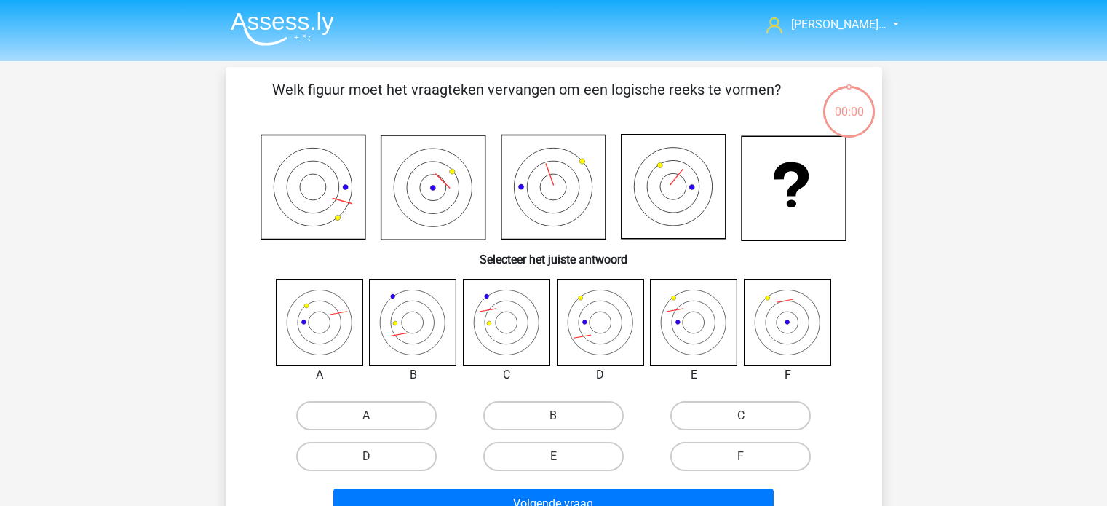
scroll to position [67, 0]
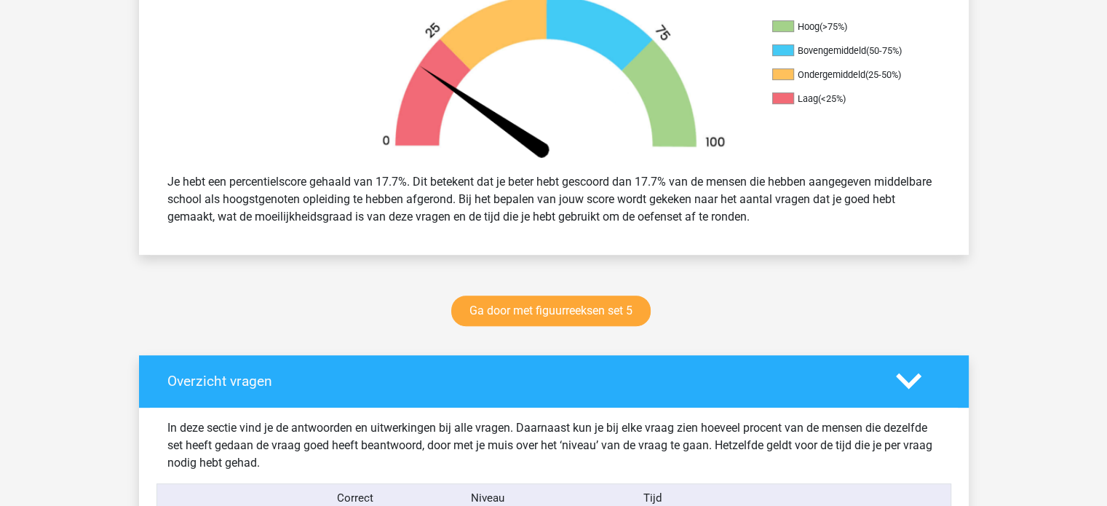
scroll to position [510, 0]
